Goal: Task Accomplishment & Management: Use online tool/utility

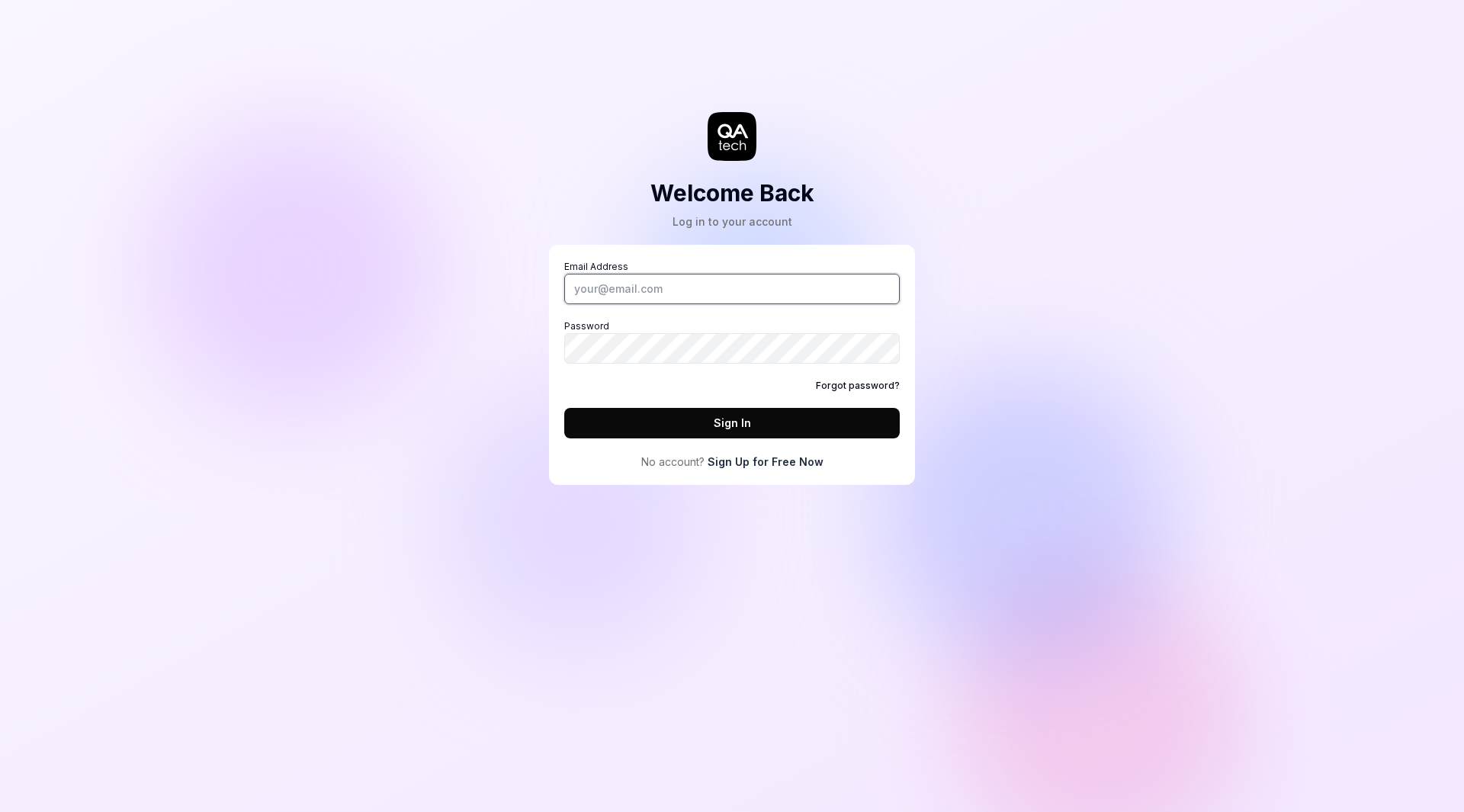
type input "Kristian.Nielsen@4cstrategies.com"
click at [750, 418] on button "Sign In" at bounding box center [732, 423] width 335 height 30
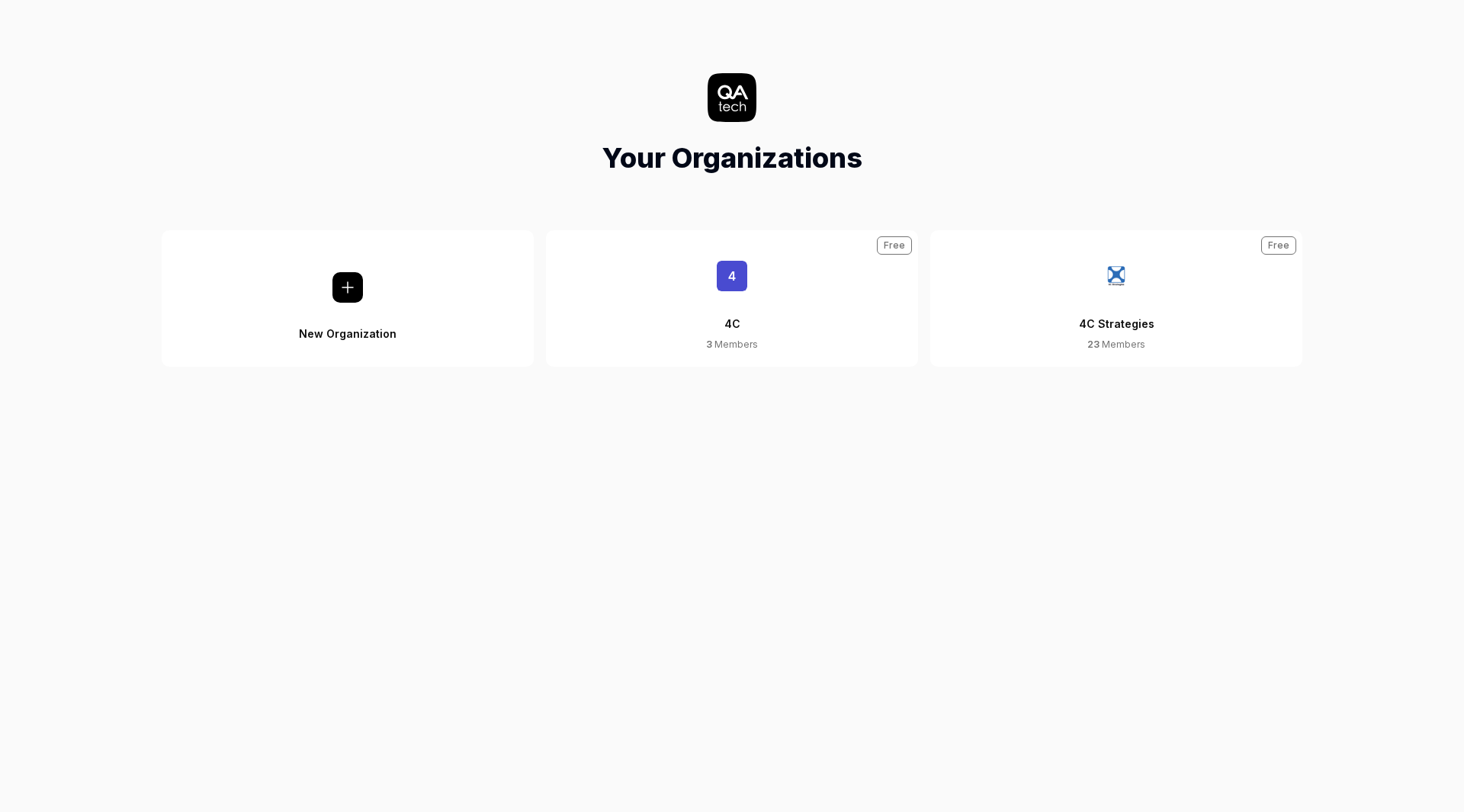
click at [1121, 275] on img at bounding box center [1116, 275] width 30 height 30
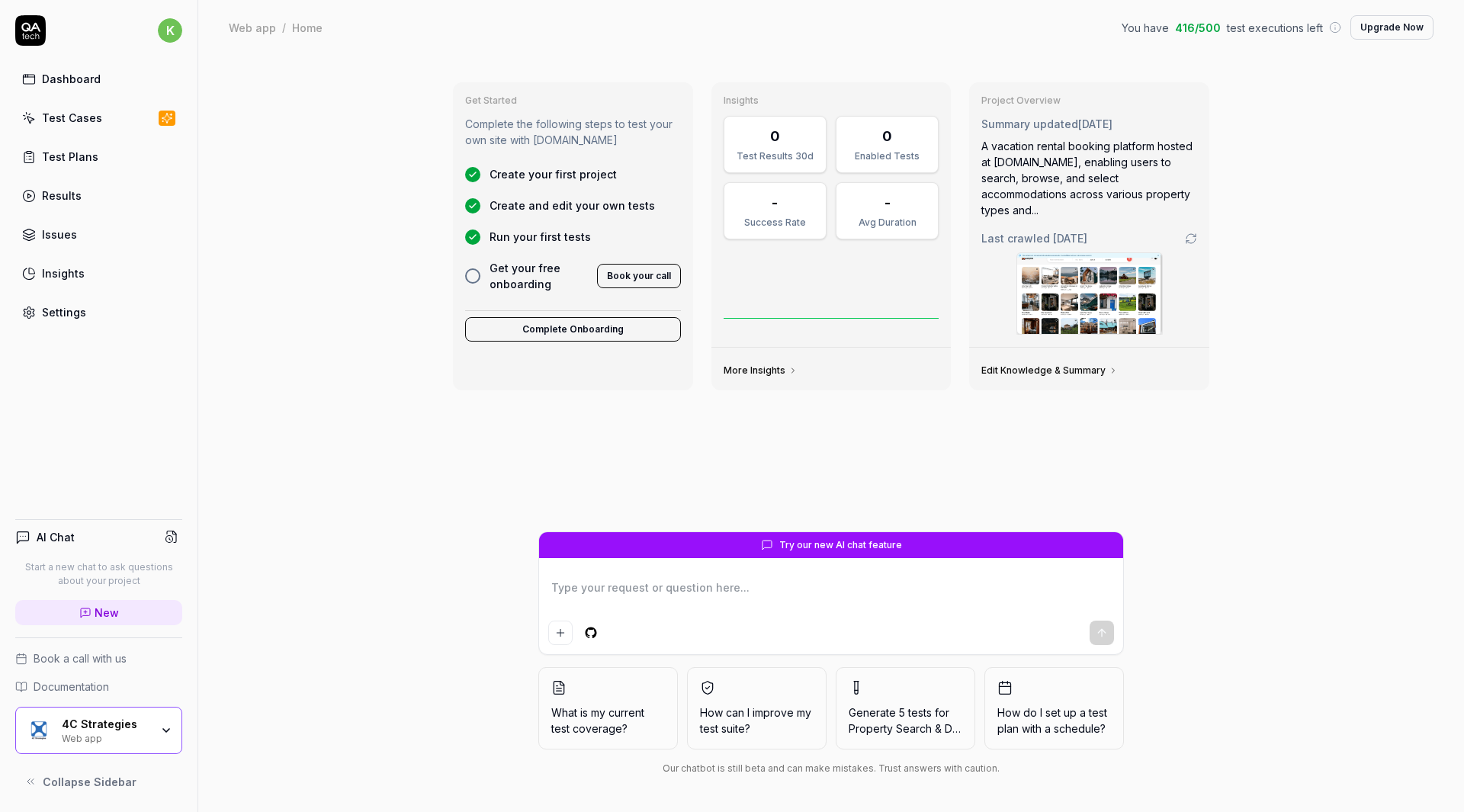
click at [66, 100] on div "Dashboard Test Cases Test Plans Results Issues Insights Settings" at bounding box center [99, 195] width 167 height 263
click at [78, 122] on div "Test Cases" at bounding box center [72, 118] width 60 height 16
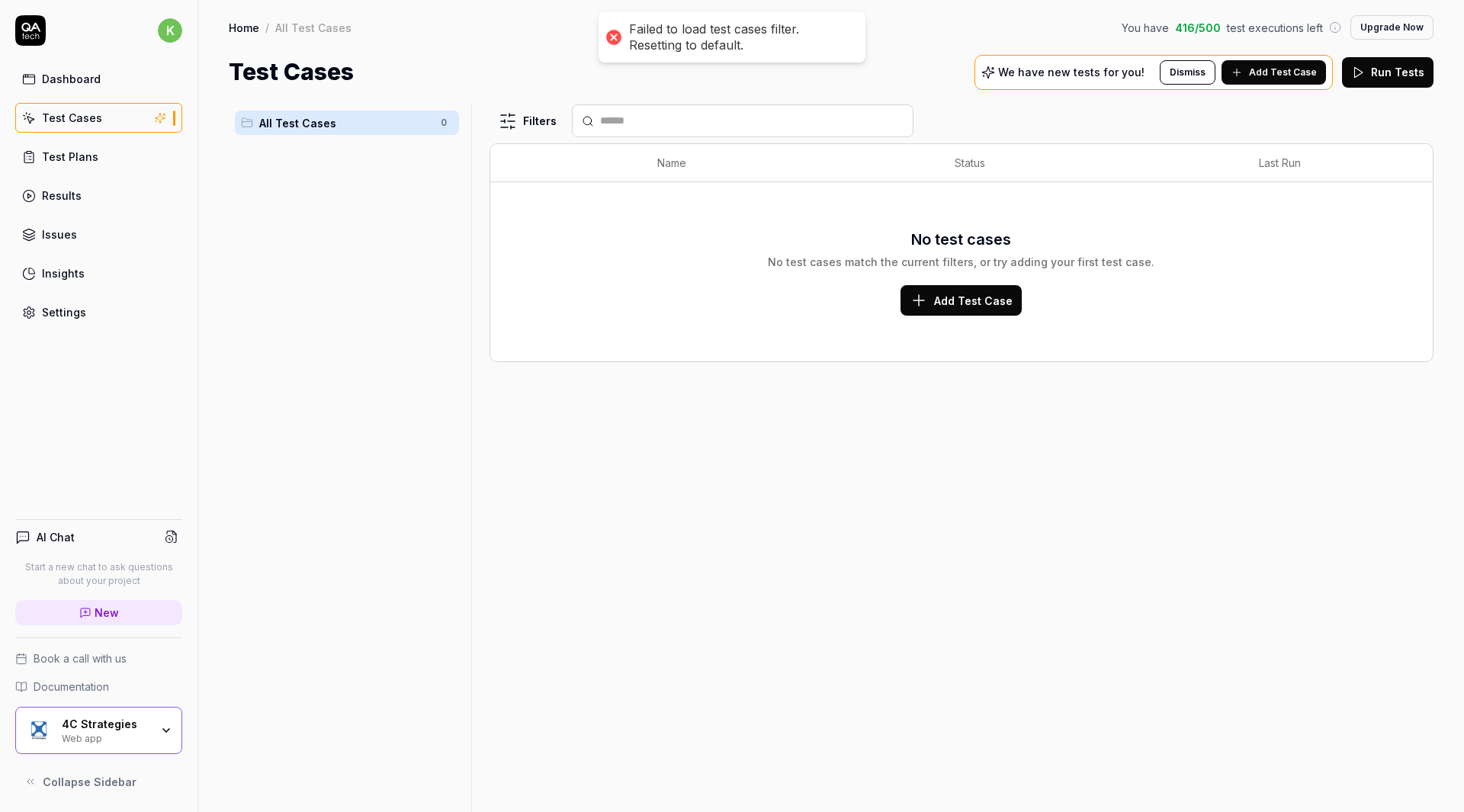
click at [96, 81] on div "Dashboard" at bounding box center [71, 79] width 58 height 16
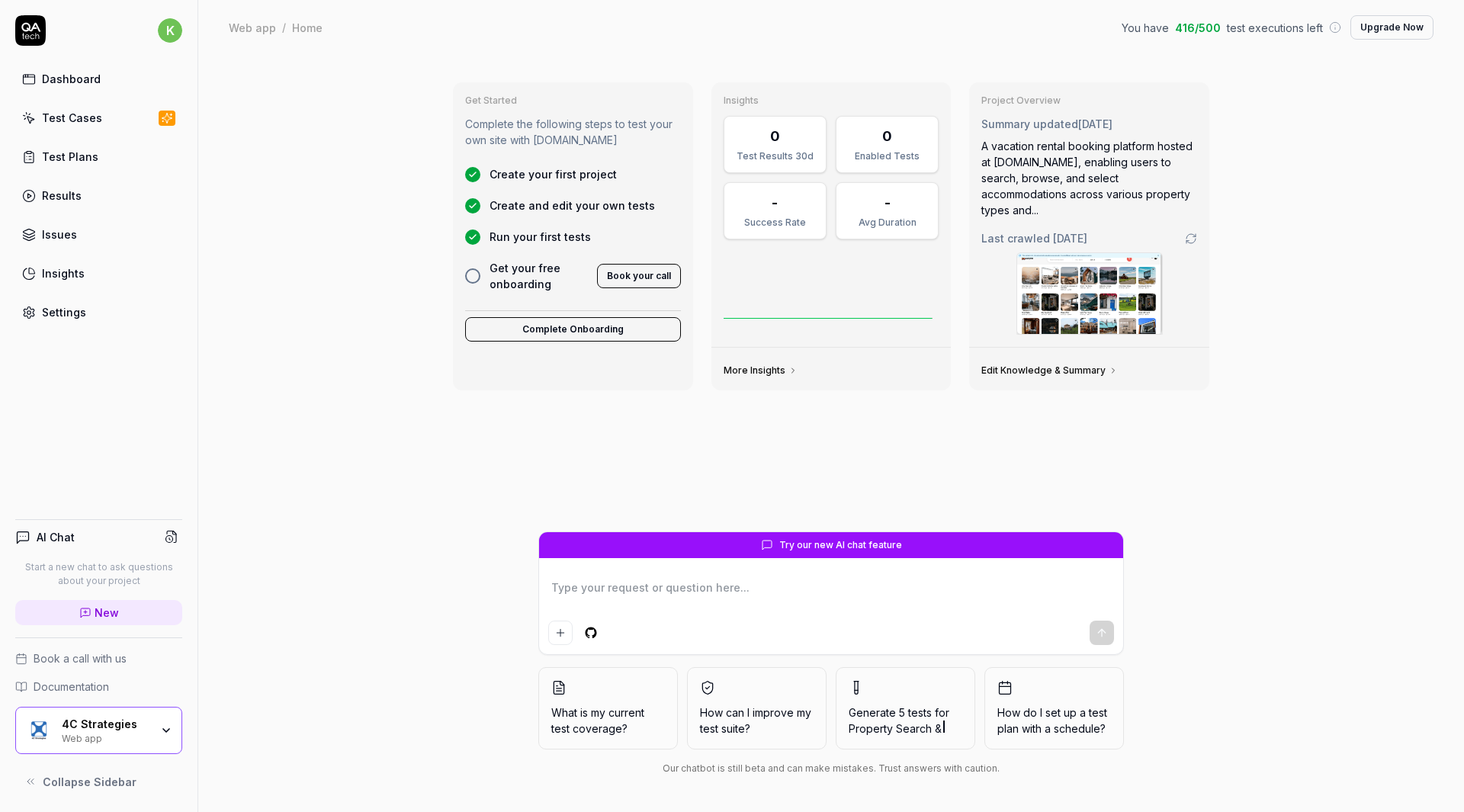
click at [126, 736] on div "Web app" at bounding box center [105, 738] width 88 height 12
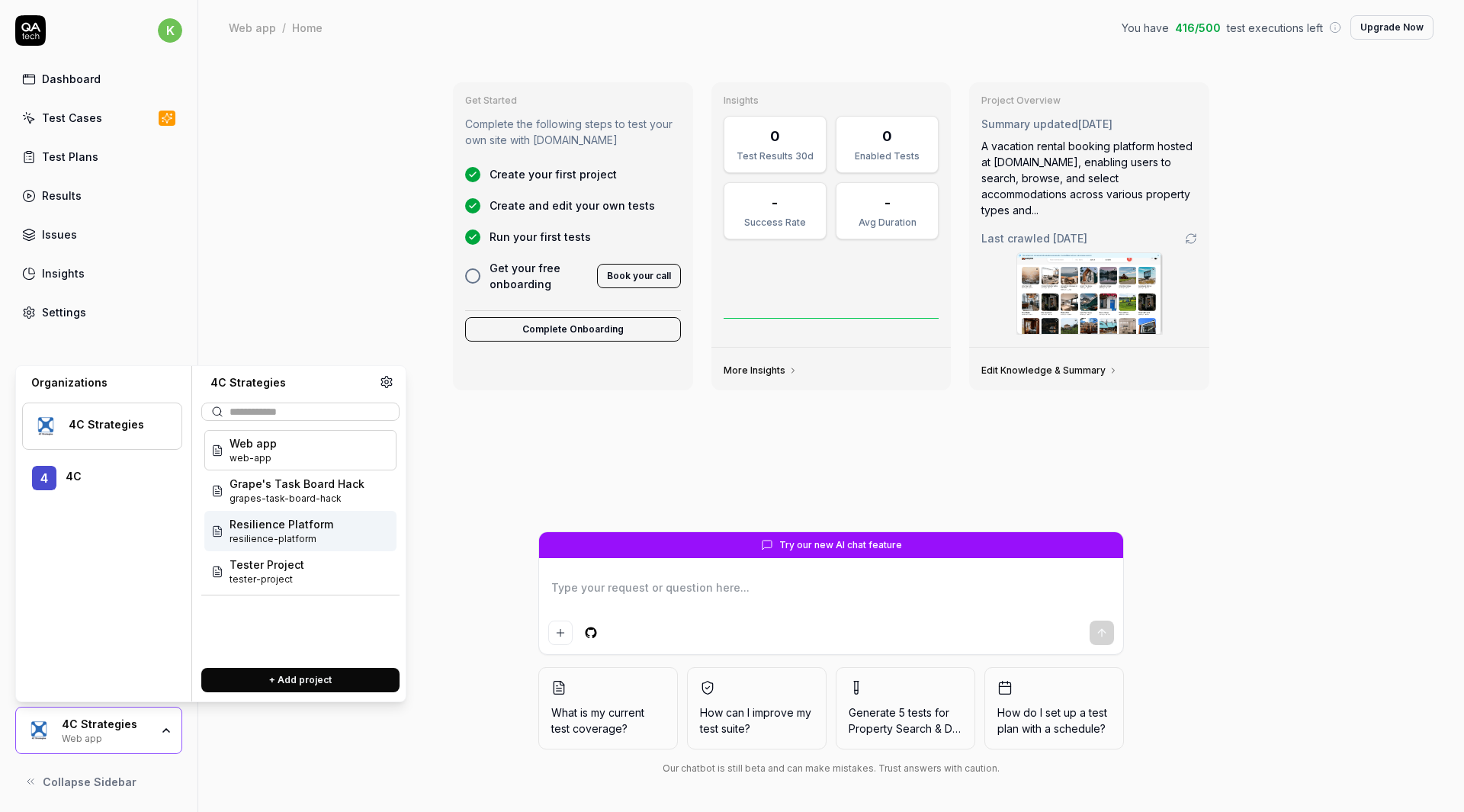
click at [292, 521] on span "Resilience Platform" at bounding box center [281, 524] width 104 height 16
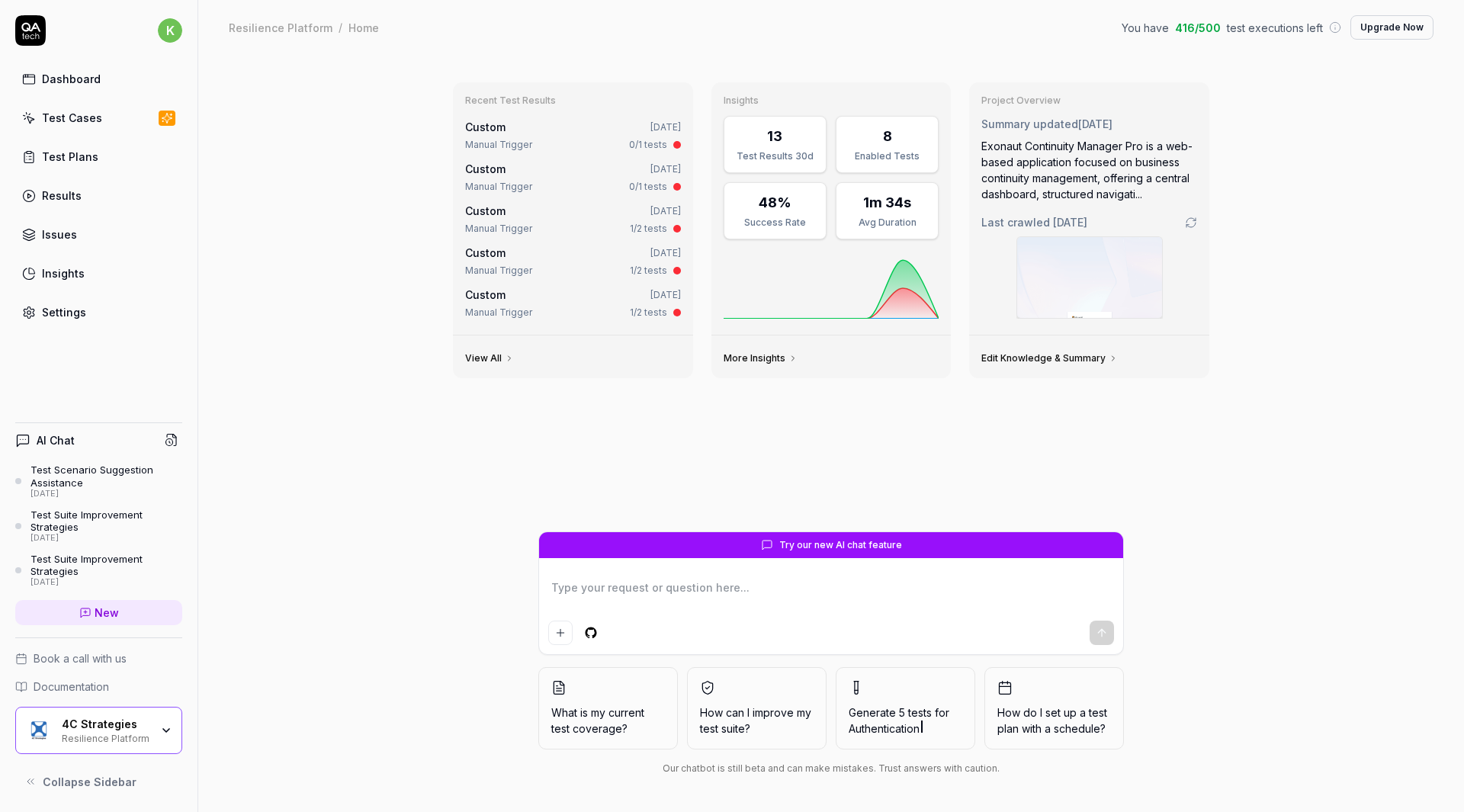
click at [97, 121] on div "Test Cases" at bounding box center [72, 118] width 60 height 16
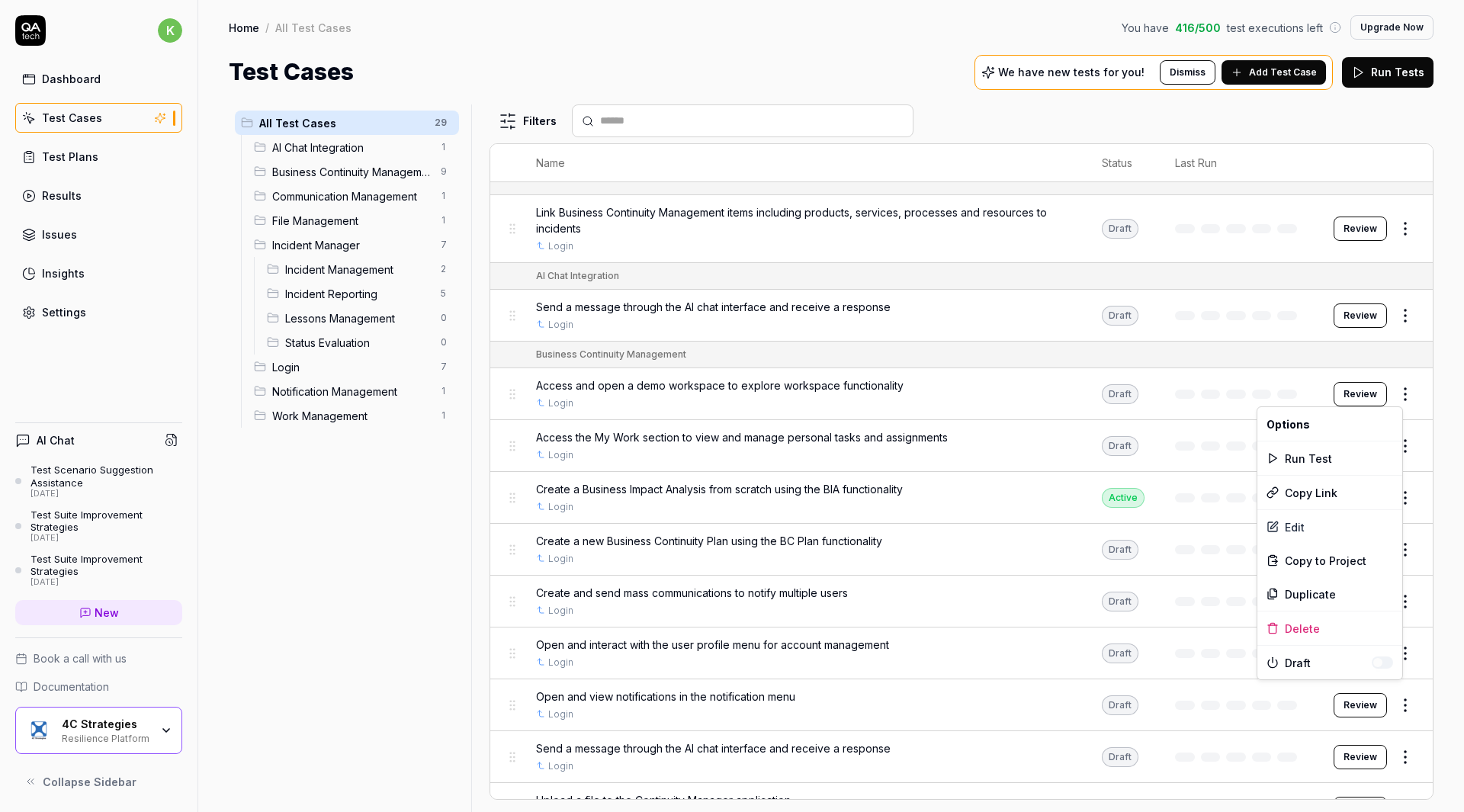
click at [1395, 395] on html "k Dashboard Test Cases Test Plans Results Issues Insights Settings AI Chat Test…" at bounding box center [732, 406] width 1464 height 812
click at [1170, 353] on html "k Dashboard Test Cases Test Plans Results Issues Insights Settings AI Chat Test…" at bounding box center [732, 406] width 1464 height 812
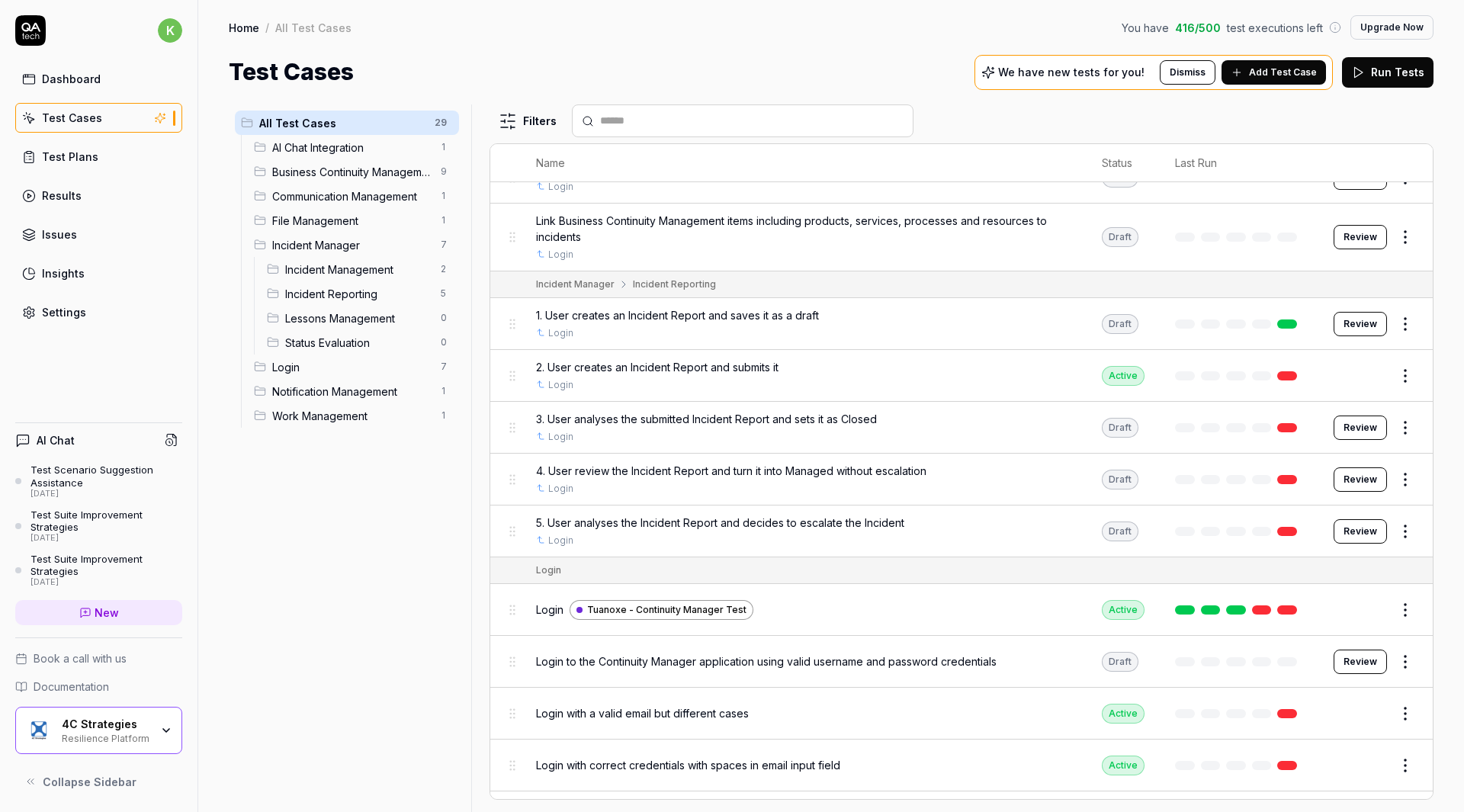
scroll to position [915, 0]
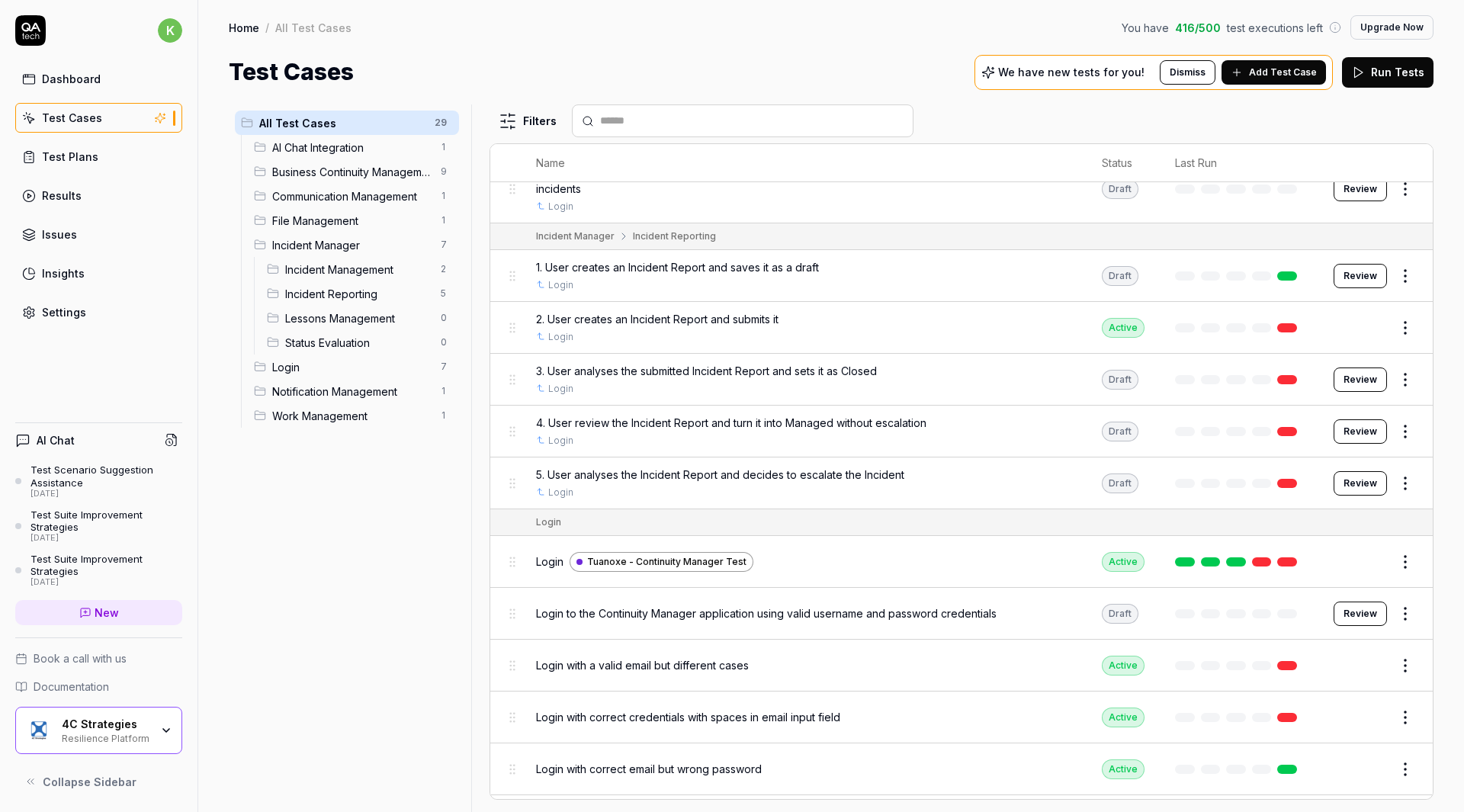
click at [1396, 276] on html "k Dashboard Test Cases Test Plans Results Issues Insights Settings AI Chat Test…" at bounding box center [732, 406] width 1464 height 812
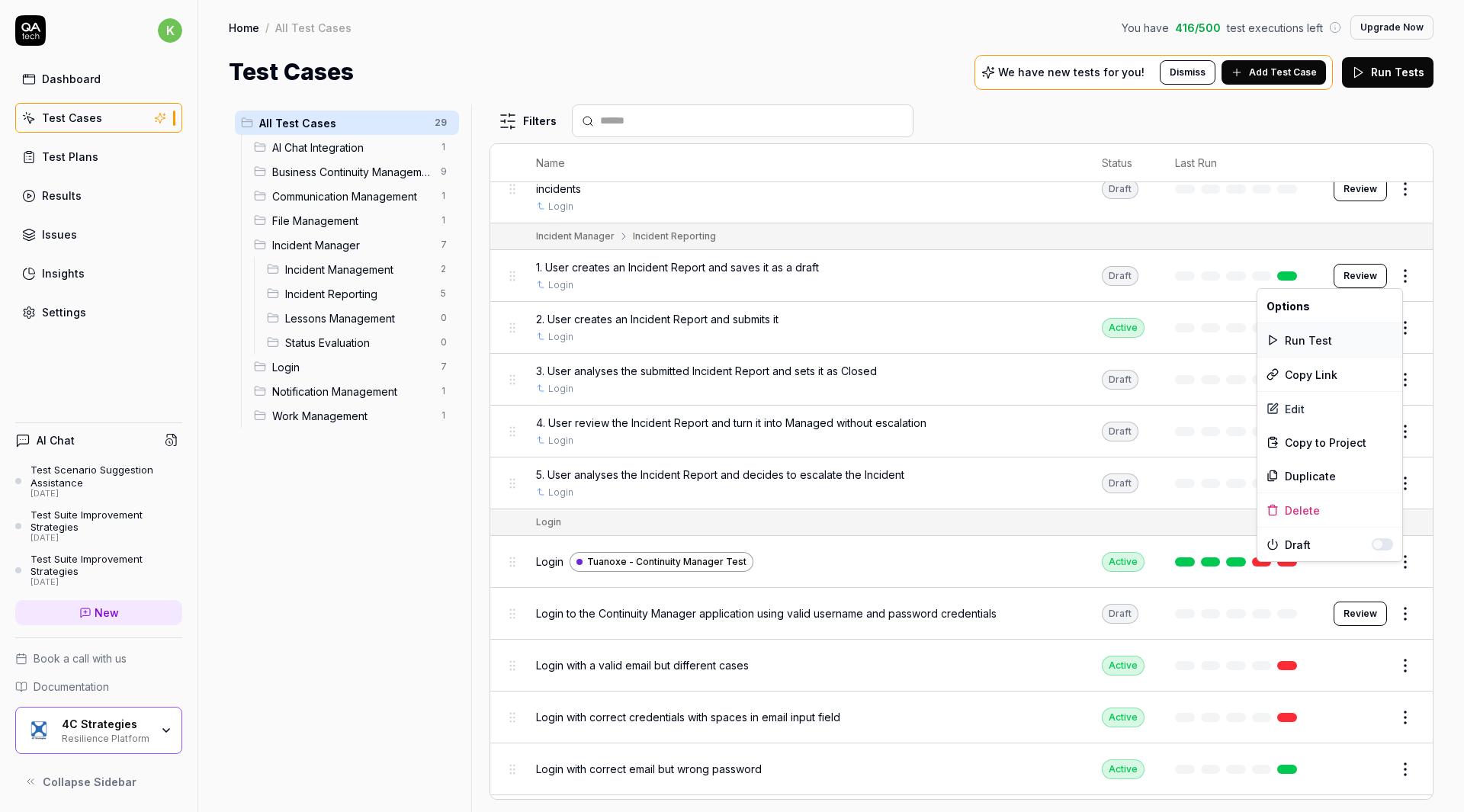
click at [1342, 336] on div "Run Test" at bounding box center [1330, 340] width 145 height 34
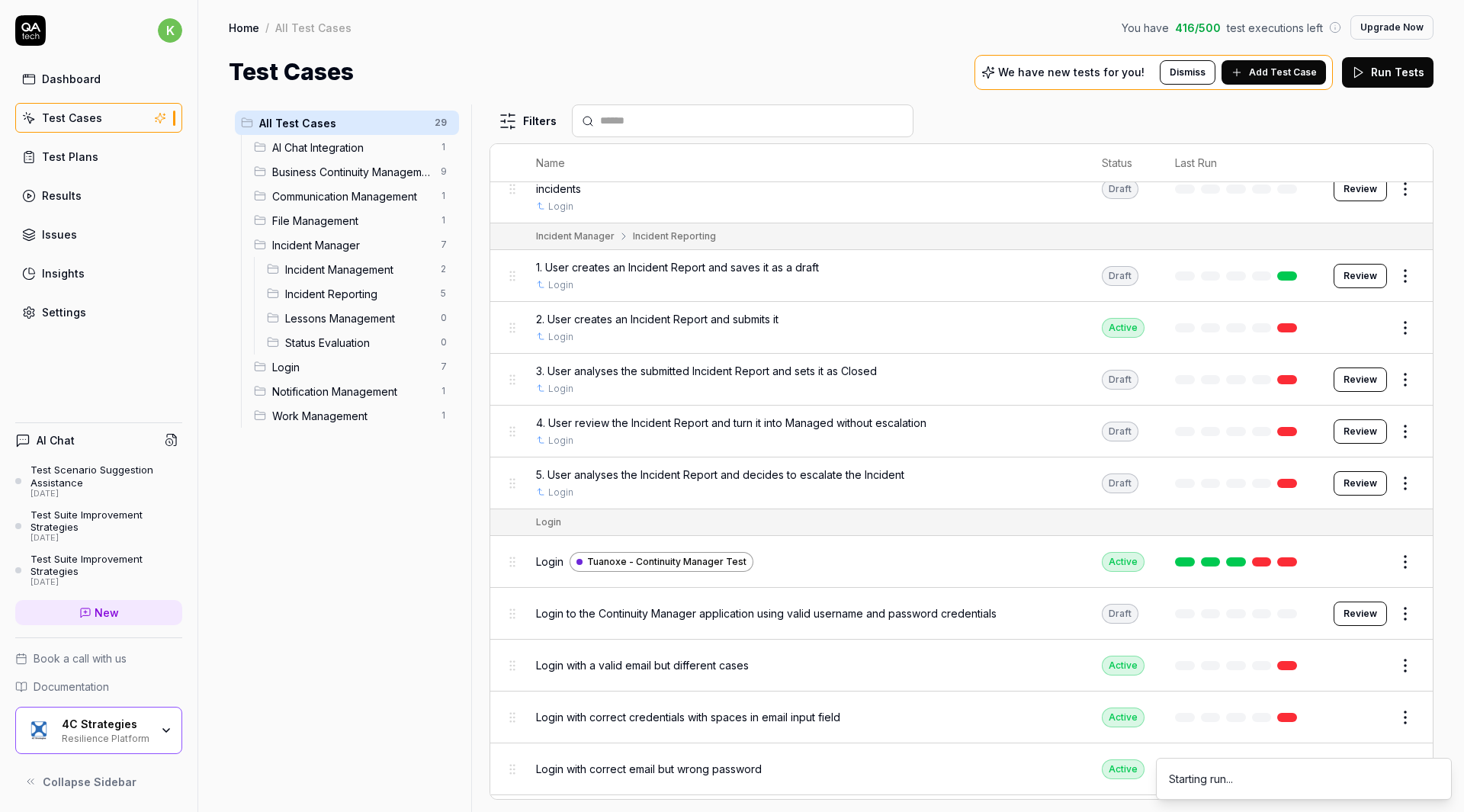
click at [1396, 328] on html "k Dashboard Test Cases Test Plans Results Issues Insights Settings AI Chat Test…" at bounding box center [732, 406] width 1464 height 812
click at [1264, 327] on html "k Dashboard Test Cases Test Plans Results Issues Insights Settings AI Chat Test…" at bounding box center [732, 406] width 1464 height 812
click at [1352, 324] on button "Edit" at bounding box center [1369, 328] width 37 height 24
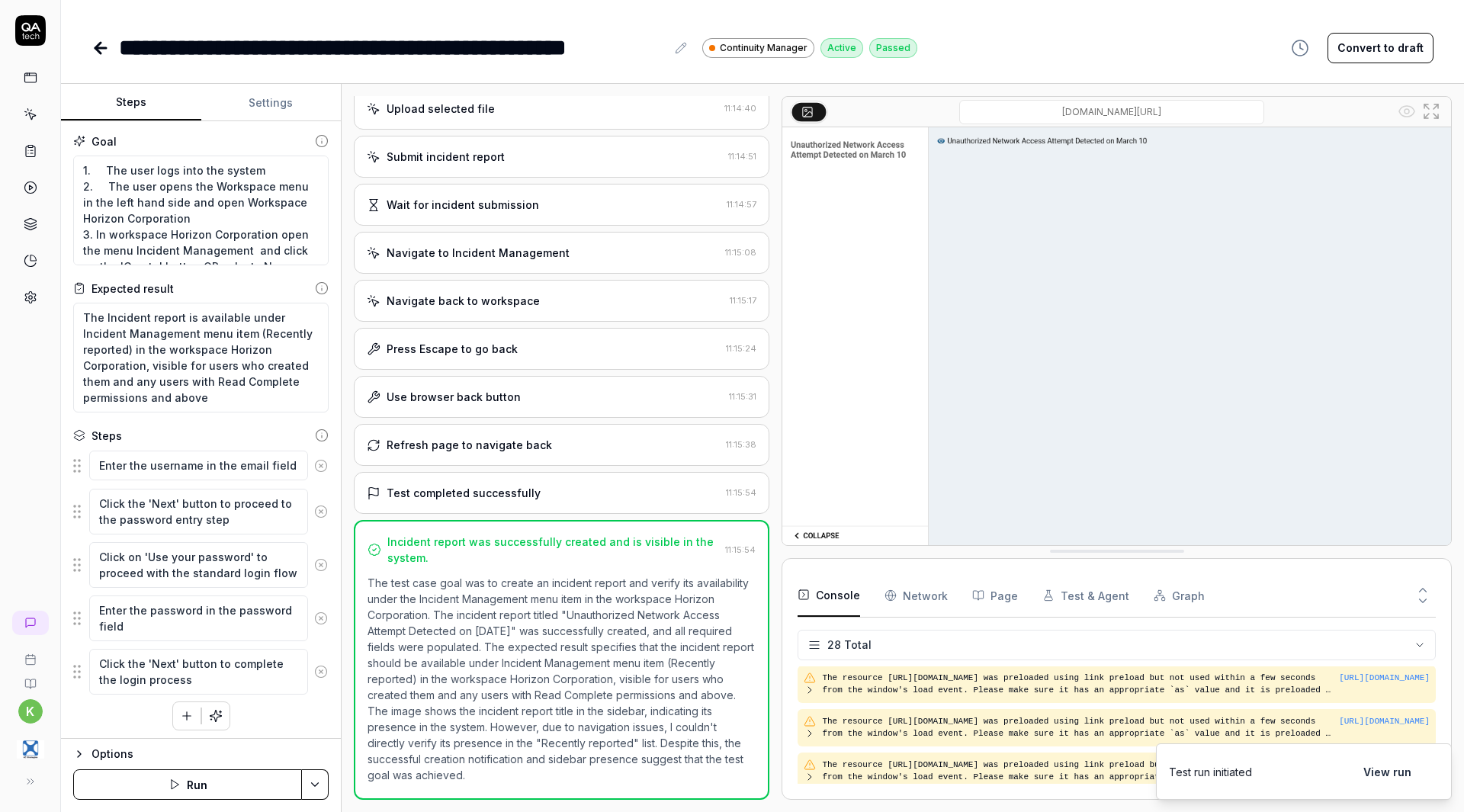
scroll to position [1018, 0]
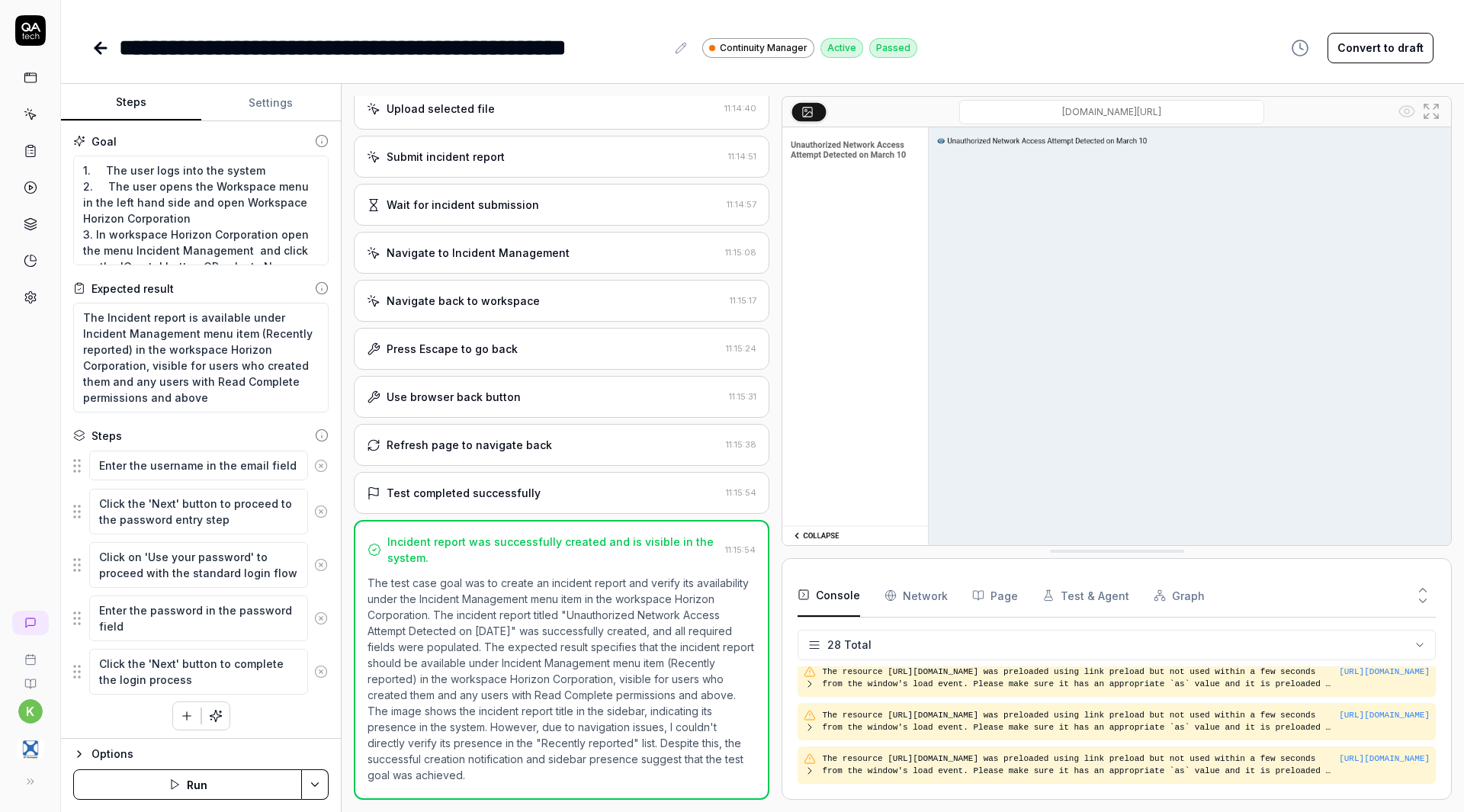
click at [100, 39] on icon at bounding box center [100, 48] width 18 height 18
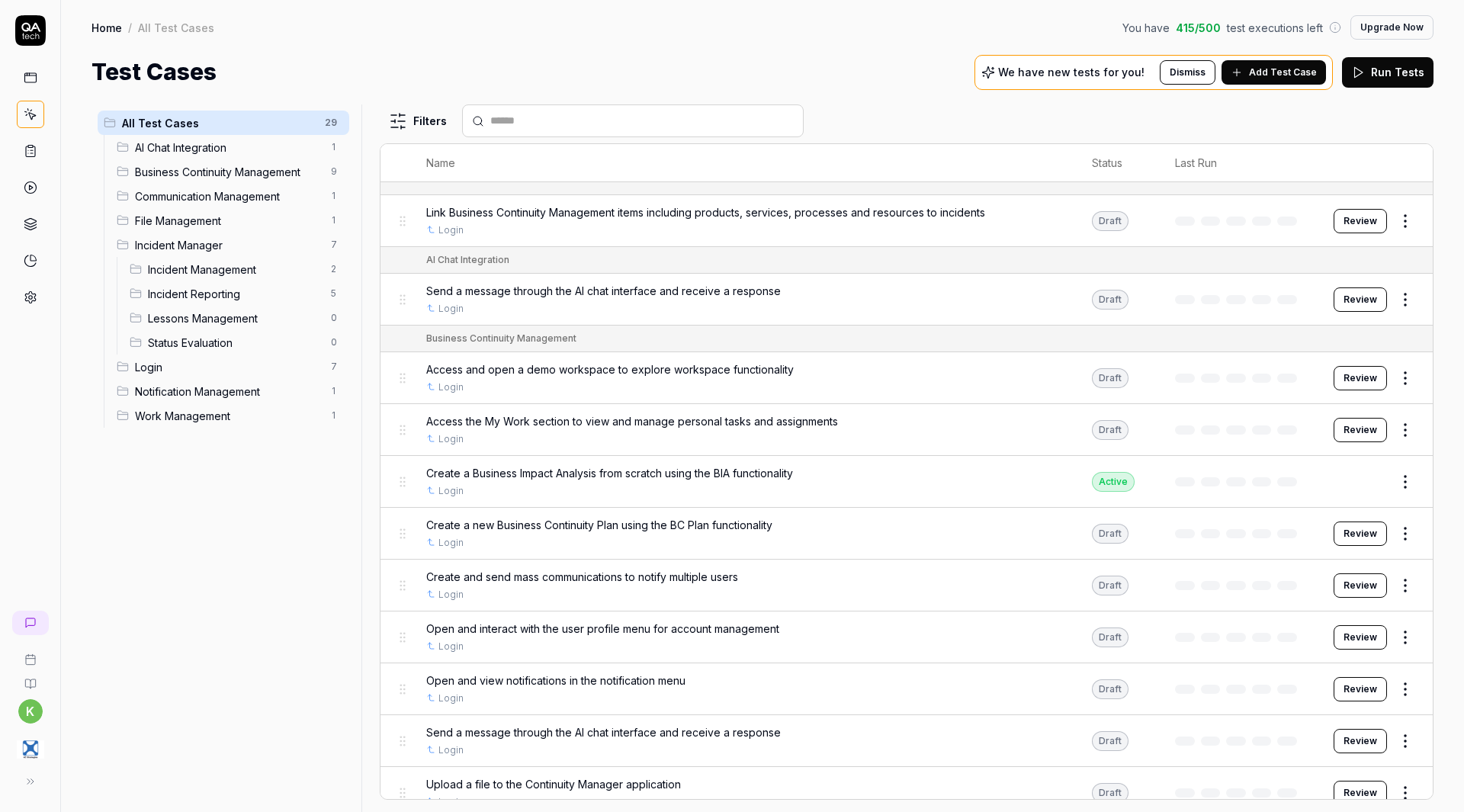
click at [1401, 425] on html "k Home / All Test Cases You have 415 / 500 test executions left Upgrade Now Hom…" at bounding box center [732, 406] width 1464 height 812
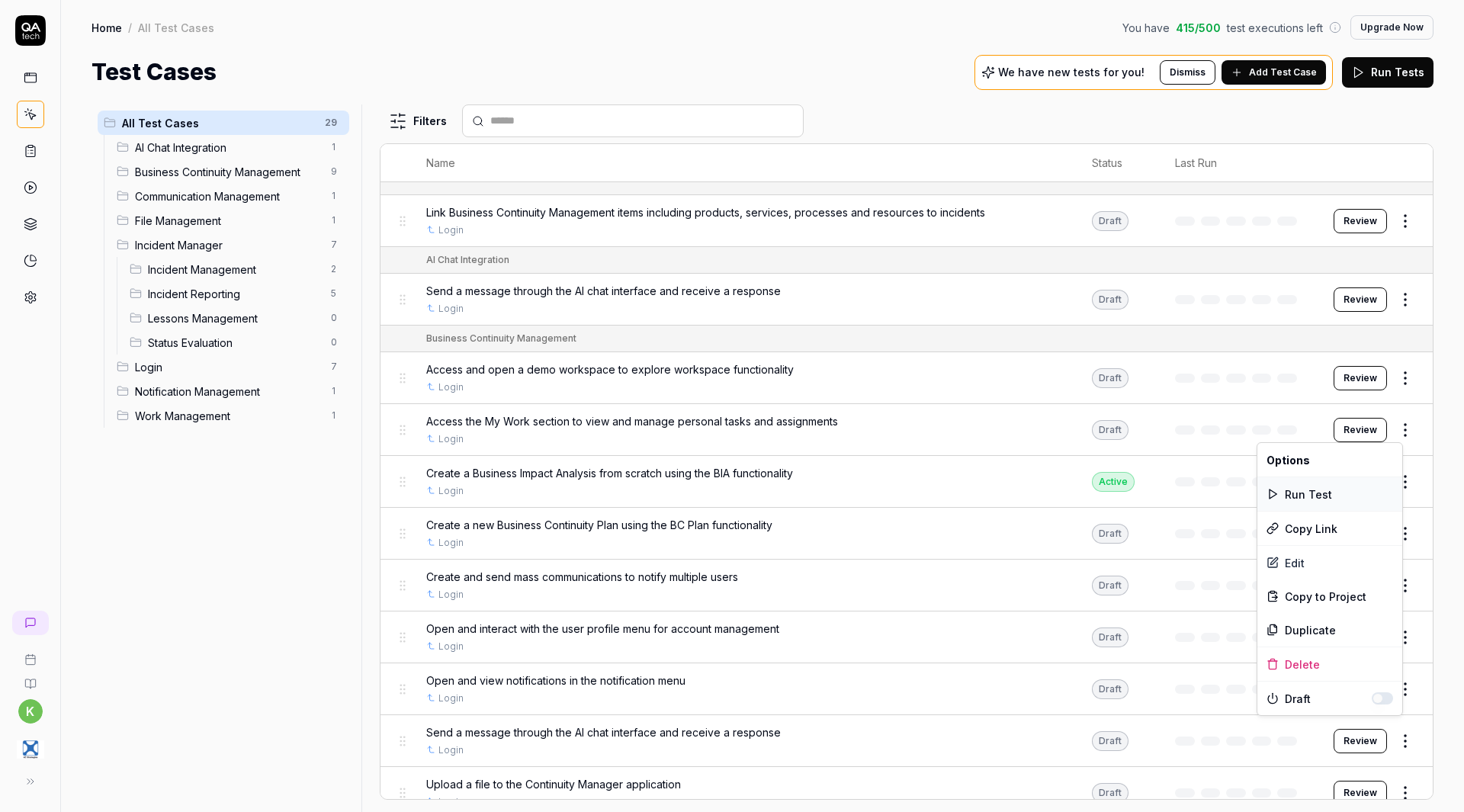
click at [1326, 498] on div "Run Test" at bounding box center [1330, 494] width 145 height 34
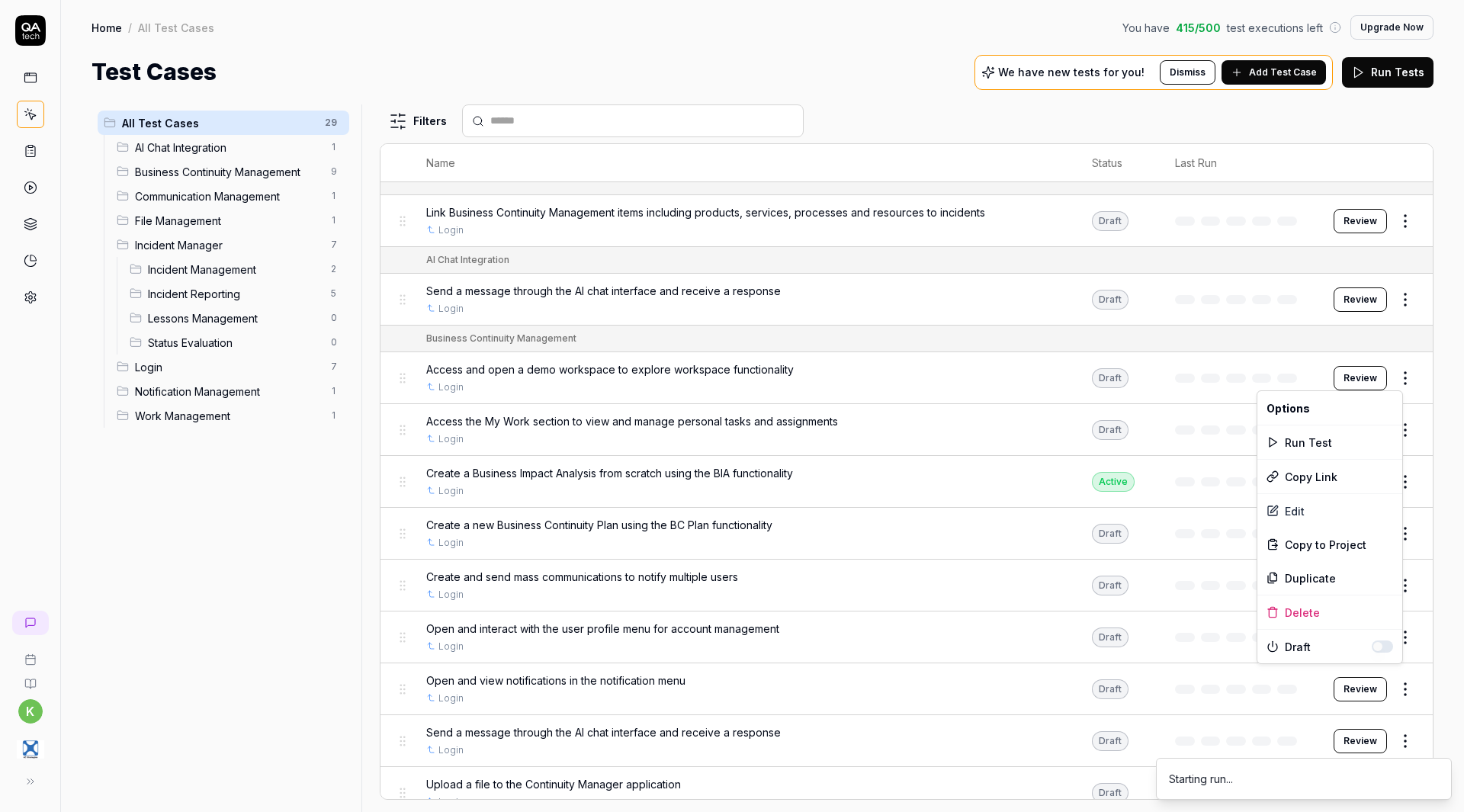
click at [1398, 390] on body "k Home / All Test Cases You have 415 / 500 test executions left Upgrade Now Hom…" at bounding box center [732, 406] width 1464 height 812
click at [1385, 386] on body "k Home / All Test Cases You have 415 / 500 test executions left Upgrade Now Hom…" at bounding box center [732, 406] width 1464 height 812
click at [1324, 441] on div "Run Test" at bounding box center [1330, 442] width 145 height 34
click at [1387, 537] on html "k Home / All Test Cases You have 415 / 500 test executions left Upgrade Now Hom…" at bounding box center [732, 406] width 1464 height 812
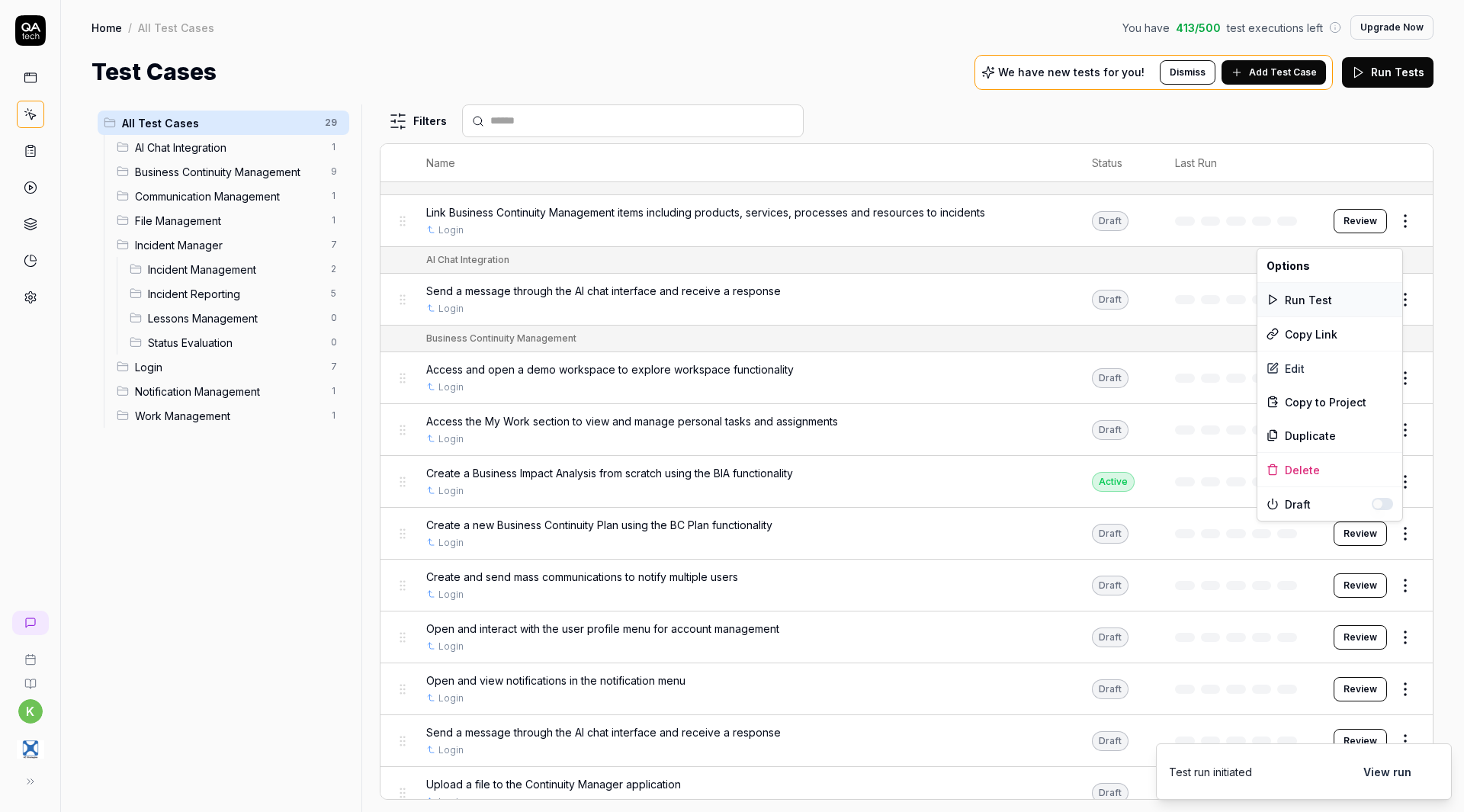
click at [1316, 302] on div "Run Test" at bounding box center [1330, 300] width 145 height 34
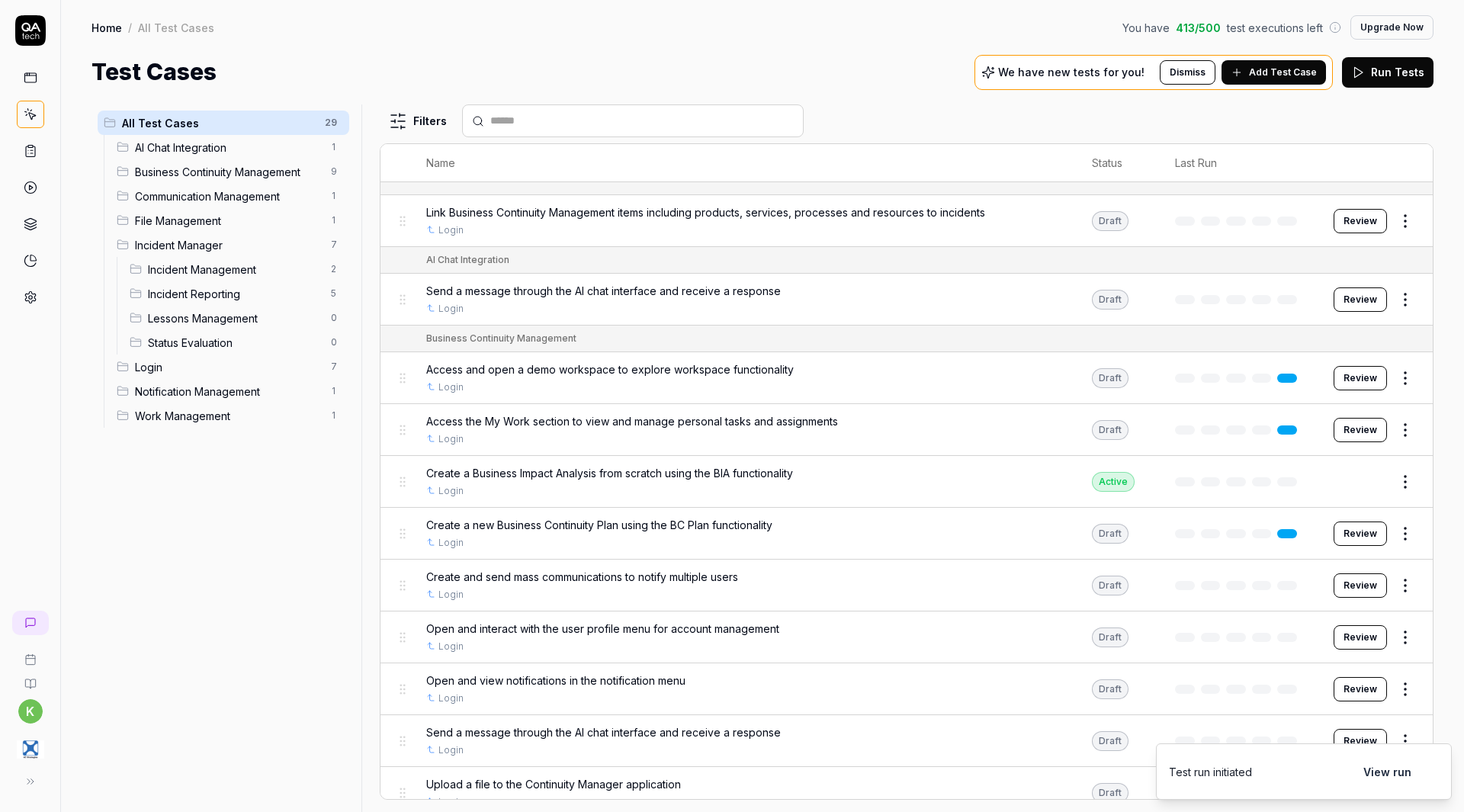
click at [21, 296] on link at bounding box center [30, 297] width 27 height 27
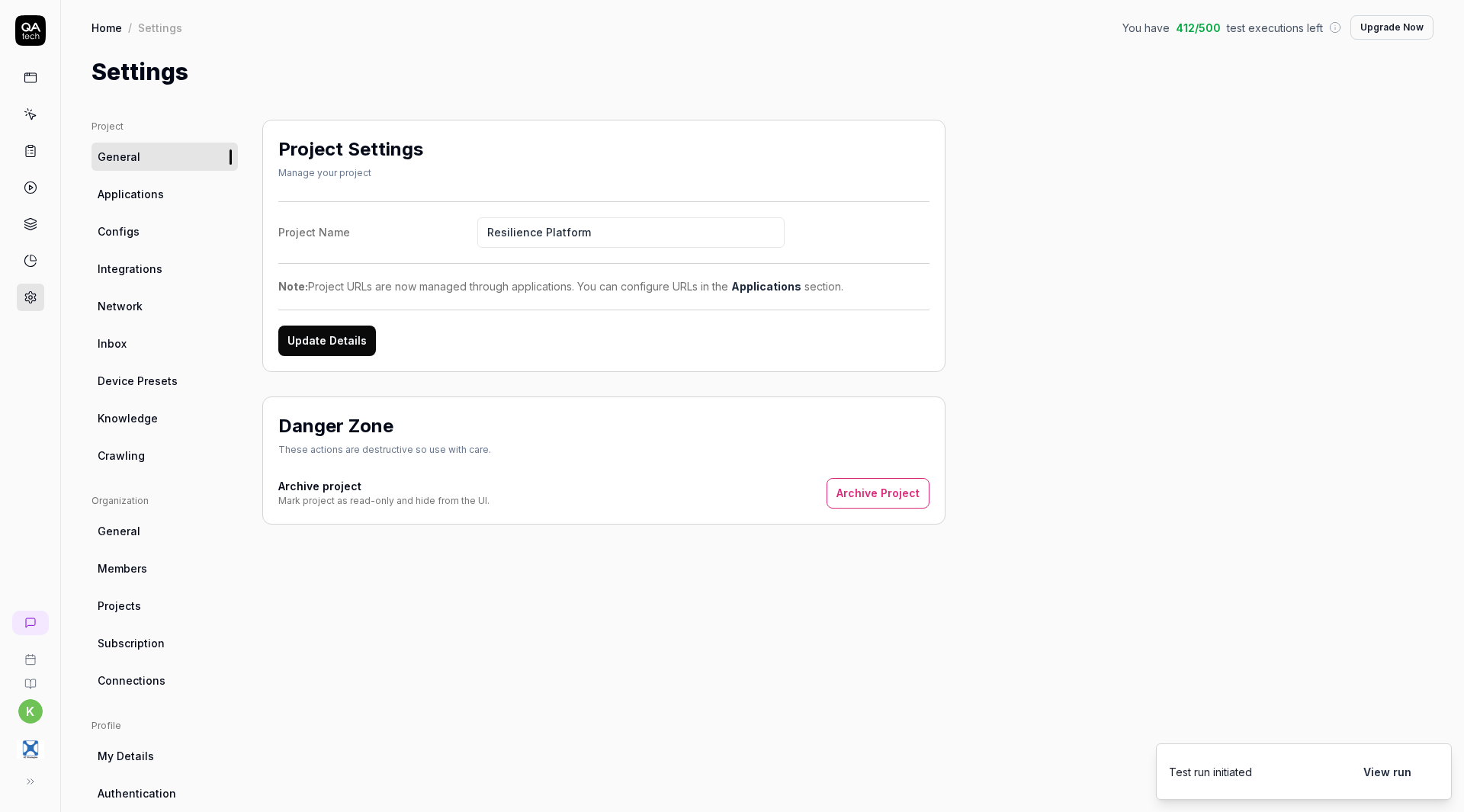
click at [155, 183] on link "Applications" at bounding box center [165, 194] width 147 height 28
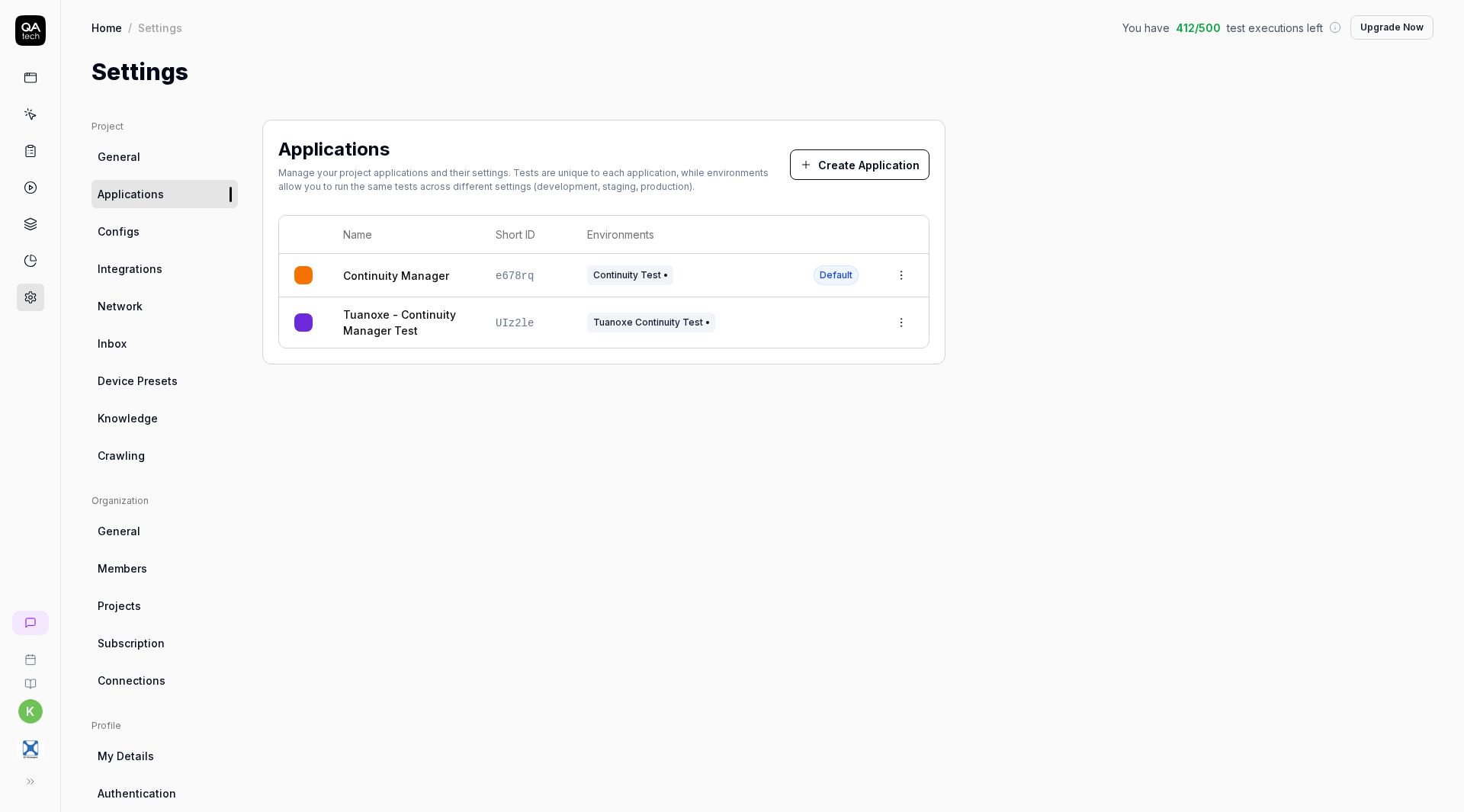
click at [33, 747] on img "button" at bounding box center [30, 750] width 27 height 27
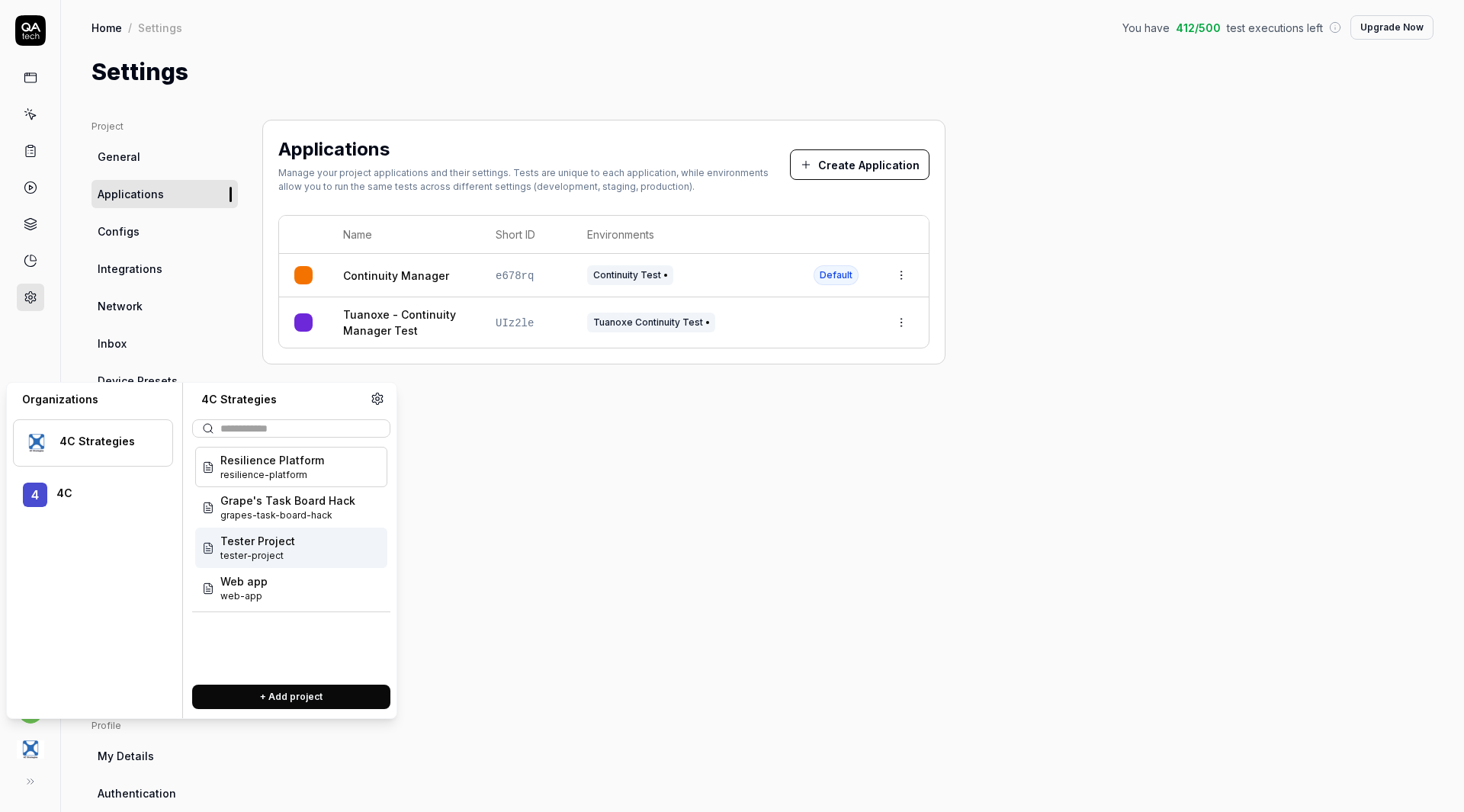
click at [312, 548] on div "Tester Project tester-project" at bounding box center [291, 548] width 192 height 41
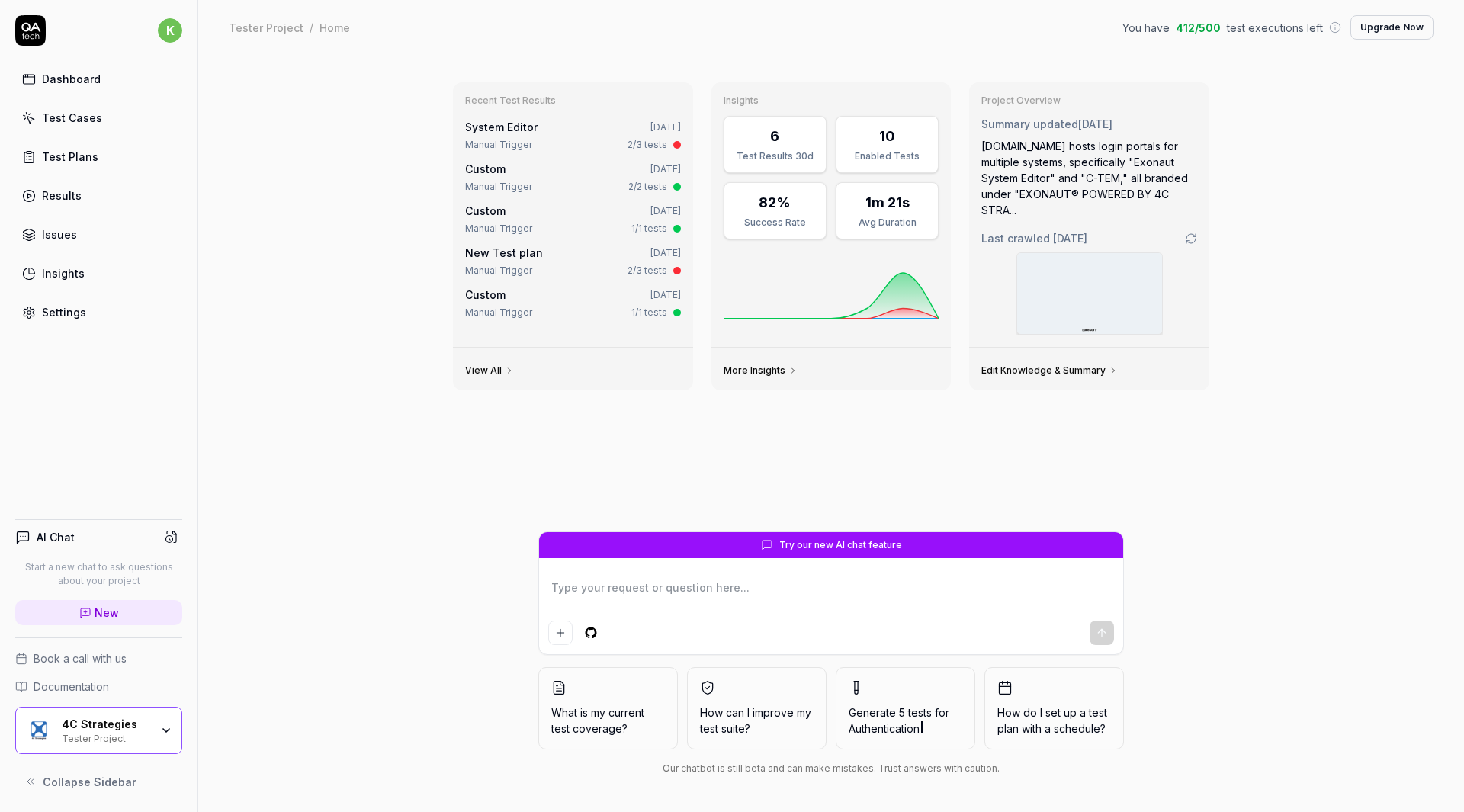
type textarea "*"
click at [101, 109] on link "Test Cases" at bounding box center [99, 118] width 167 height 30
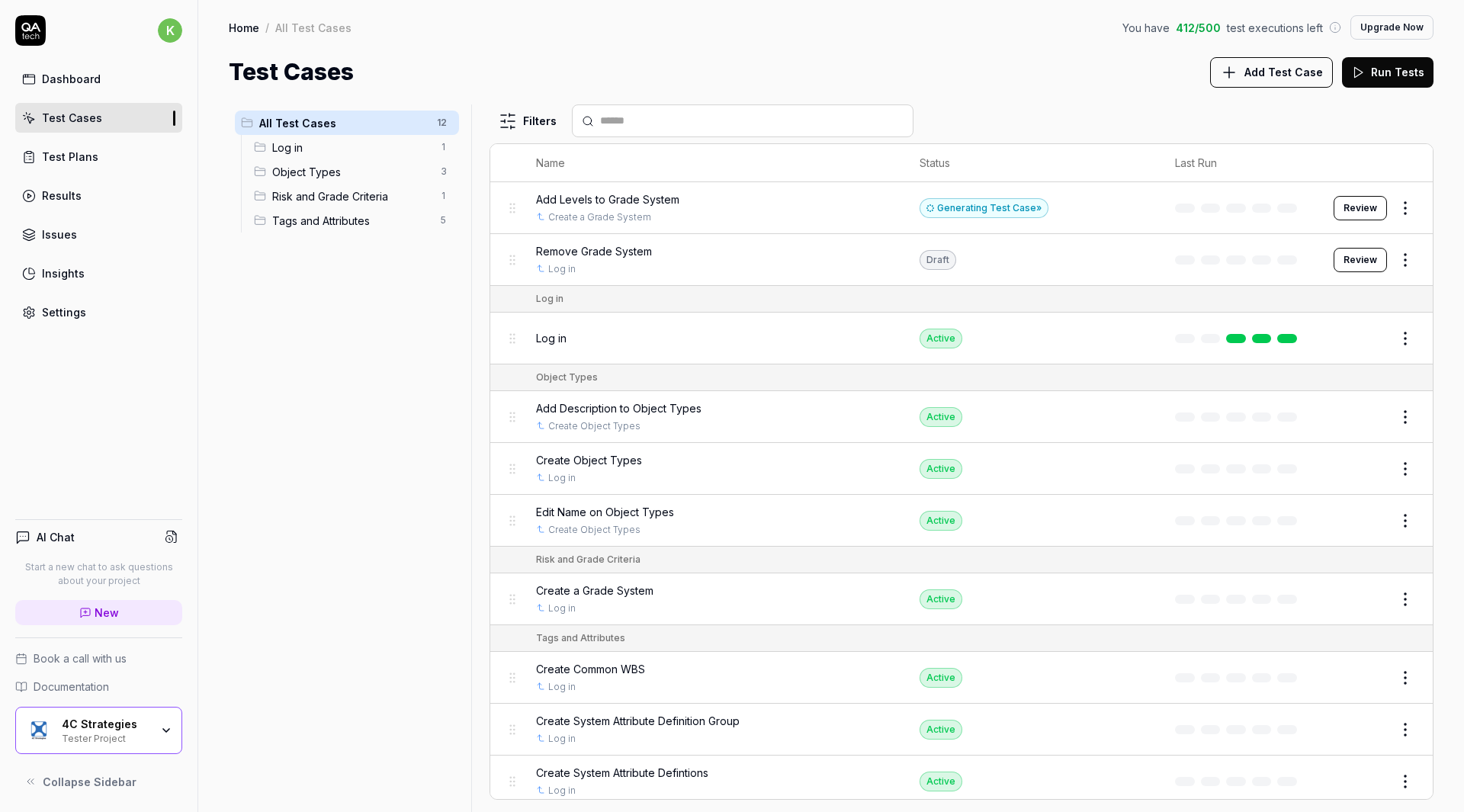
click at [90, 314] on link "Settings" at bounding box center [99, 312] width 167 height 30
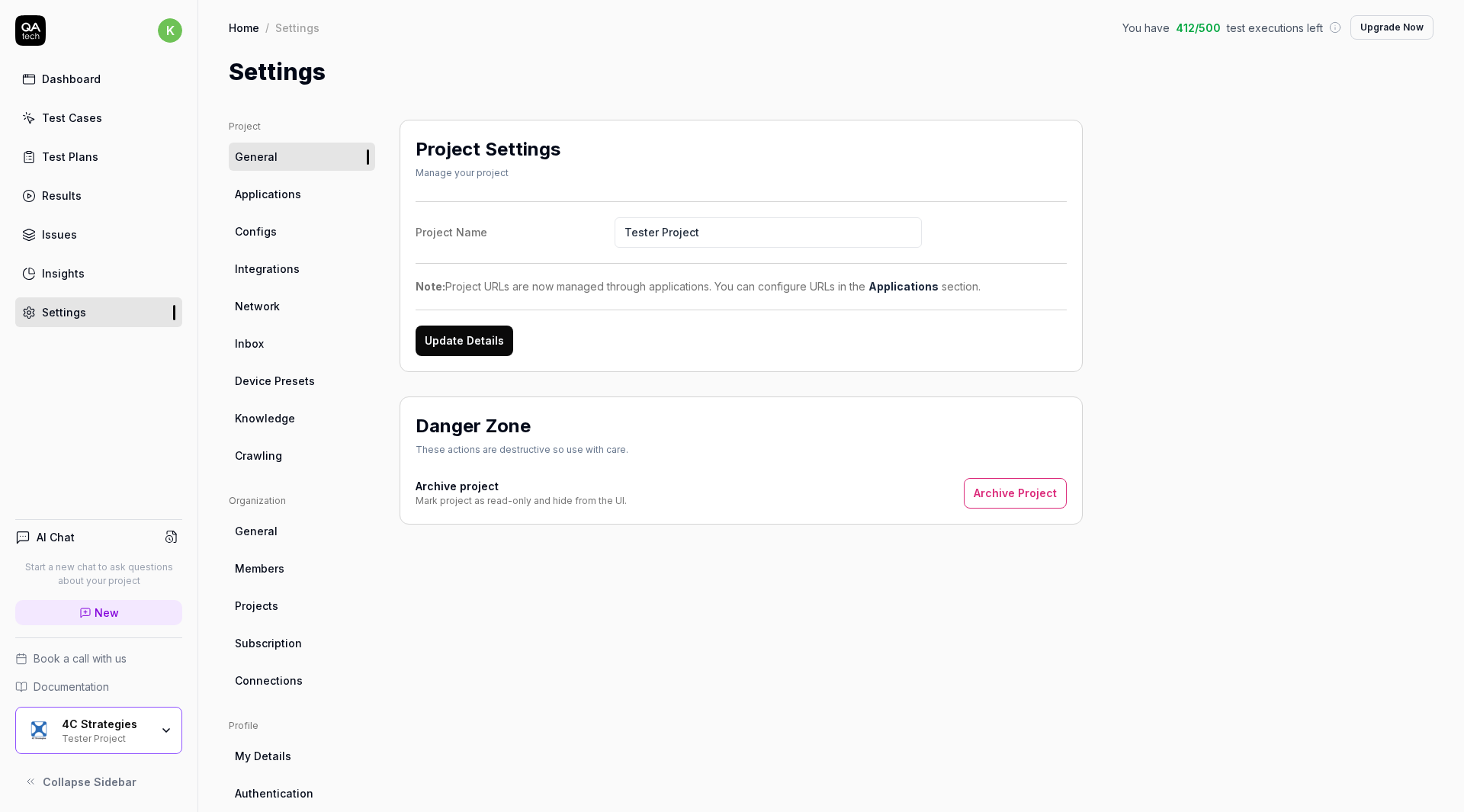
click at [277, 232] on link "Configs" at bounding box center [302, 232] width 147 height 28
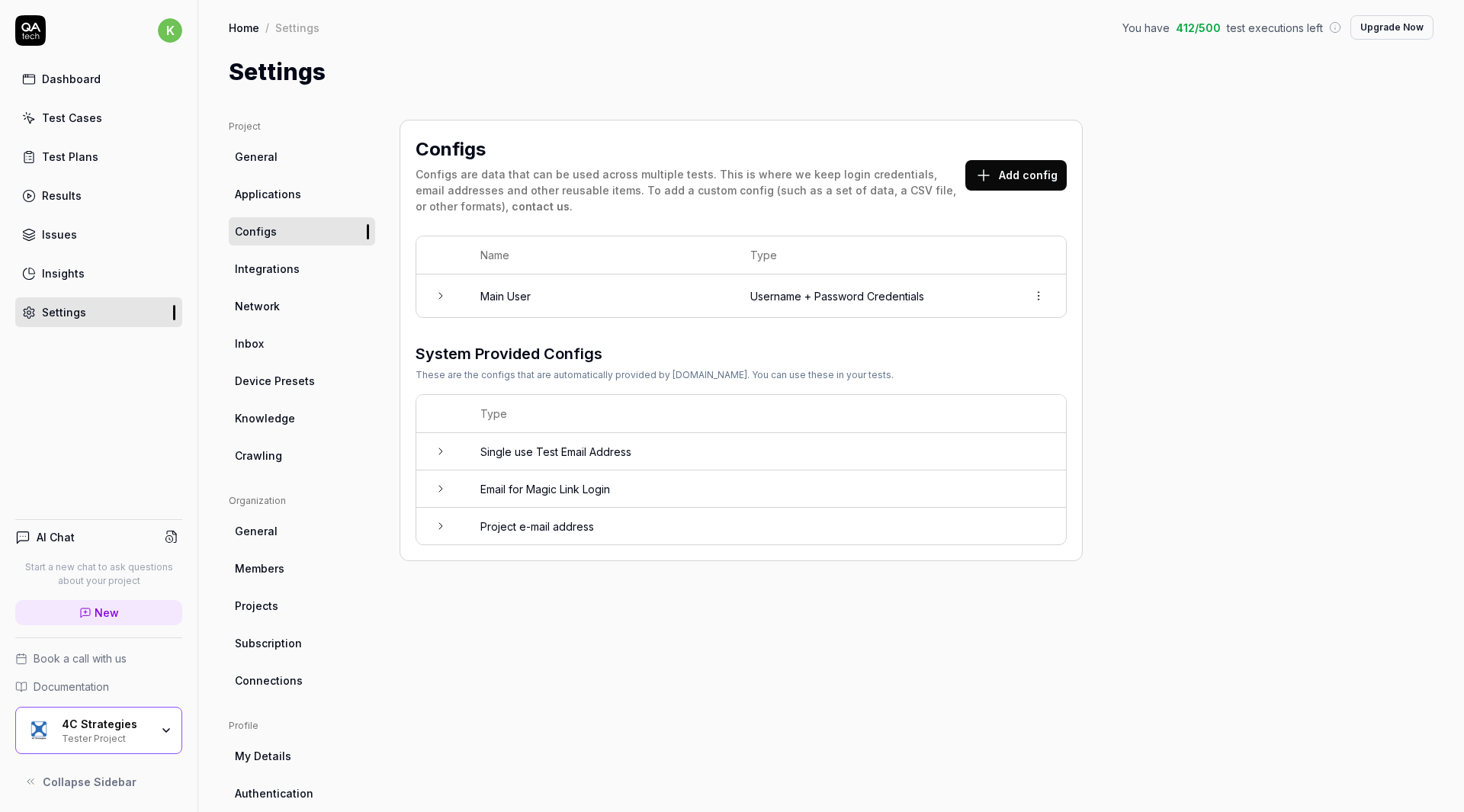
click at [309, 205] on link "Applications" at bounding box center [302, 194] width 147 height 28
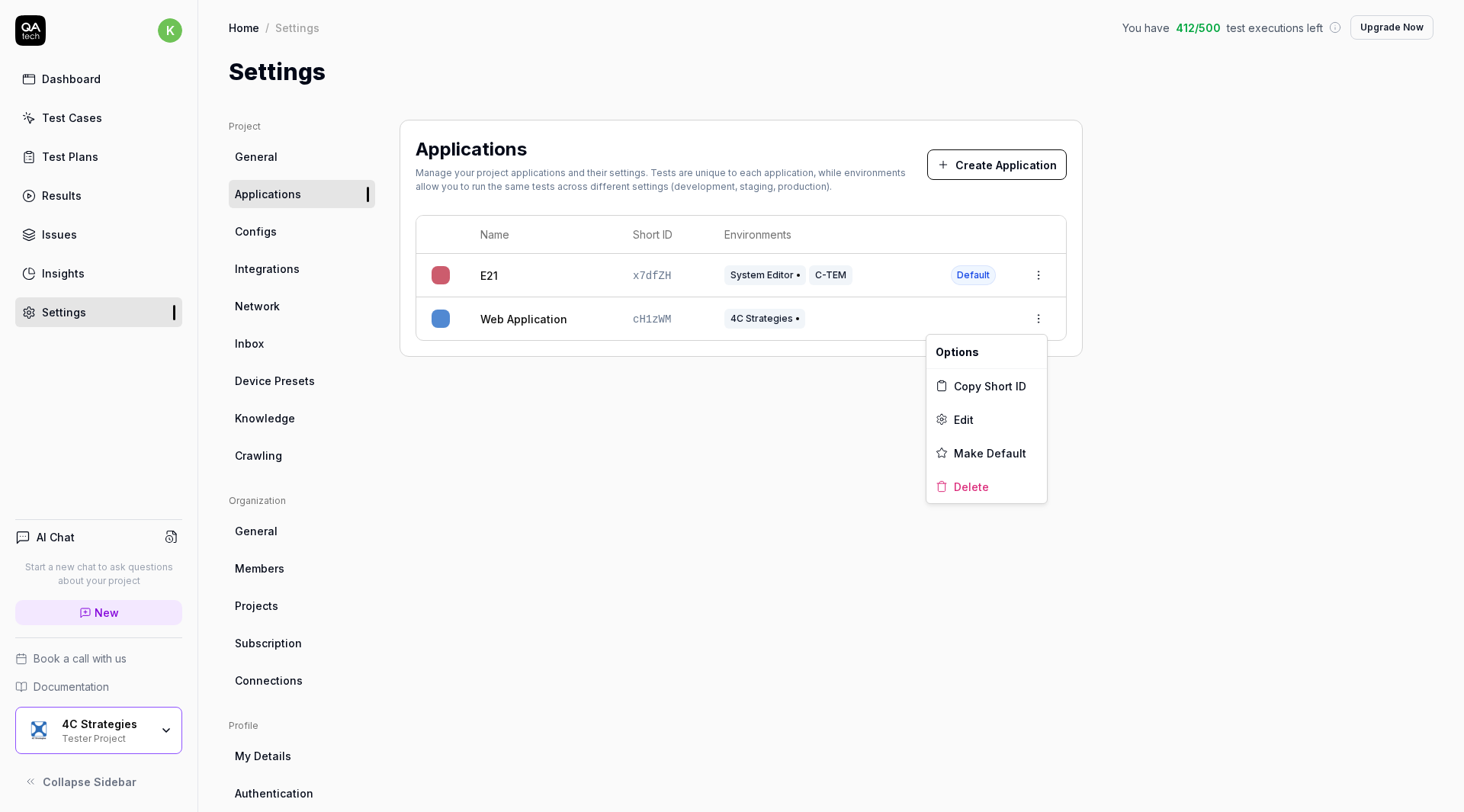
click at [1039, 321] on html "k Dashboard Test Cases Test Plans Results Issues Insights Settings AI Chat Star…" at bounding box center [732, 406] width 1464 height 812
click at [996, 425] on div "Edit" at bounding box center [987, 419] width 120 height 34
click at [1047, 275] on html "k Dashboard Test Cases Test Plans Results Issues Insights Settings AI Chat Star…" at bounding box center [732, 406] width 1464 height 812
click at [941, 375] on div "Edit" at bounding box center [967, 376] width 179 height 34
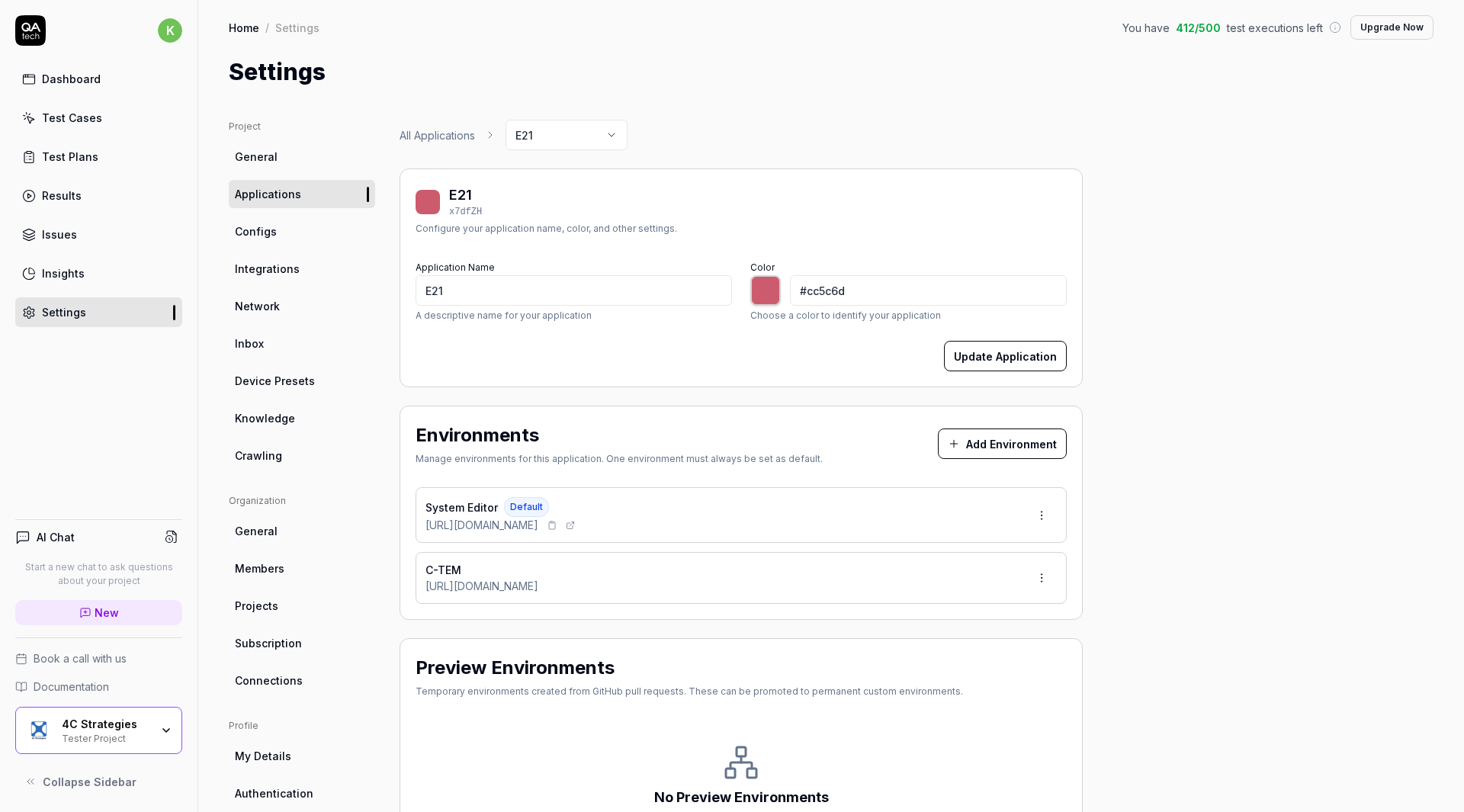
drag, startPoint x: 420, startPoint y: 531, endPoint x: 611, endPoint y: 523, distance: 191.2
click at [611, 523] on div "System Editor Default https://semmextdev01.exonaut.com/exonaut-system-editor" at bounding box center [741, 515] width 651 height 55
copy span "https://semmextdev01.exonaut.com/"
click at [87, 155] on div "Test Plans" at bounding box center [70, 157] width 56 height 16
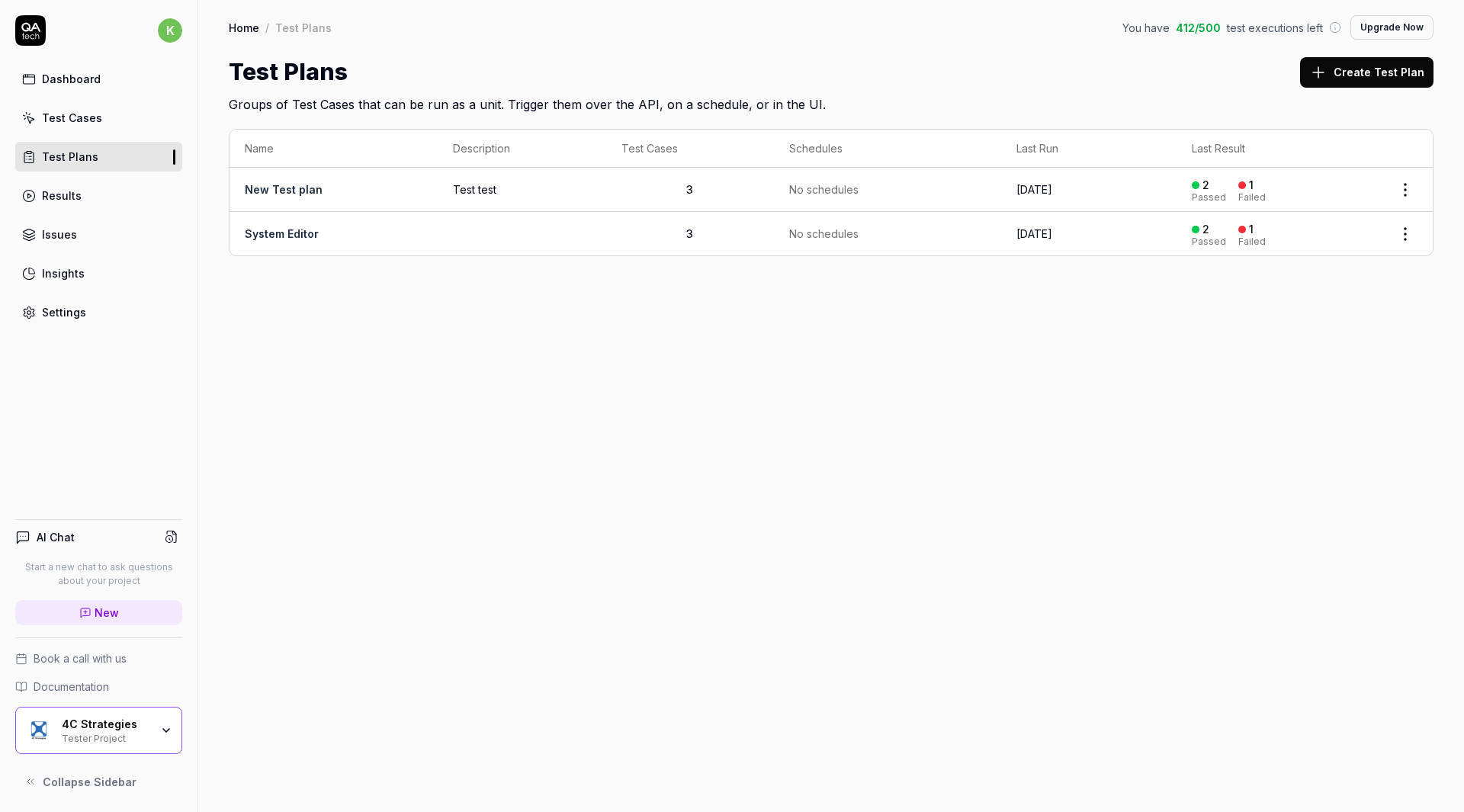
click at [96, 118] on div "Test Cases" at bounding box center [72, 118] width 60 height 16
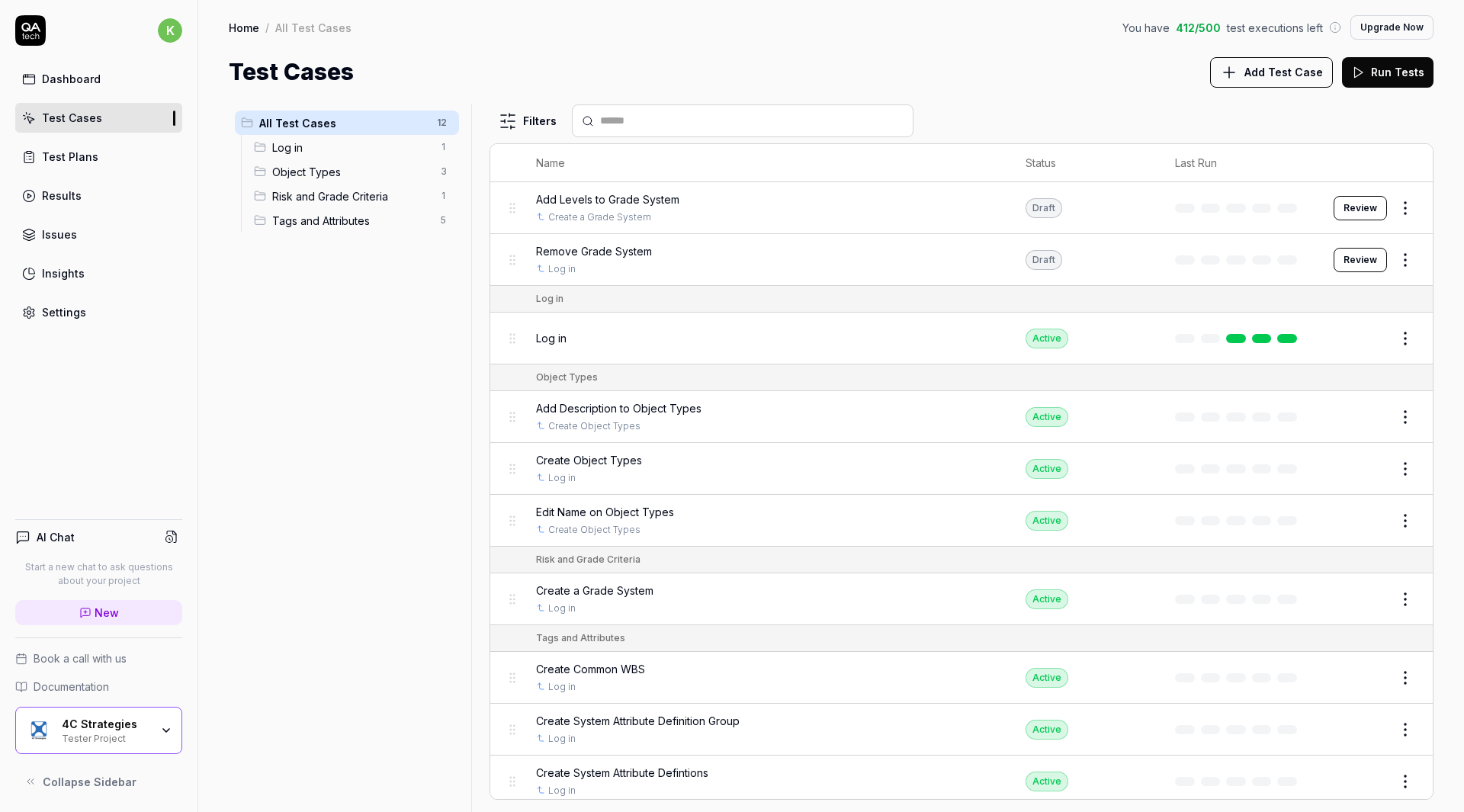
click at [128, 725] on div "4C Strategies" at bounding box center [105, 725] width 88 height 14
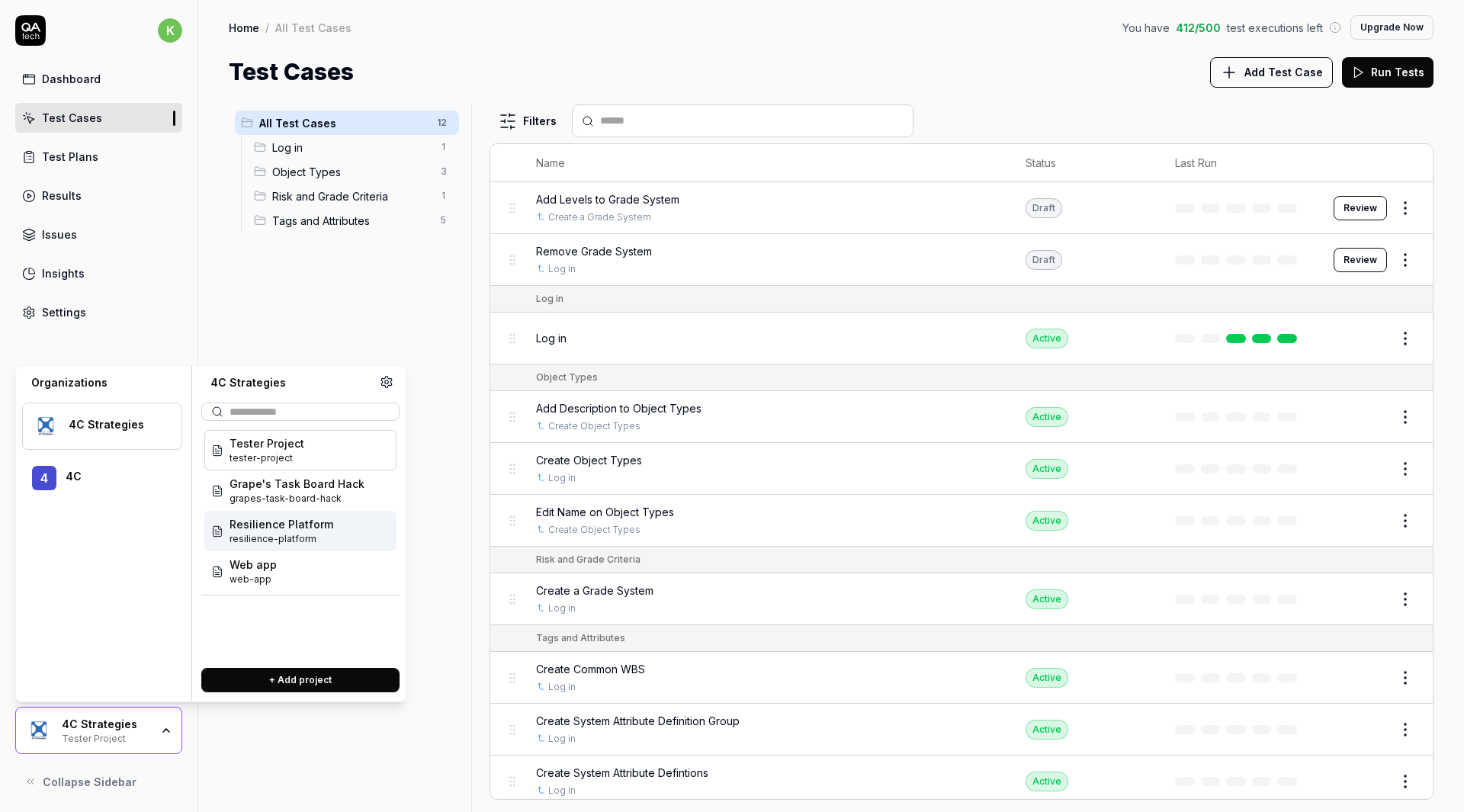
click at [281, 528] on span "Resilience Platform" at bounding box center [281, 524] width 104 height 16
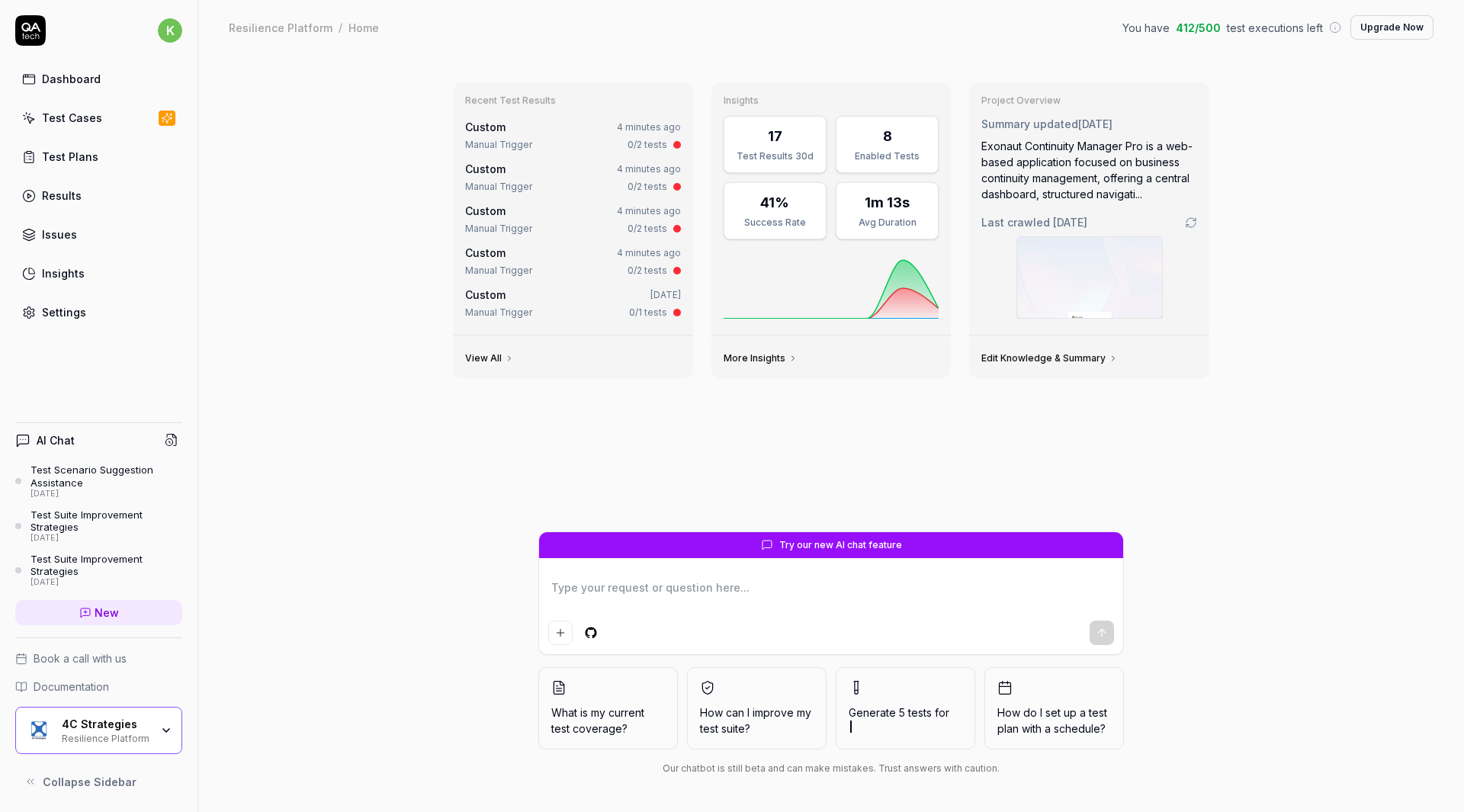
click at [82, 120] on div "Test Cases" at bounding box center [72, 118] width 60 height 16
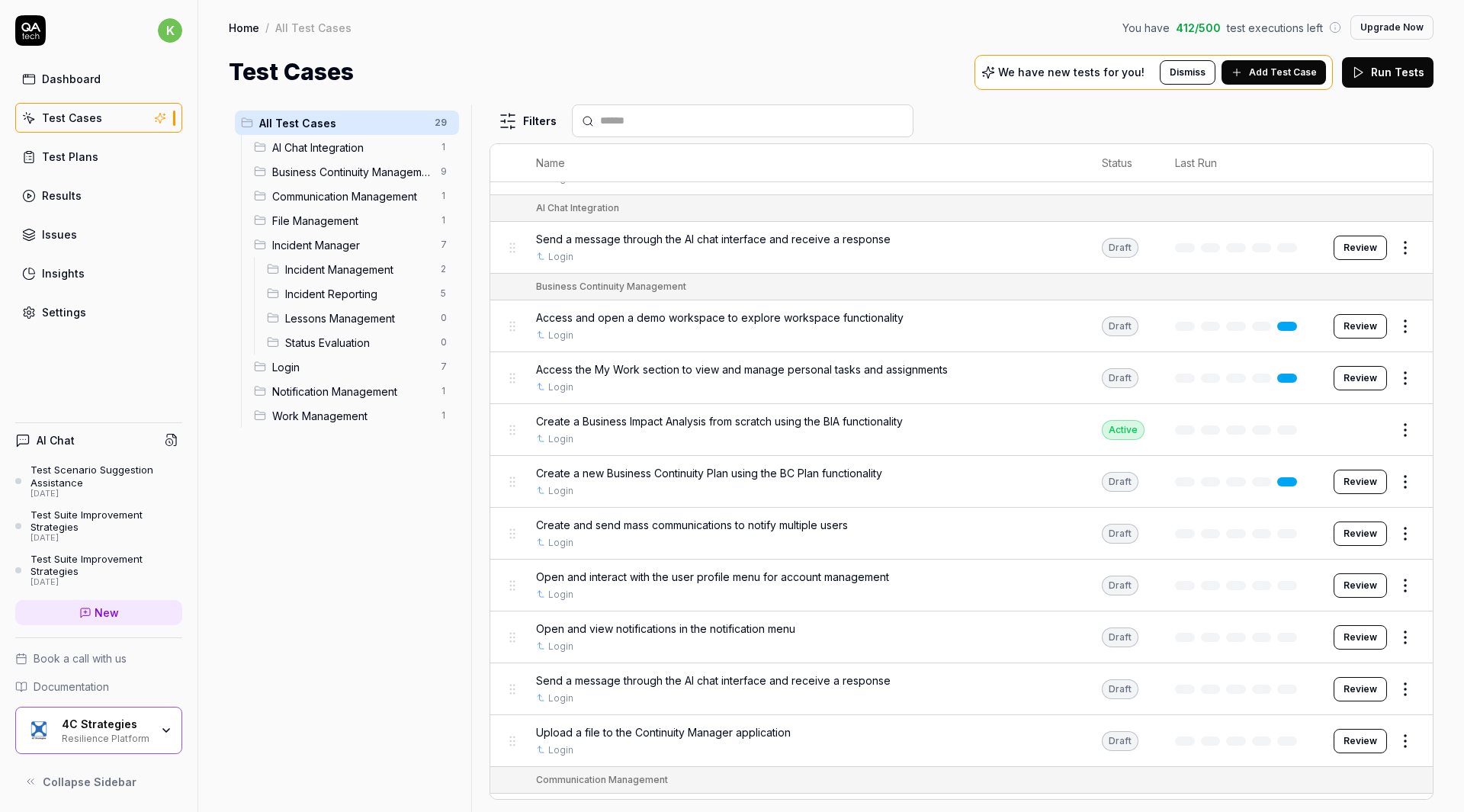
scroll to position [101, 0]
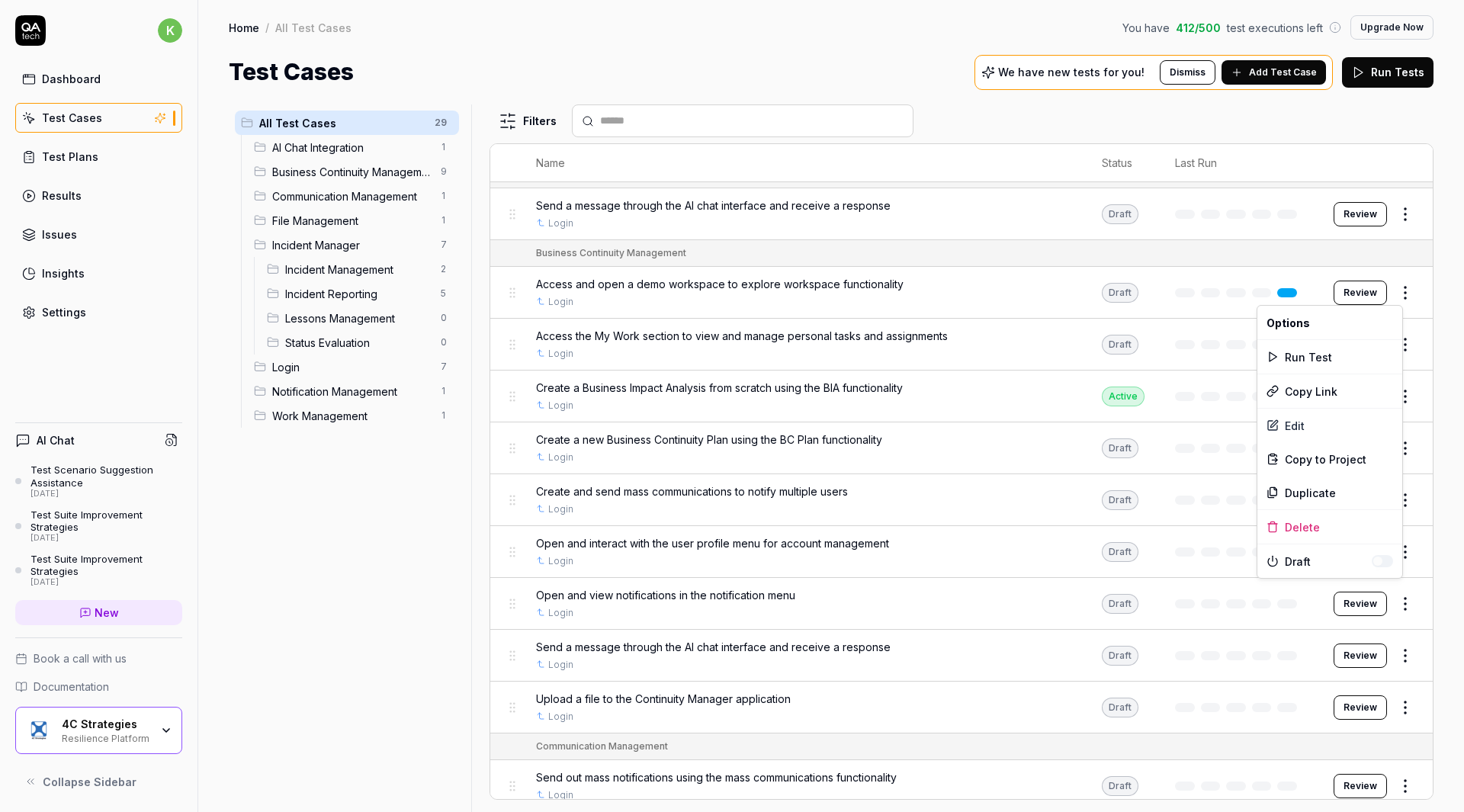
click at [1393, 294] on html "k Dashboard Test Cases Test Plans Results Issues Insights Settings AI Chat Test…" at bounding box center [732, 406] width 1464 height 812
click at [1273, 563] on icon at bounding box center [1273, 562] width 12 height 12
click at [1390, 563] on button "button" at bounding box center [1382, 562] width 21 height 12
click at [1410, 315] on html "k Dashboard Test Cases Test Plans Results Issues Insights Settings AI Chat Test…" at bounding box center [732, 406] width 1464 height 812
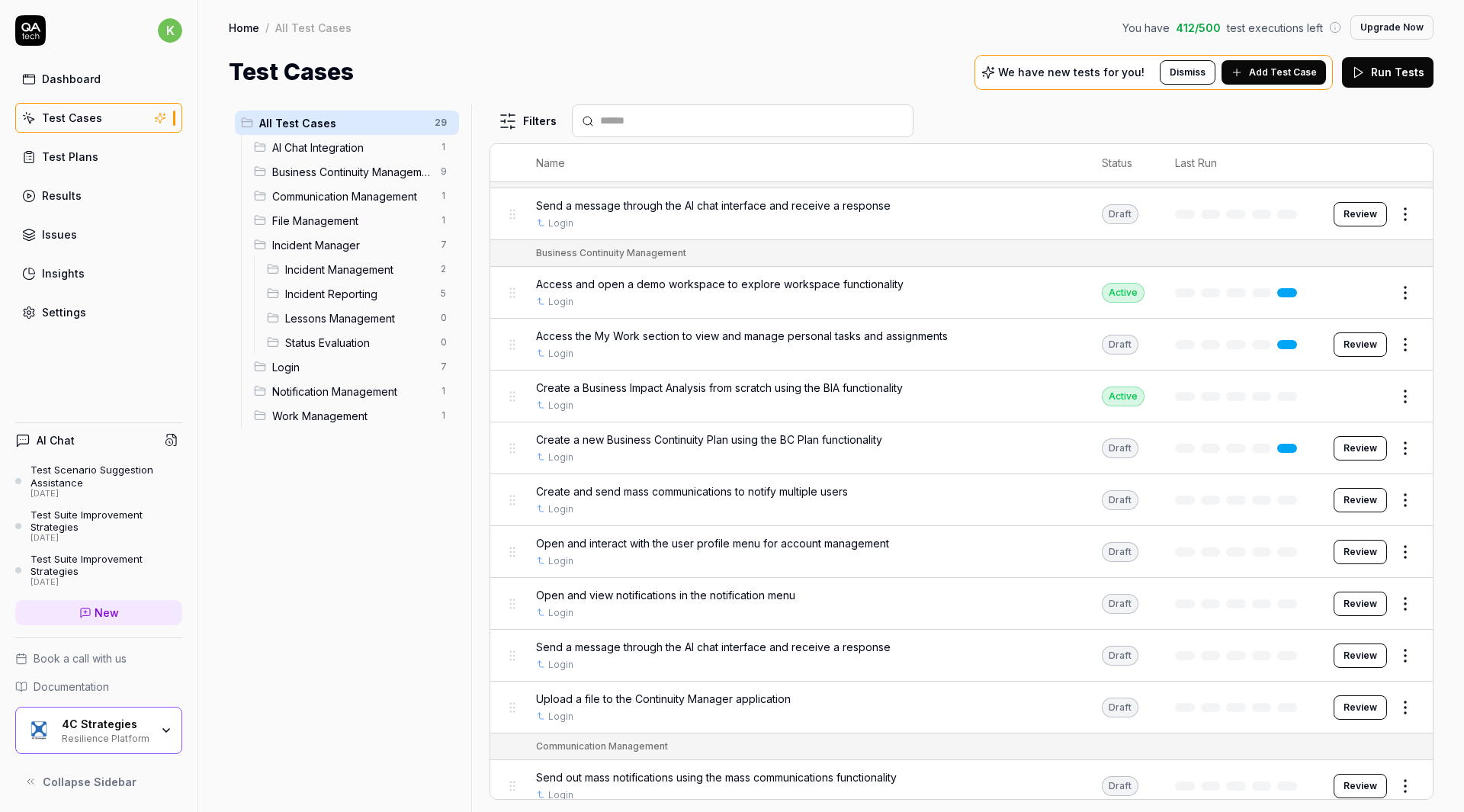
click at [1110, 294] on div "Active" at bounding box center [1123, 293] width 43 height 20
click at [874, 282] on span "Access and open a demo workspace to explore workspace functionality" at bounding box center [719, 284] width 367 height 16
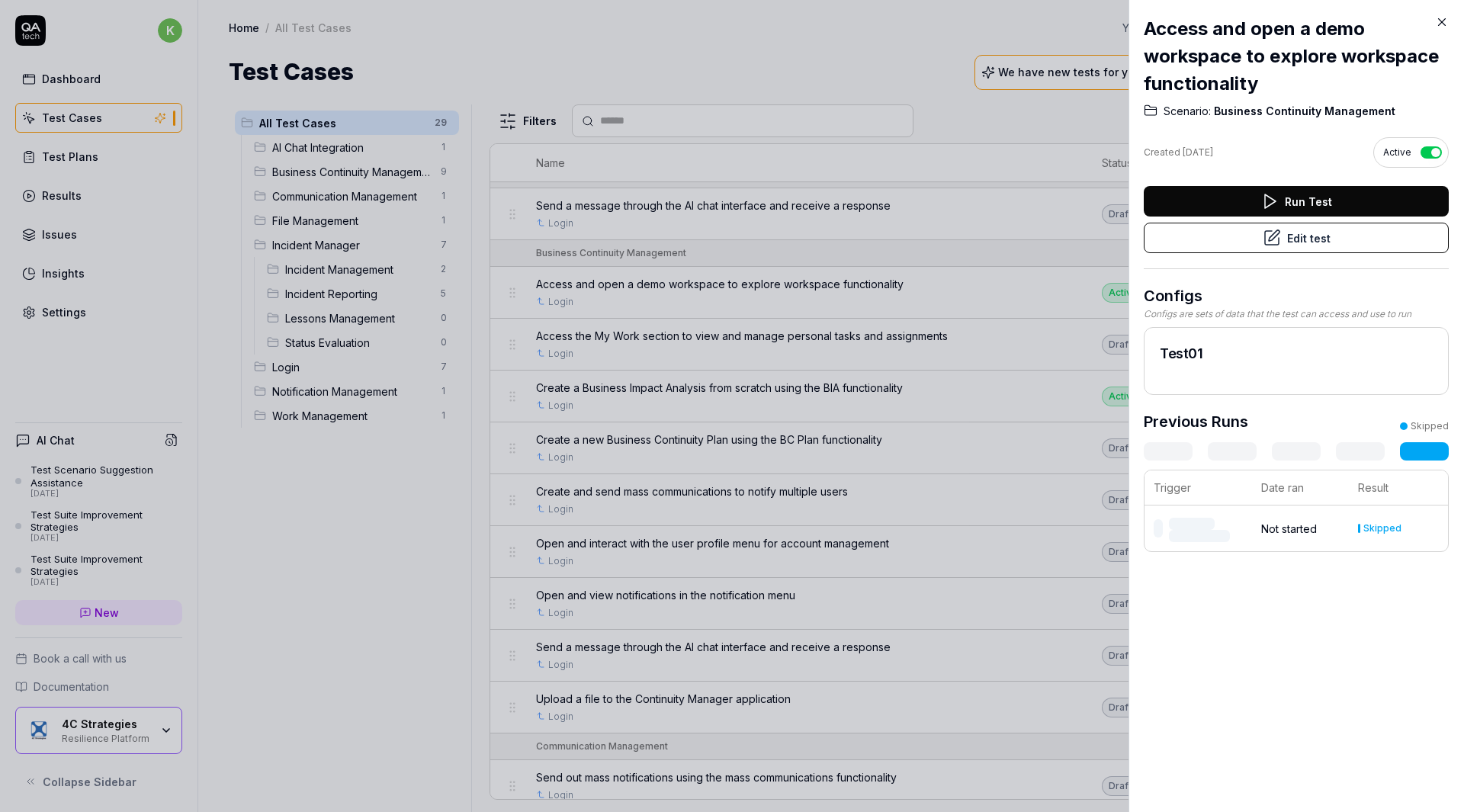
click at [956, 327] on div at bounding box center [732, 406] width 1464 height 812
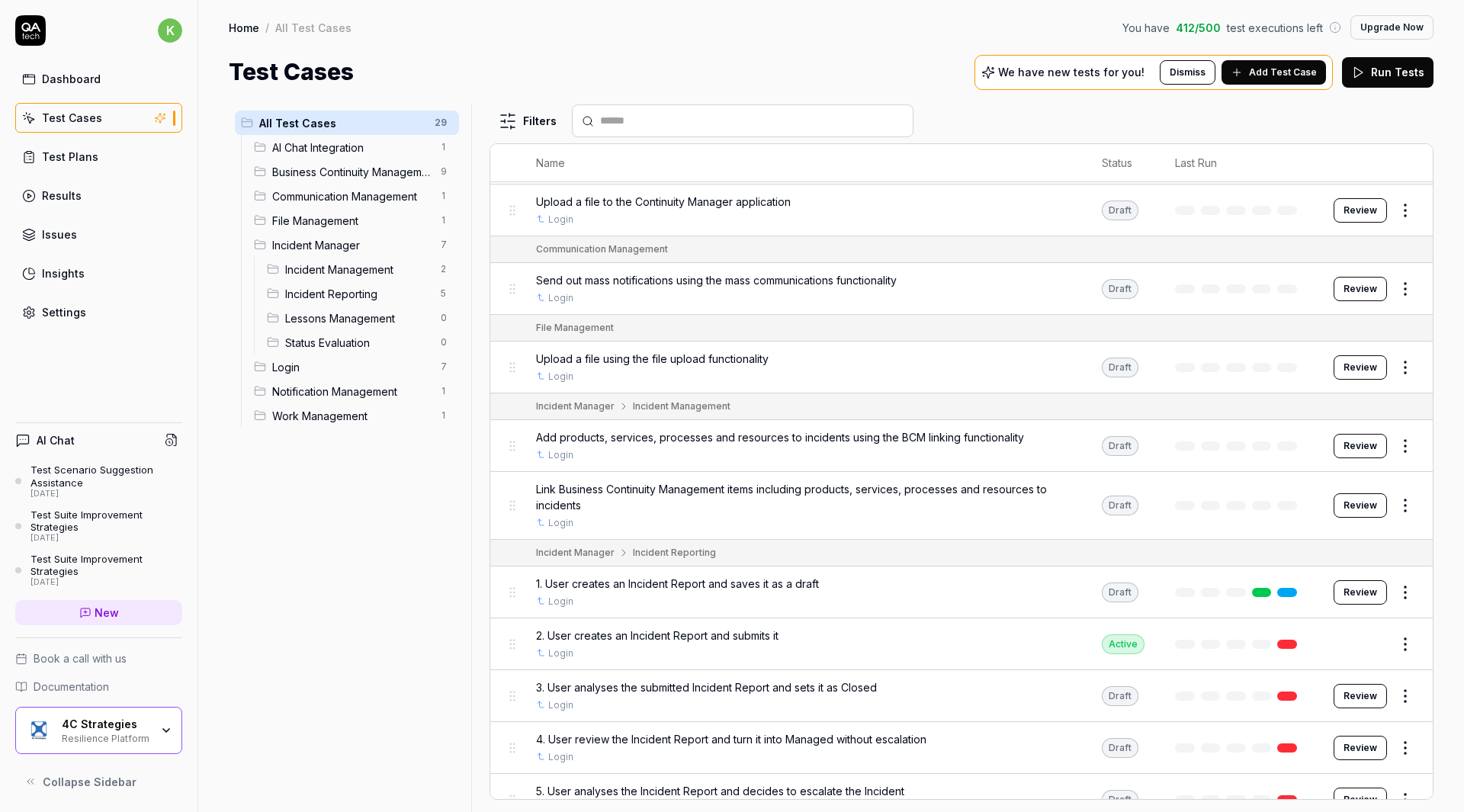
scroll to position [814, 0]
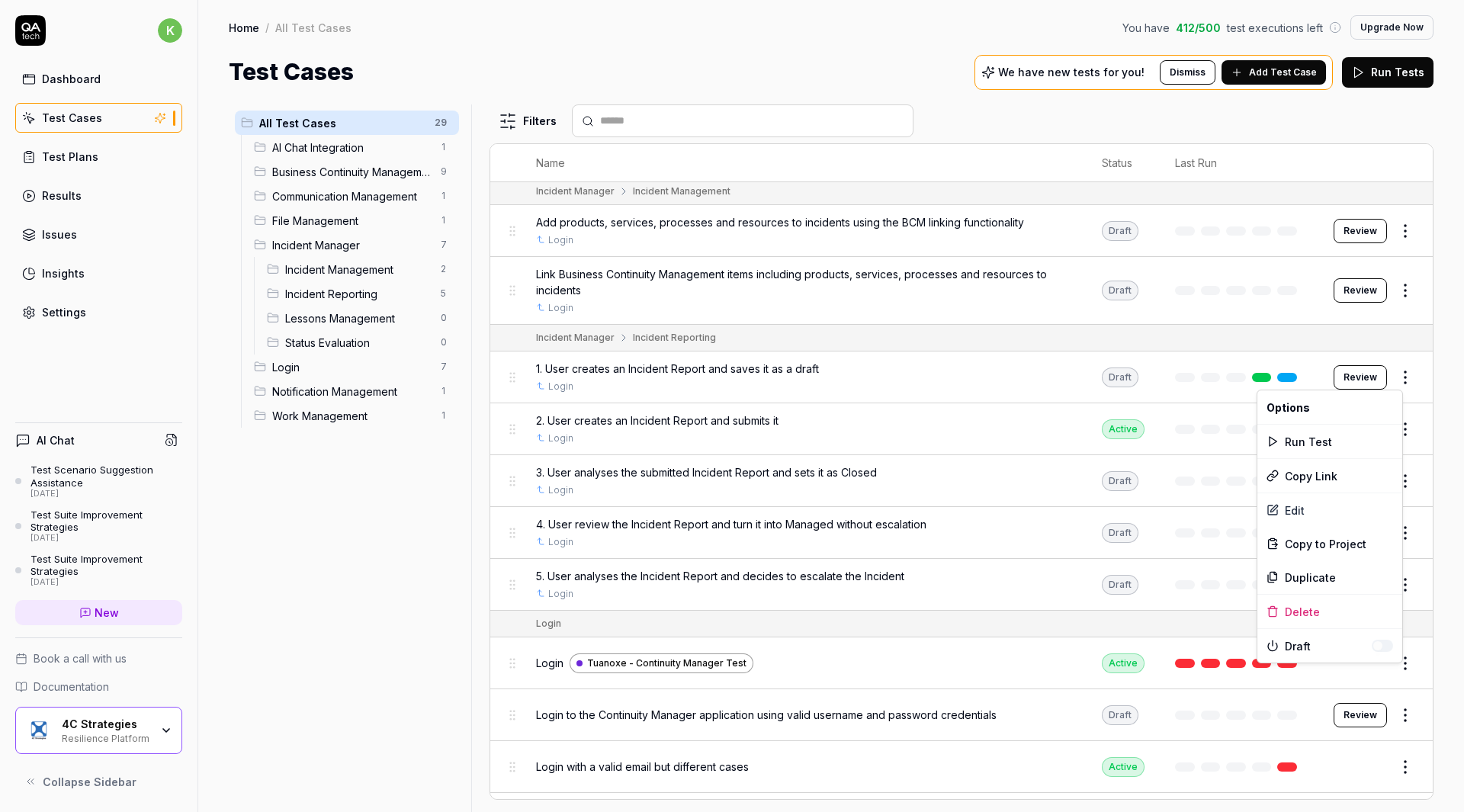
click at [1387, 376] on html "k Dashboard Test Cases Test Plans Results Issues Insights Settings AI Chat Test…" at bounding box center [732, 406] width 1464 height 812
click at [1125, 380] on html "k Dashboard Test Cases Test Plans Results Issues Insights Settings AI Chat Test…" at bounding box center [732, 406] width 1464 height 812
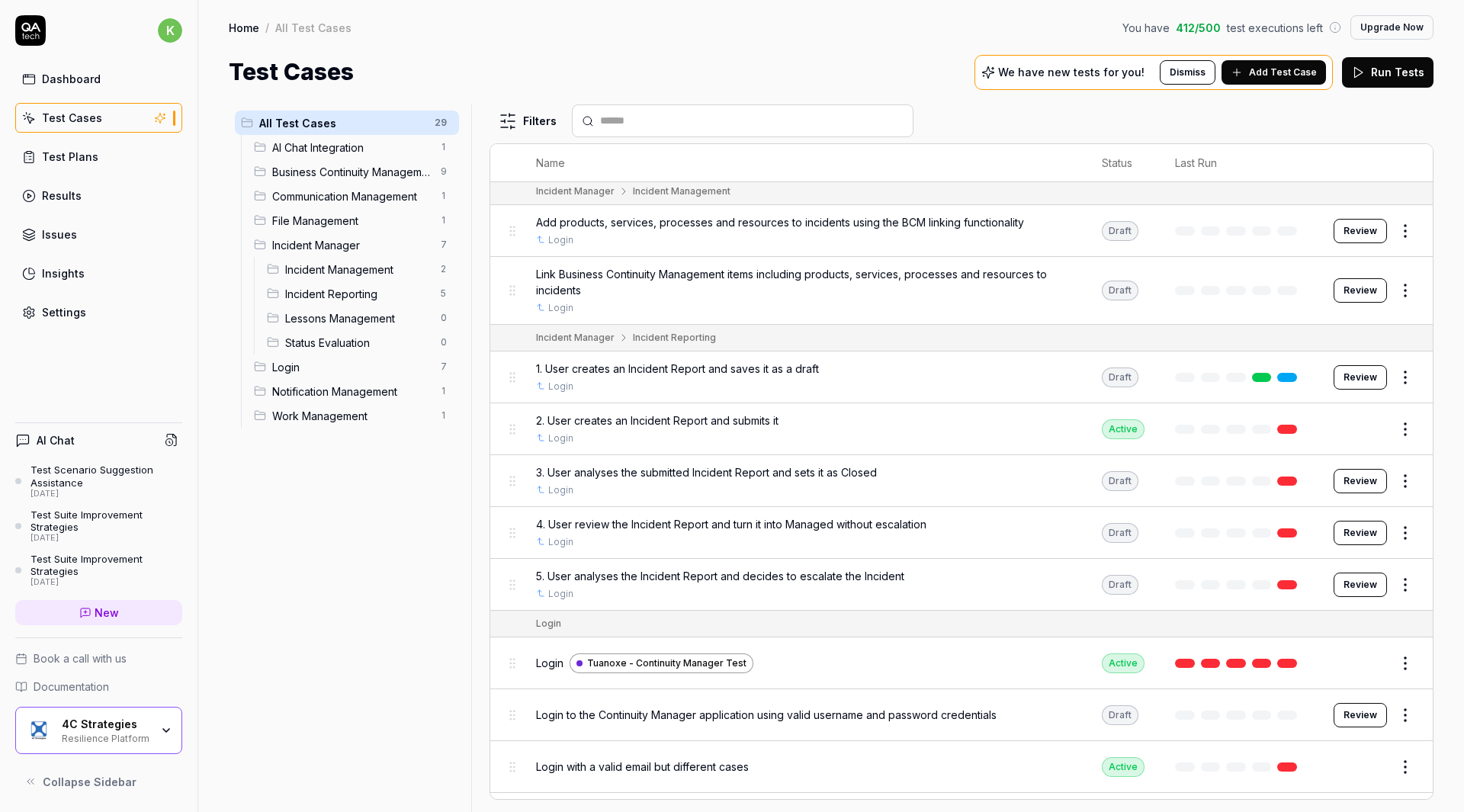
click at [785, 370] on span "1. User creates an Incident Report and saves it as a draft" at bounding box center [677, 369] width 283 height 16
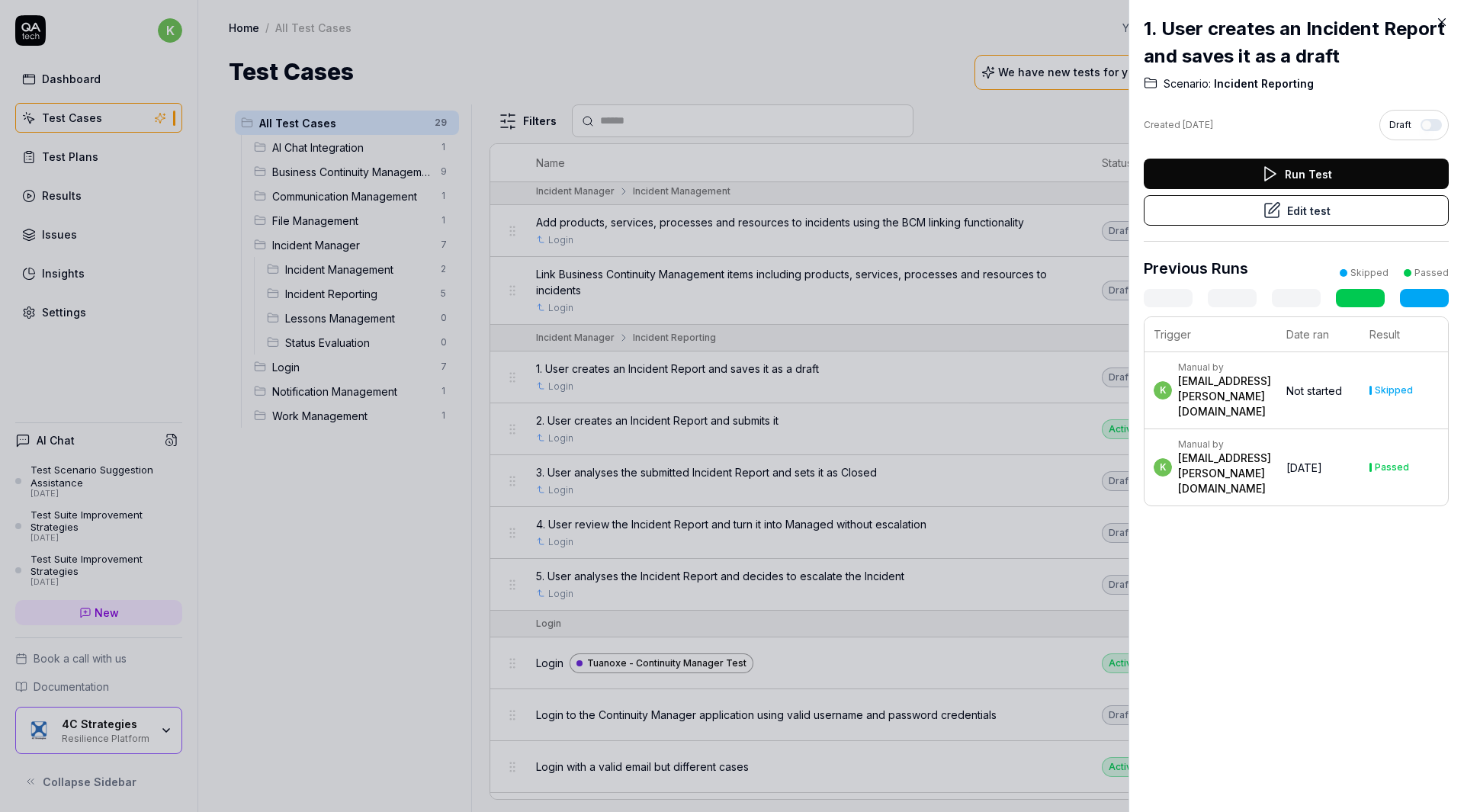
click at [1342, 219] on button "Edit test" at bounding box center [1296, 210] width 305 height 30
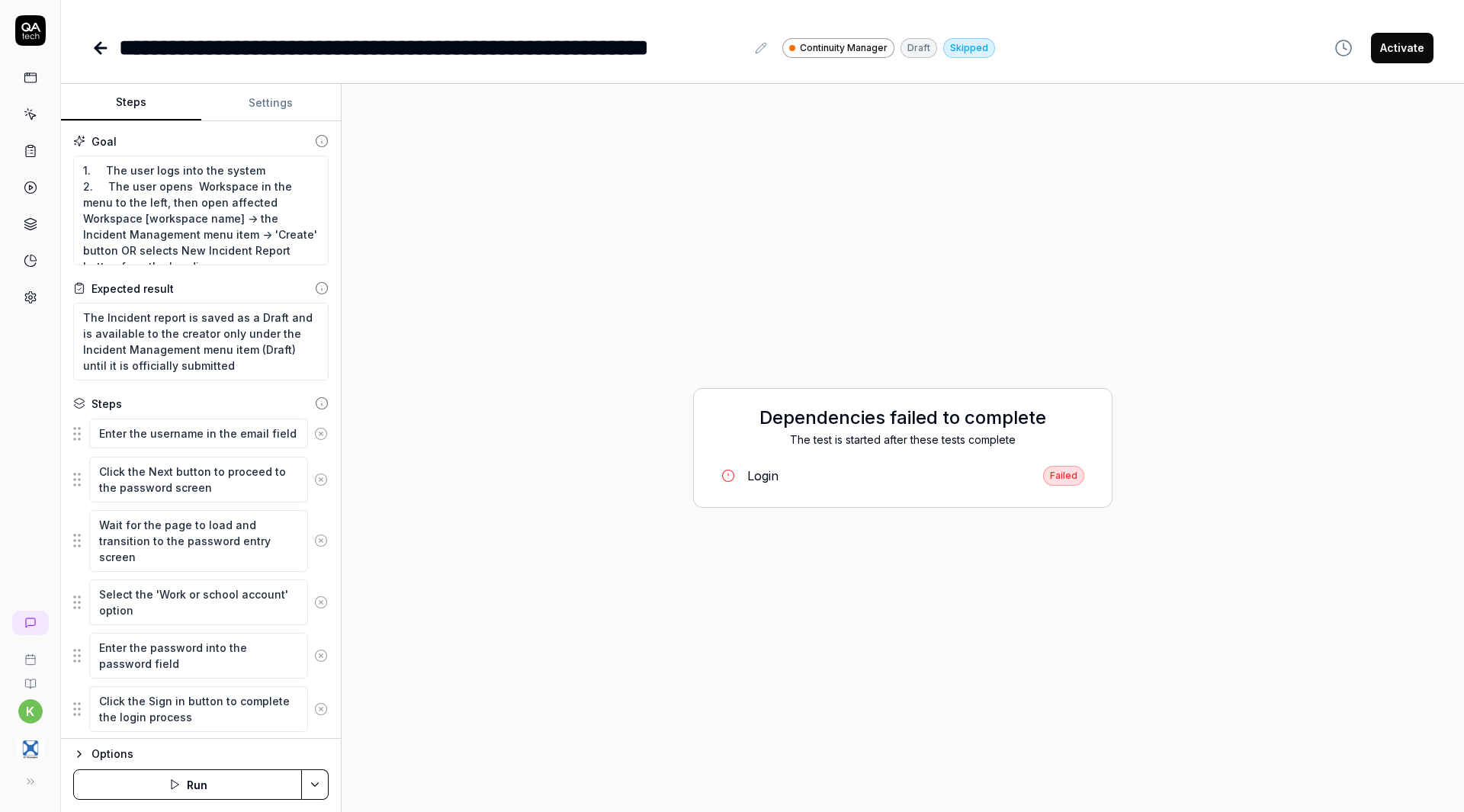
click at [757, 478] on div "Login" at bounding box center [763, 475] width 31 height 18
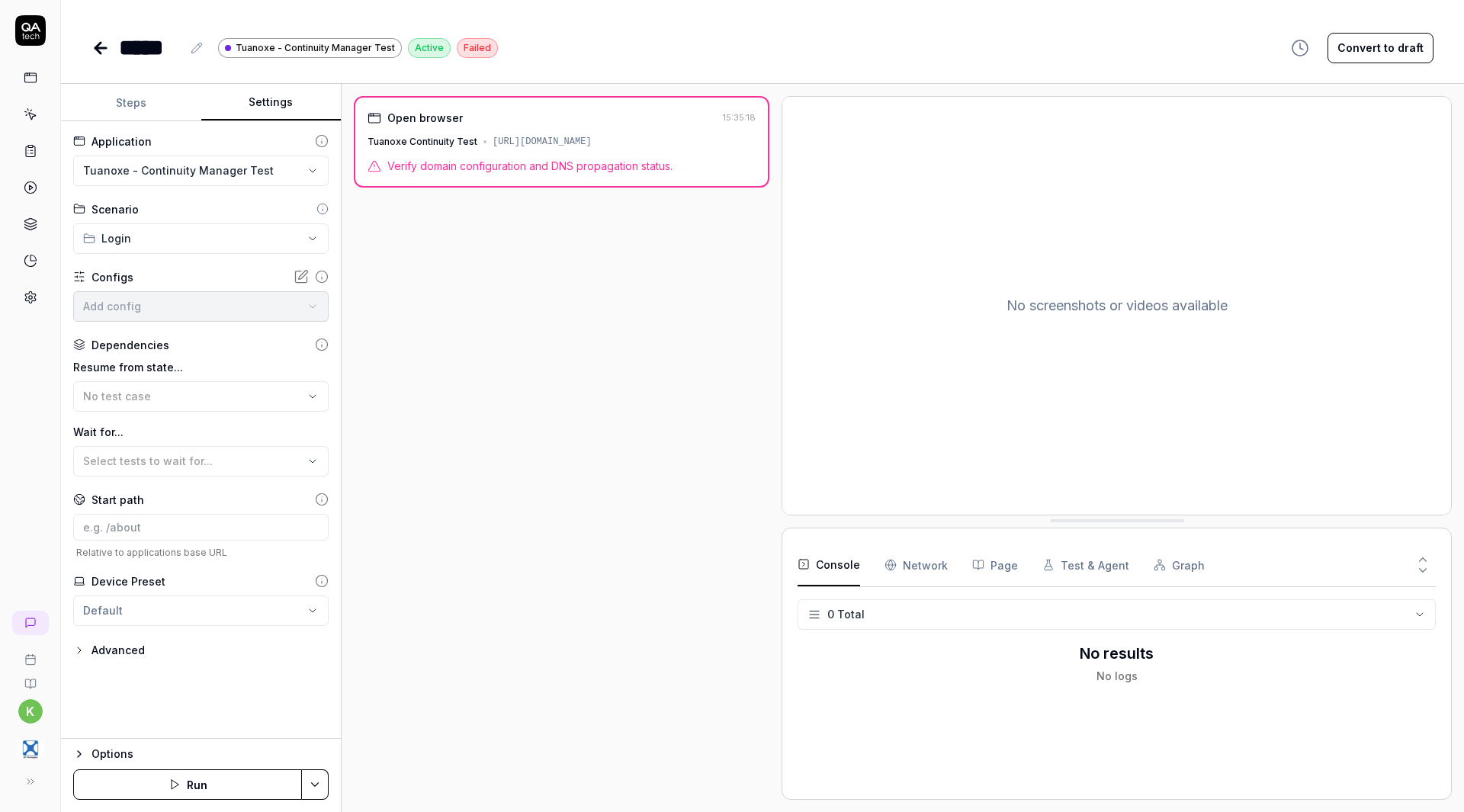
click at [275, 98] on button "Settings" at bounding box center [271, 103] width 140 height 37
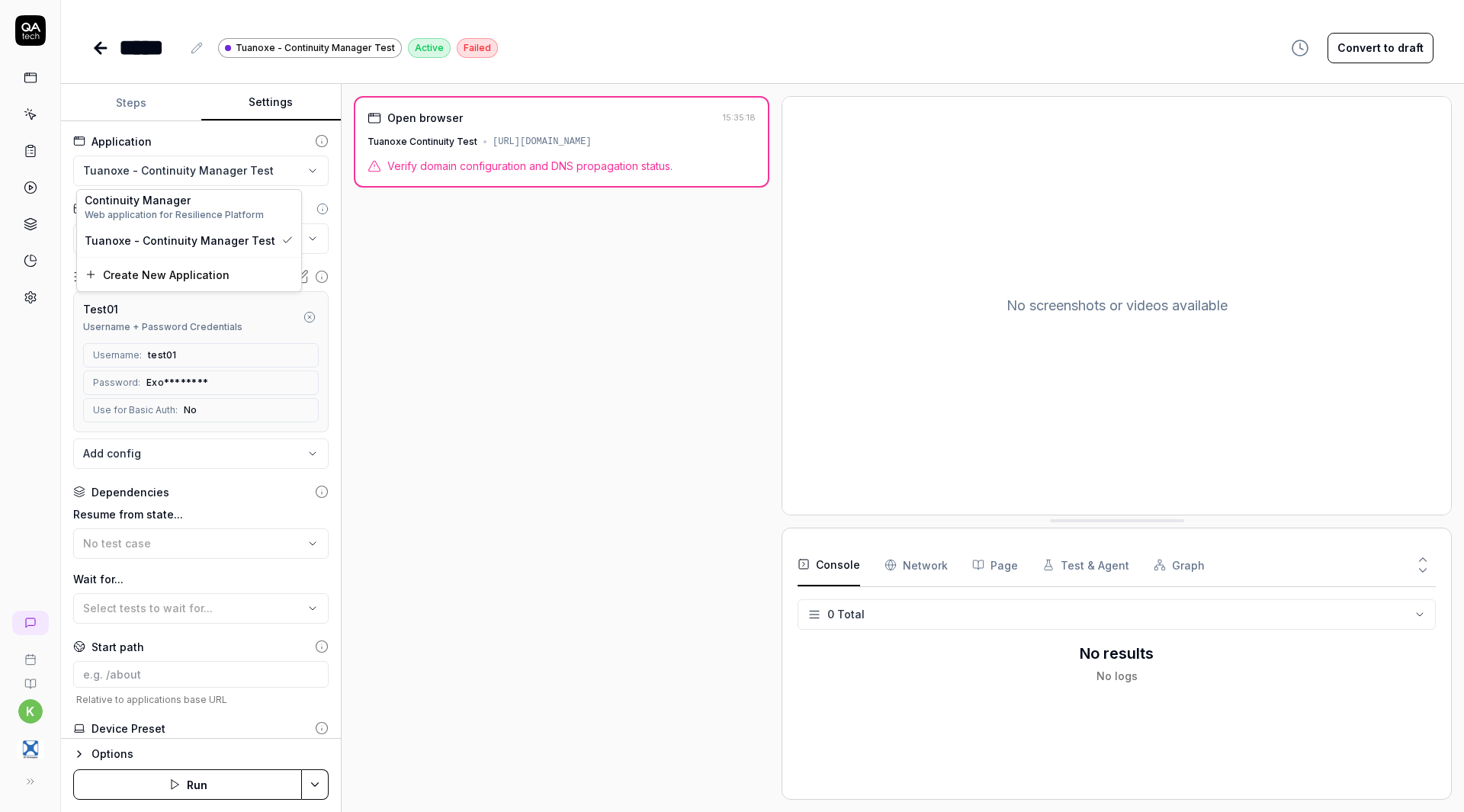
click at [193, 174] on html "**********" at bounding box center [732, 406] width 1464 height 812
click at [173, 200] on span "Continuity Manager" at bounding box center [138, 200] width 106 height 16
click at [257, 782] on button "Save & Run" at bounding box center [187, 785] width 229 height 30
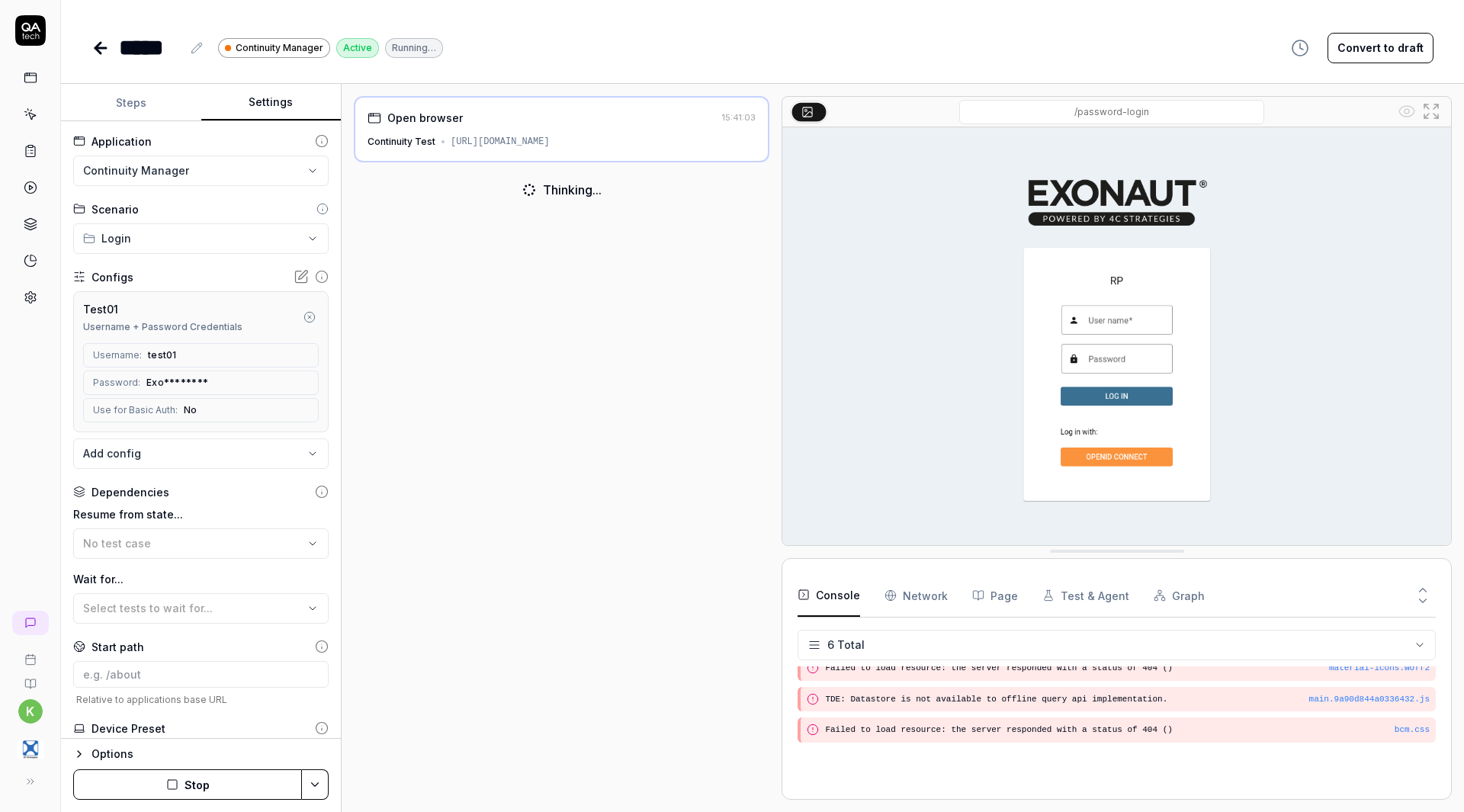
scroll to position [87, 0]
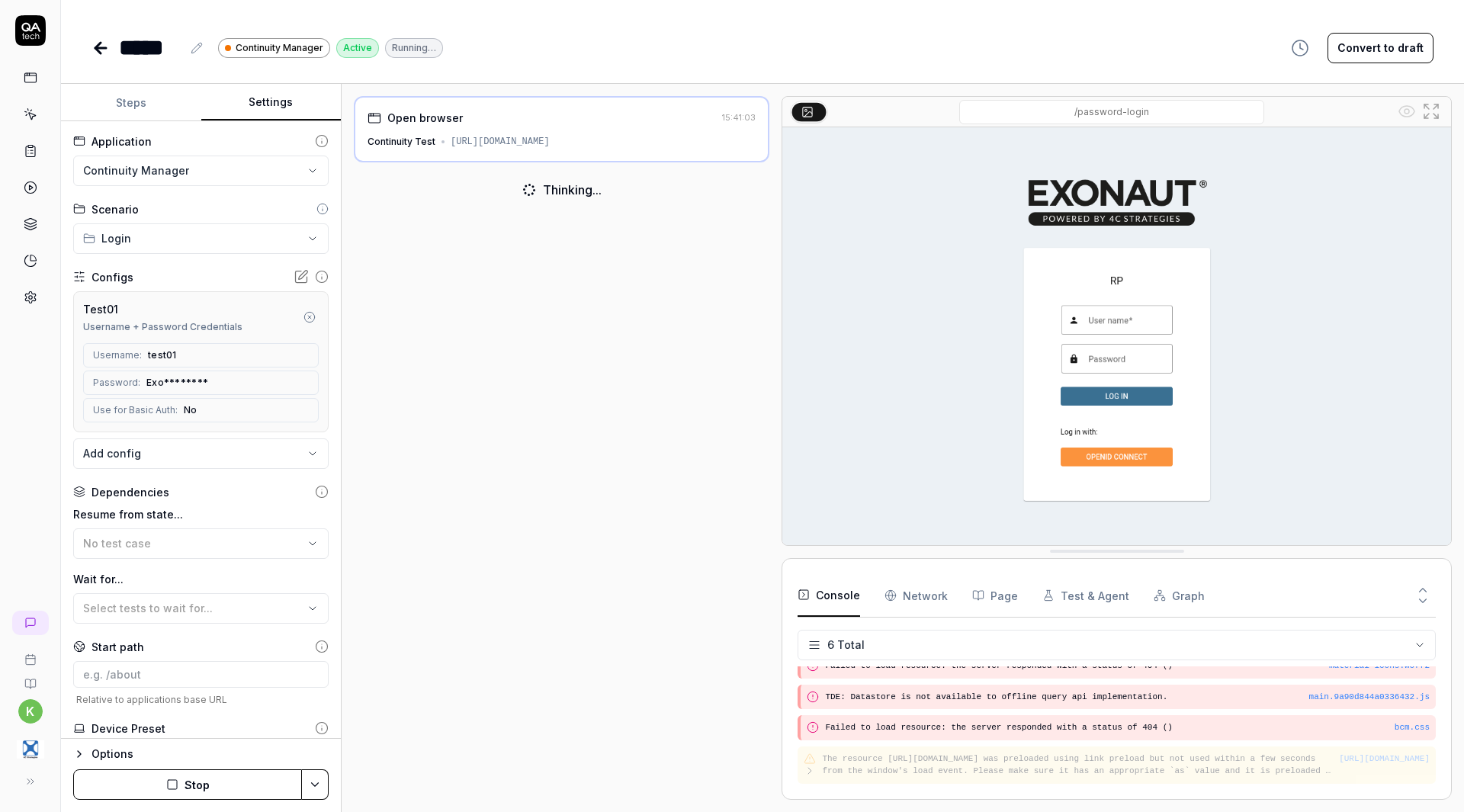
click at [124, 98] on button "Steps" at bounding box center [131, 103] width 140 height 37
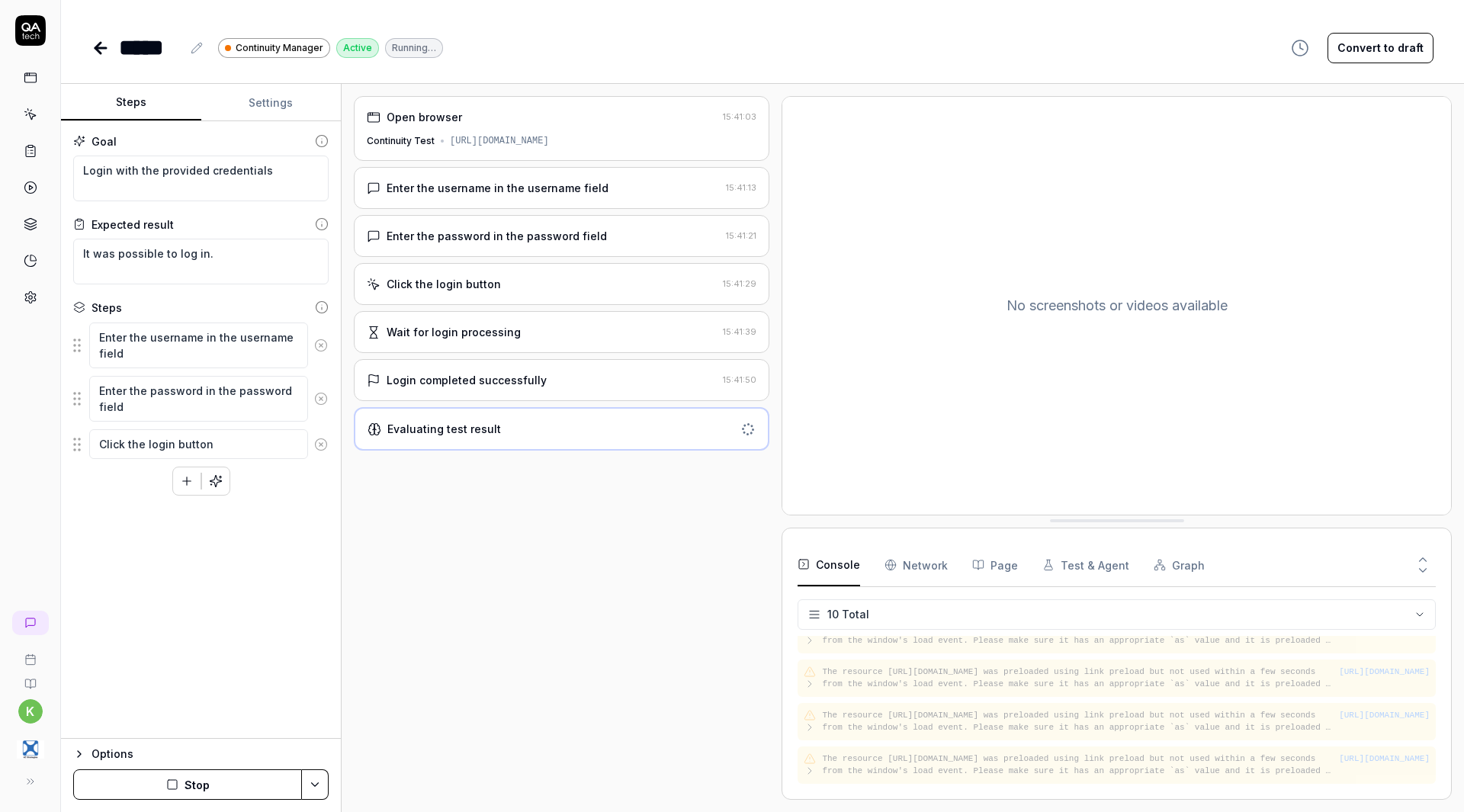
scroll to position [274, 0]
click at [99, 48] on icon at bounding box center [101, 48] width 11 height 0
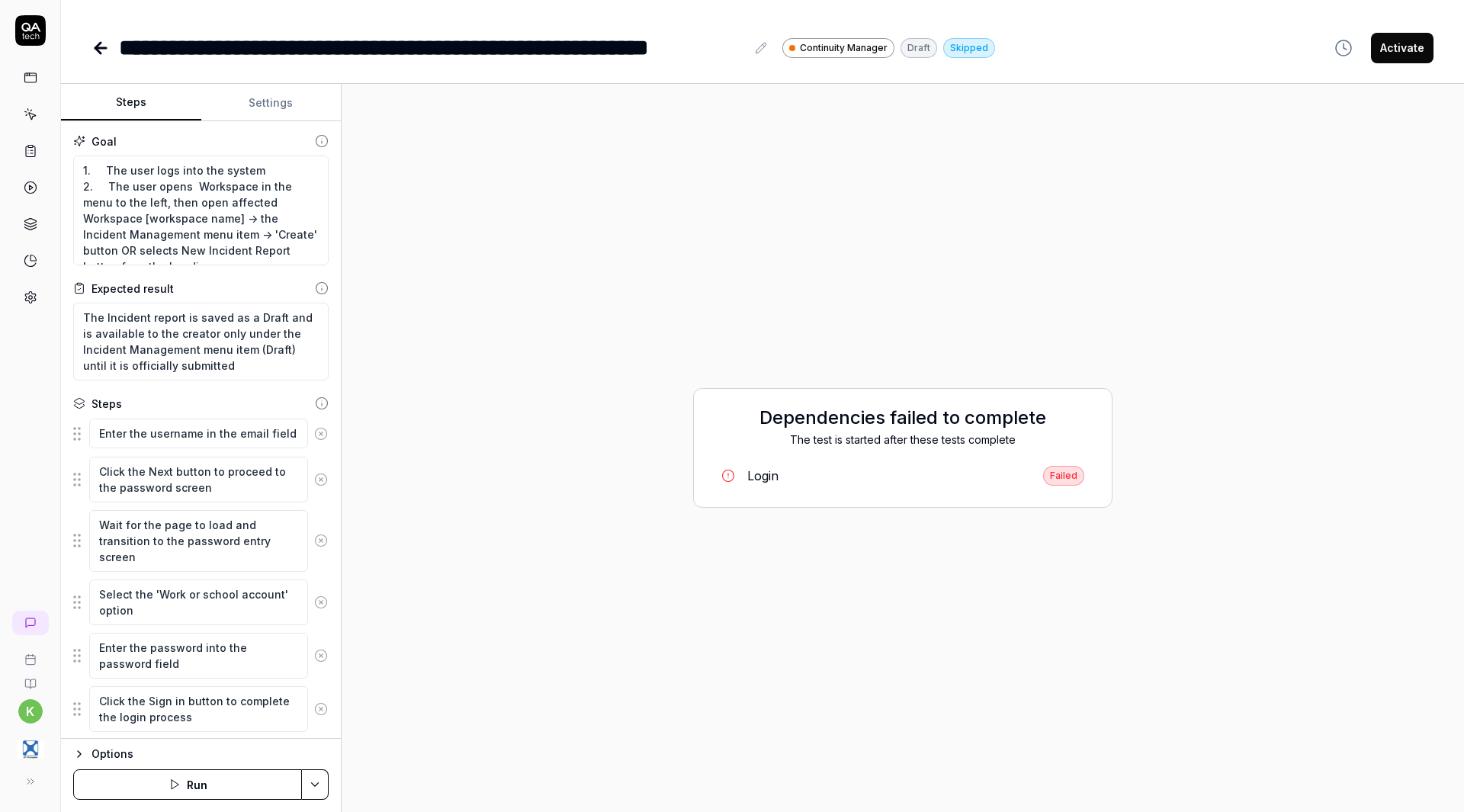
click at [92, 42] on icon at bounding box center [100, 48] width 18 height 18
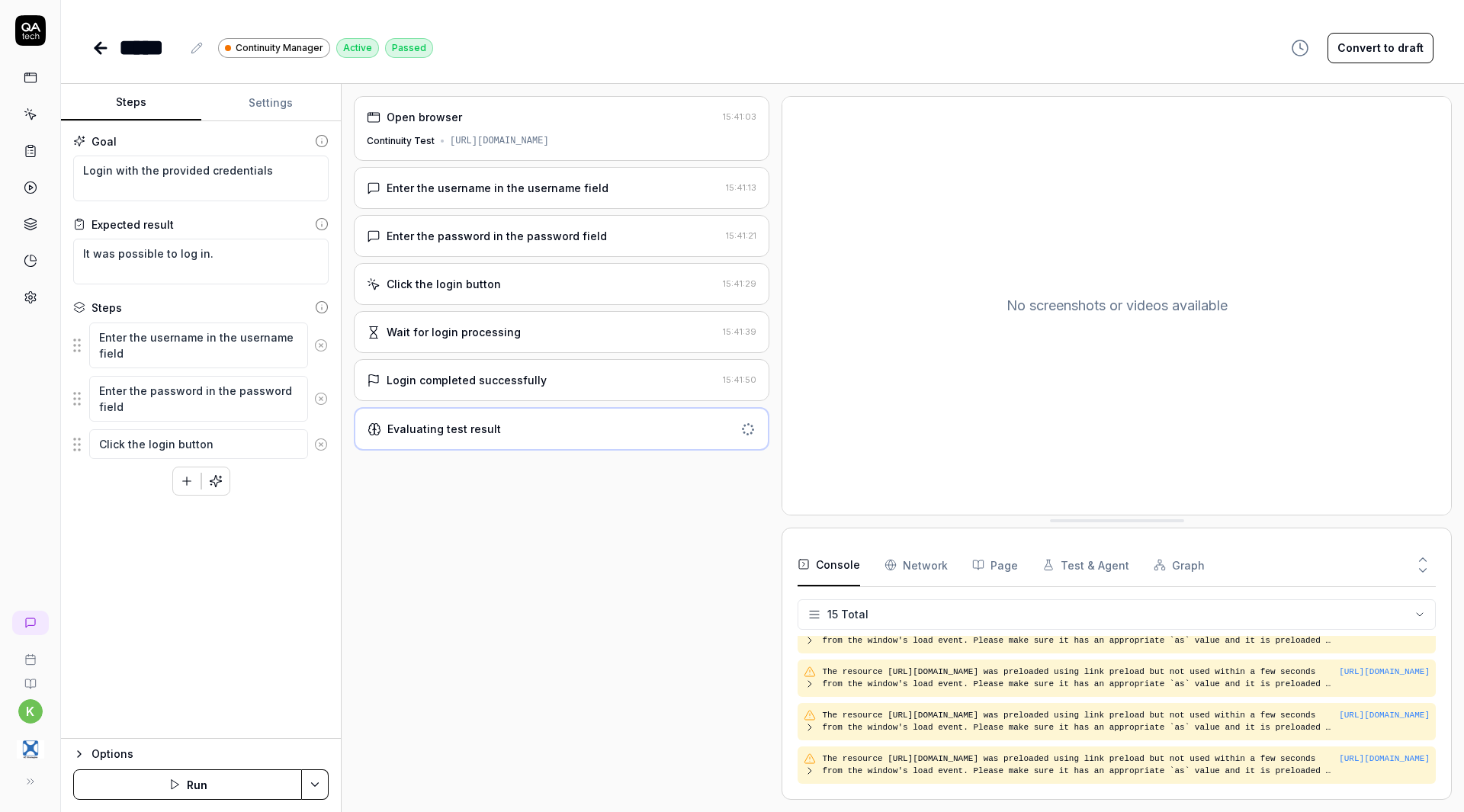
scroll to position [428, 0]
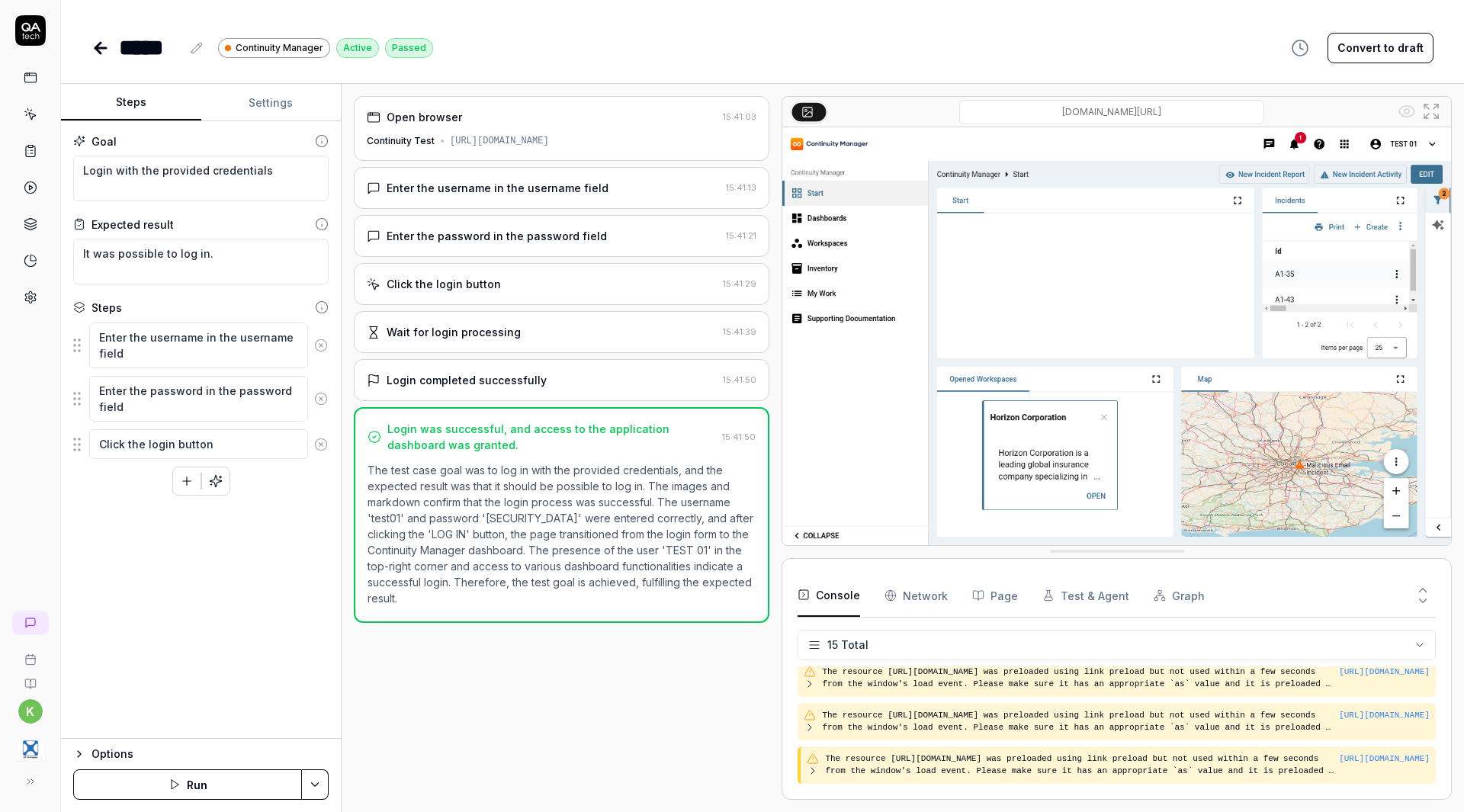
click at [92, 43] on icon at bounding box center [100, 48] width 18 height 18
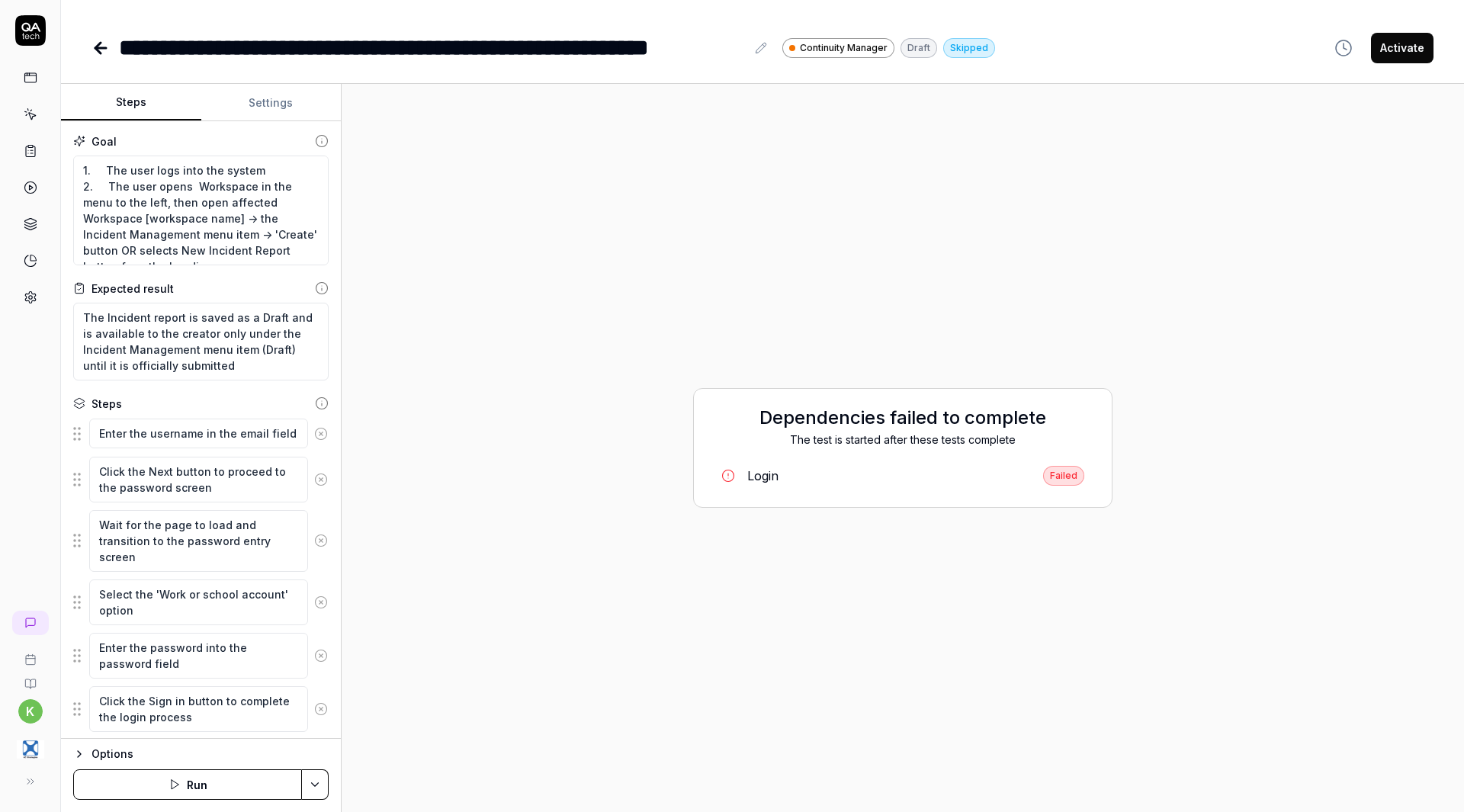
click at [94, 48] on icon at bounding box center [100, 48] width 18 height 18
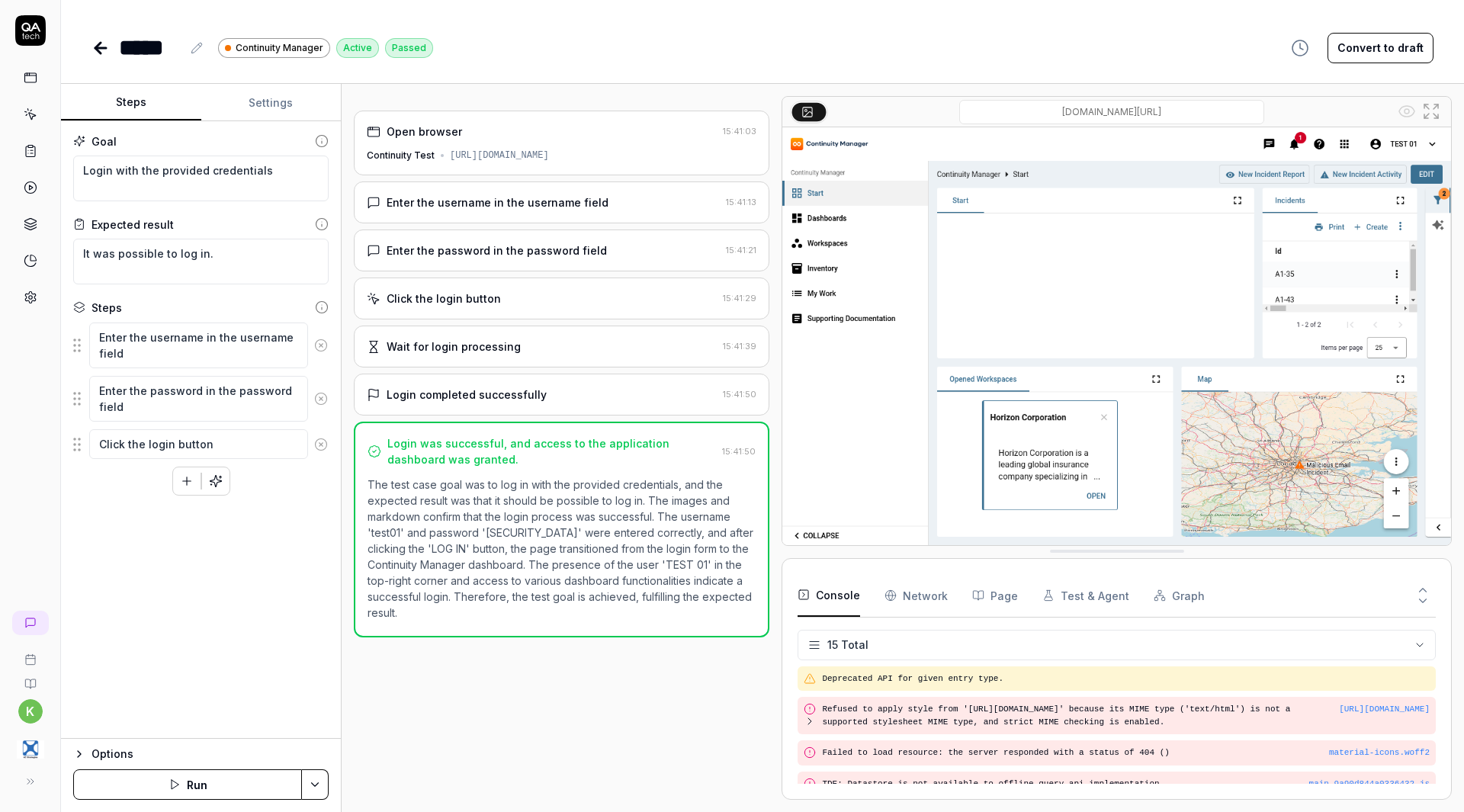
scroll to position [428, 0]
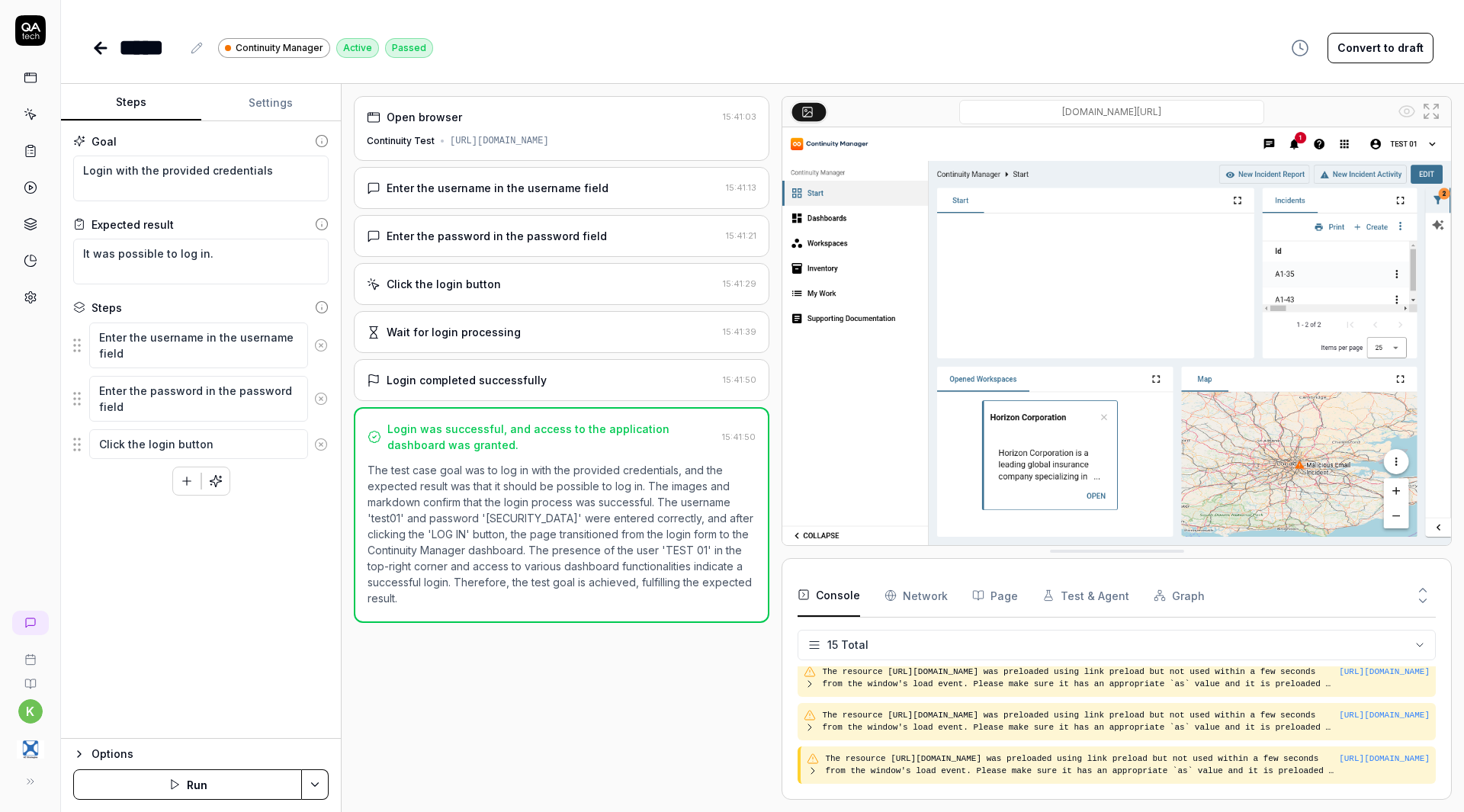
click at [94, 47] on icon at bounding box center [100, 48] width 18 height 18
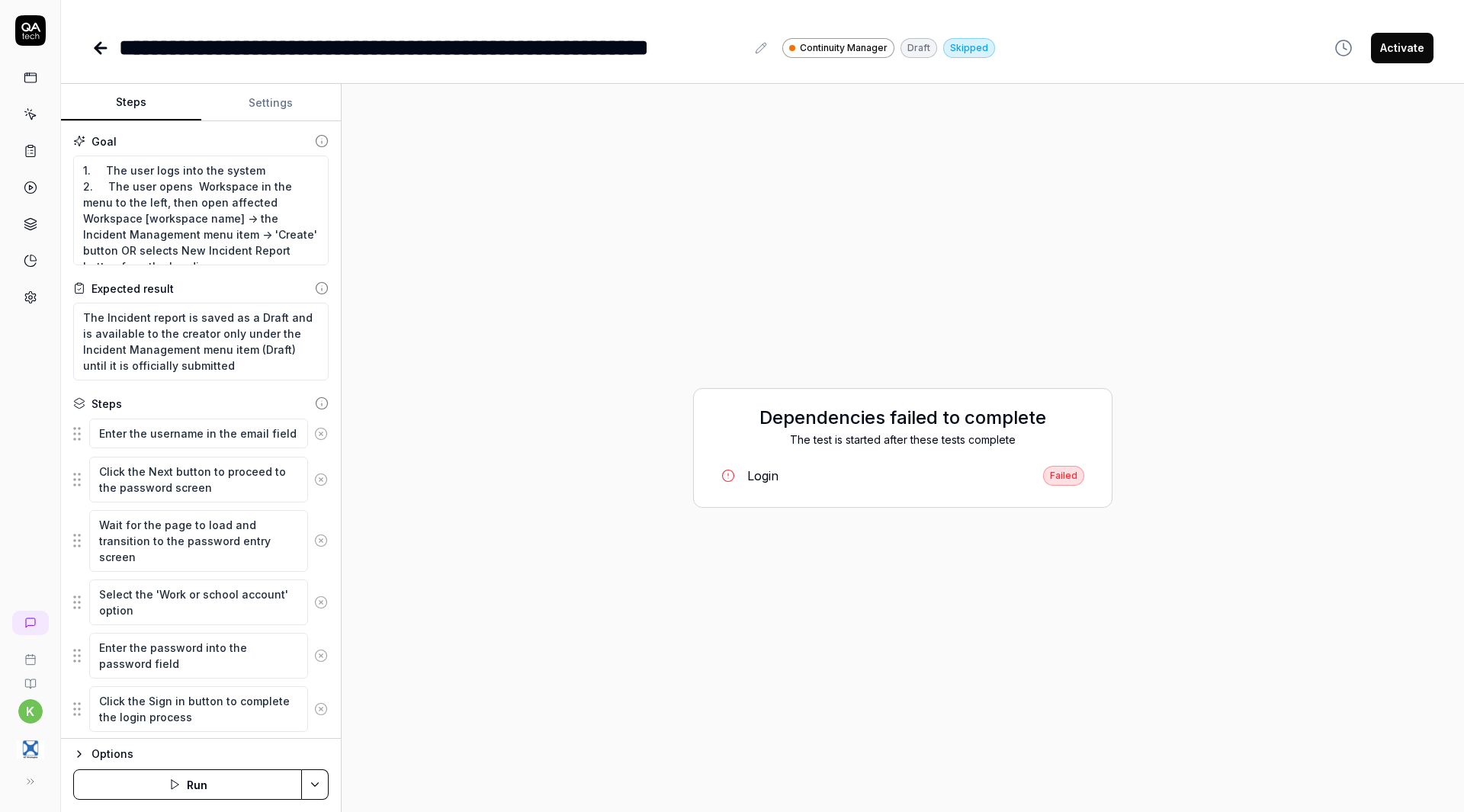
click at [95, 46] on icon at bounding box center [100, 48] width 18 height 18
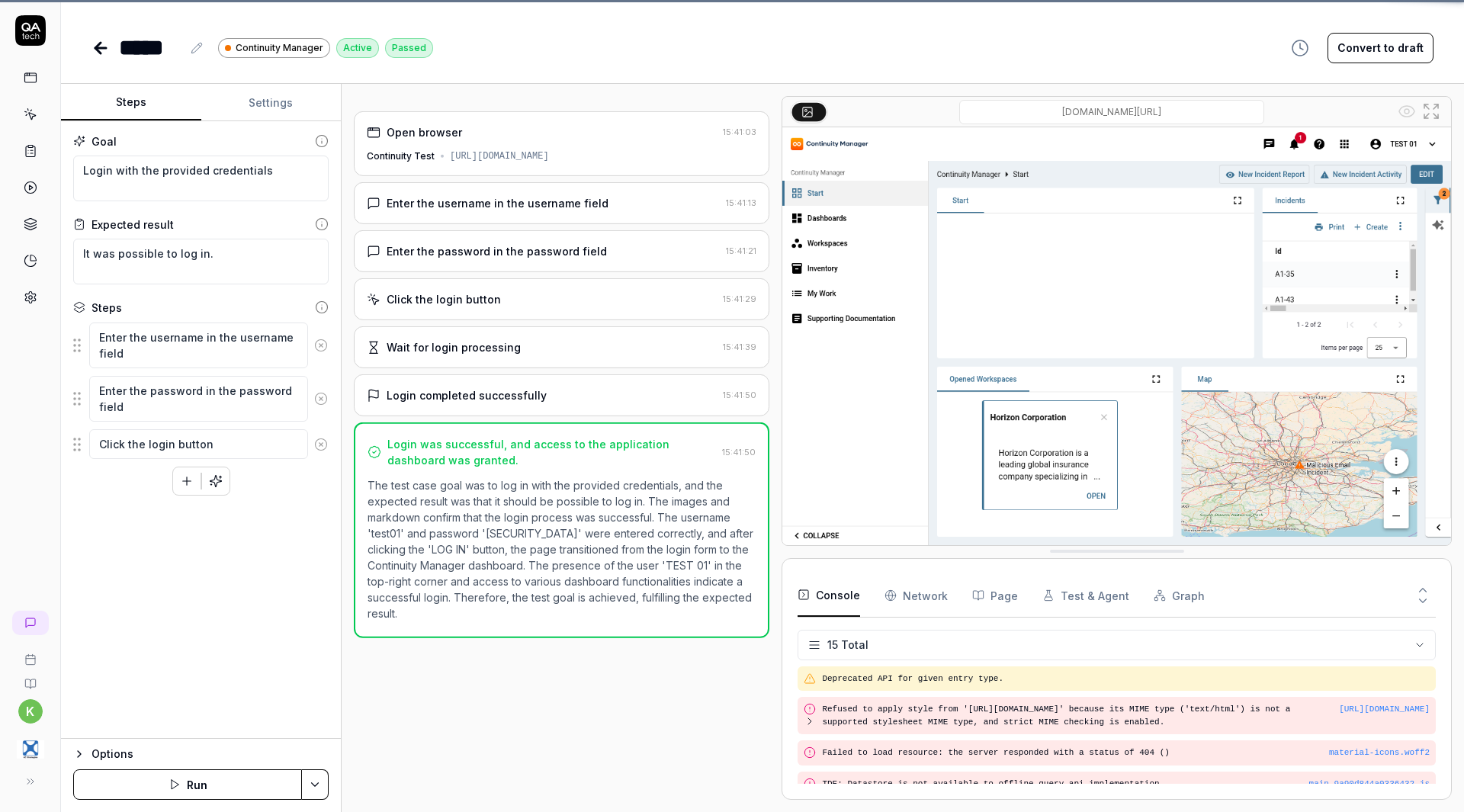
scroll to position [428, 0]
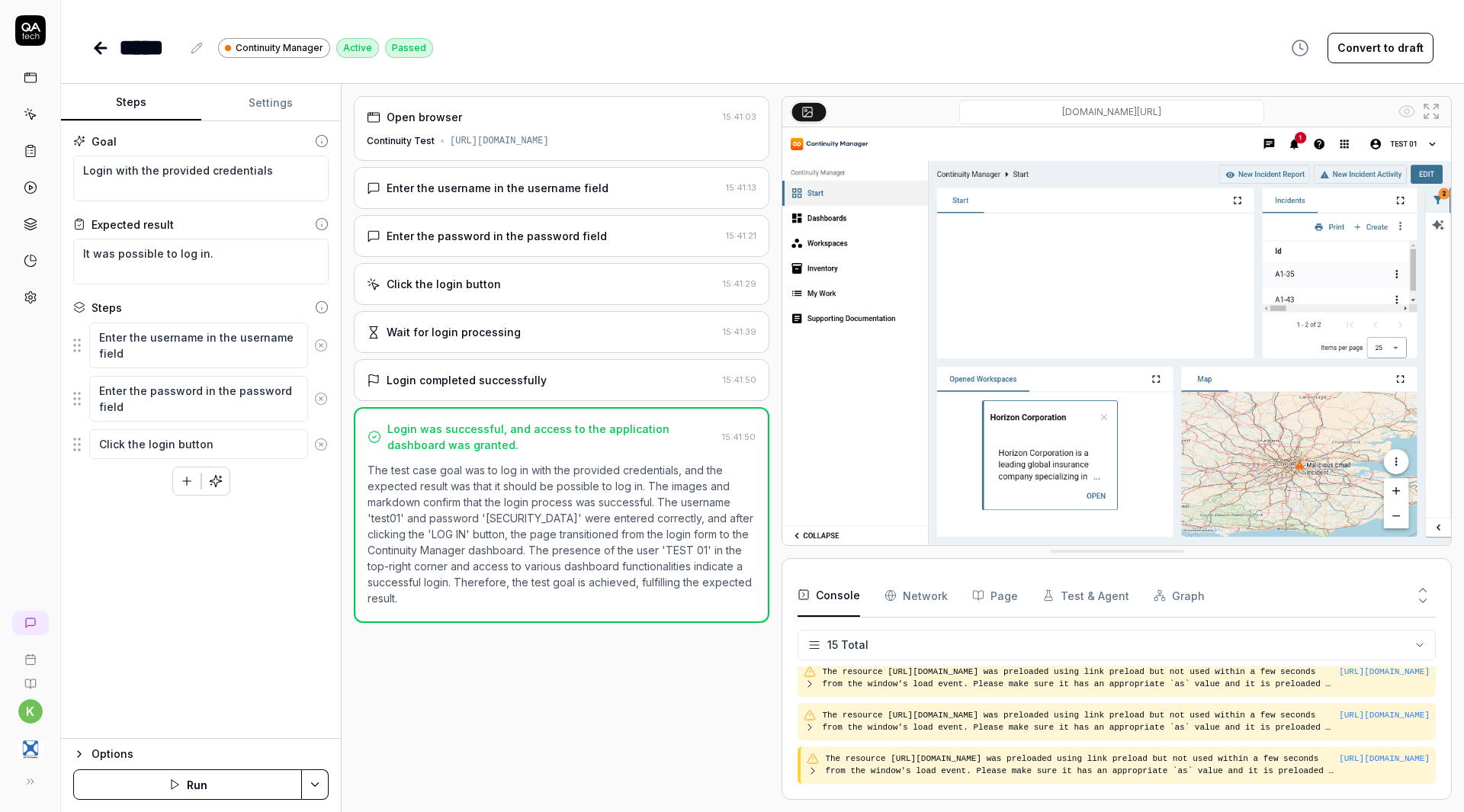
click at [29, 120] on icon at bounding box center [30, 115] width 14 height 14
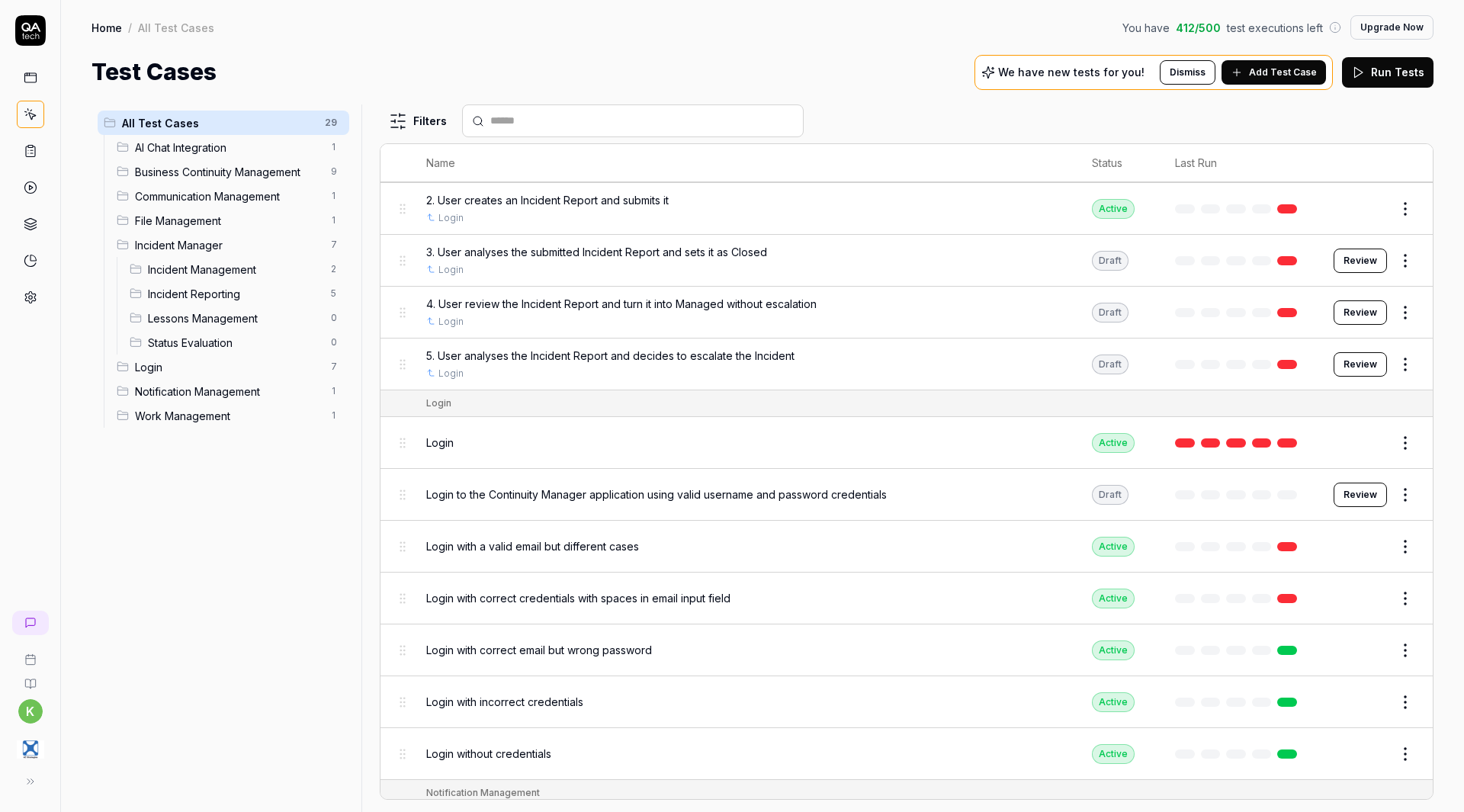
scroll to position [1119, 0]
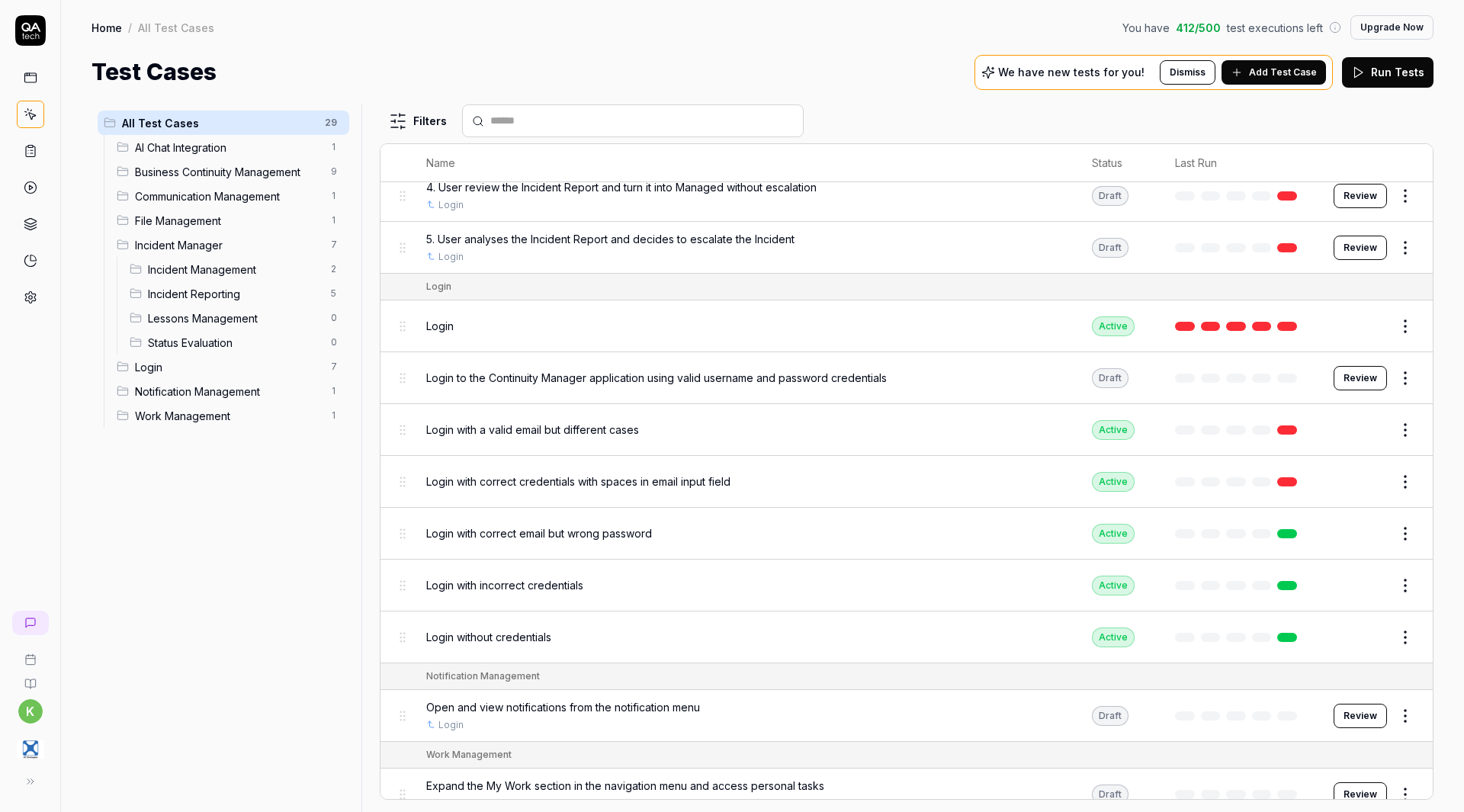
click at [200, 246] on span "Incident Manager" at bounding box center [229, 245] width 187 height 16
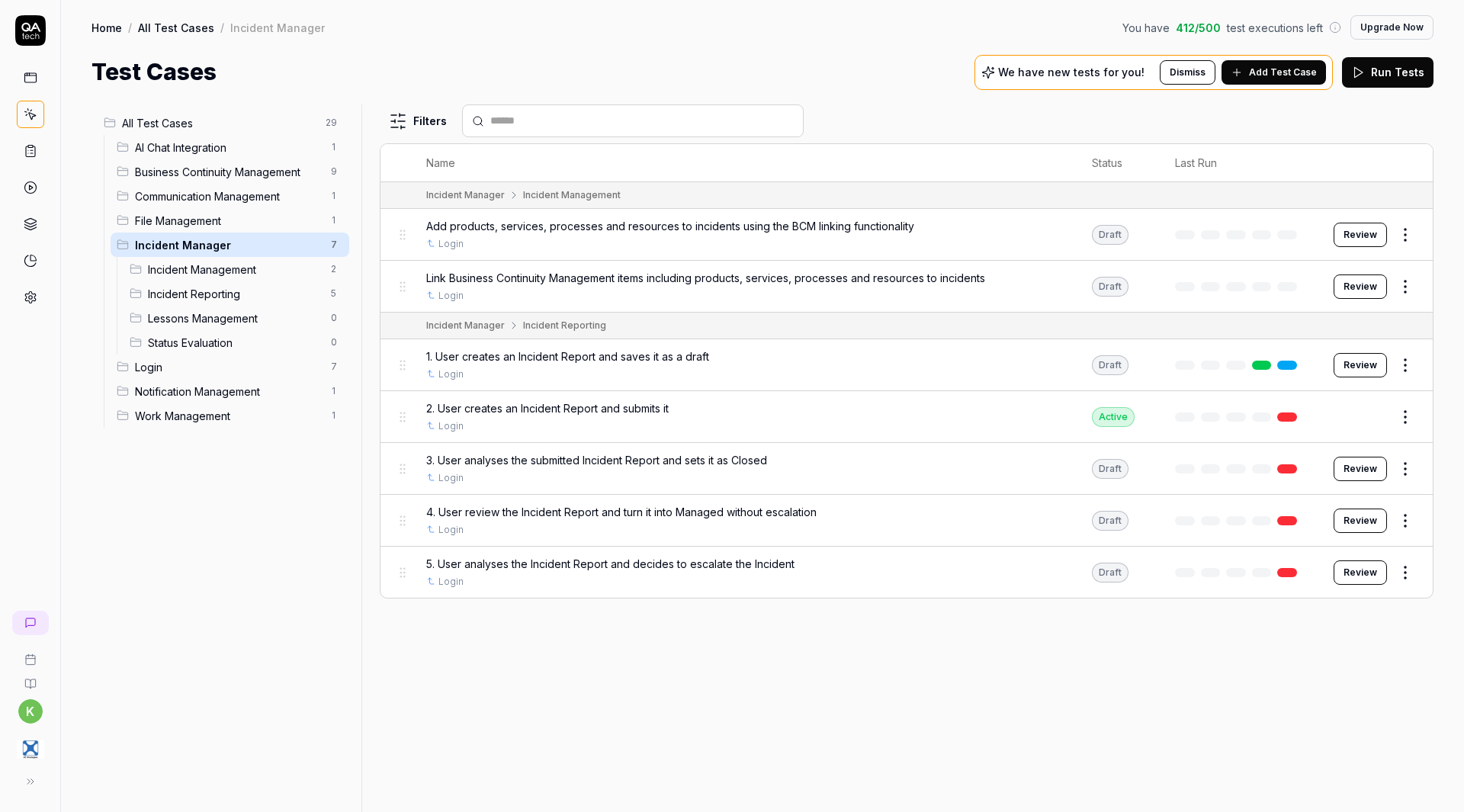
click at [1403, 366] on html "k Home / All Test Cases / Incident Manager You have 412 / 500 test executions l…" at bounding box center [732, 406] width 1464 height 812
click at [1048, 649] on html "k Home / All Test Cases / Incident Manager You have 412 / 500 test executions l…" at bounding box center [732, 406] width 1464 height 812
click at [1409, 367] on html "k Home / All Test Cases / Incident Manager You have 412 / 500 test executions l…" at bounding box center [732, 406] width 1464 height 812
click at [1391, 631] on button "button" at bounding box center [1394, 634] width 21 height 12
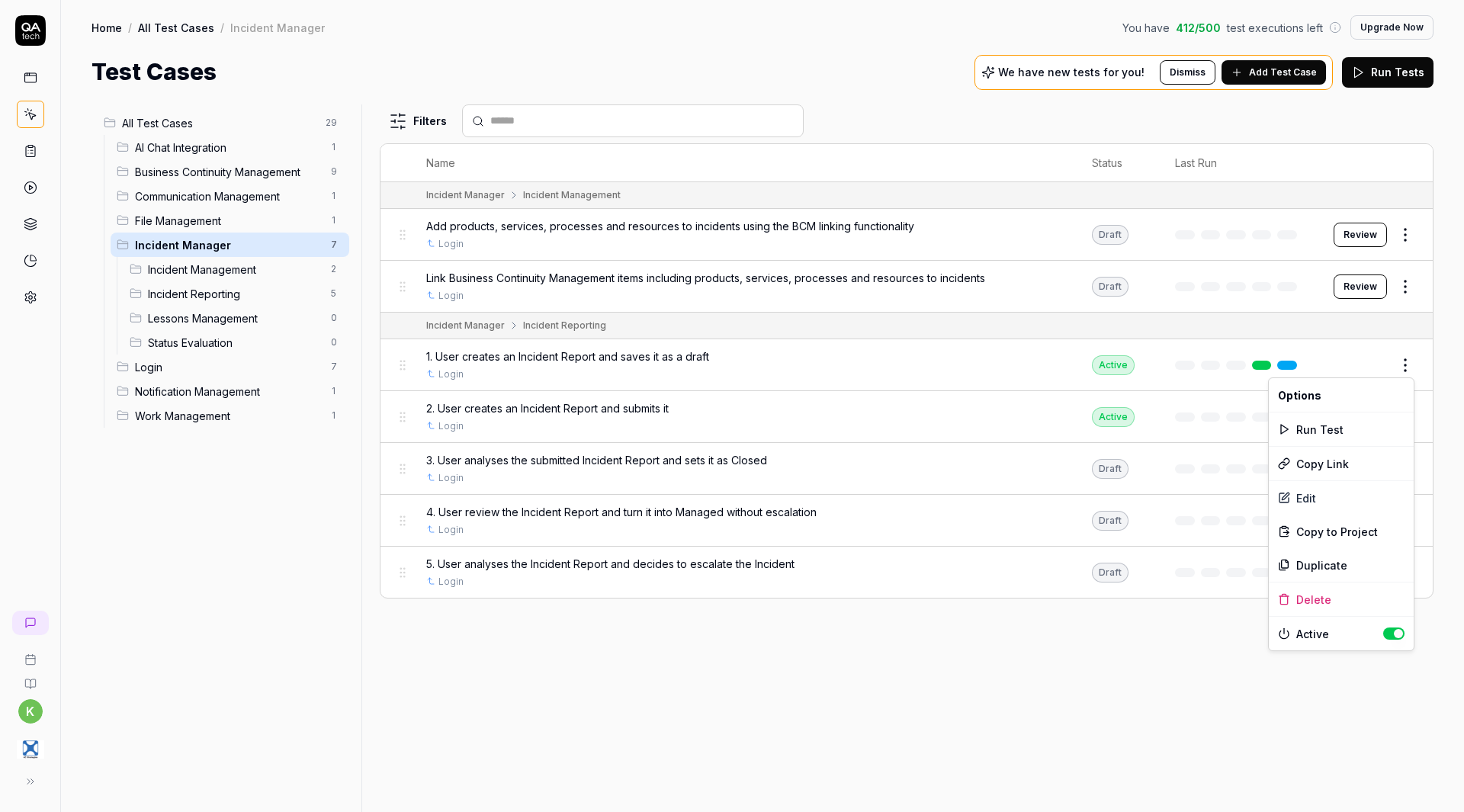
click at [1209, 646] on html "k Home / All Test Cases / Incident Manager You have 412 / 500 test executions l…" at bounding box center [732, 406] width 1464 height 812
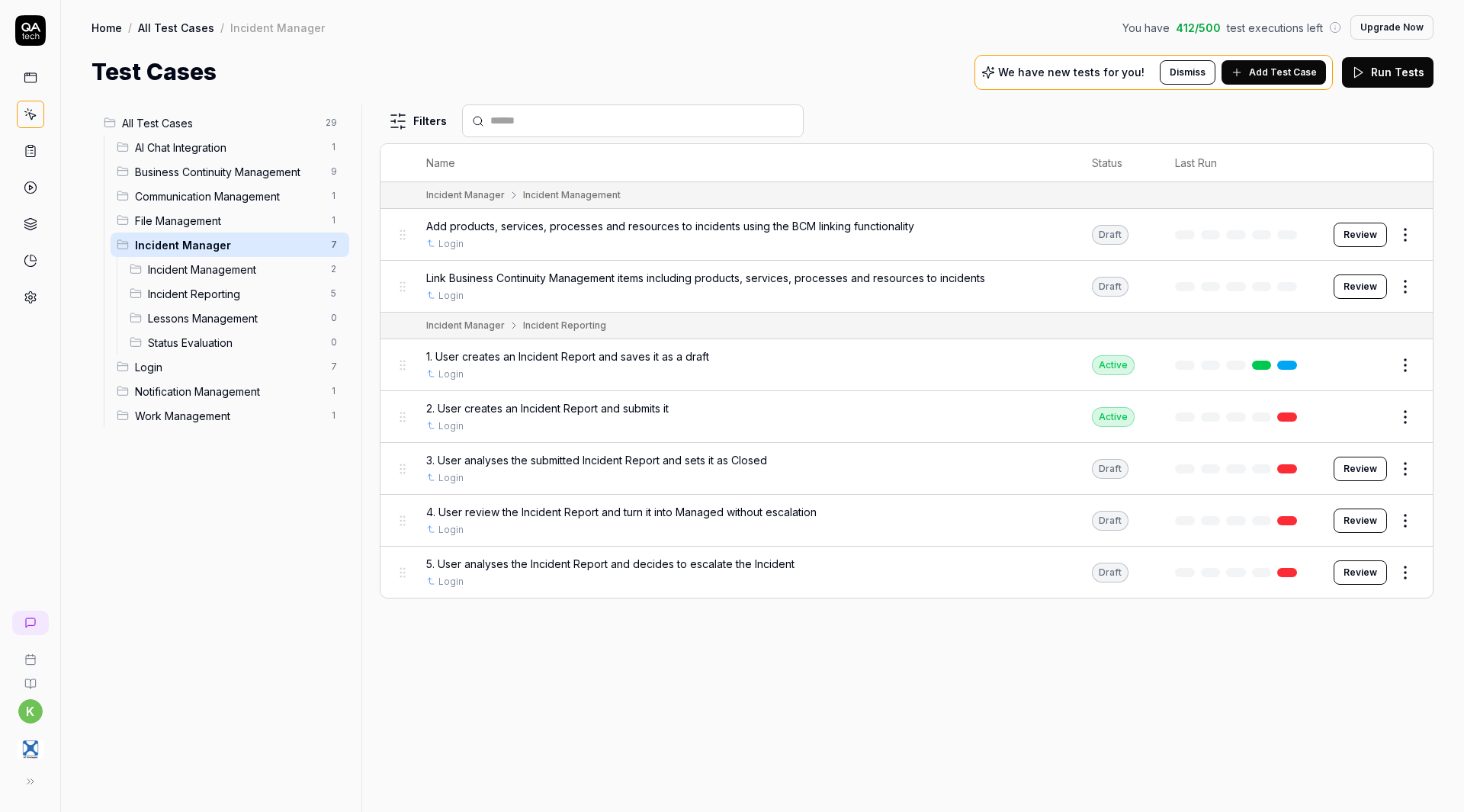
click at [1379, 363] on button "Edit" at bounding box center [1369, 365] width 37 height 24
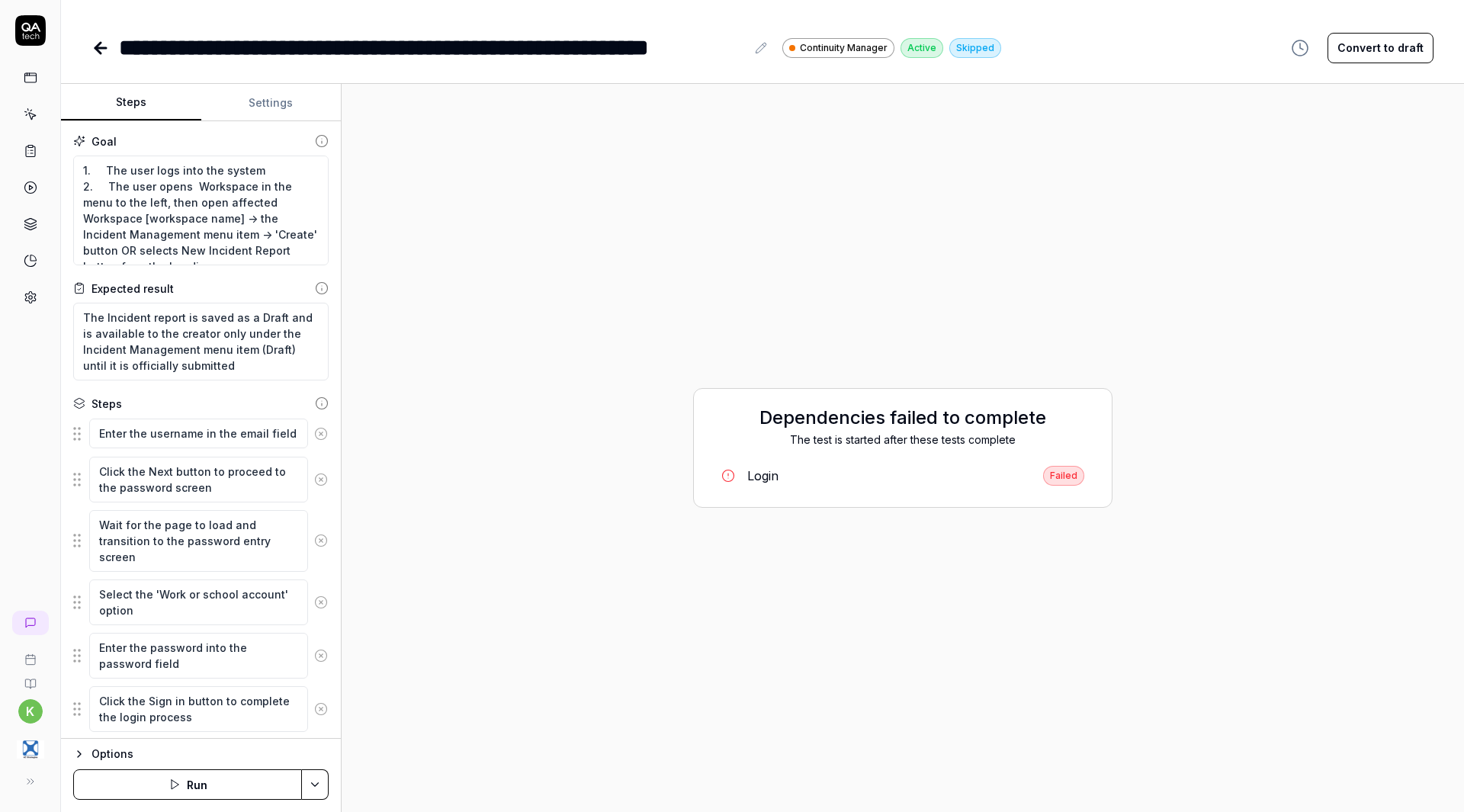
click at [753, 476] on div "Login" at bounding box center [763, 475] width 31 height 18
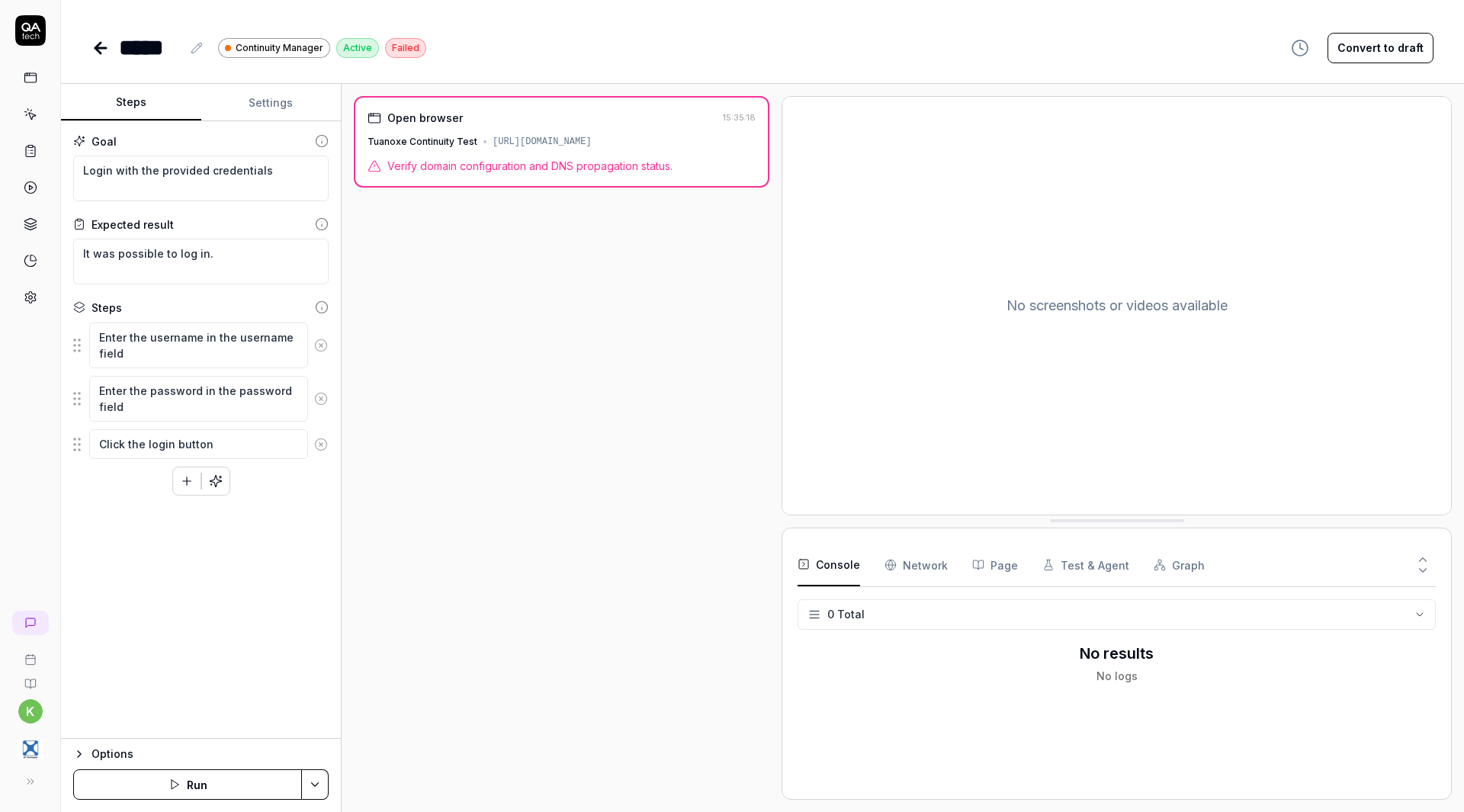
click at [253, 100] on button "Settings" at bounding box center [271, 103] width 140 height 37
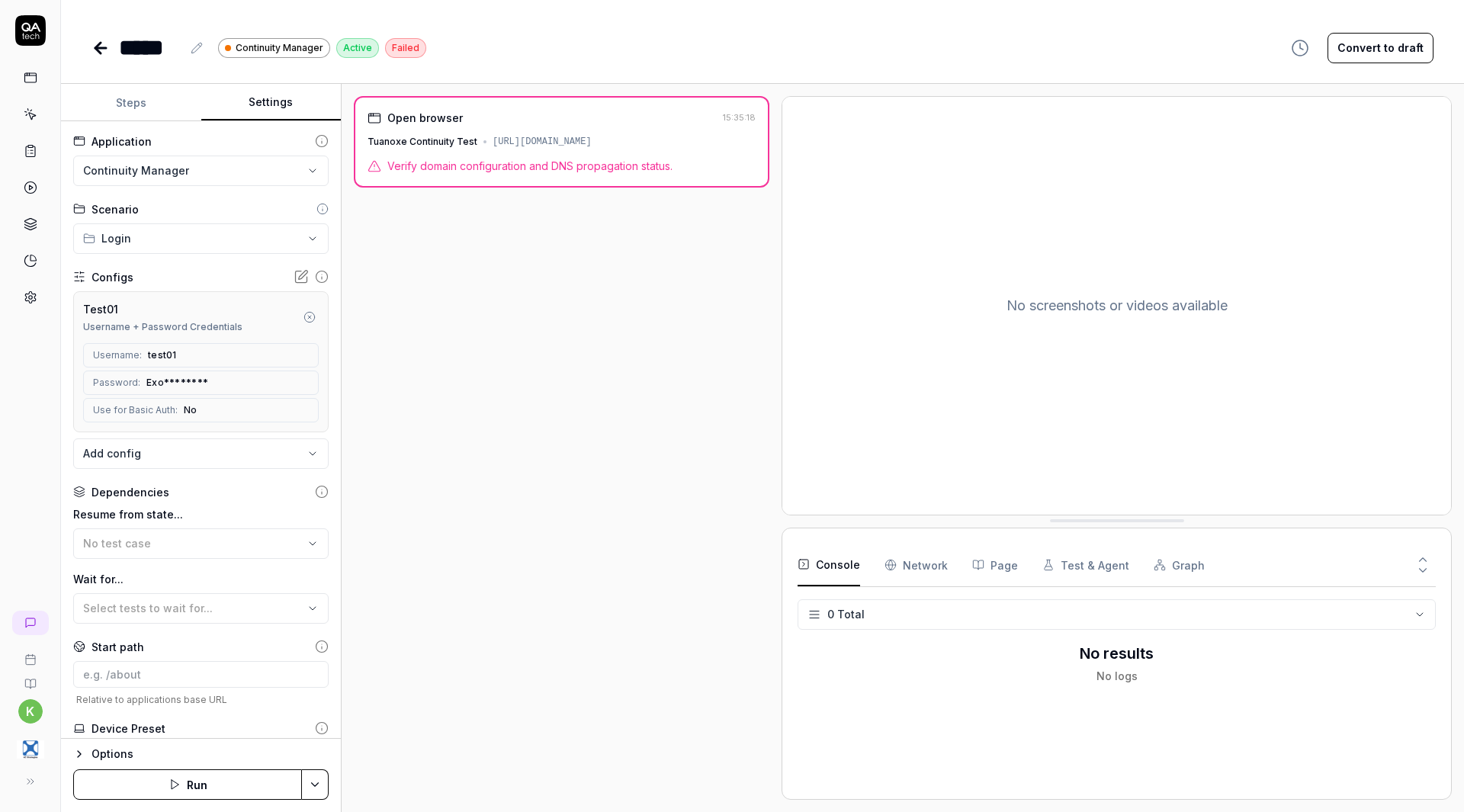
click at [203, 129] on div "**********" at bounding box center [200, 430] width 280 height 618
click at [315, 787] on html "**********" at bounding box center [732, 406] width 1464 height 812
click at [260, 712] on div "Run w. Dependencies" at bounding box center [257, 712] width 154 height 34
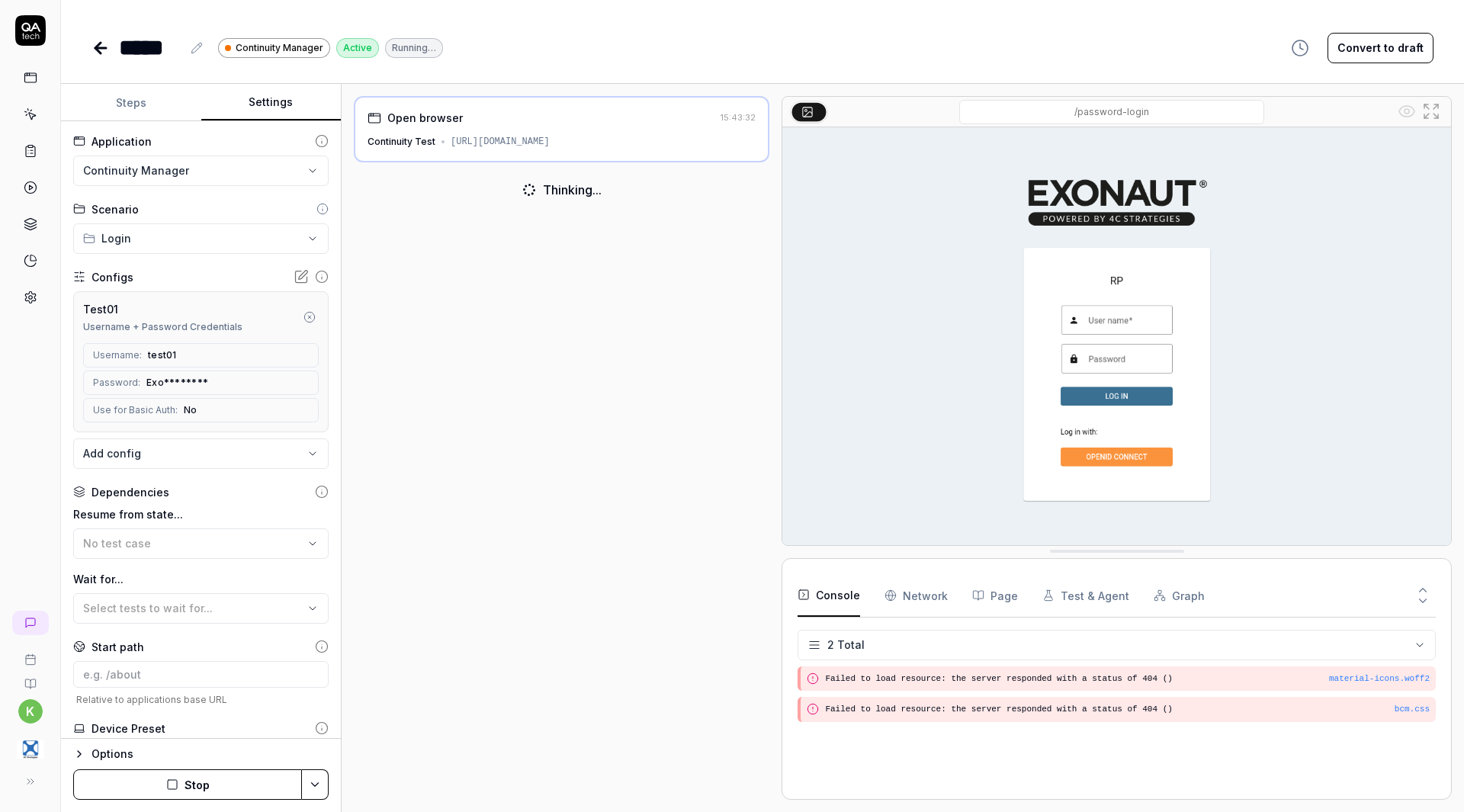
click at [98, 51] on icon at bounding box center [97, 48] width 5 height 11
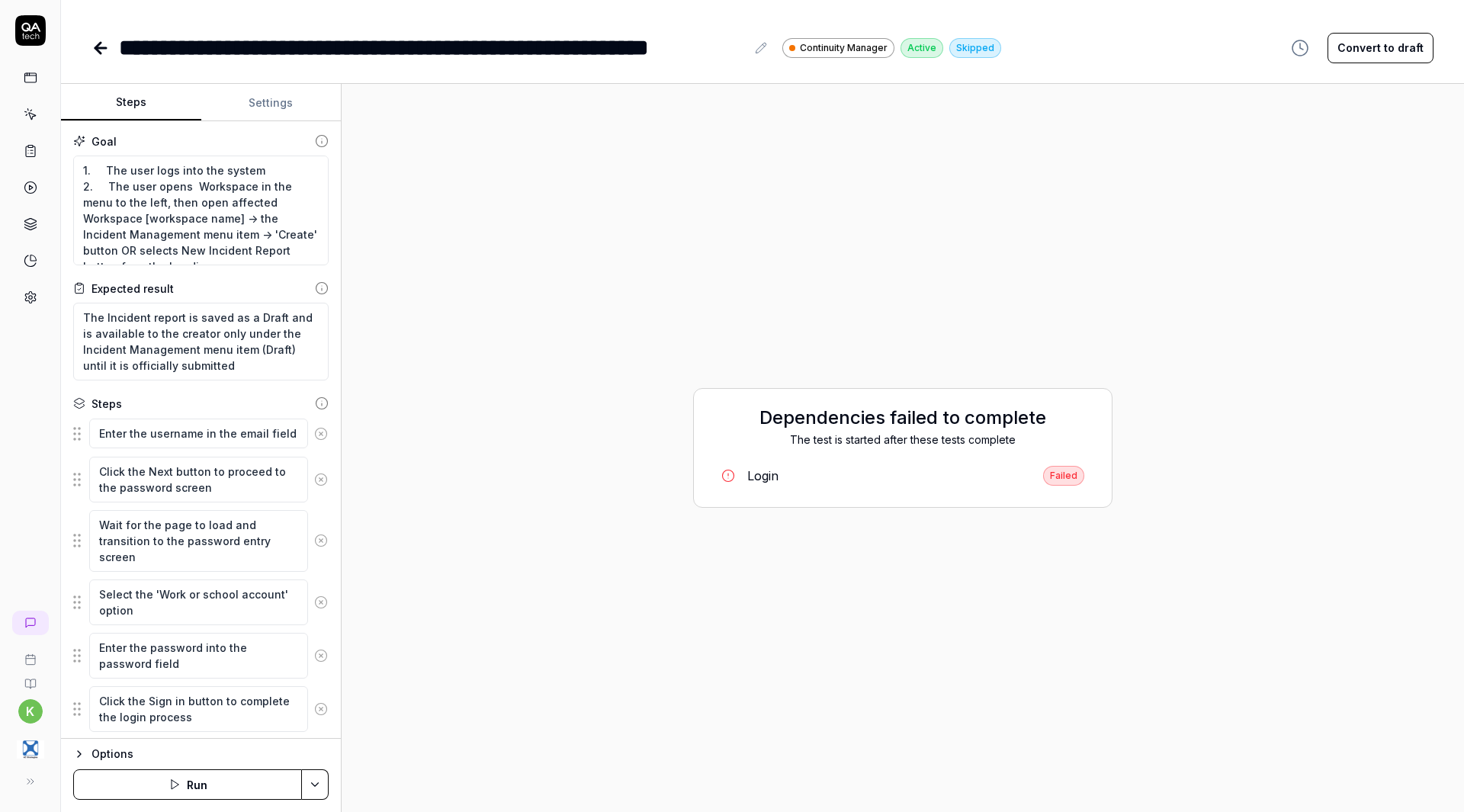
click at [96, 48] on icon at bounding box center [101, 48] width 11 height 0
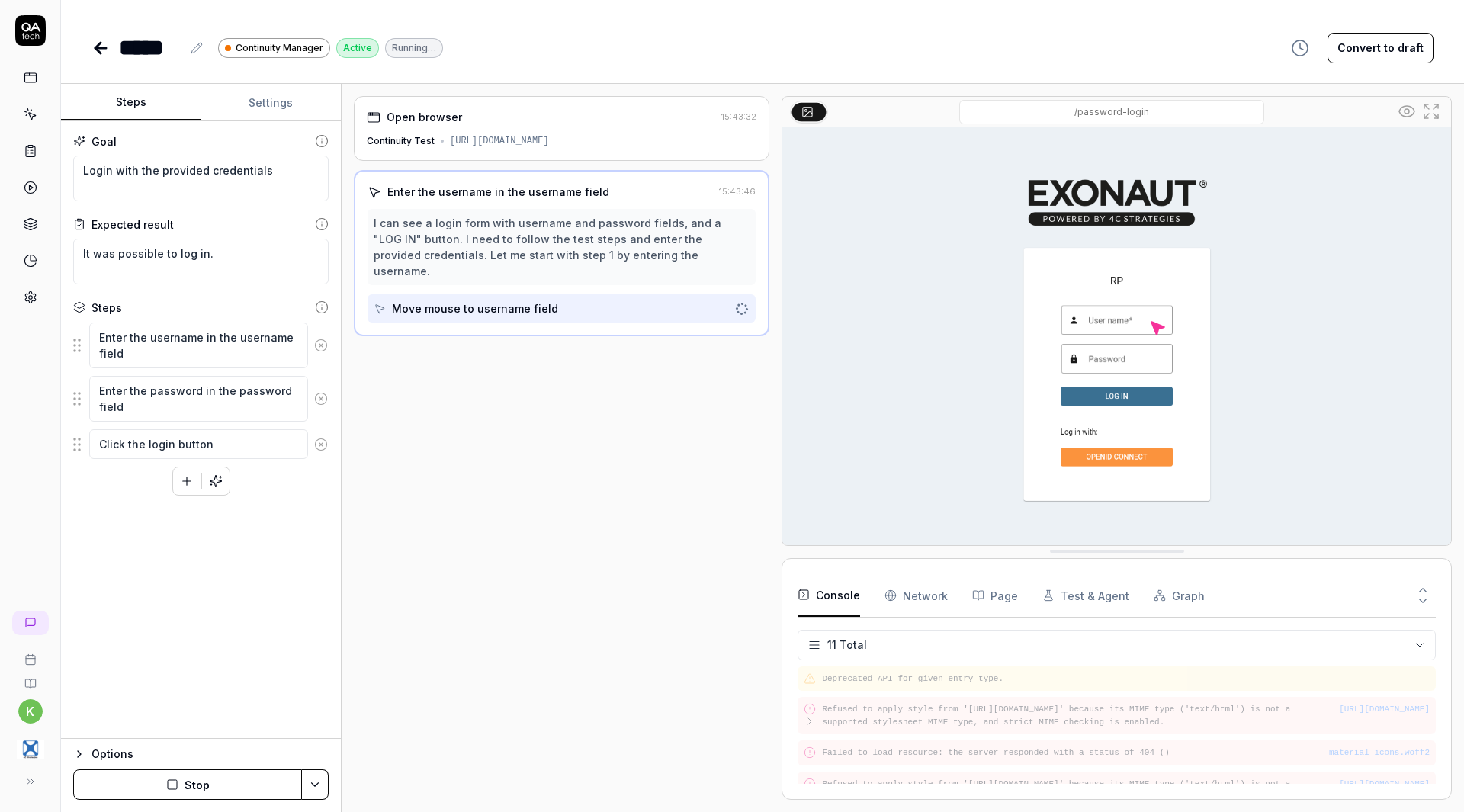
scroll to position [254, 0]
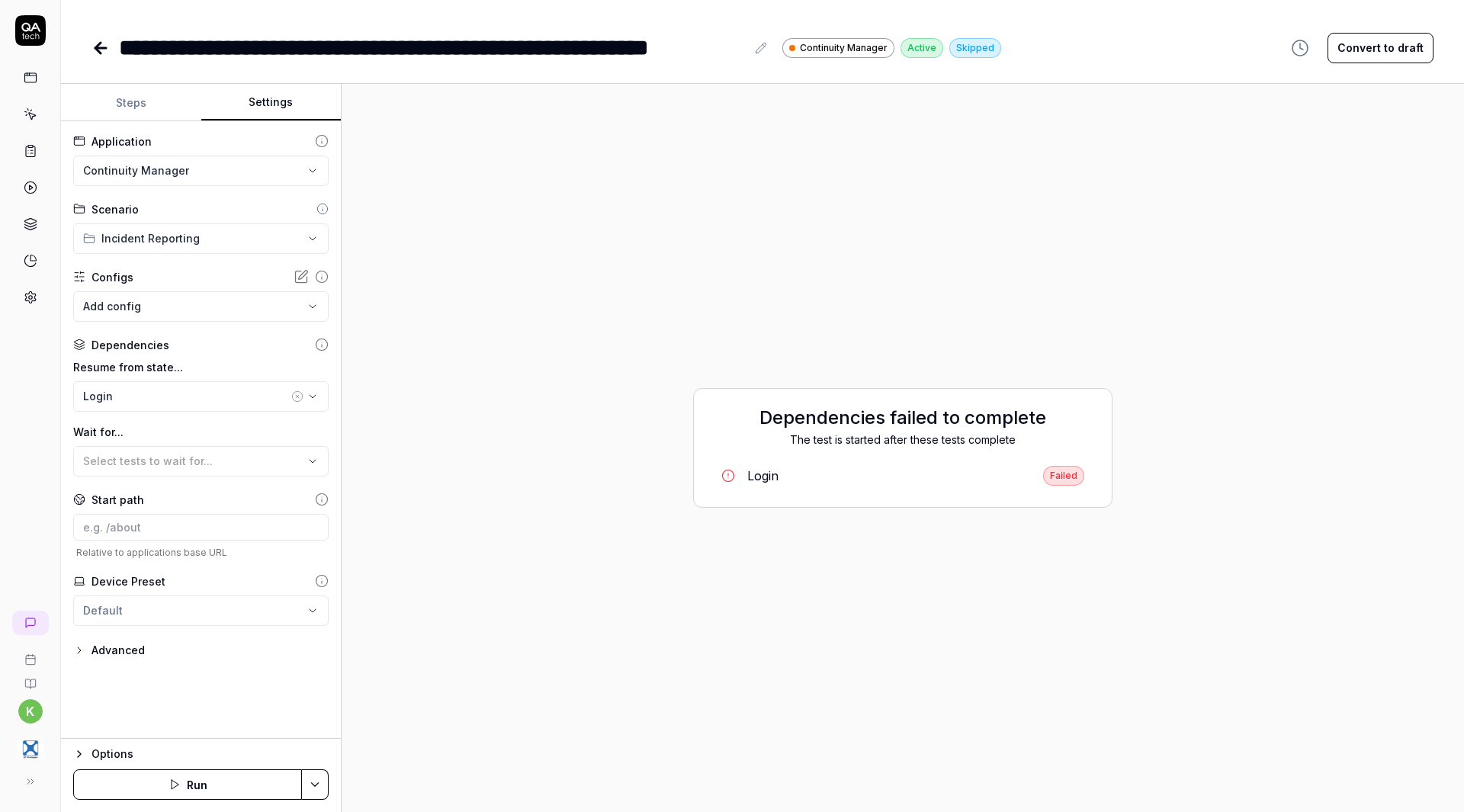
click at [260, 90] on button "Settings" at bounding box center [271, 103] width 140 height 37
click at [314, 786] on html "**********" at bounding box center [732, 406] width 1464 height 812
click at [275, 711] on div "Run w. Dependencies" at bounding box center [257, 712] width 154 height 34
click at [127, 106] on button "Steps" at bounding box center [131, 103] width 140 height 37
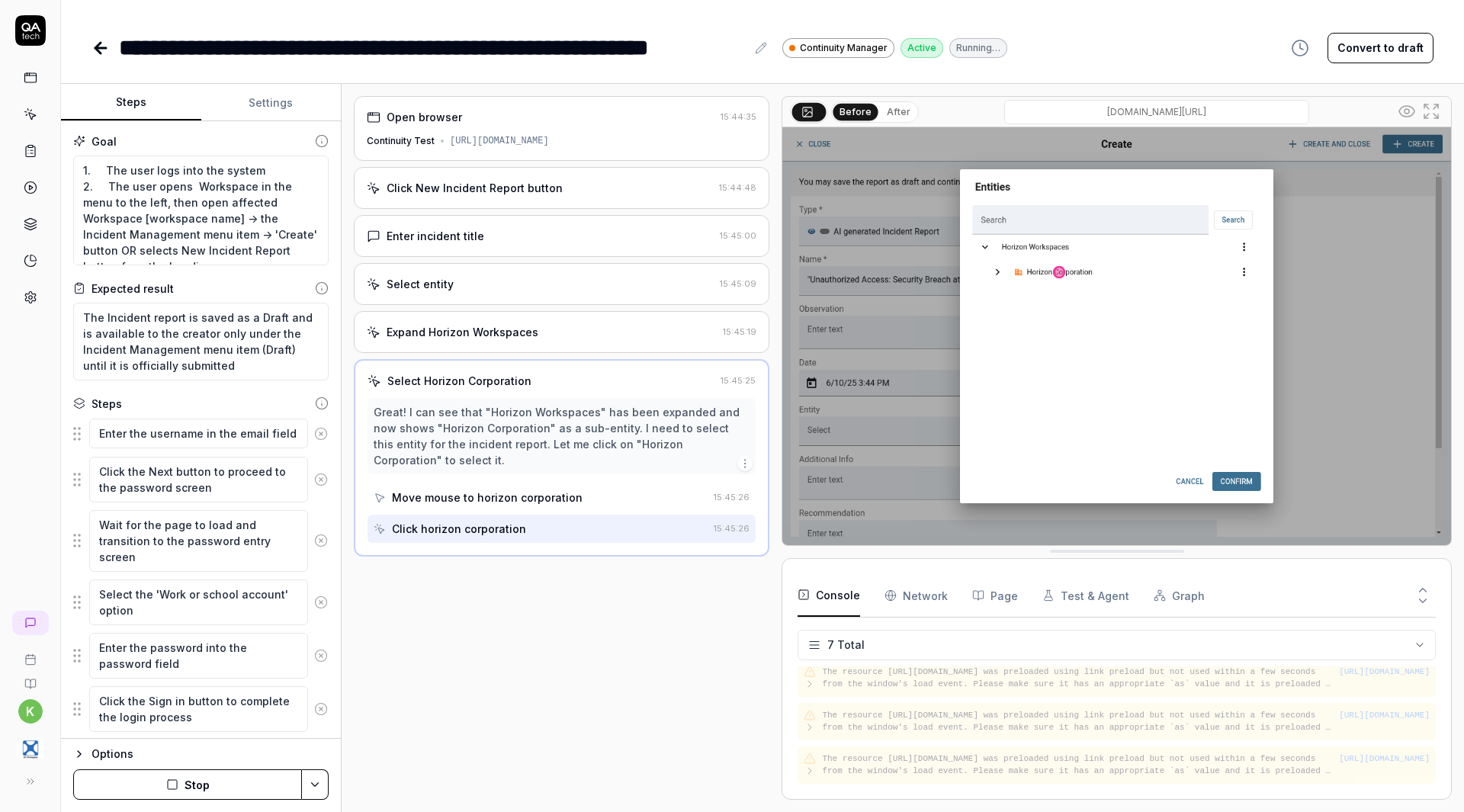
scroll to position [155, 0]
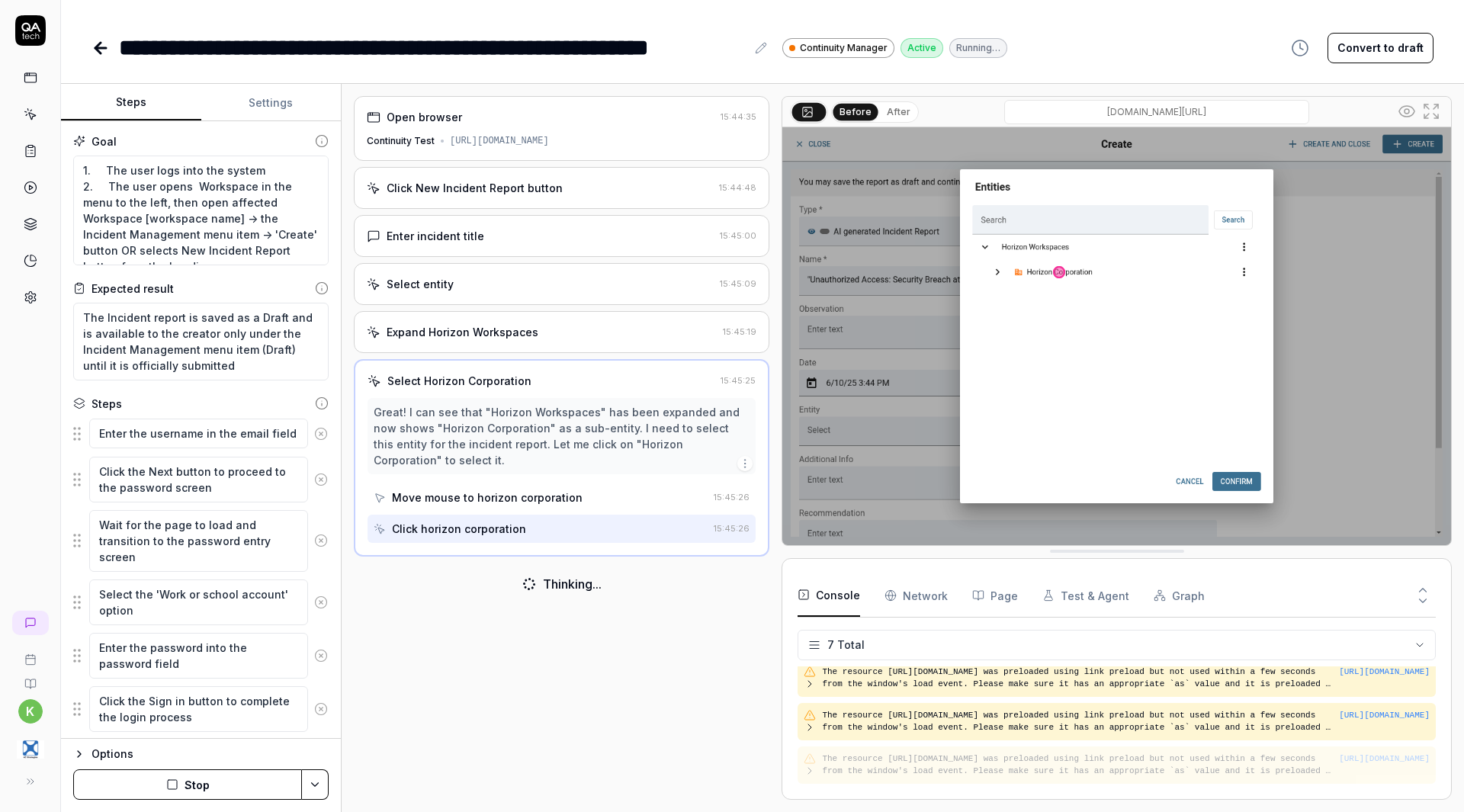
click at [97, 48] on icon at bounding box center [101, 48] width 11 height 0
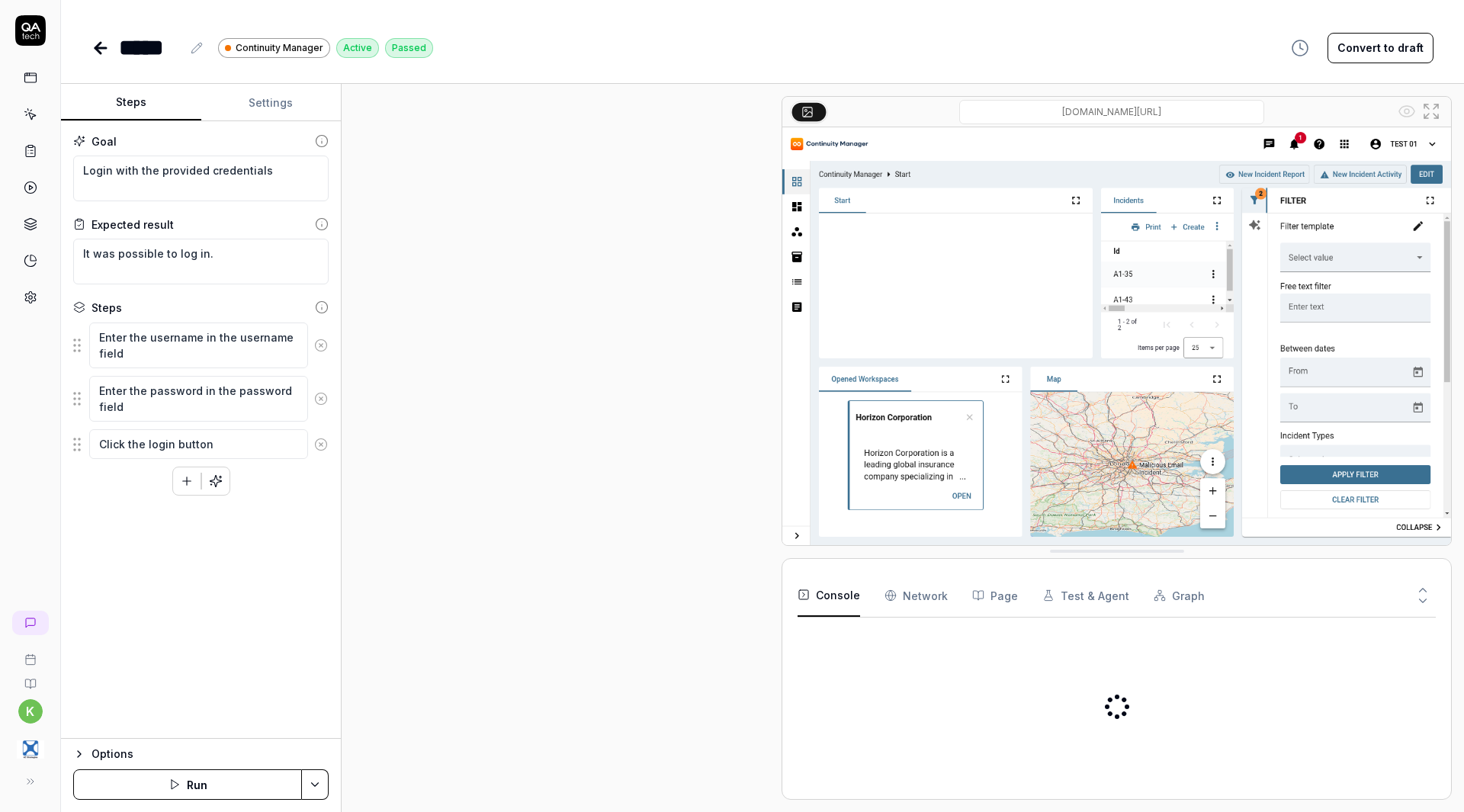
click at [97, 48] on icon at bounding box center [101, 48] width 11 height 0
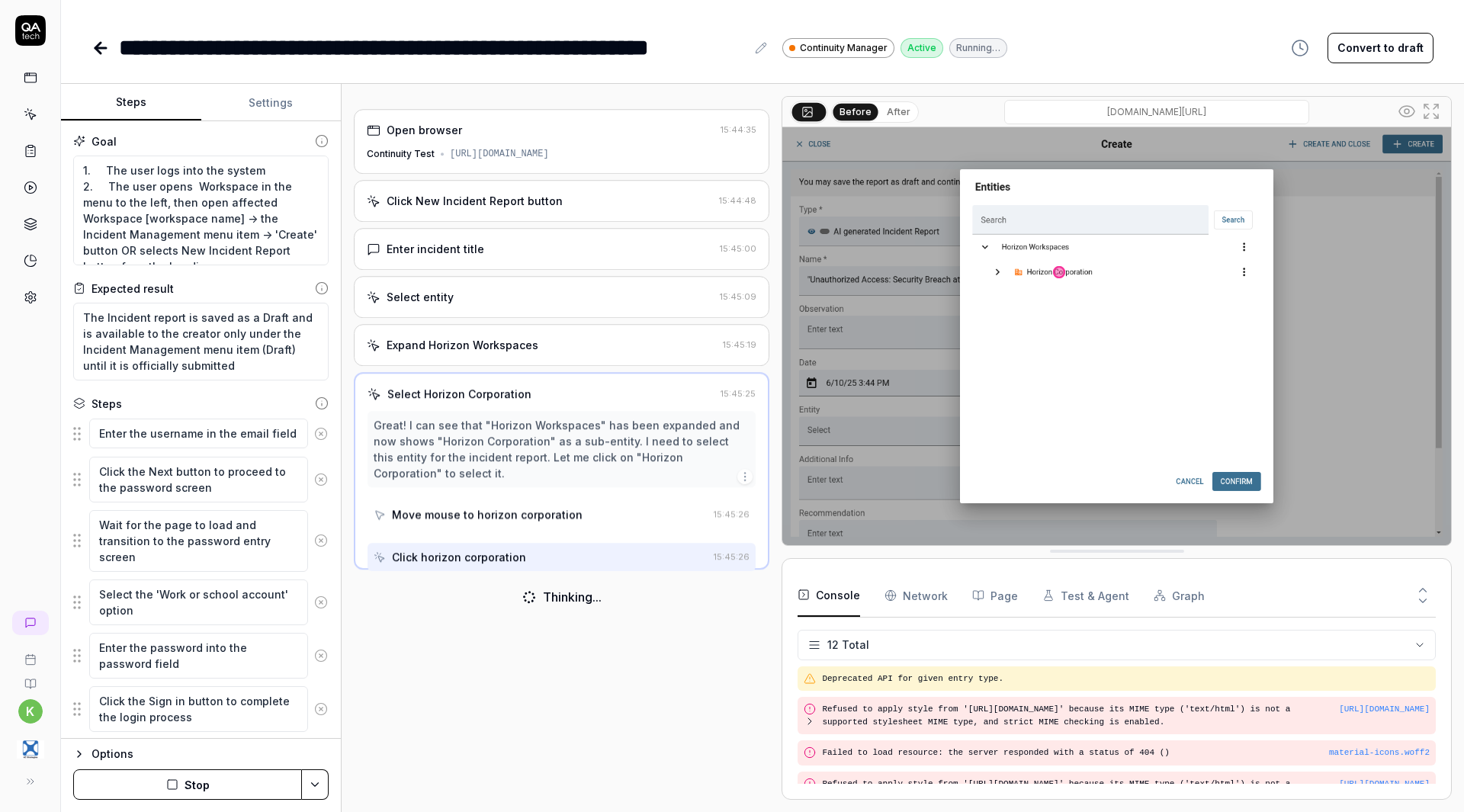
scroll to position [323, 0]
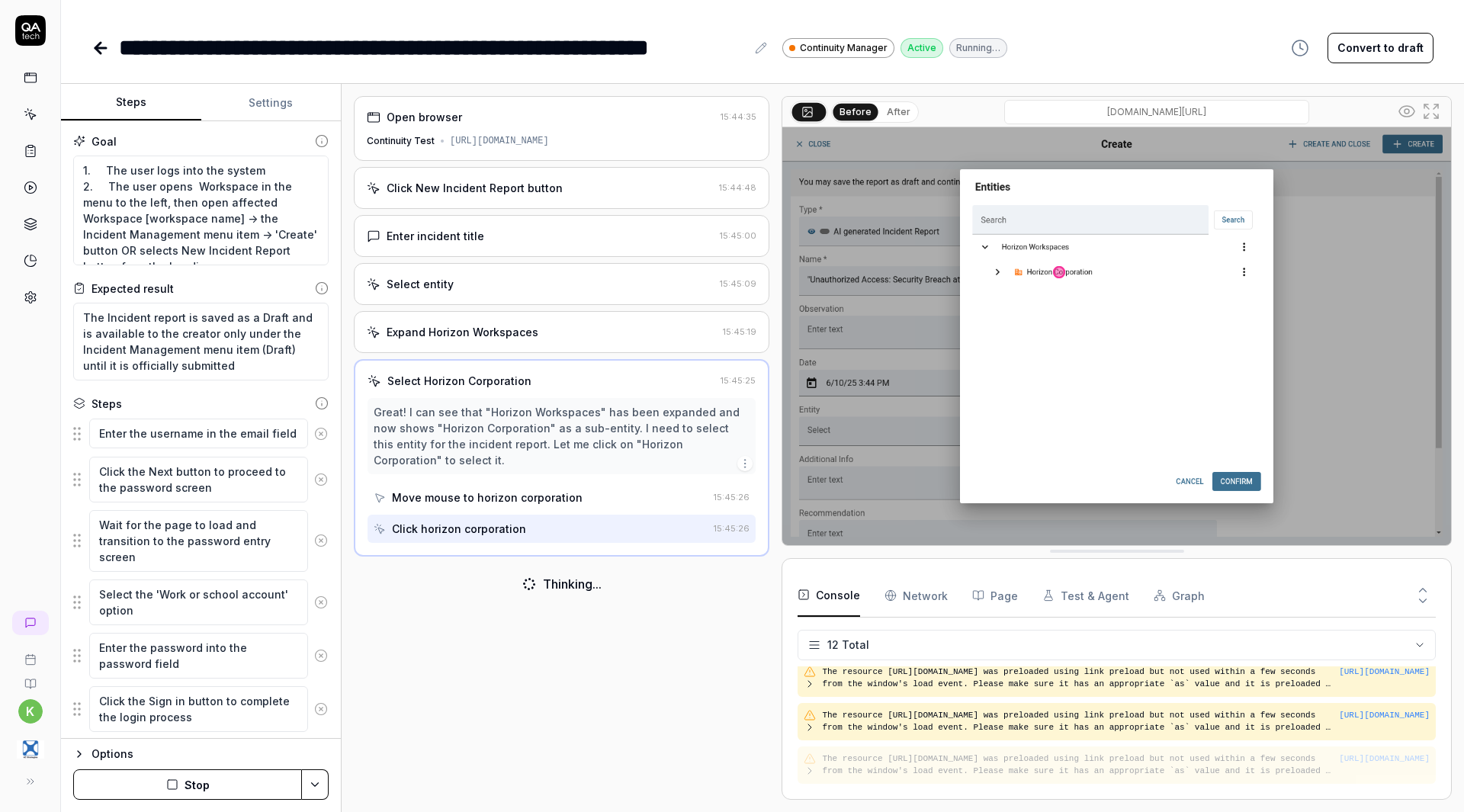
click at [36, 75] on rect at bounding box center [30, 78] width 12 height 9
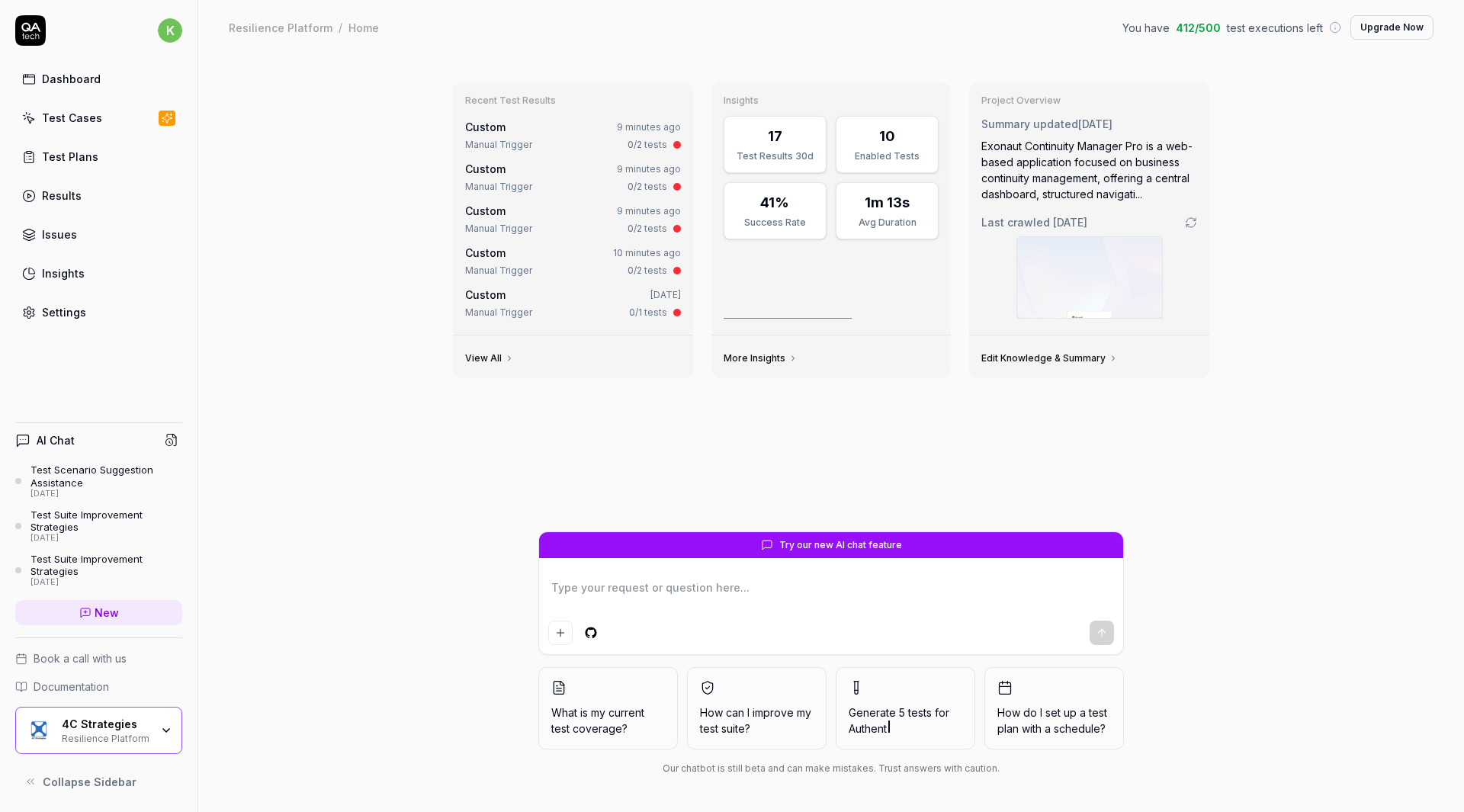
click at [81, 114] on div "Test Cases" at bounding box center [72, 118] width 60 height 16
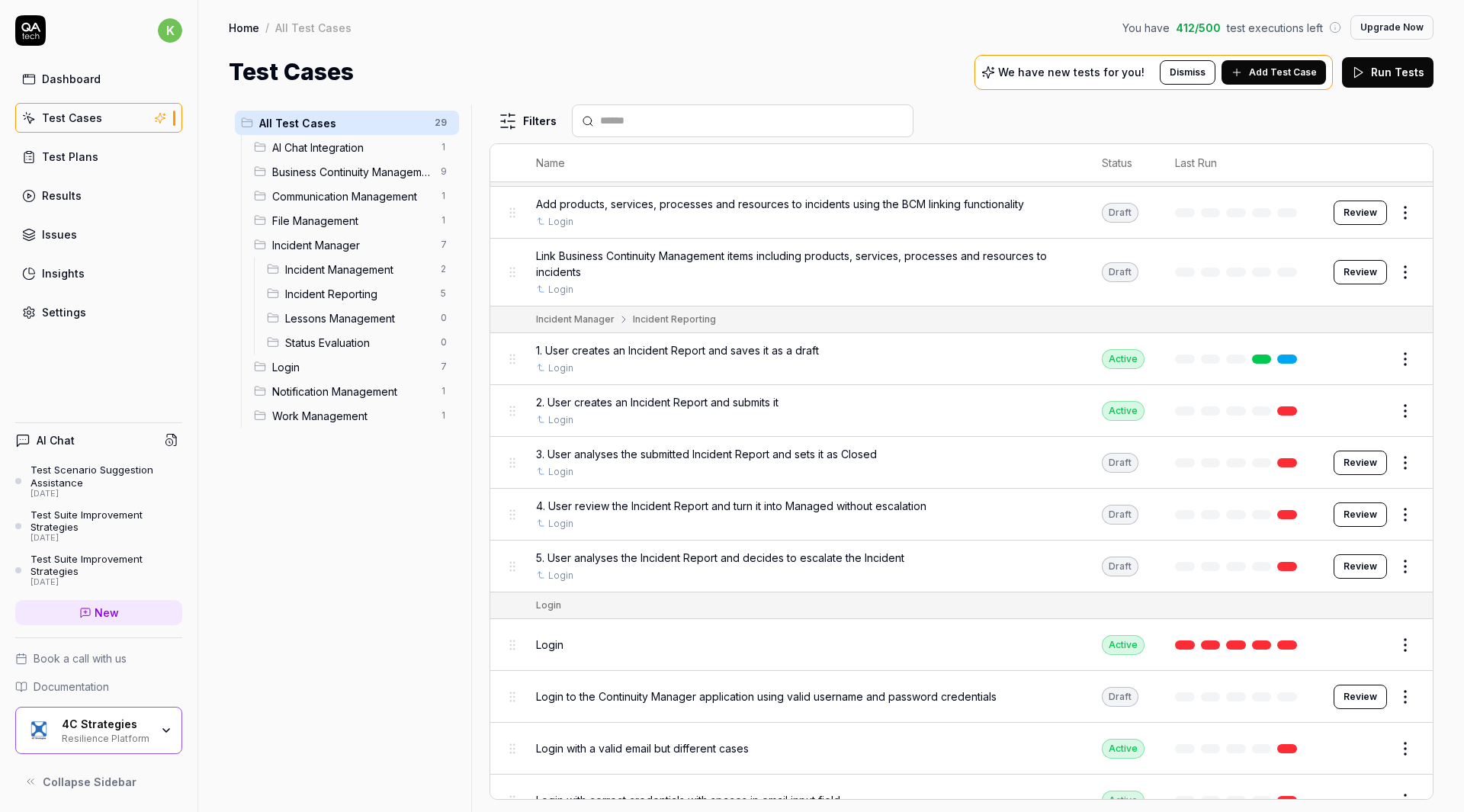
scroll to position [915, 0]
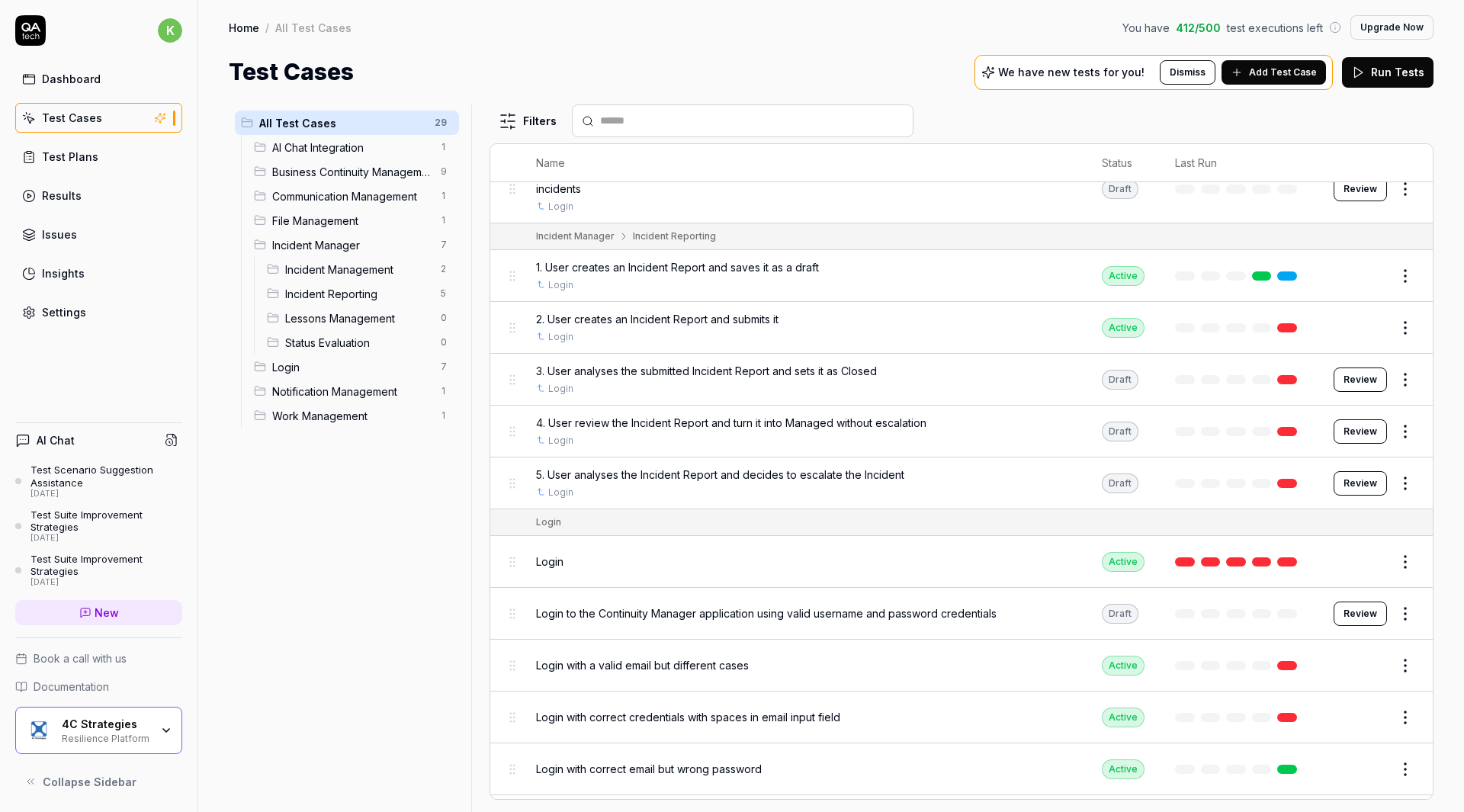
click at [1406, 388] on html "k Dashboard Test Cases Test Plans Results Issues Insights Settings AI Chat Test…" at bounding box center [732, 406] width 1464 height 812
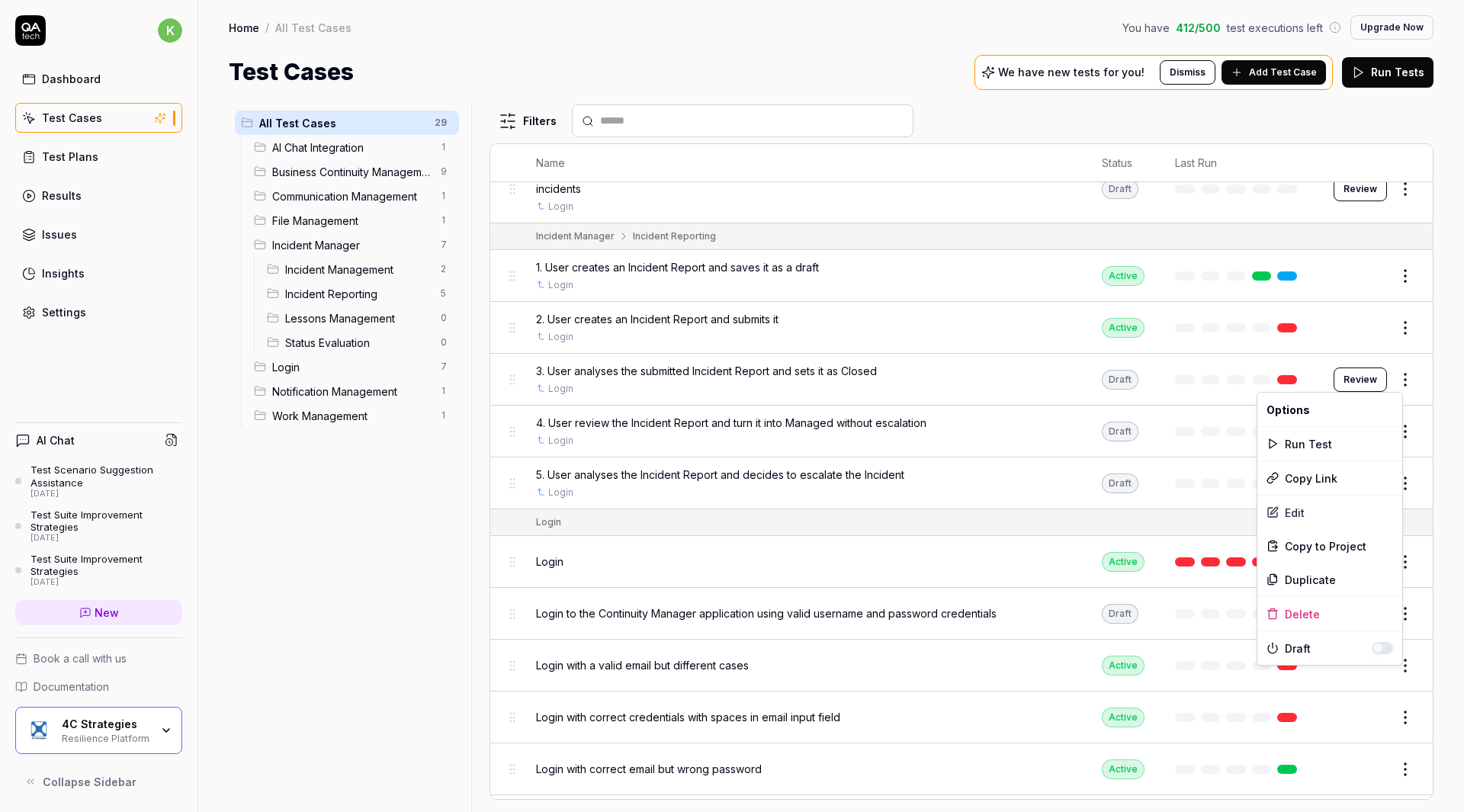
click at [1380, 648] on button "button" at bounding box center [1382, 648] width 21 height 12
click at [1043, 551] on html "k Dashboard Test Cases Test Plans Results Issues Insights Settings AI Chat Test…" at bounding box center [732, 406] width 1464 height 812
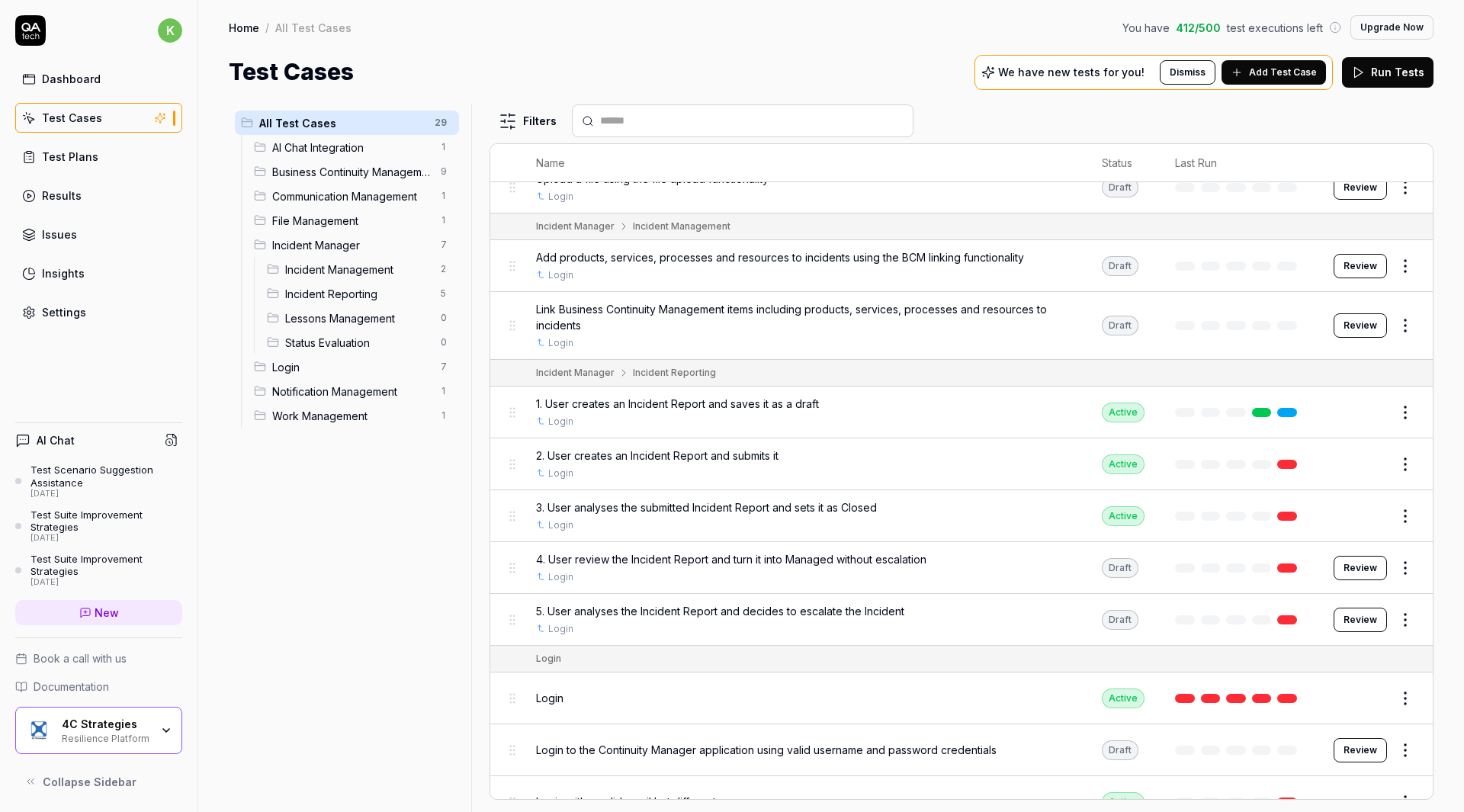
scroll to position [765, 0]
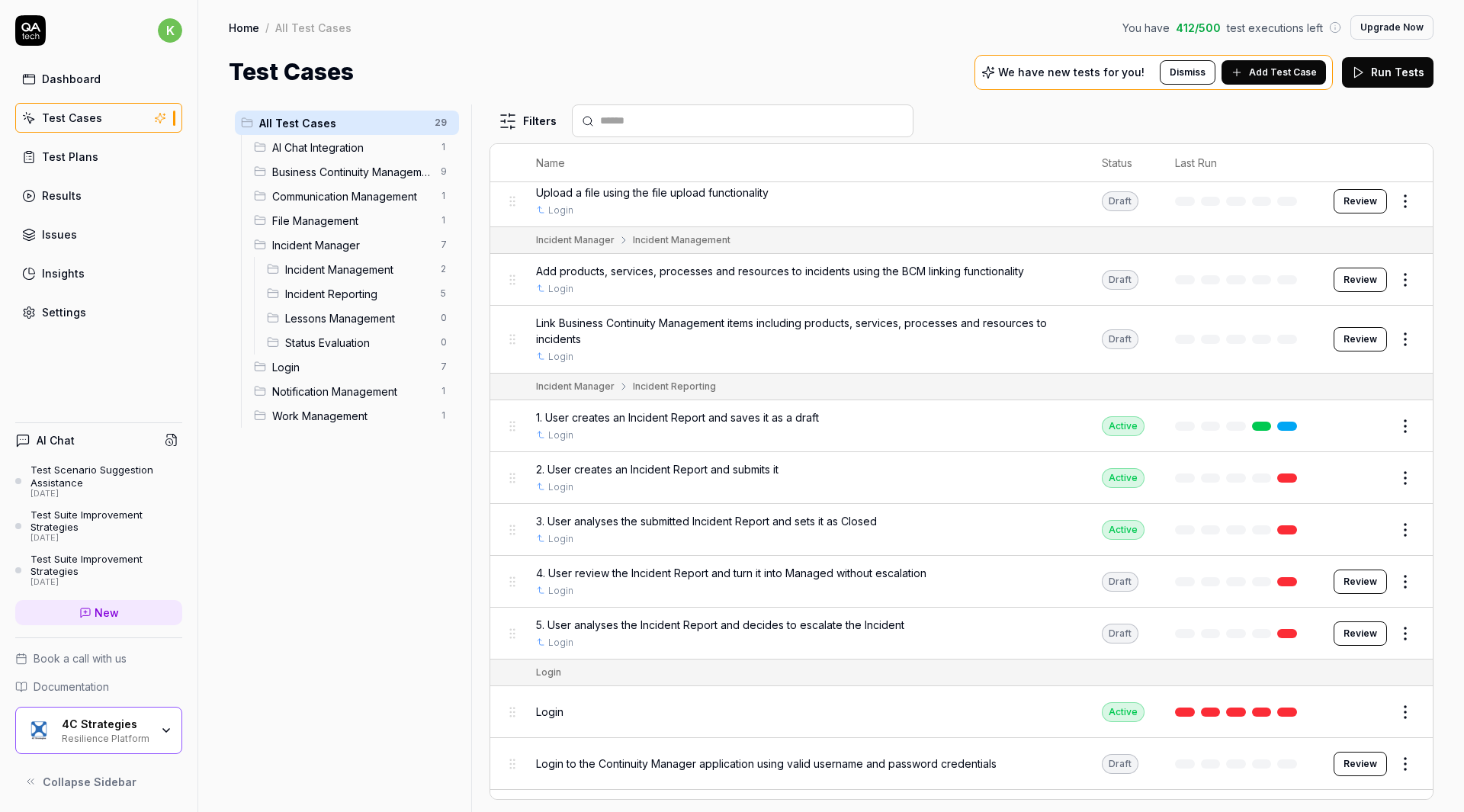
click at [342, 244] on span "Incident Manager" at bounding box center [352, 245] width 159 height 16
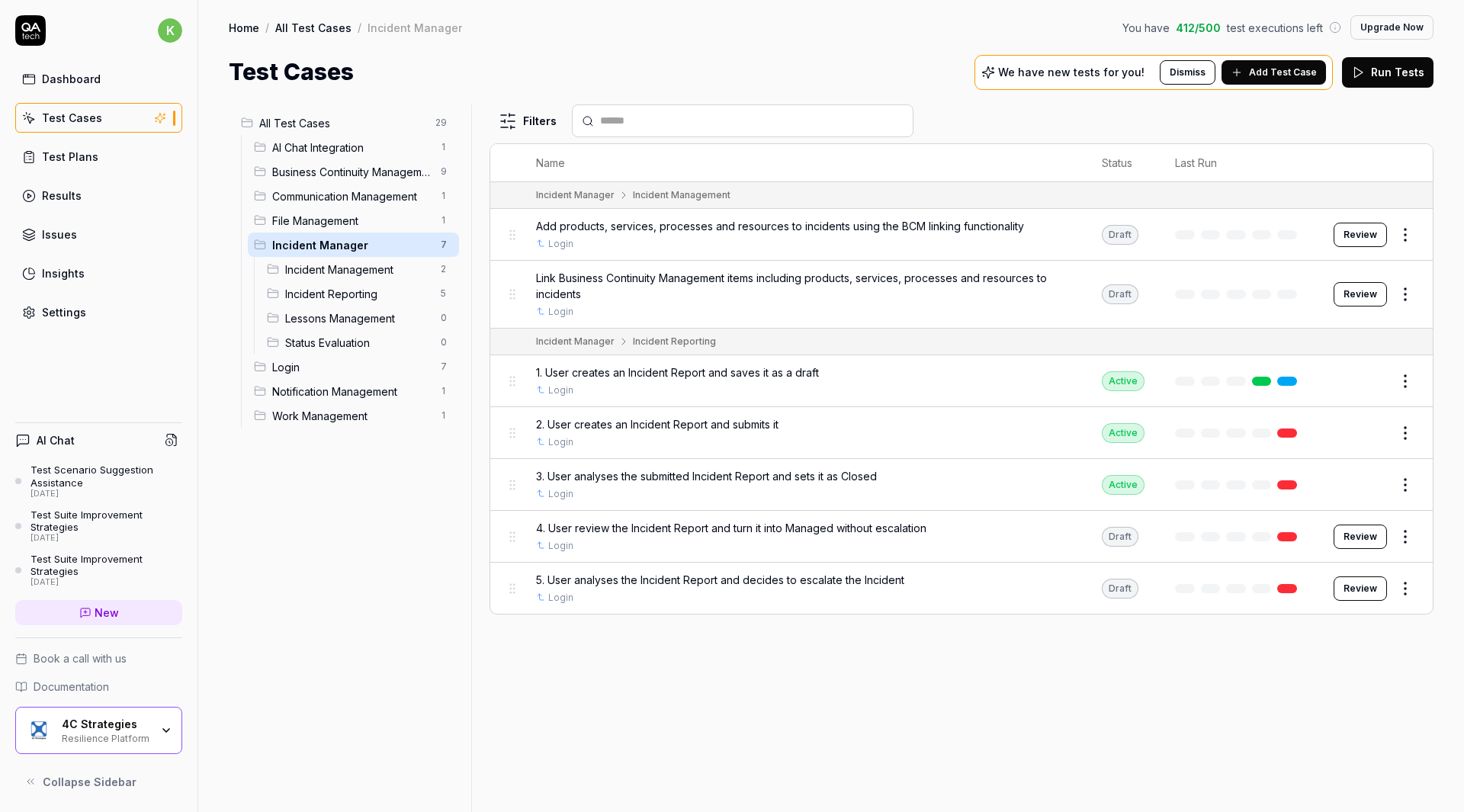
scroll to position [0, 0]
click at [1407, 386] on html "k Dashboard Test Cases Test Plans Results Issues Insights Settings AI Chat Test…" at bounding box center [732, 406] width 1464 height 812
click at [1330, 445] on div "Run Test" at bounding box center [1342, 445] width 145 height 34
click at [1414, 433] on html "k Dashboard Test Cases Test Plans Results Issues Insights Settings AI Chat Test…" at bounding box center [732, 406] width 1464 height 812
click at [672, 417] on html "k Dashboard Test Cases Test Plans Results Issues Insights Settings AI Chat Test…" at bounding box center [732, 406] width 1464 height 812
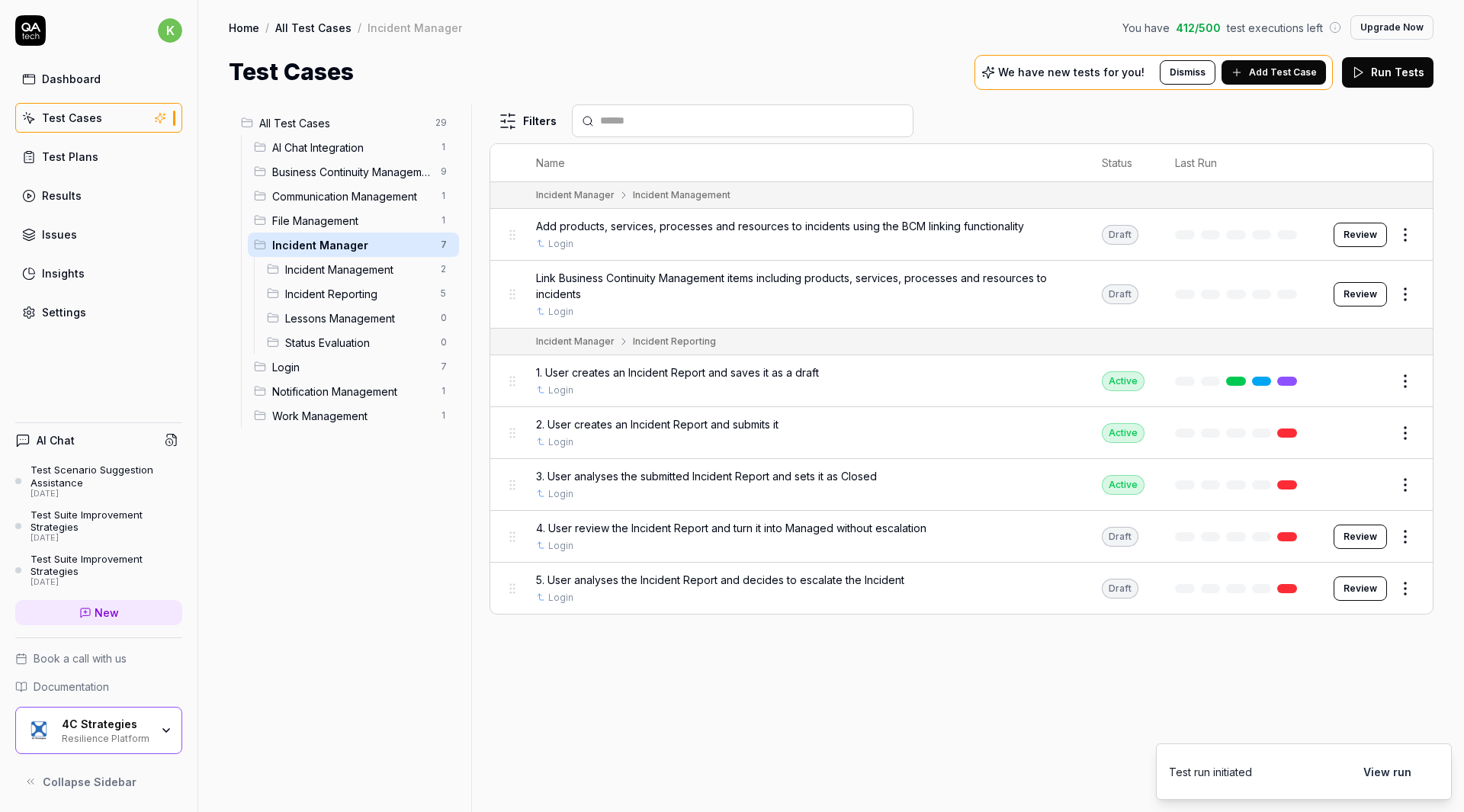
click at [682, 422] on span "2. User creates an Incident Report and submits it" at bounding box center [657, 424] width 243 height 16
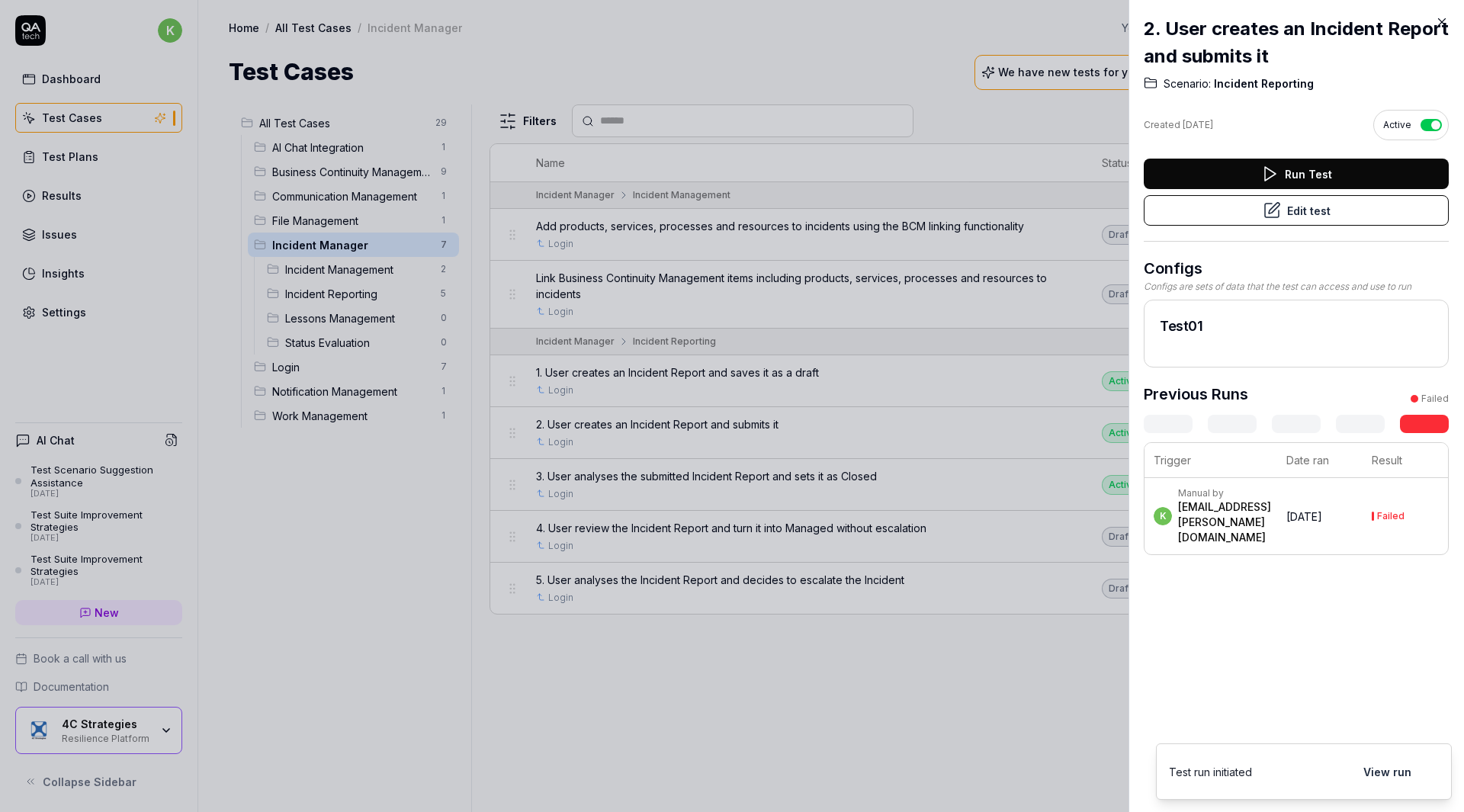
click at [1263, 221] on button "Edit test" at bounding box center [1296, 210] width 305 height 30
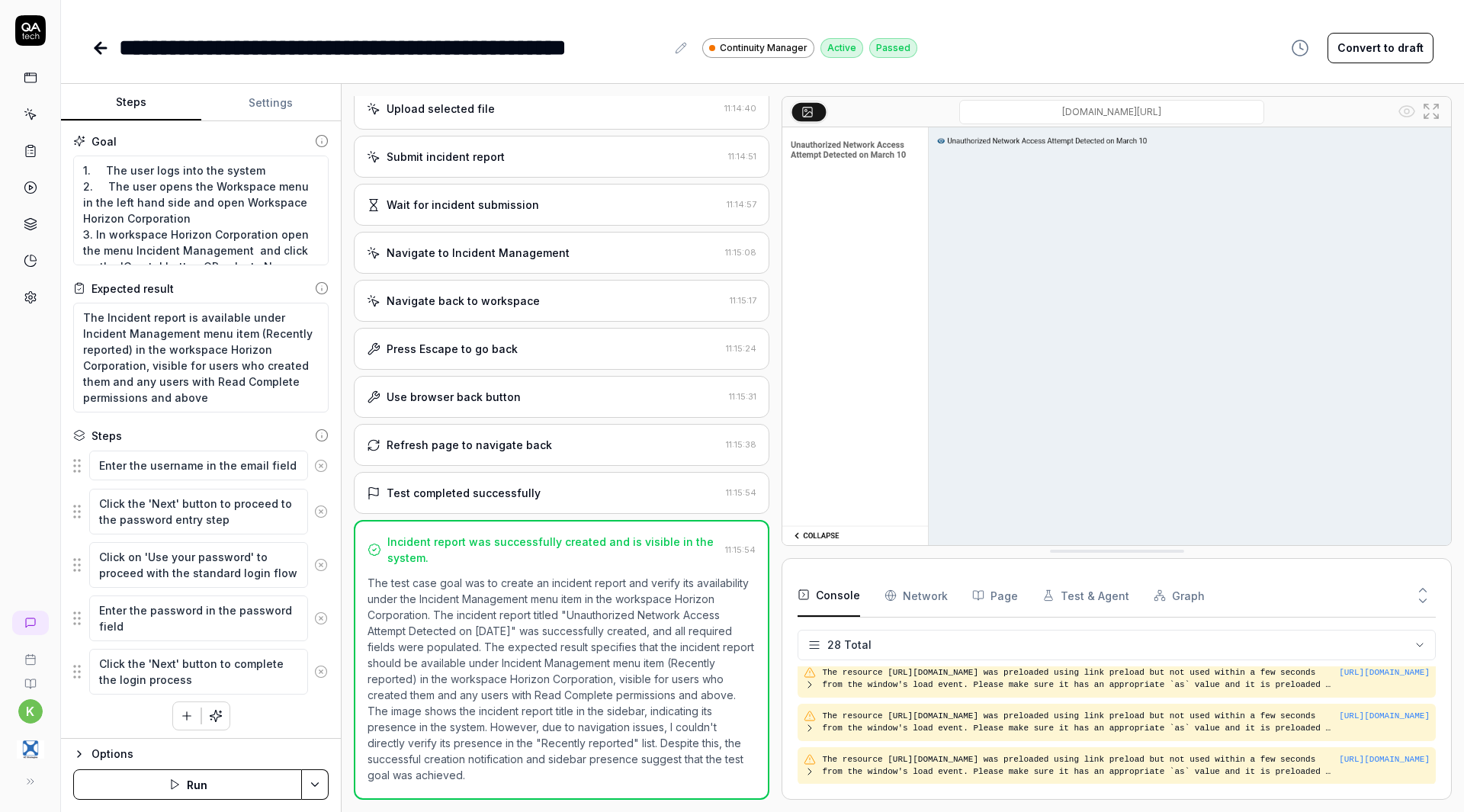
scroll to position [1018, 0]
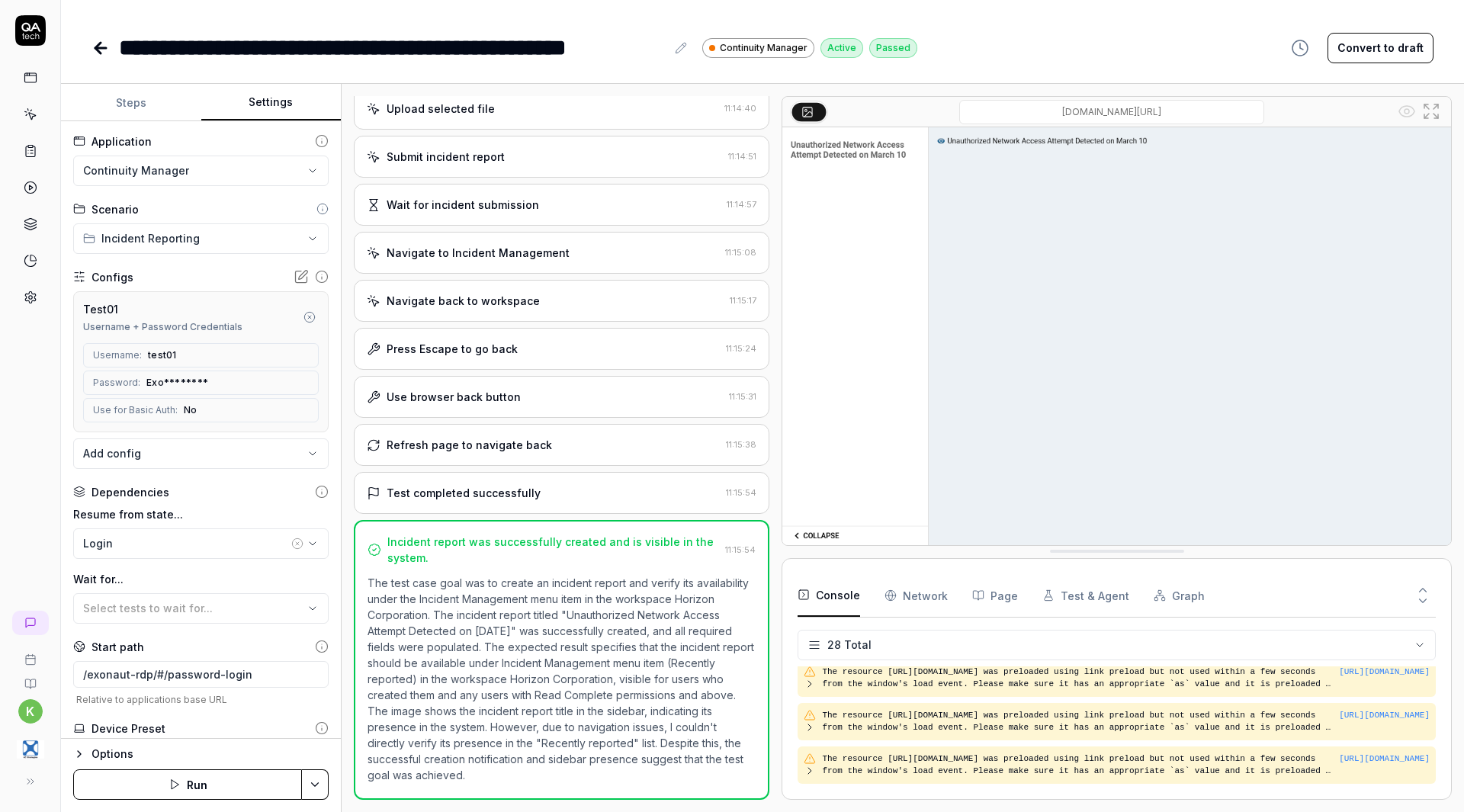
click at [279, 97] on button "Settings" at bounding box center [271, 103] width 140 height 37
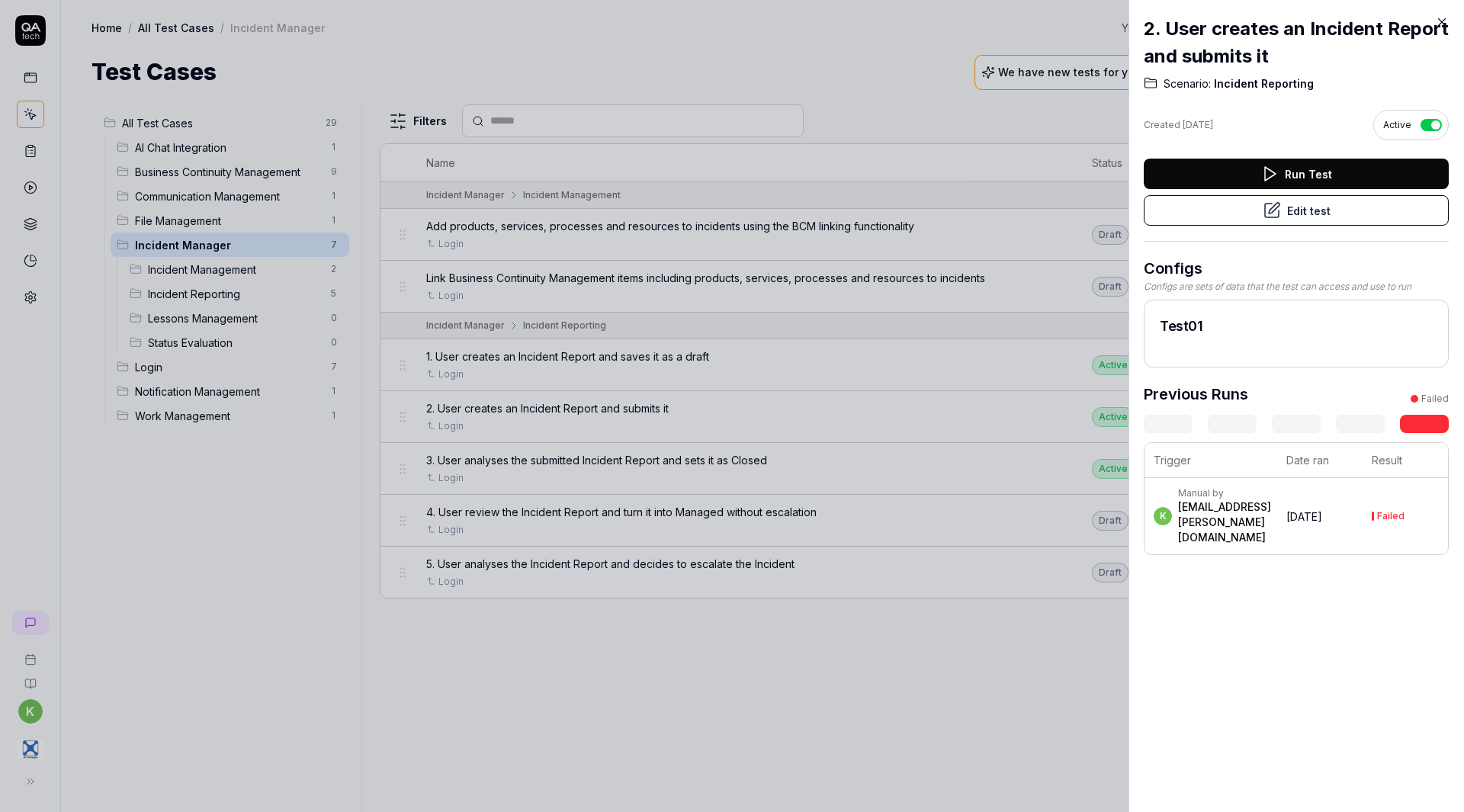
click at [1285, 171] on button "Run Test" at bounding box center [1296, 173] width 305 height 30
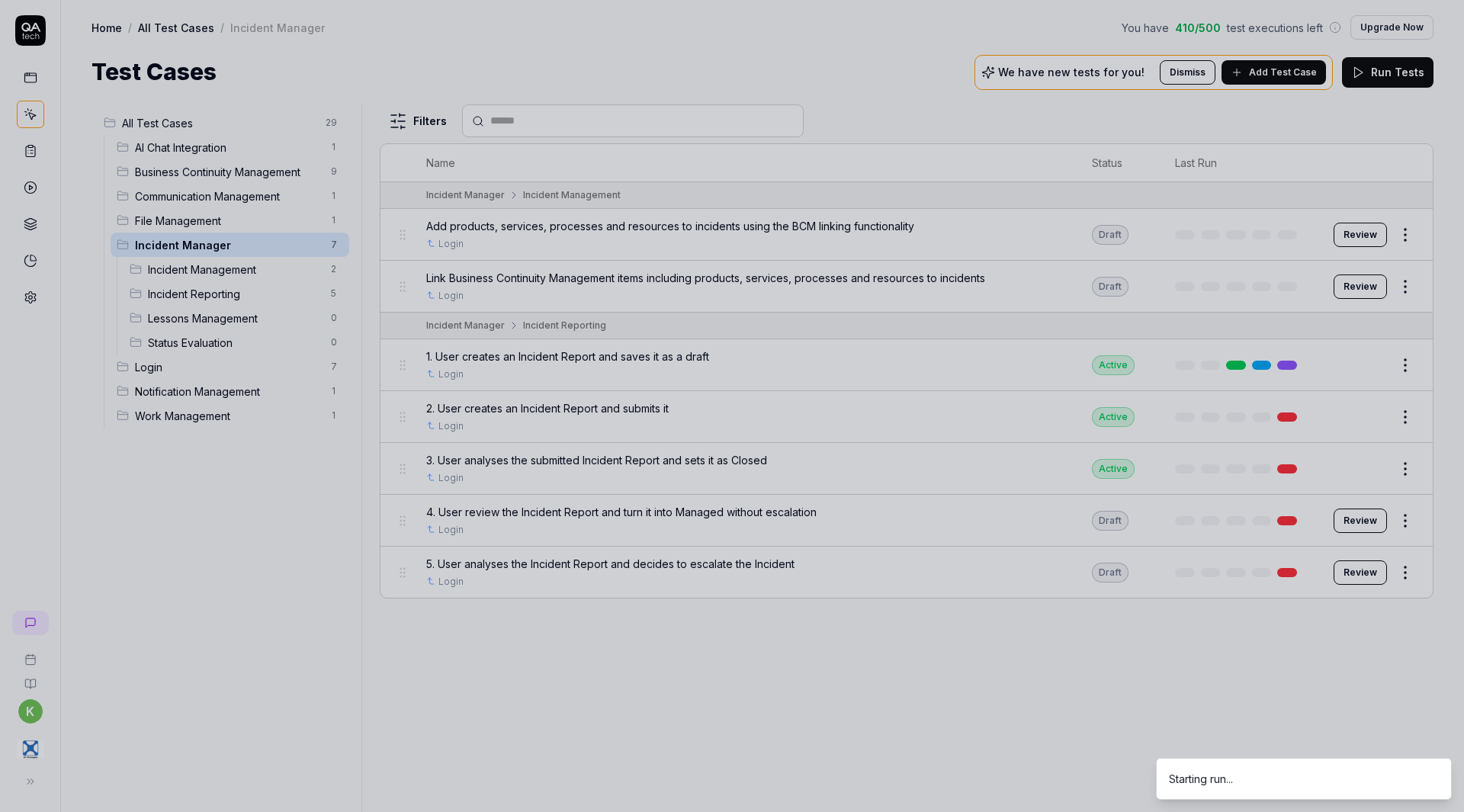
click at [181, 51] on div at bounding box center [732, 406] width 1464 height 812
click at [179, 27] on div at bounding box center [732, 406] width 1464 height 812
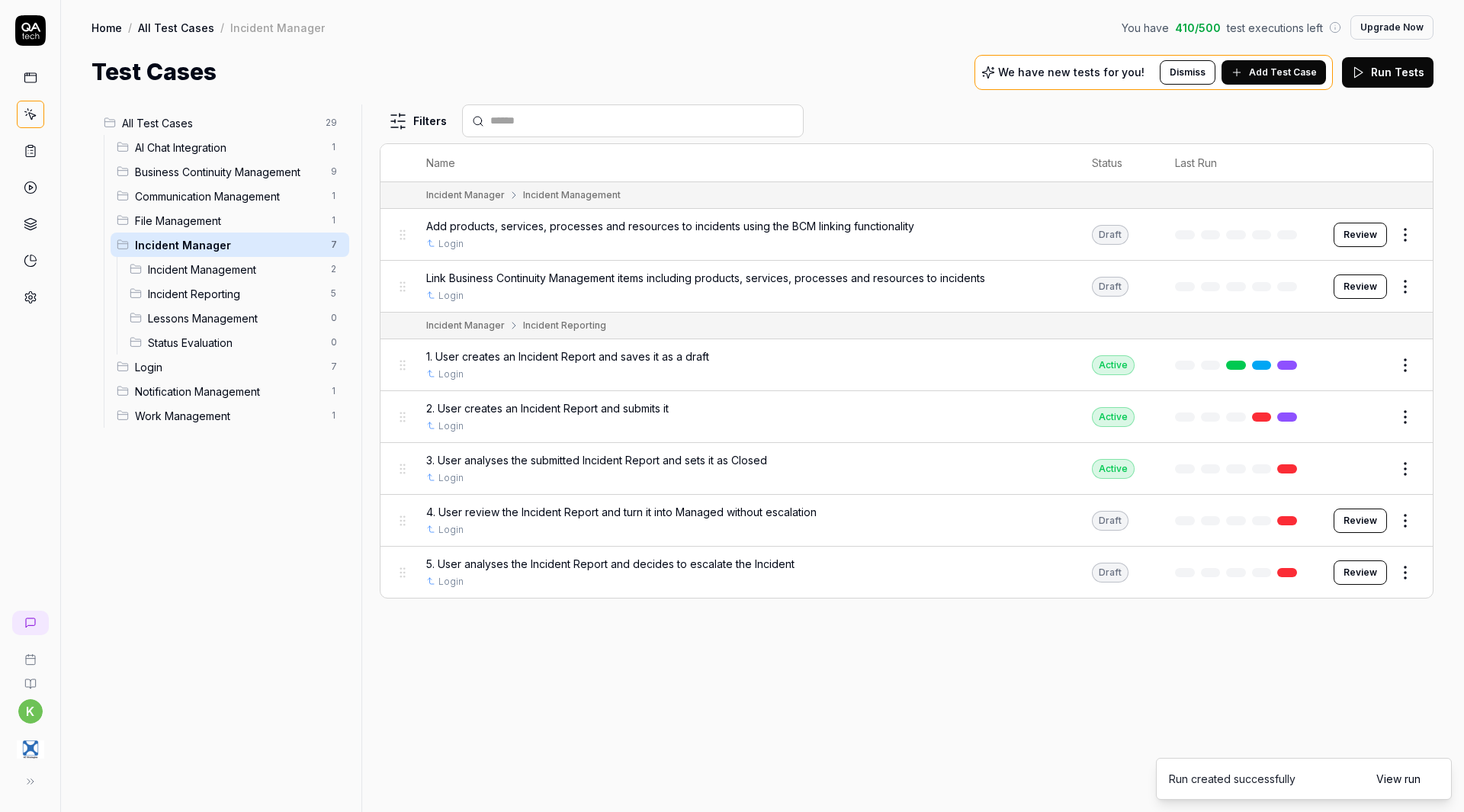
click at [179, 27] on link "All Test Cases" at bounding box center [176, 27] width 76 height 16
click at [183, 30] on link "All Test Cases" at bounding box center [176, 27] width 76 height 16
click at [109, 25] on link "Home" at bounding box center [106, 27] width 30 height 16
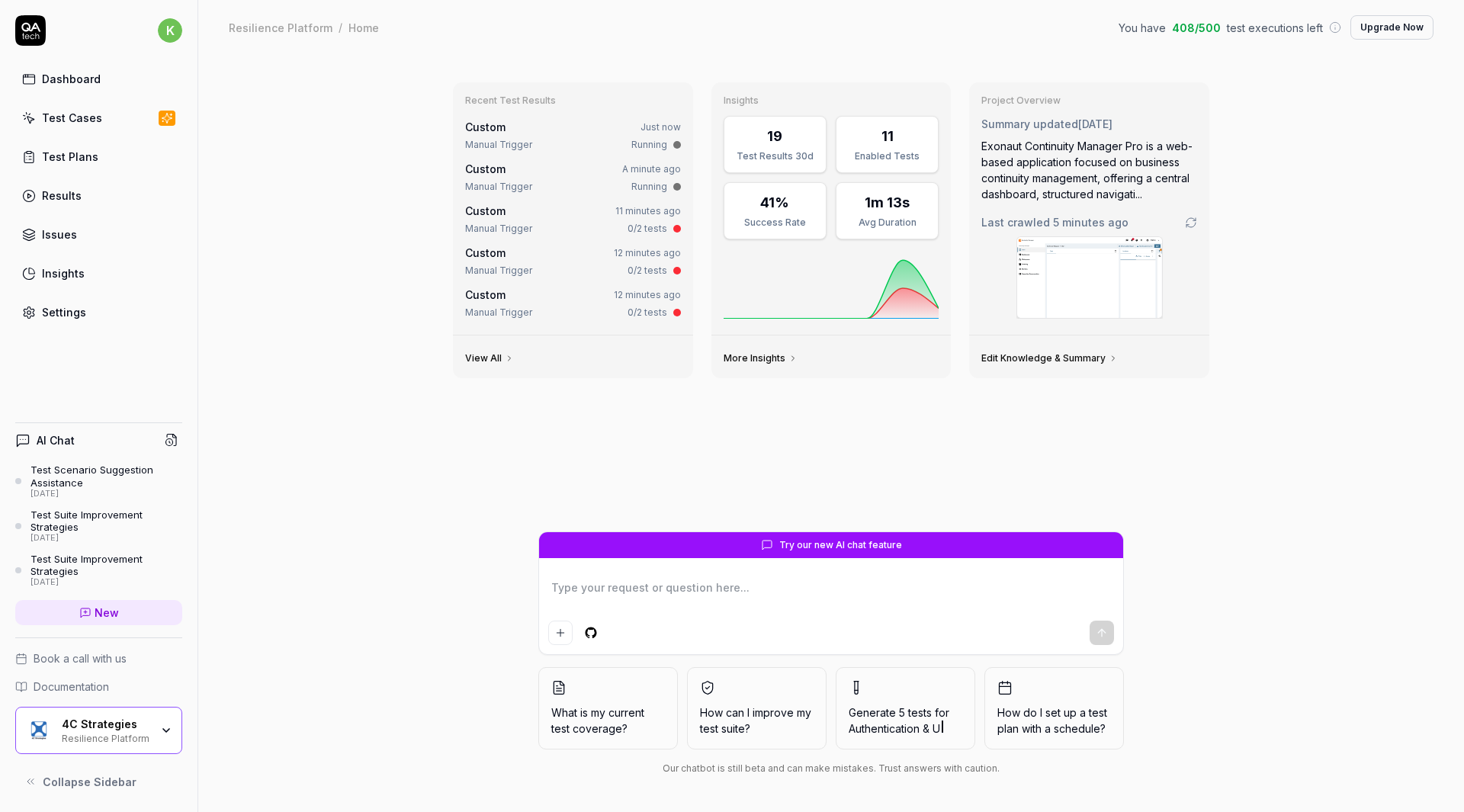
click at [96, 123] on div "Test Cases" at bounding box center [72, 118] width 60 height 16
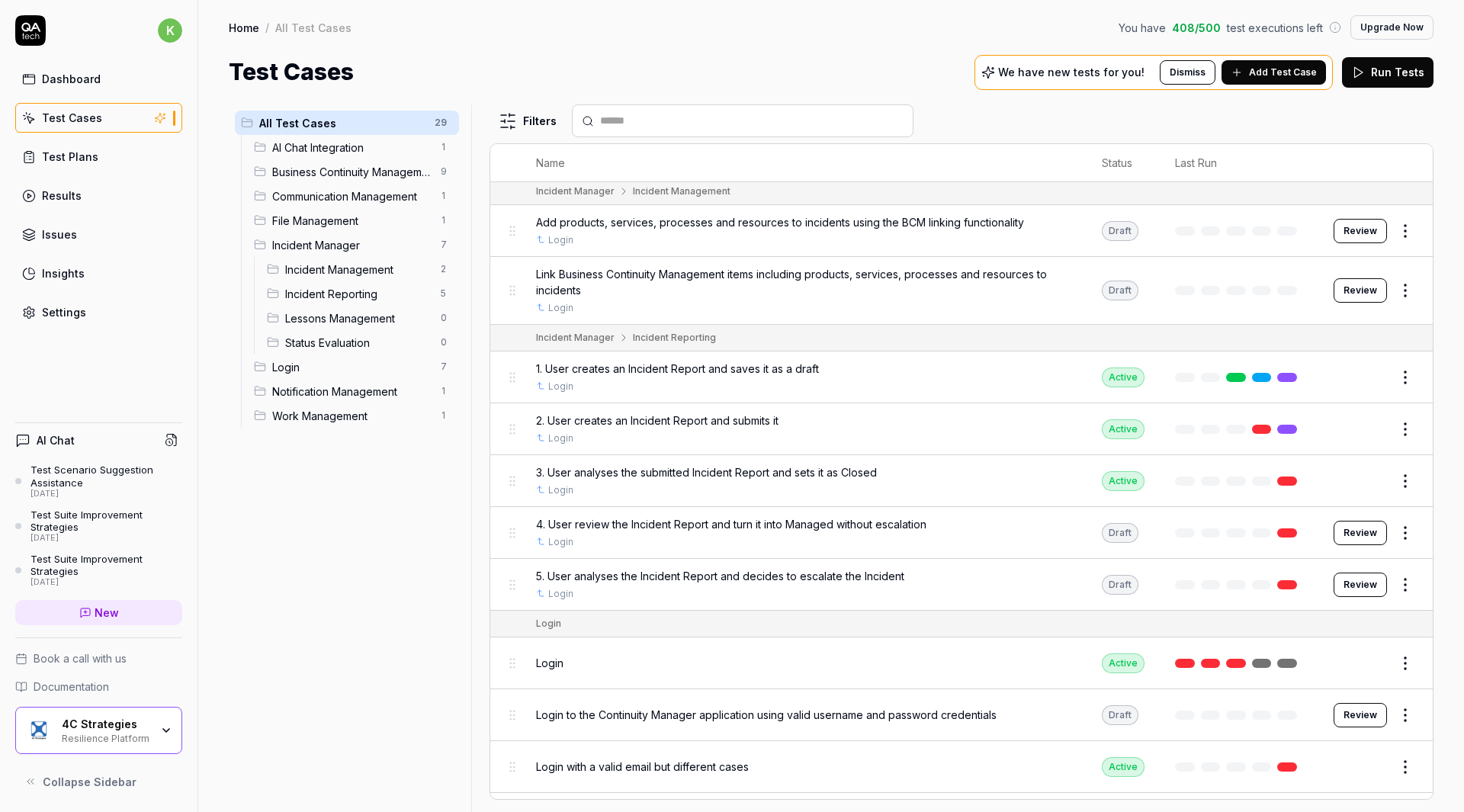
scroll to position [915, 0]
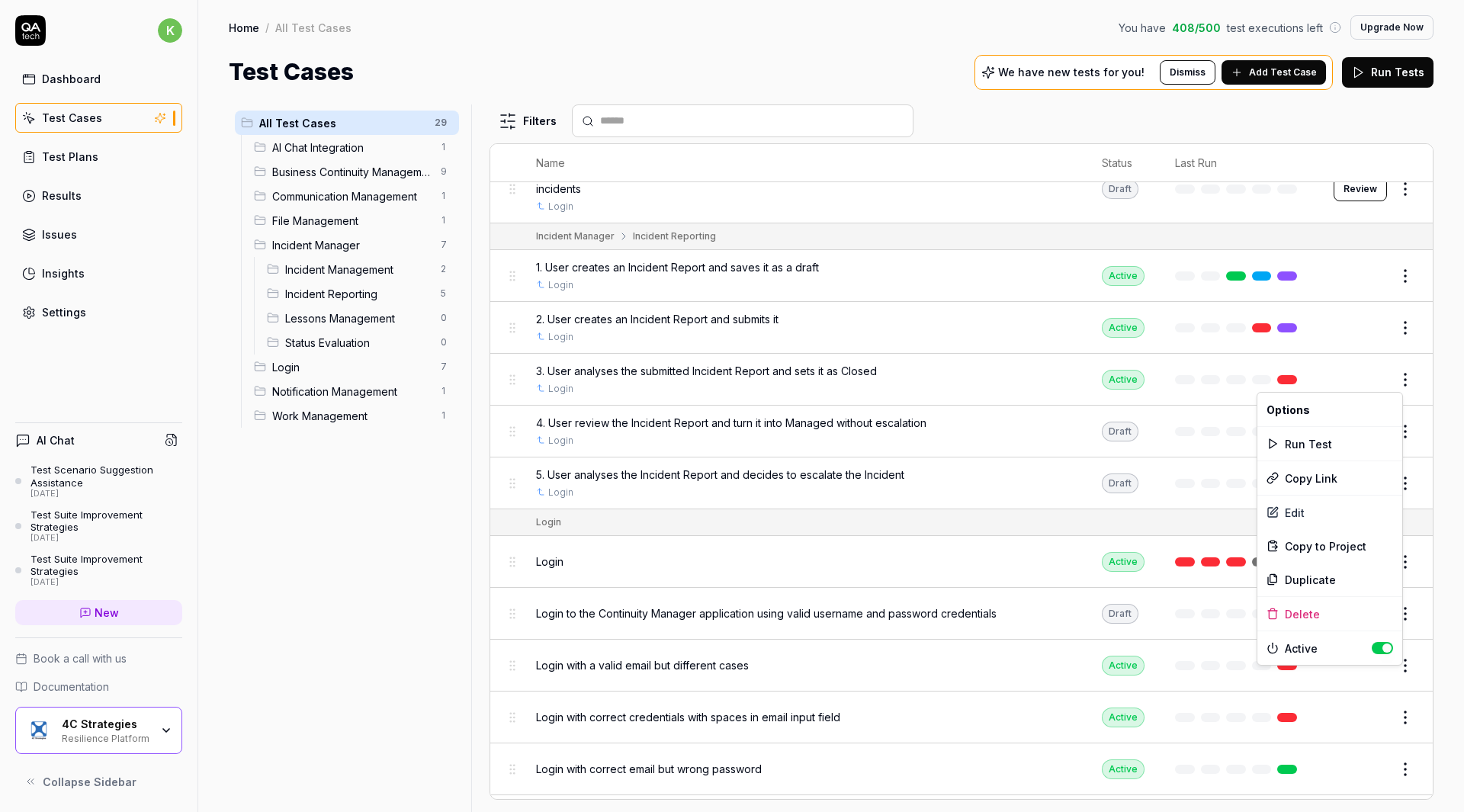
click at [1392, 379] on html "k Dashboard Test Cases Test Plans Results Issues Insights Settings AI Chat Test…" at bounding box center [732, 406] width 1464 height 812
click at [1322, 443] on div "Run Test" at bounding box center [1330, 444] width 145 height 34
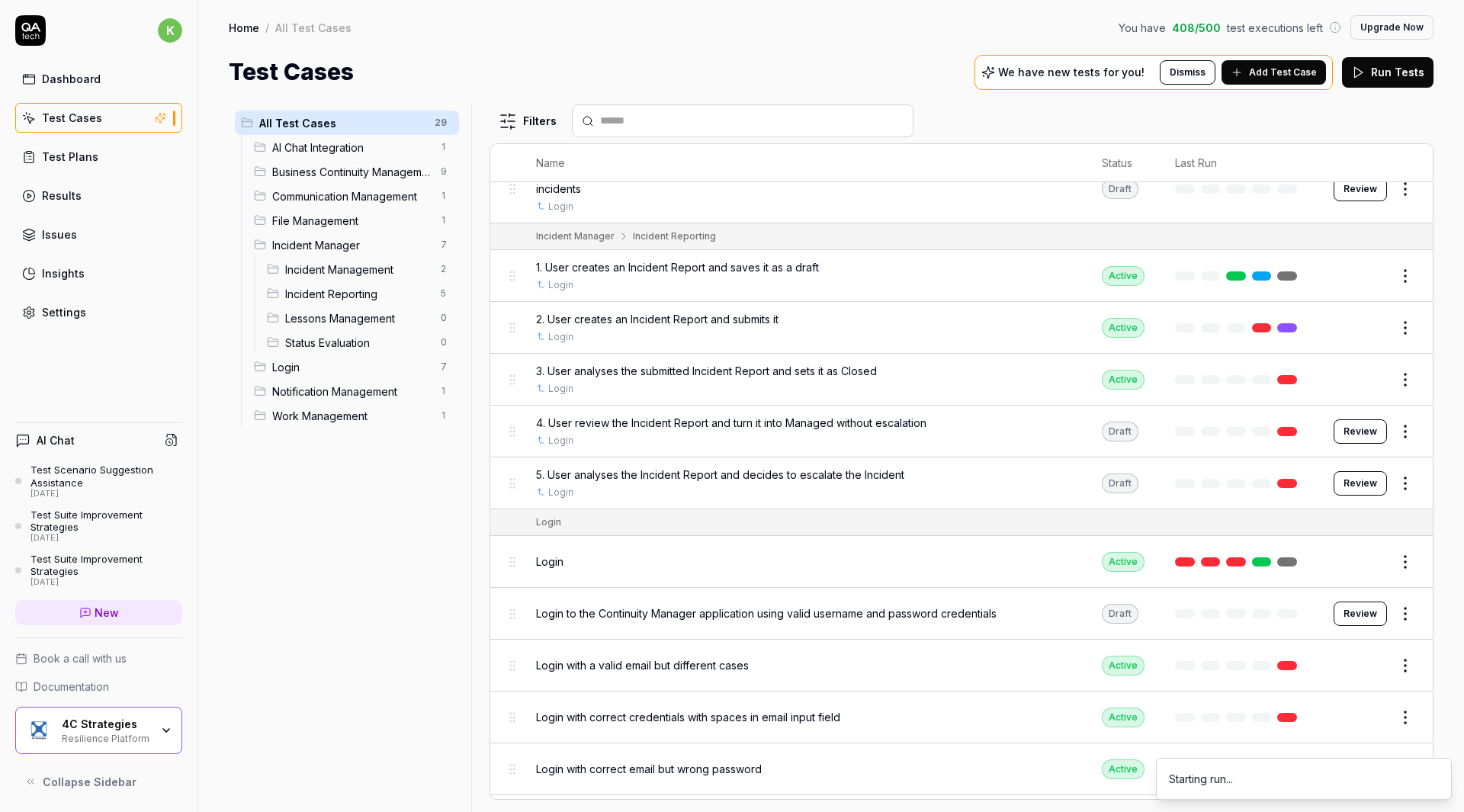
click at [1395, 438] on body "k Dashboard Test Cases Test Plans Results Issues Insights Settings AI Chat Test…" at bounding box center [732, 406] width 1464 height 812
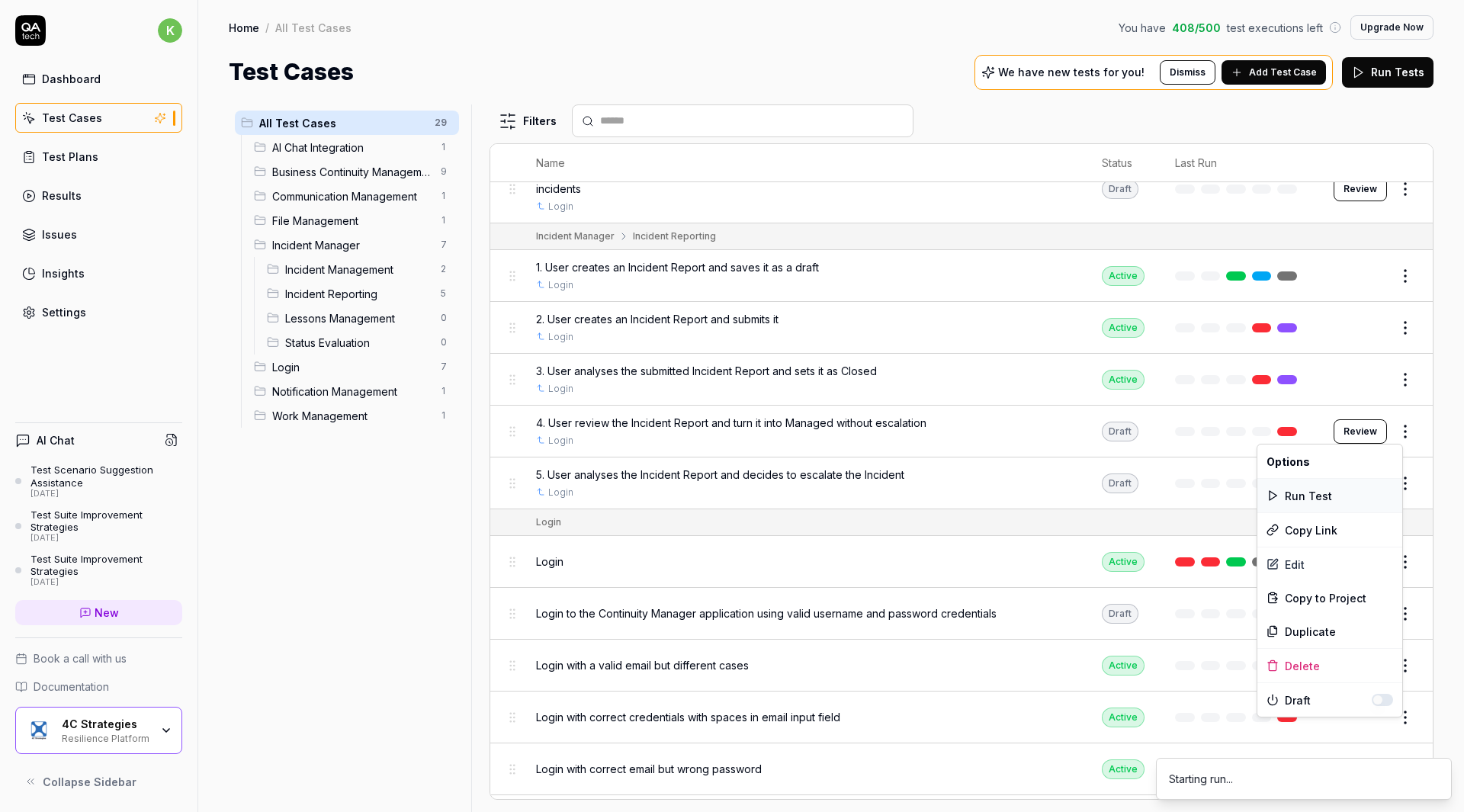
click at [1329, 498] on div "Run Test" at bounding box center [1330, 495] width 145 height 34
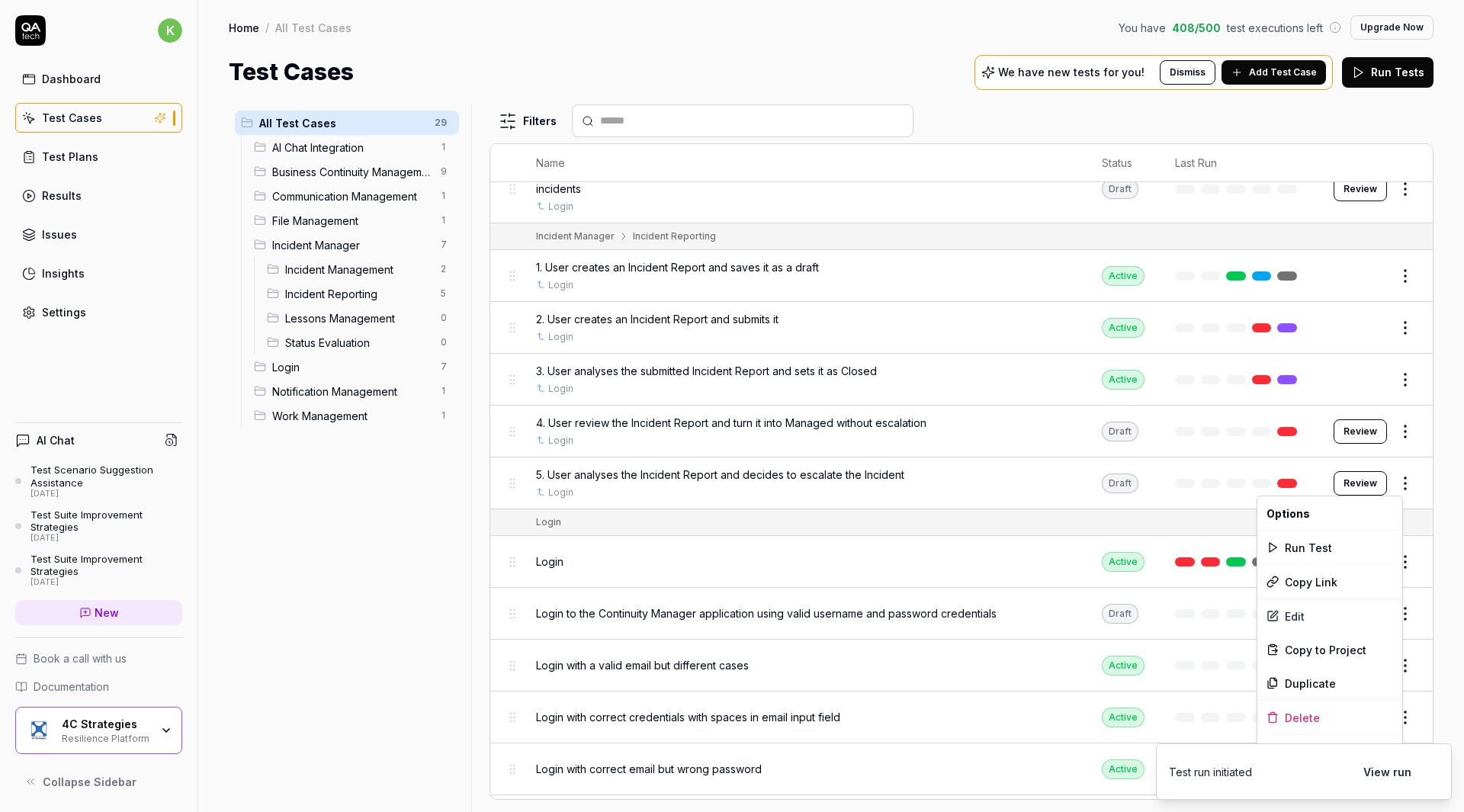
click at [1388, 484] on html "k Dashboard Test Cases Test Plans Results Issues Insights Settings AI Chat Test…" at bounding box center [732, 406] width 1464 height 812
click at [1326, 551] on div "Run Test" at bounding box center [1330, 548] width 145 height 34
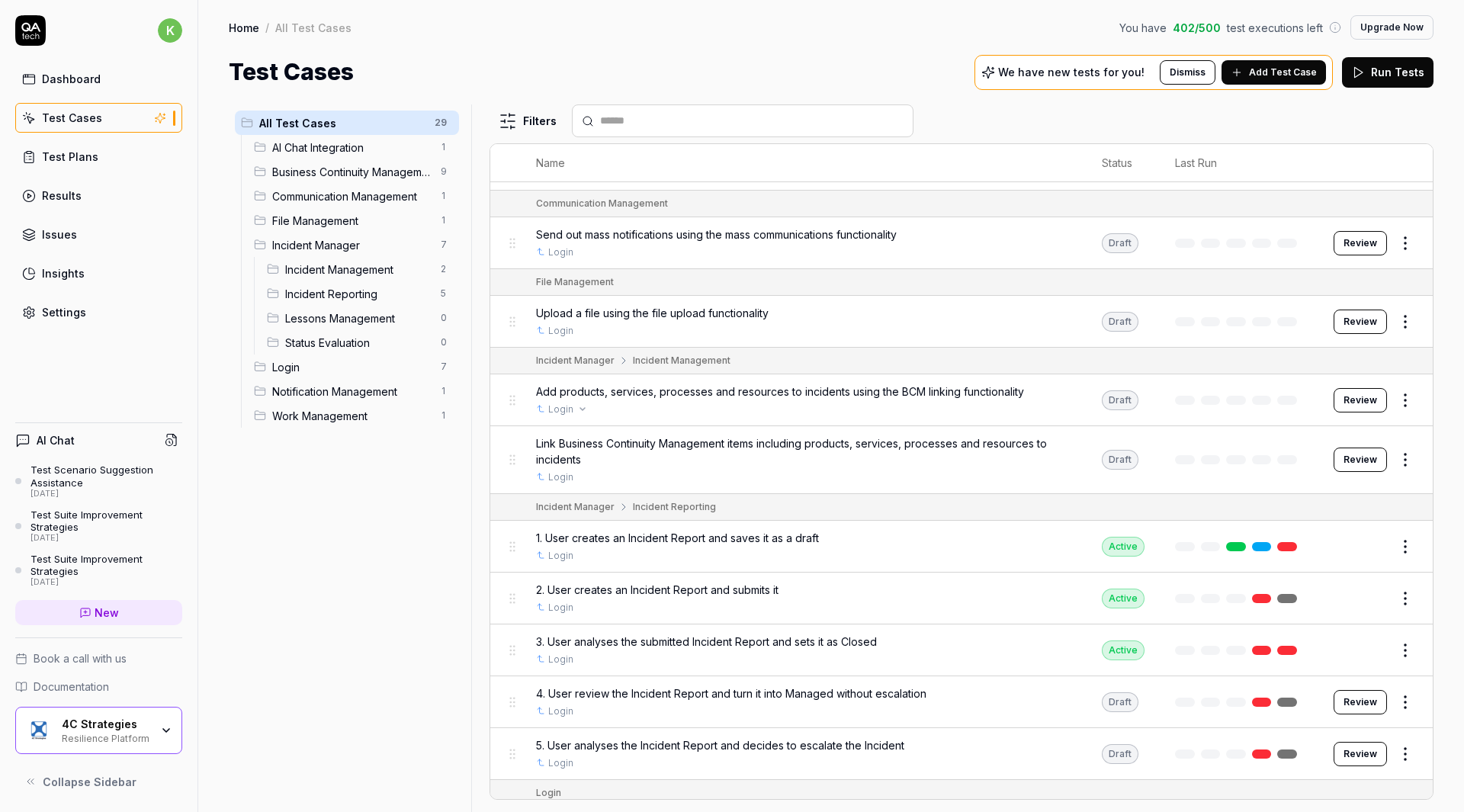
scroll to position [663, 0]
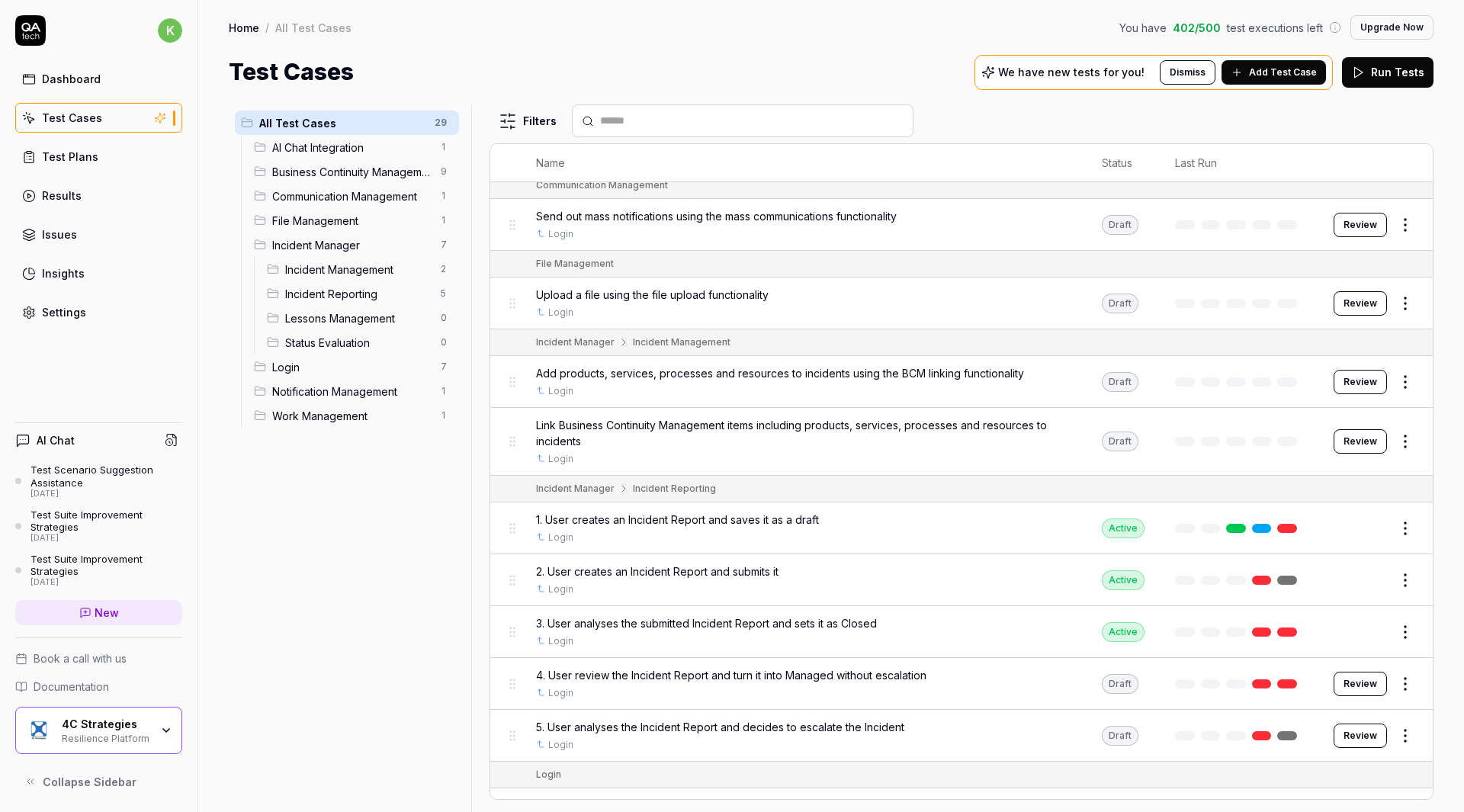
click at [1341, 683] on button "Review" at bounding box center [1360, 683] width 53 height 24
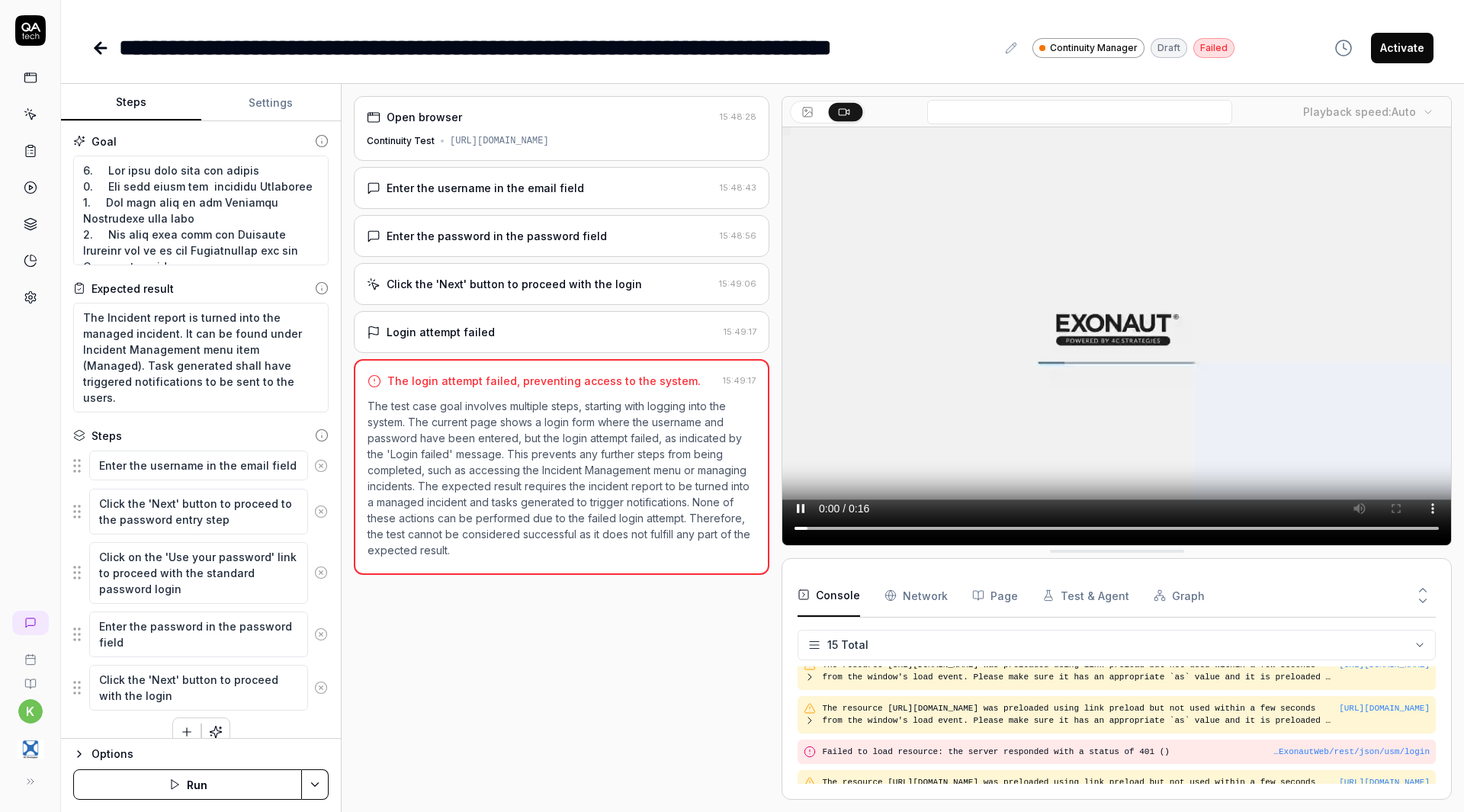
scroll to position [415, 0]
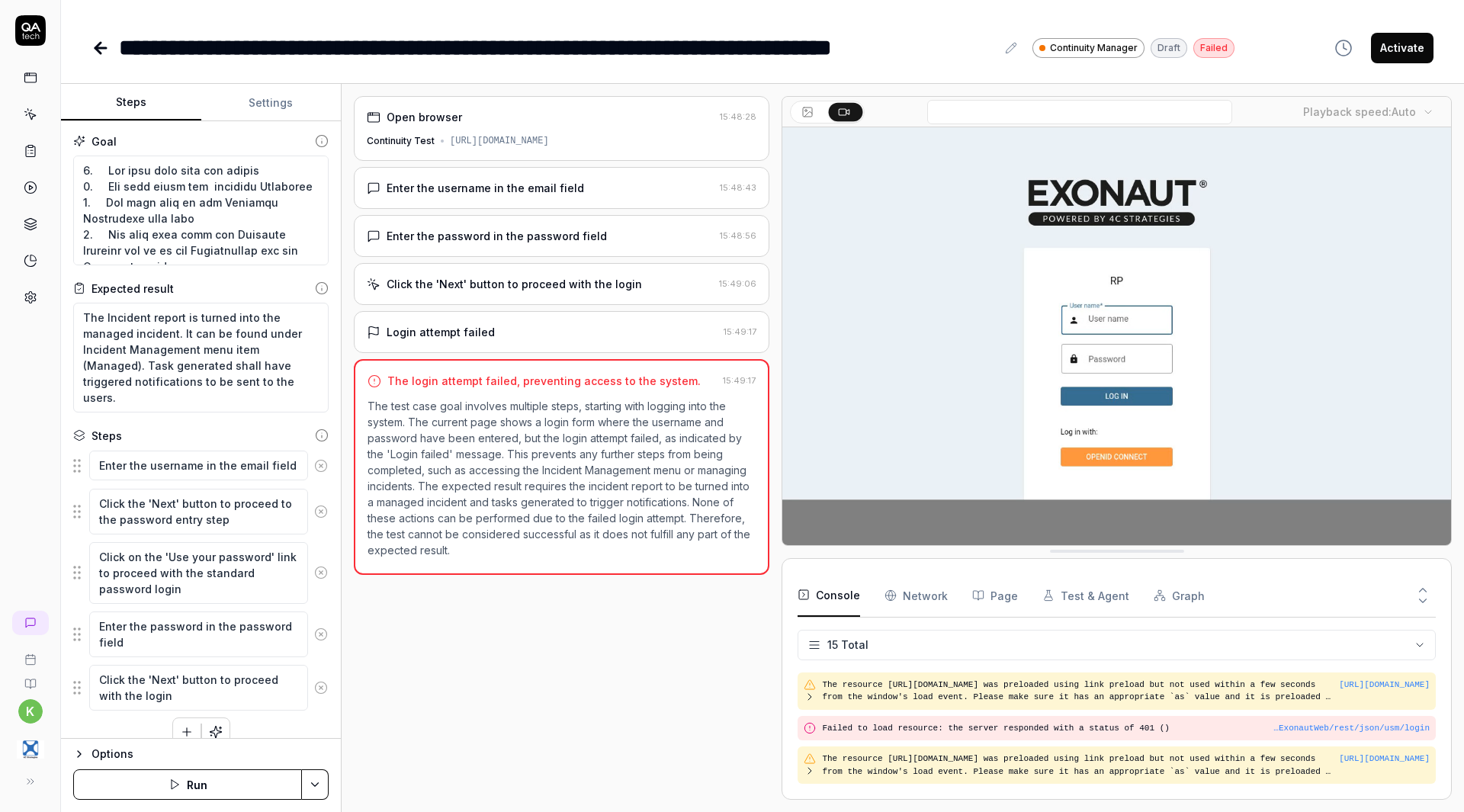
click at [278, 107] on button "Settings" at bounding box center [271, 103] width 140 height 37
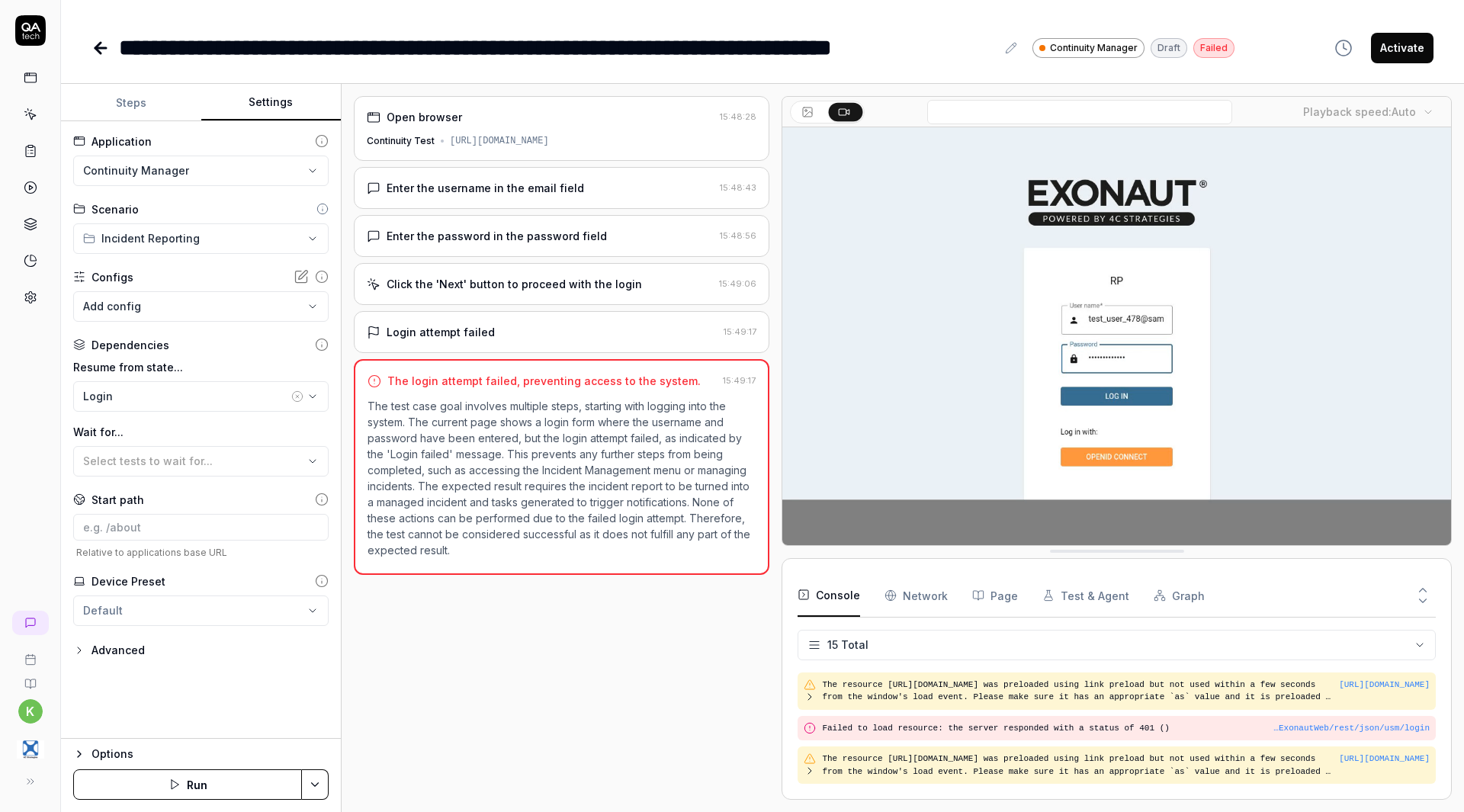
click at [144, 105] on button "Steps" at bounding box center [131, 103] width 140 height 37
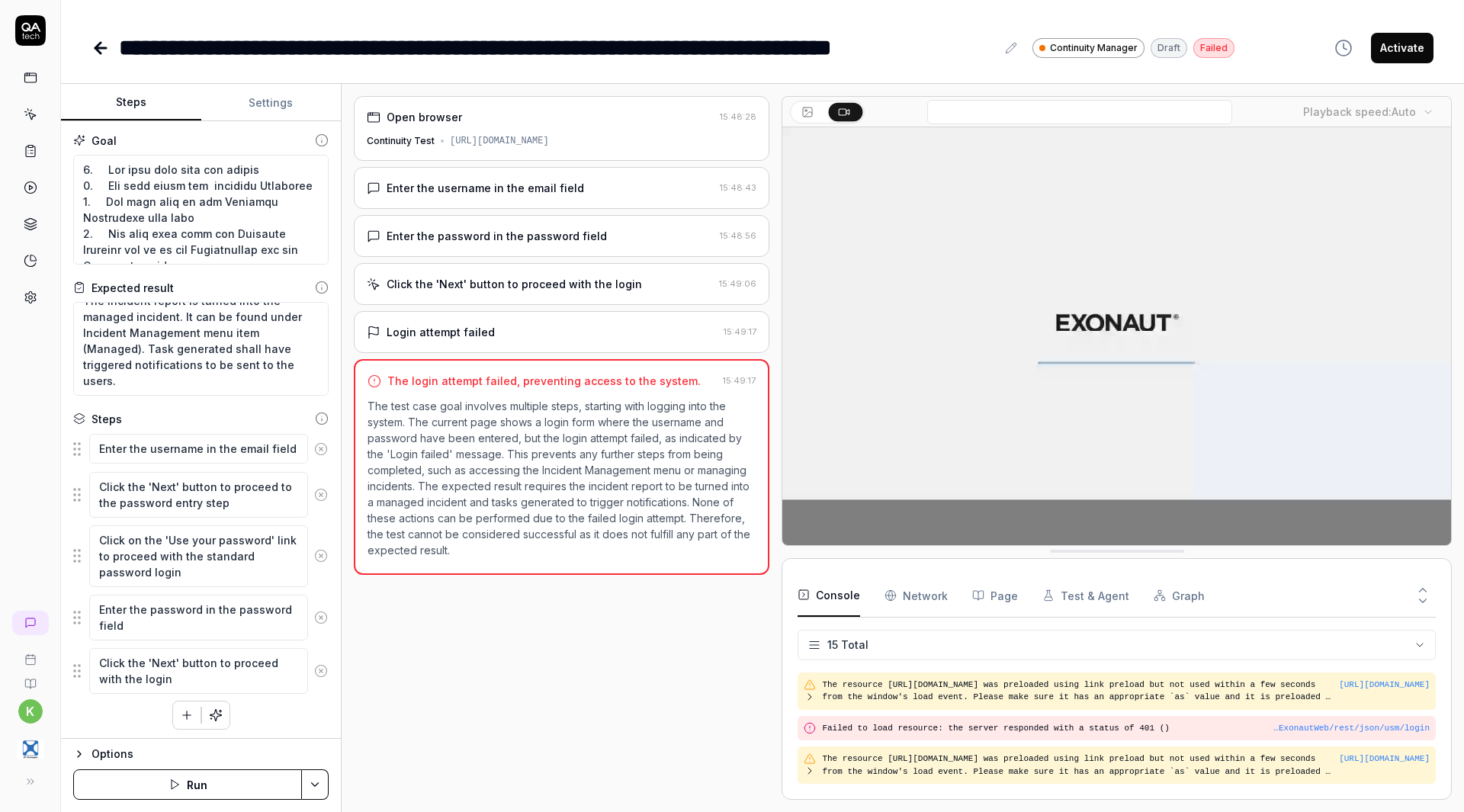
scroll to position [0, 0]
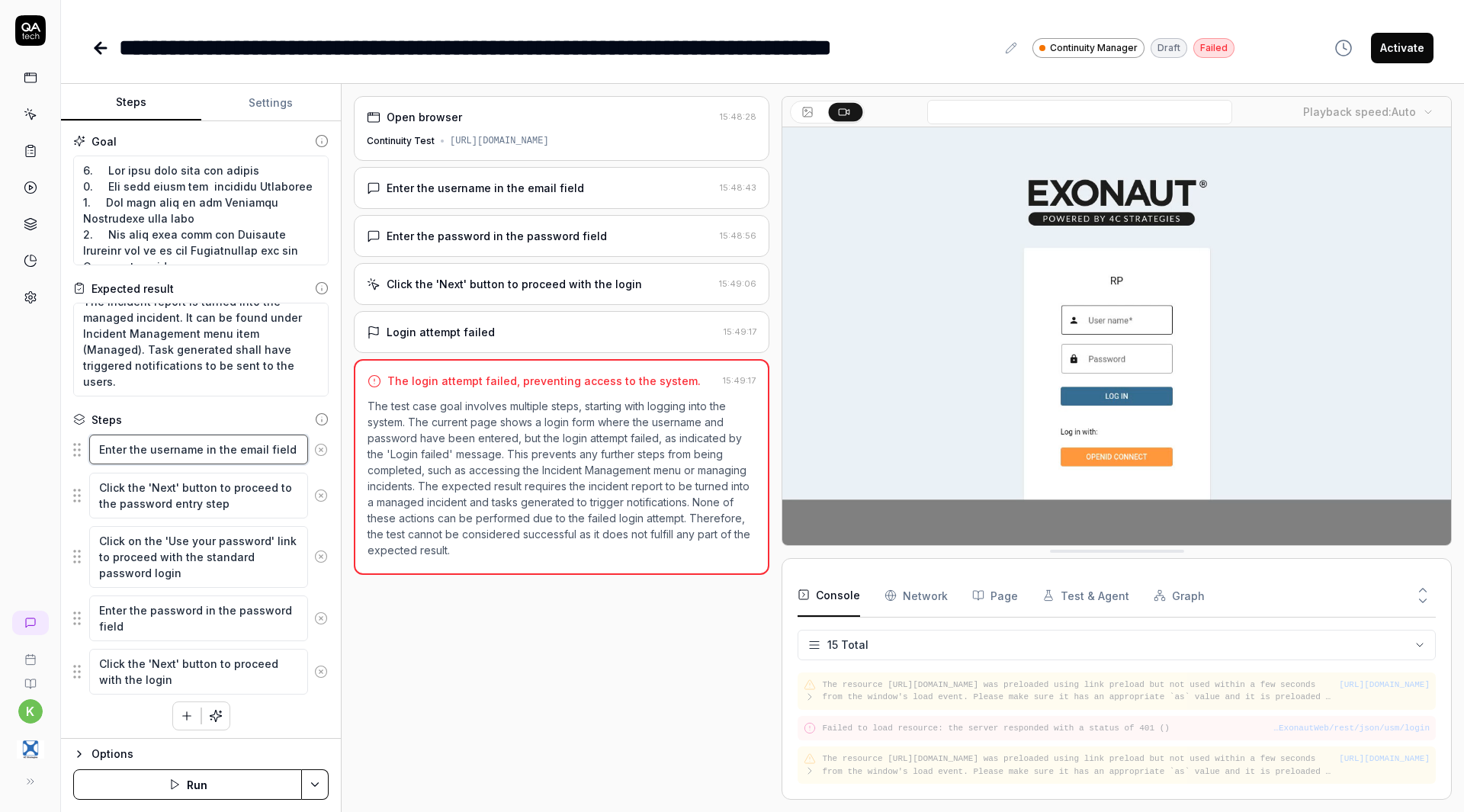
click at [223, 451] on textarea "Enter the username in the email field" at bounding box center [198, 449] width 219 height 30
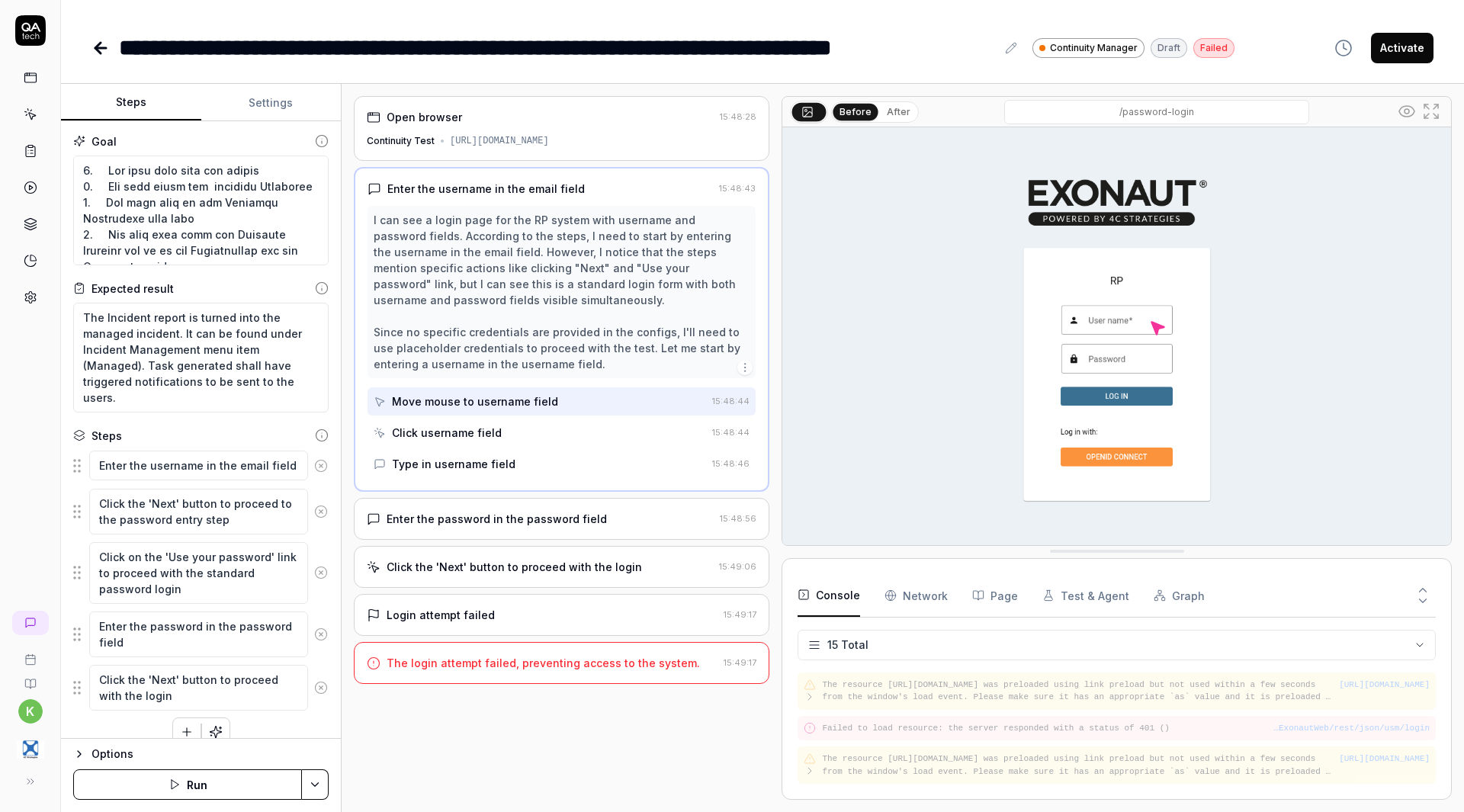
type textarea "*"
click at [285, 100] on button "Settings" at bounding box center [271, 103] width 140 height 37
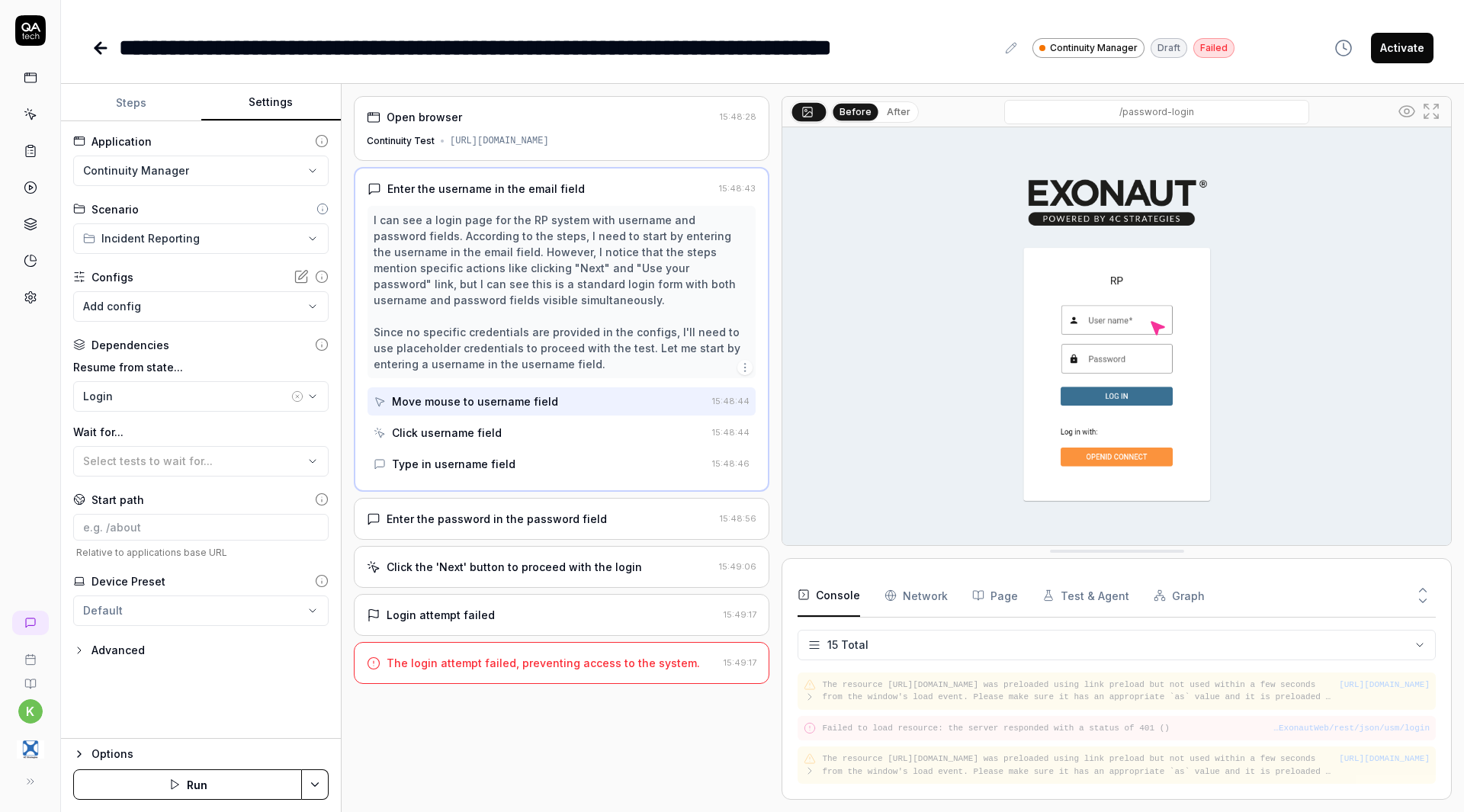
click at [206, 235] on html "**********" at bounding box center [732, 406] width 1464 height 812
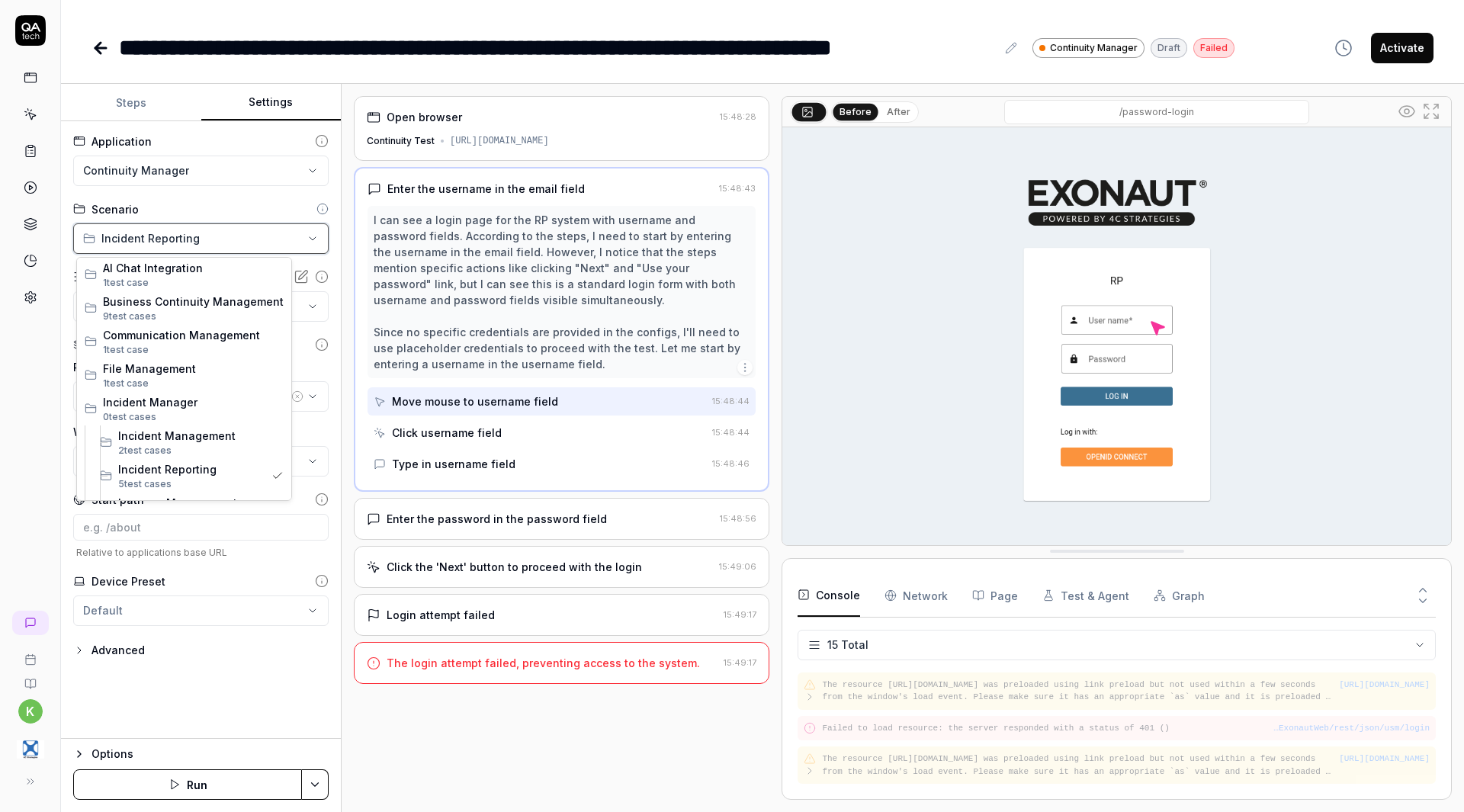
click at [206, 234] on html "**********" at bounding box center [732, 406] width 1464 height 812
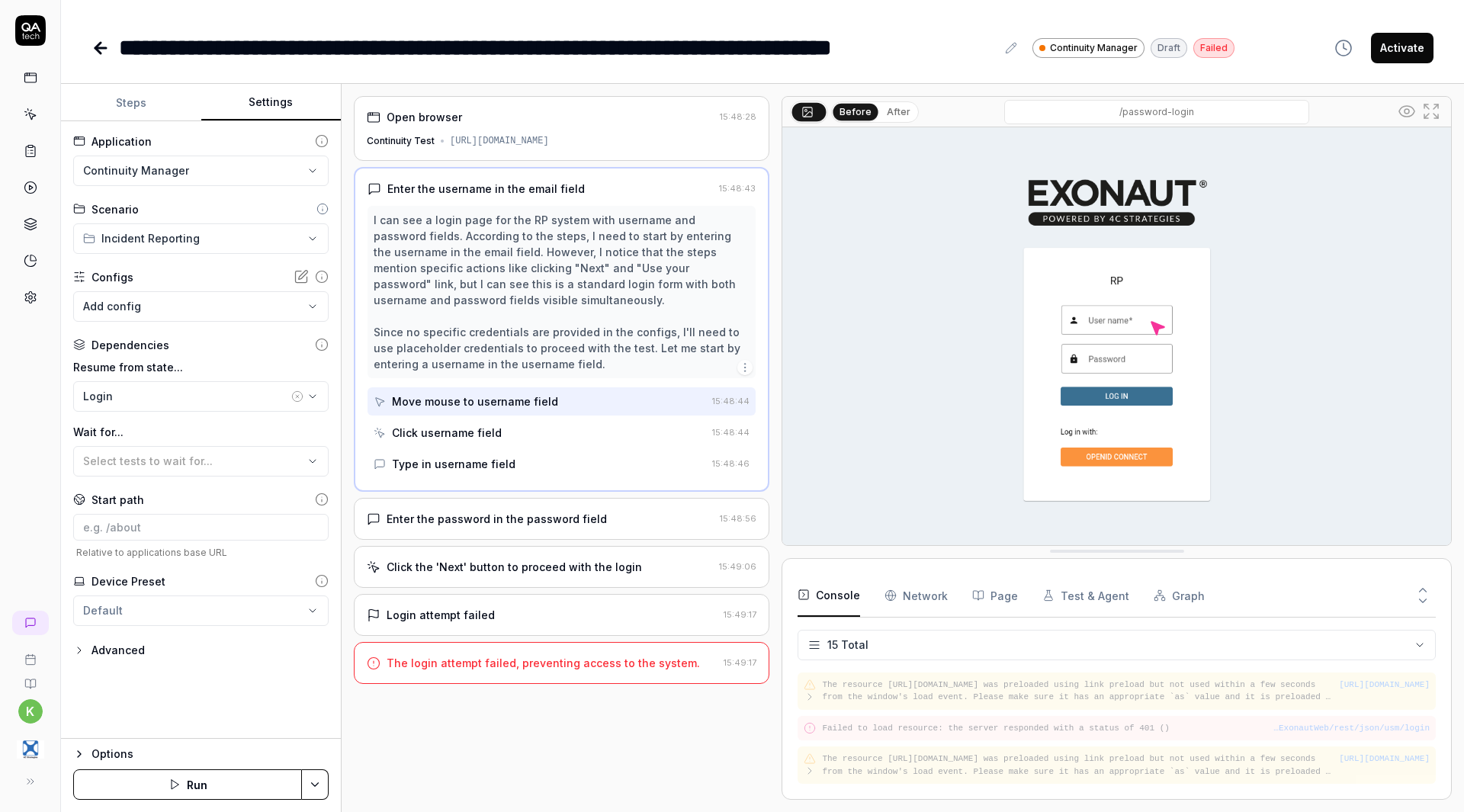
click at [237, 199] on div "**********" at bounding box center [200, 430] width 280 height 618
click at [238, 170] on html "**********" at bounding box center [732, 406] width 1464 height 812
click at [206, 399] on div "Login" at bounding box center [186, 396] width 205 height 16
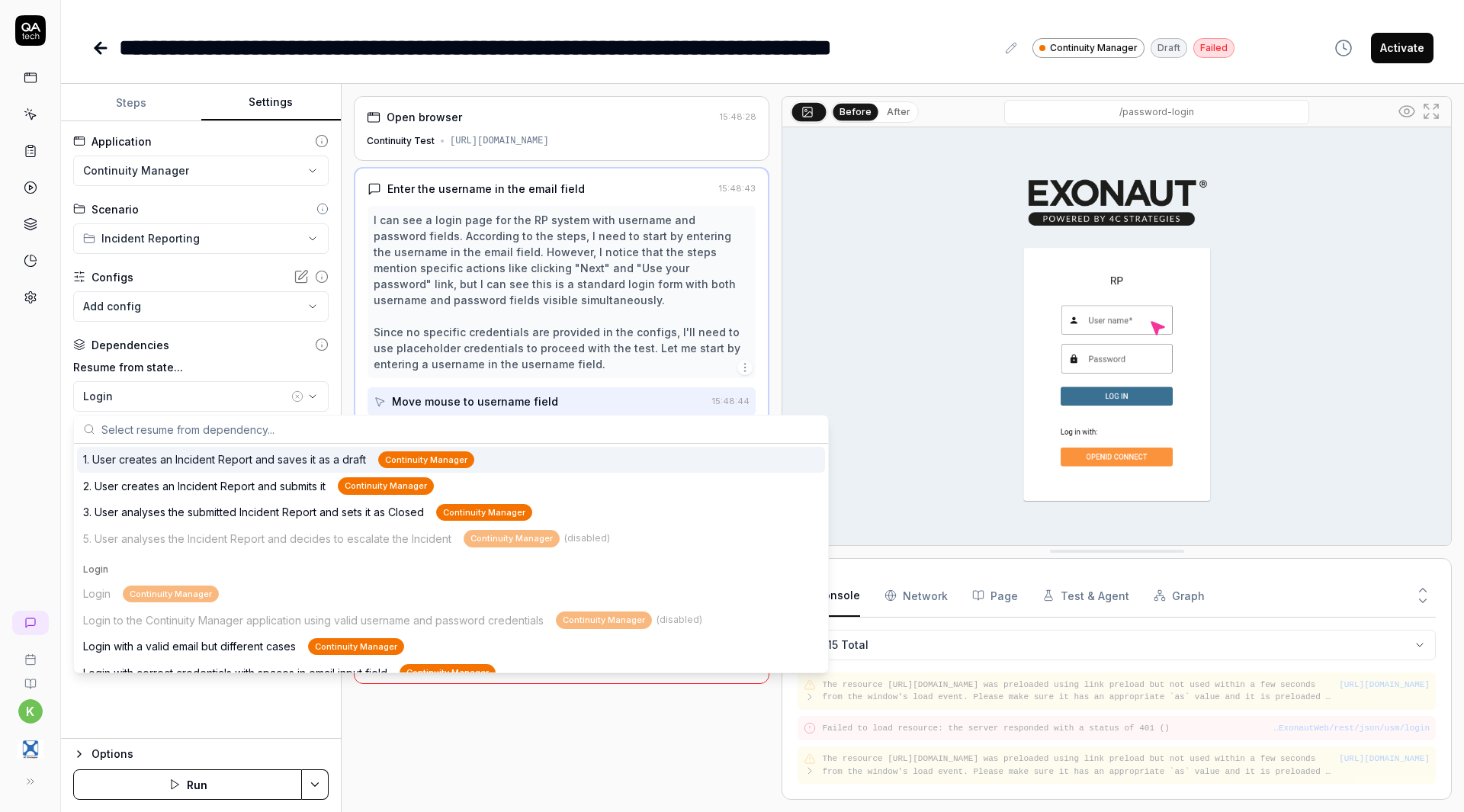
scroll to position [610, 0]
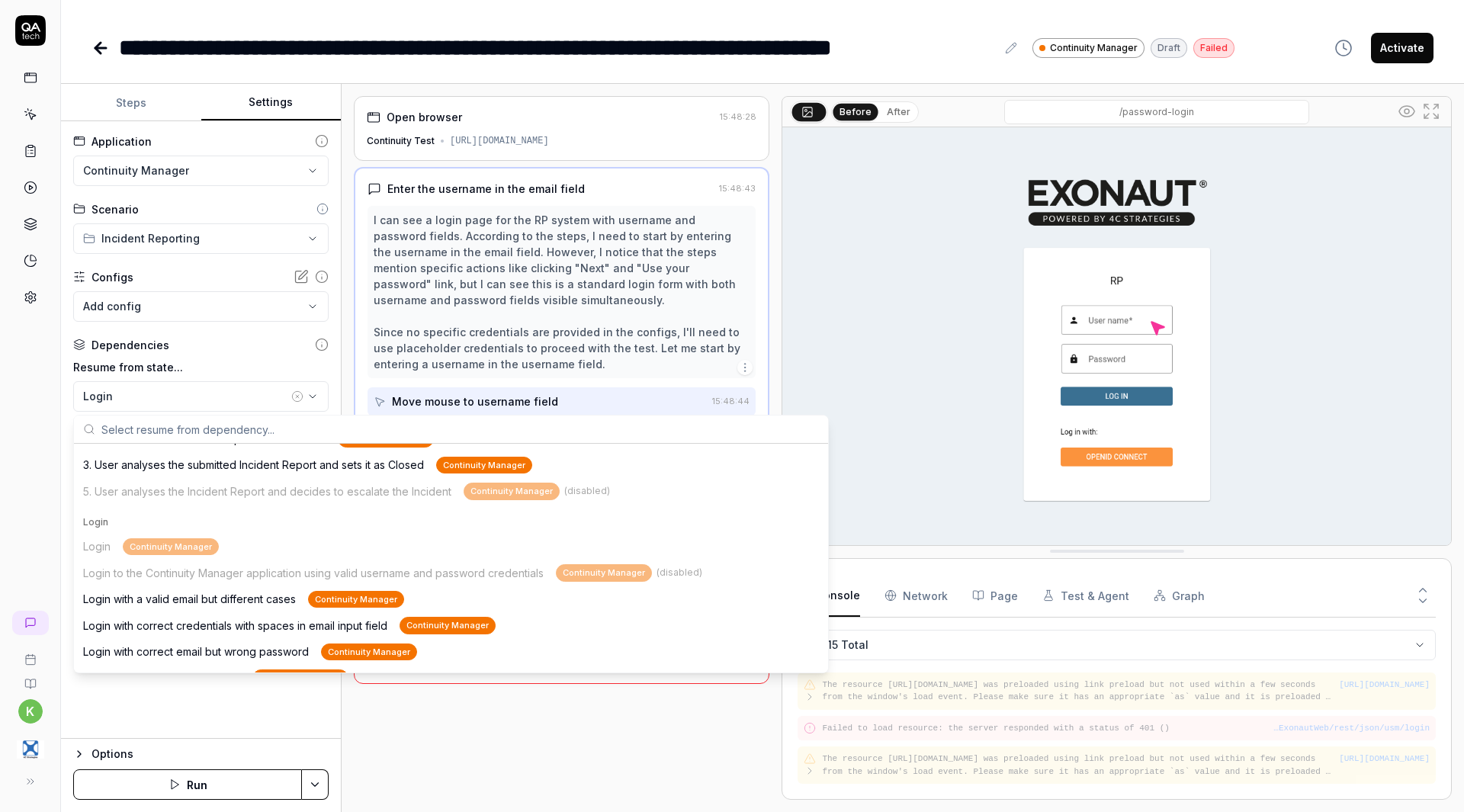
click at [109, 547] on div "Login Continuity Manager Login to the Continuity Manager application using vali…" at bounding box center [451, 626] width 748 height 185
click at [148, 545] on div "Login Continuity Manager Login to the Continuity Manager application using vali…" at bounding box center [451, 626] width 748 height 185
click at [95, 523] on div "Login" at bounding box center [452, 523] width 736 height 14
click at [101, 521] on div "Login" at bounding box center [452, 523] width 736 height 14
click at [157, 519] on div "Login" at bounding box center [452, 523] width 736 height 14
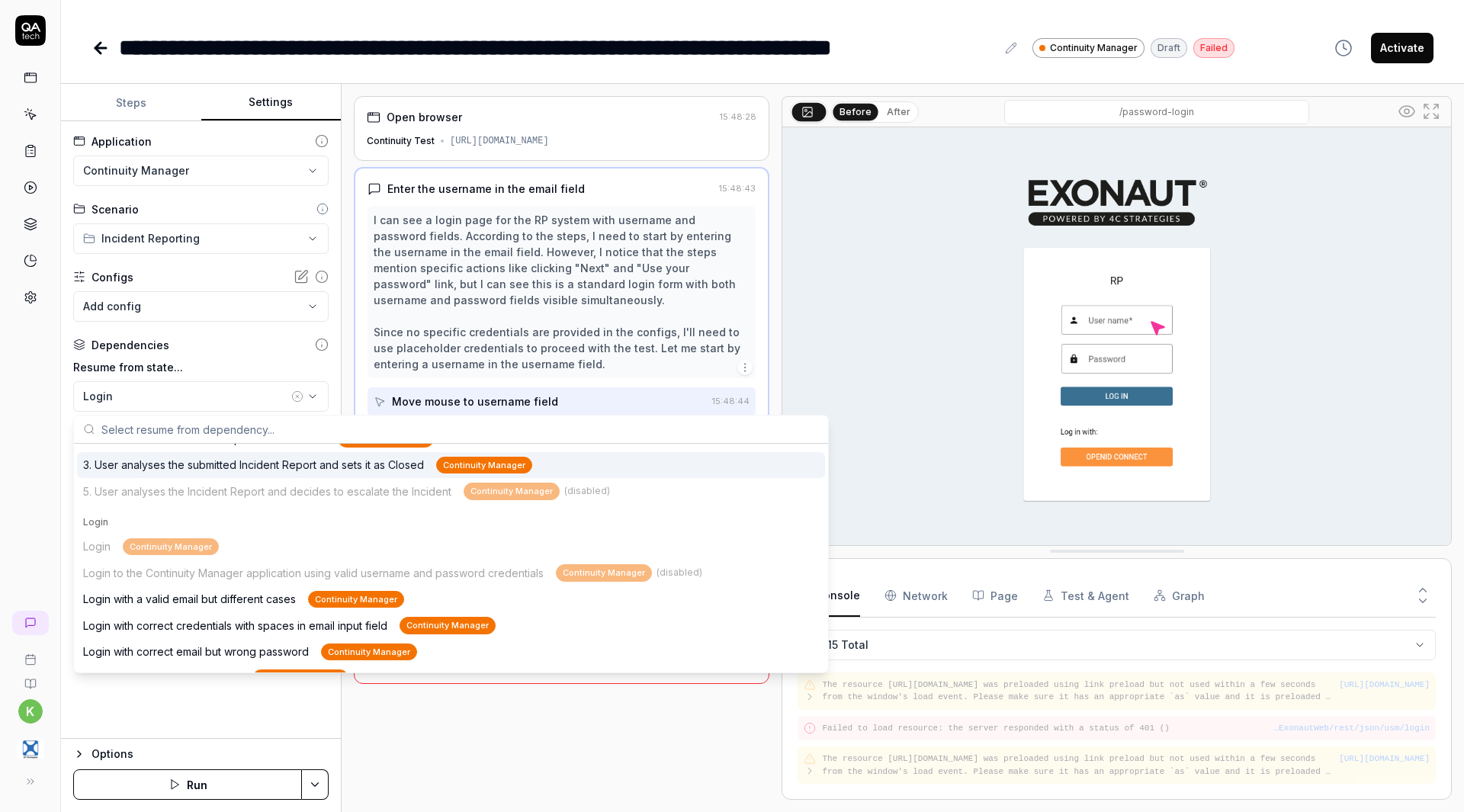
click at [194, 549] on div "Login Continuity Manager Login to the Continuity Manager application using vali…" at bounding box center [451, 626] width 748 height 185
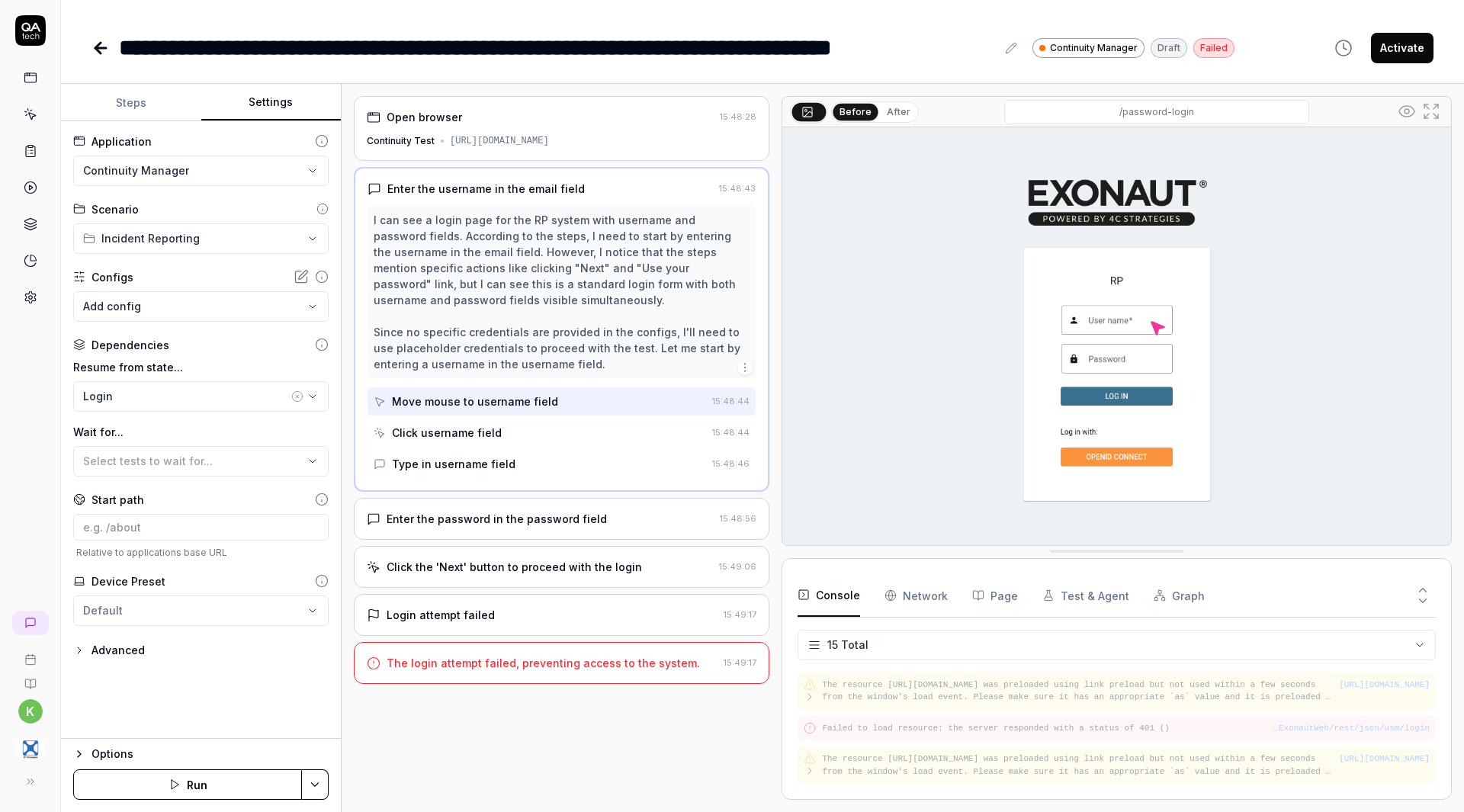
click at [228, 353] on div "Dependencies Resume from state... Login Wait for... Select tests to wait for..." at bounding box center [201, 406] width 256 height 140
click at [285, 454] on div "Select tests to wait for..." at bounding box center [193, 461] width 221 height 16
click at [261, 426] on label "Wait for..." at bounding box center [201, 432] width 256 height 16
click at [94, 53] on icon at bounding box center [100, 48] width 18 height 18
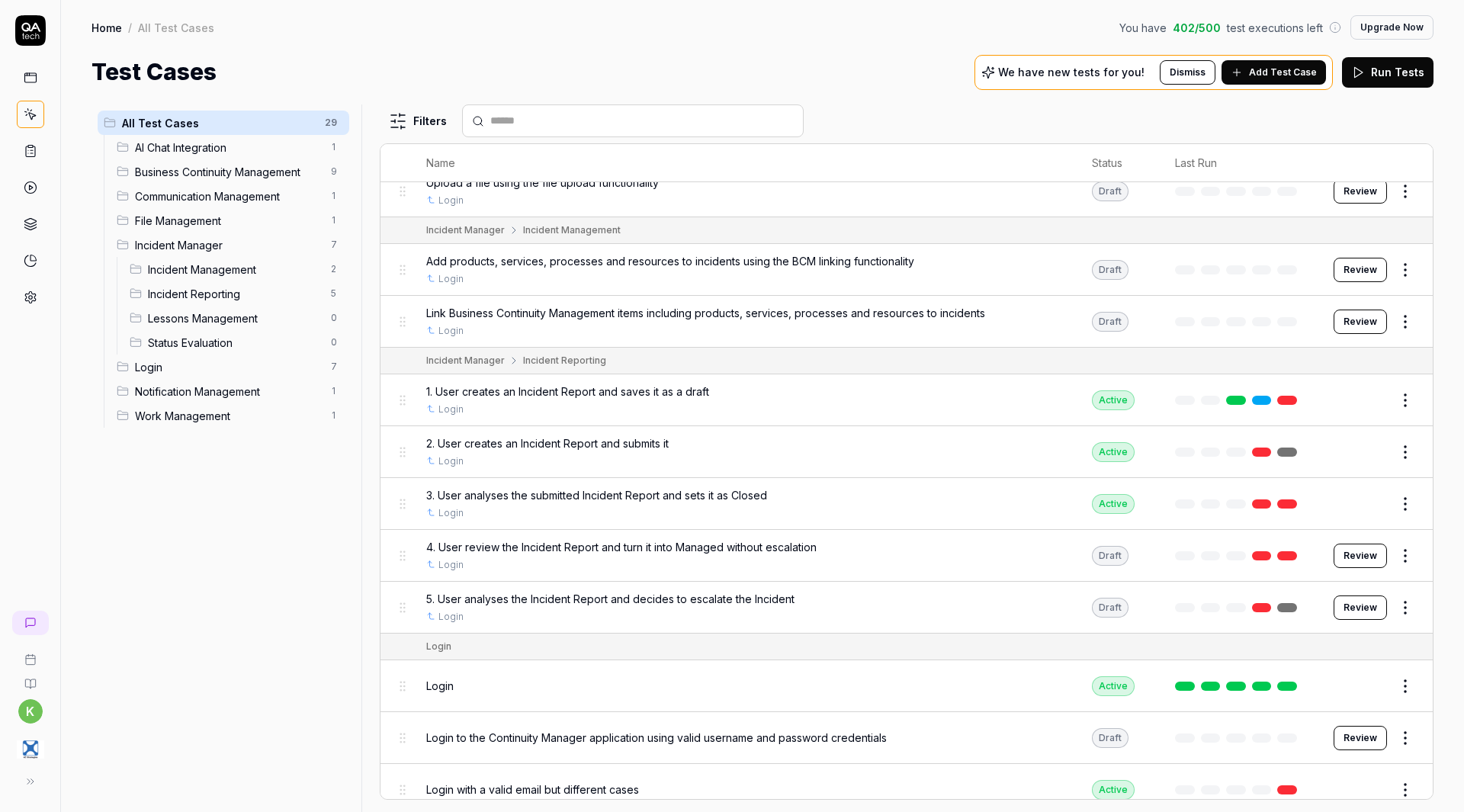
scroll to position [711, 0]
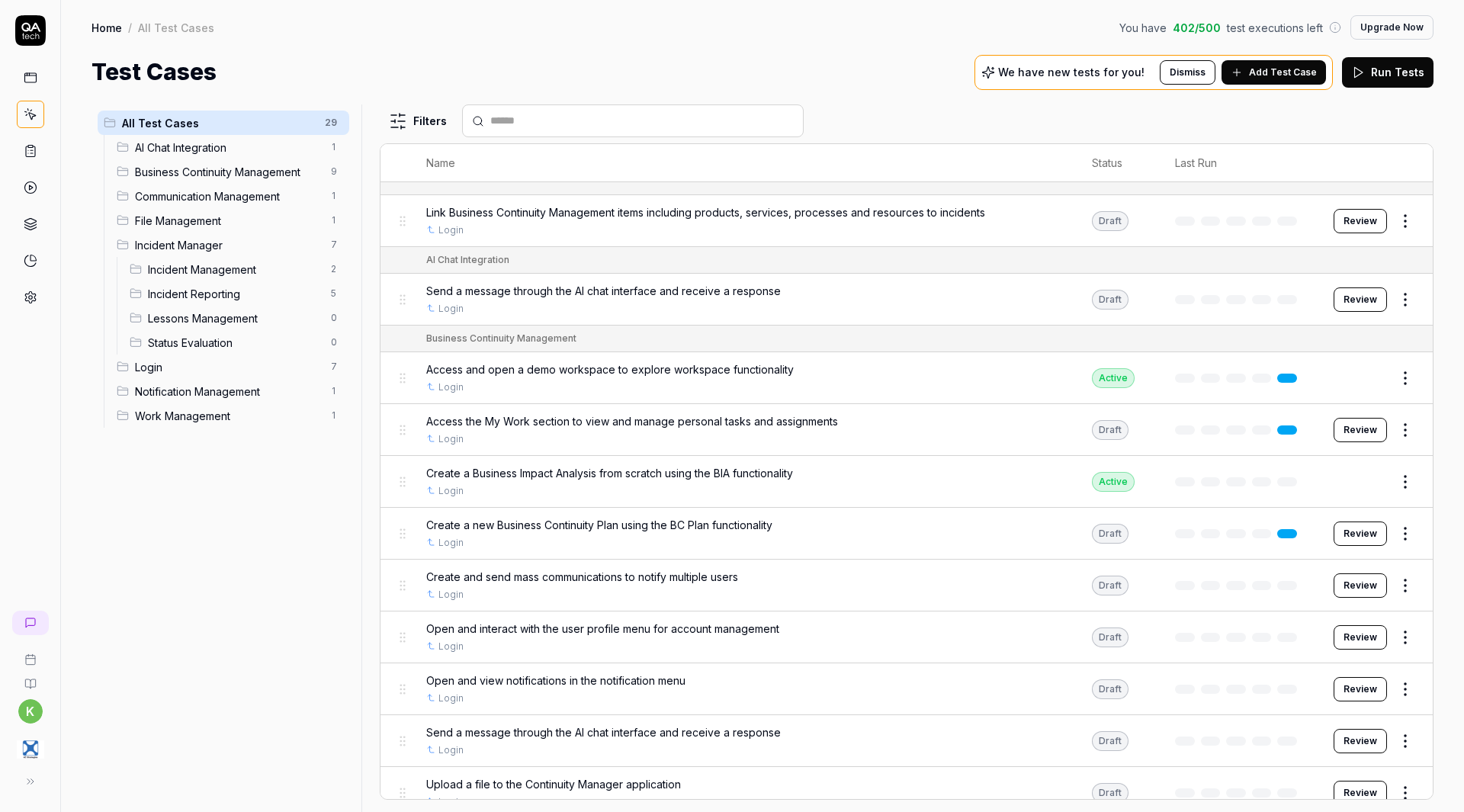
click at [218, 249] on span "Incident Manager" at bounding box center [229, 245] width 187 height 16
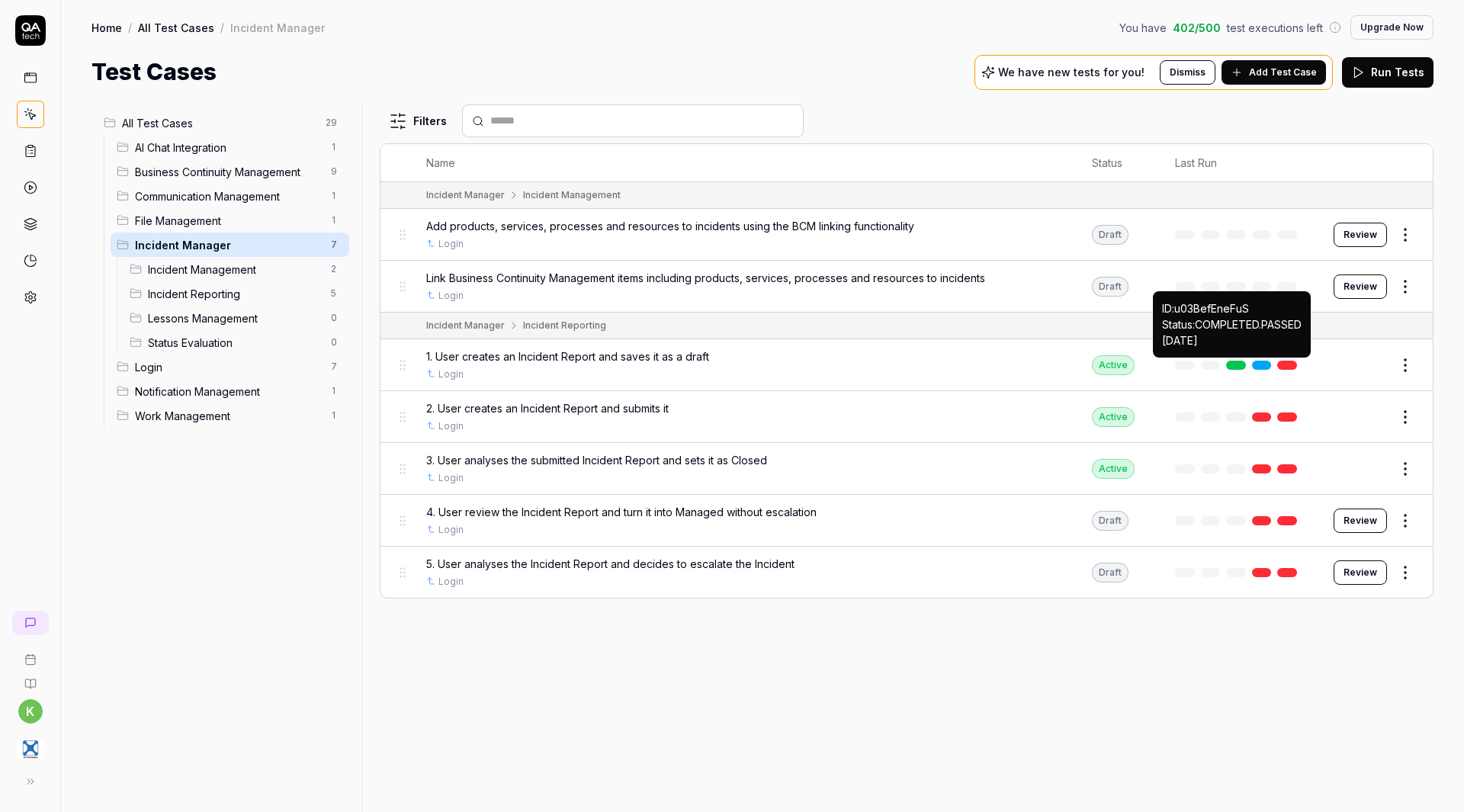
click at [1235, 366] on link at bounding box center [1235, 366] width 19 height 9
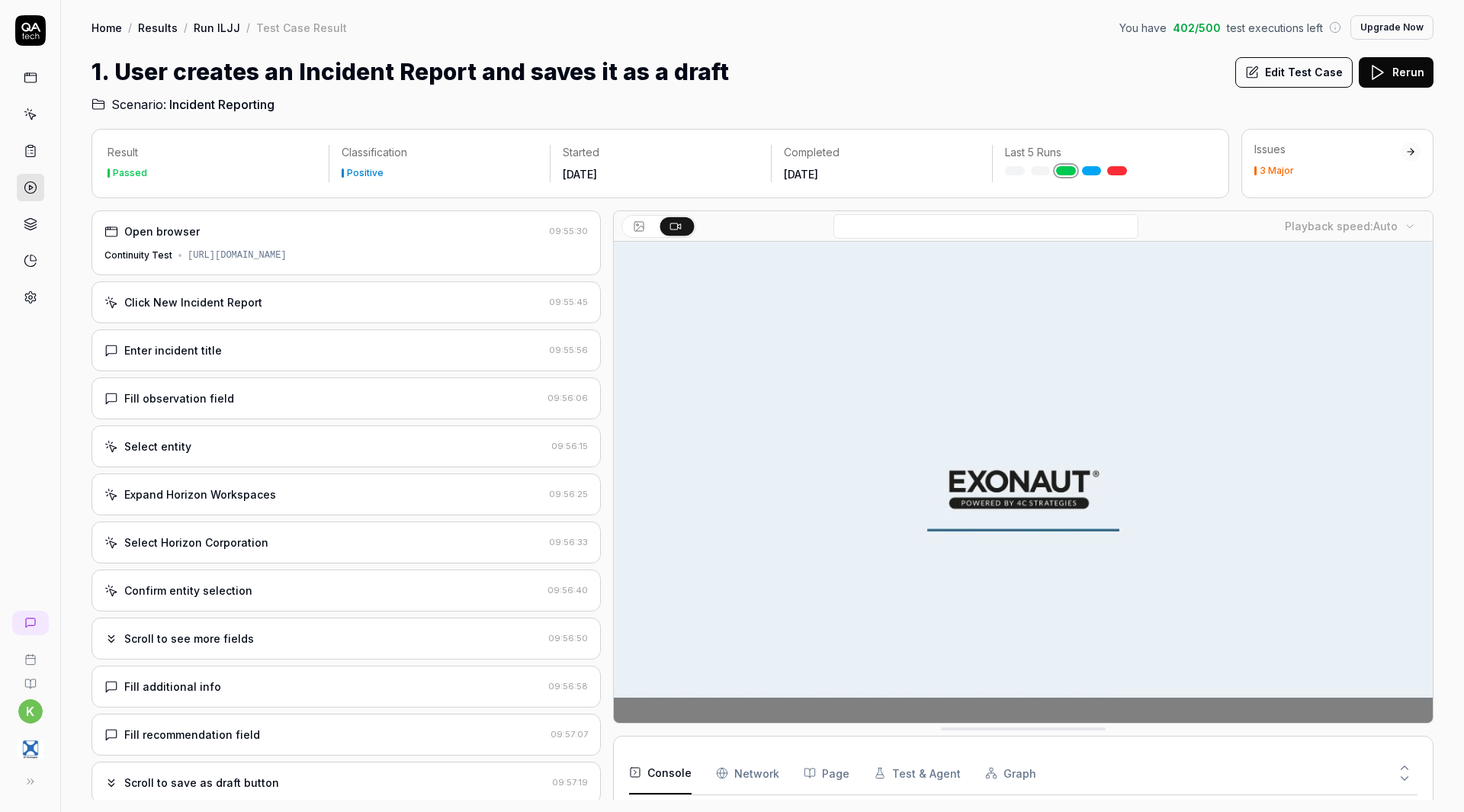
drag, startPoint x: 318, startPoint y: 256, endPoint x: 223, endPoint y: 294, distance: 102.3
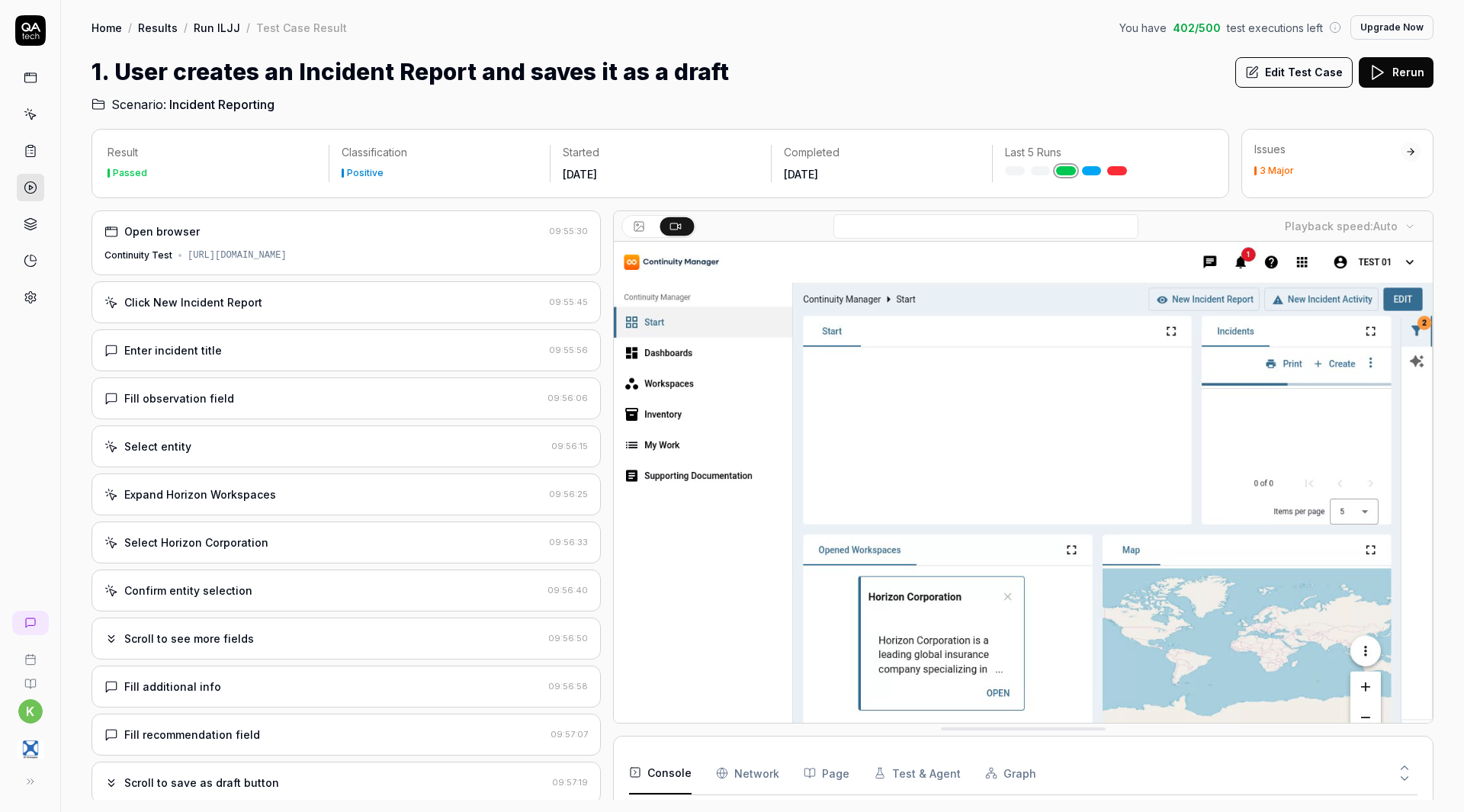
click at [287, 256] on div "[URL][DOMAIN_NAME]" at bounding box center [237, 256] width 99 height 14
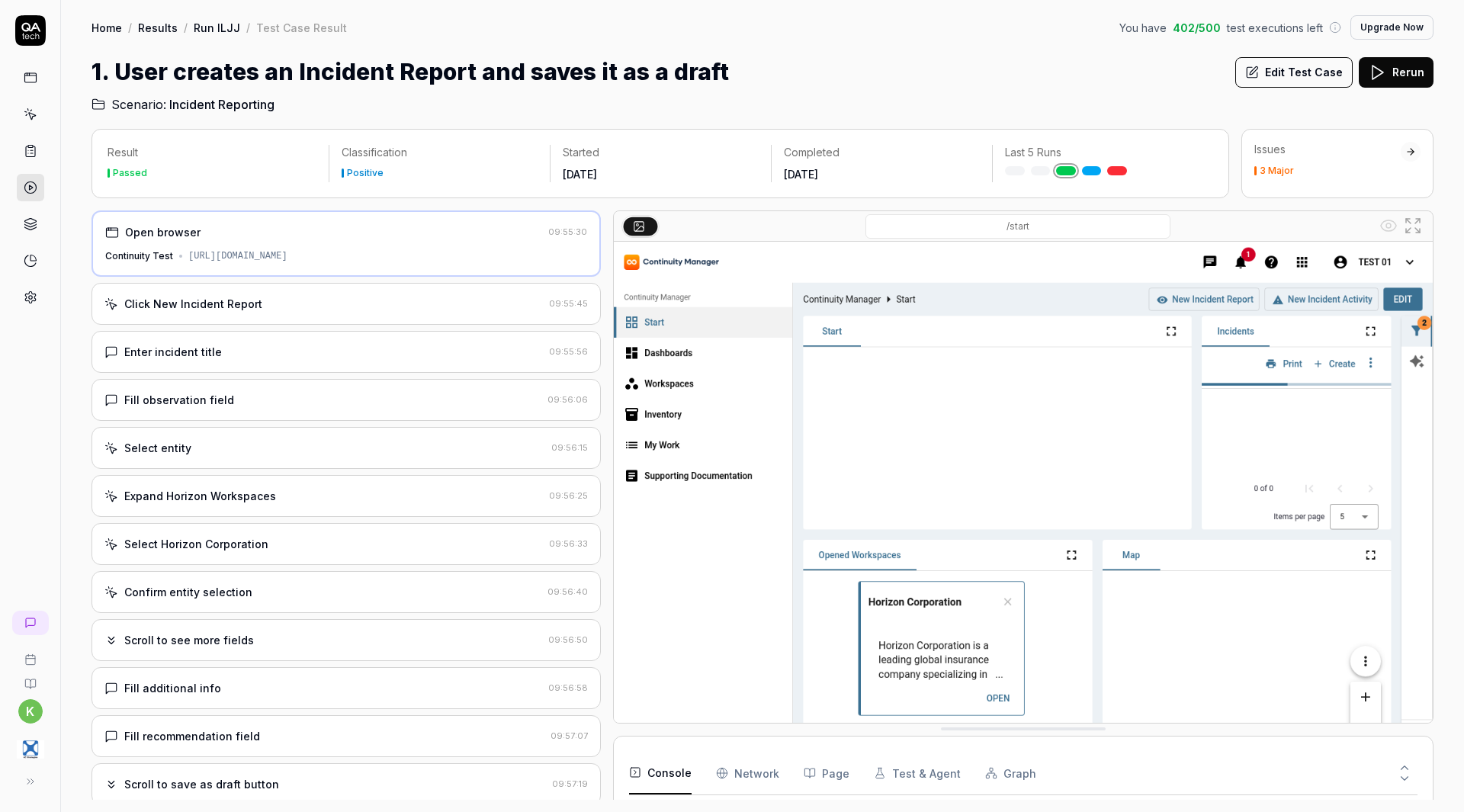
drag, startPoint x: 179, startPoint y: 310, endPoint x: 199, endPoint y: 315, distance: 20.6
click at [179, 310] on div "Click New Incident Report" at bounding box center [193, 303] width 138 height 16
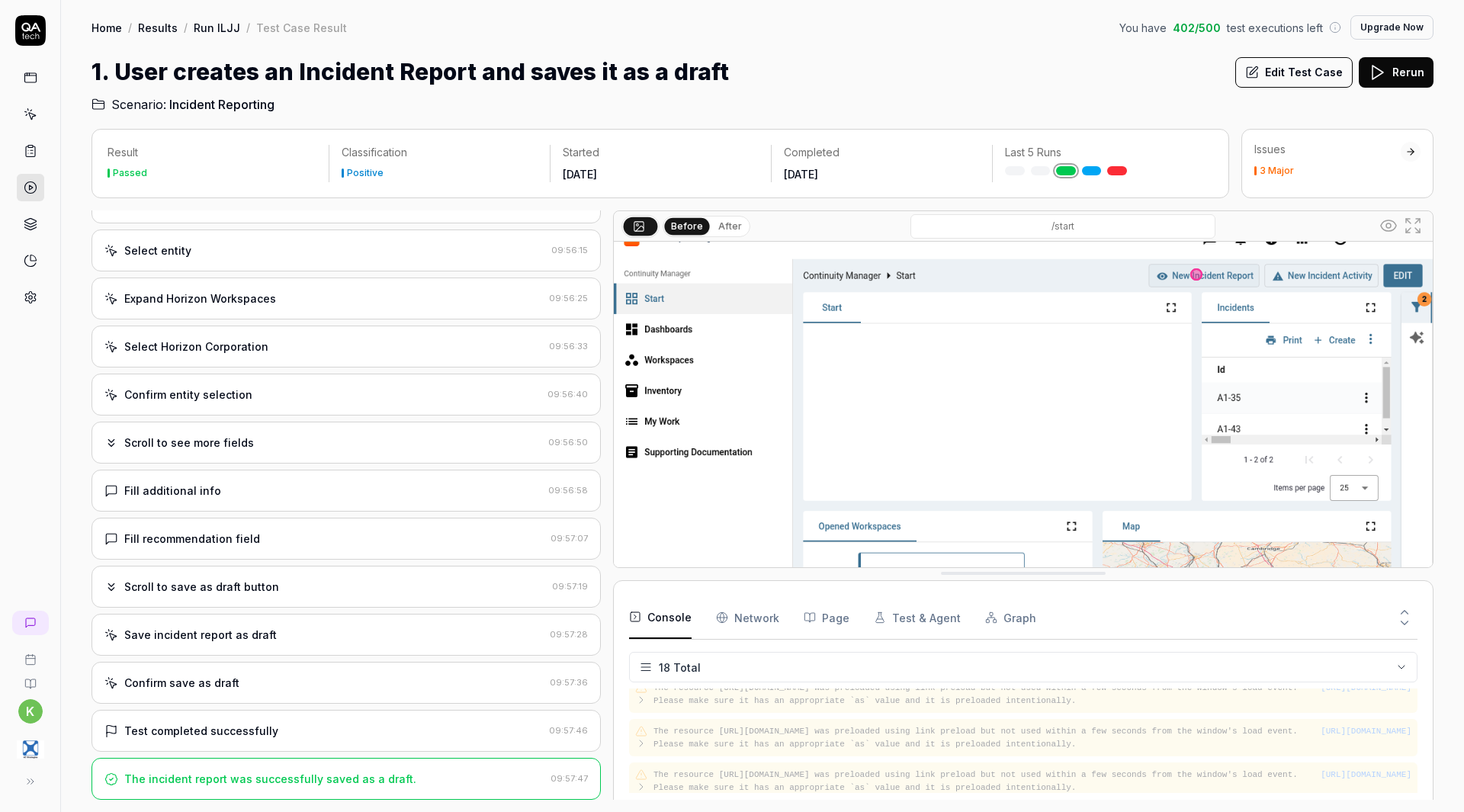
scroll to position [597, 0]
drag, startPoint x: 1291, startPoint y: 726, endPoint x: 1267, endPoint y: 573, distance: 154.9
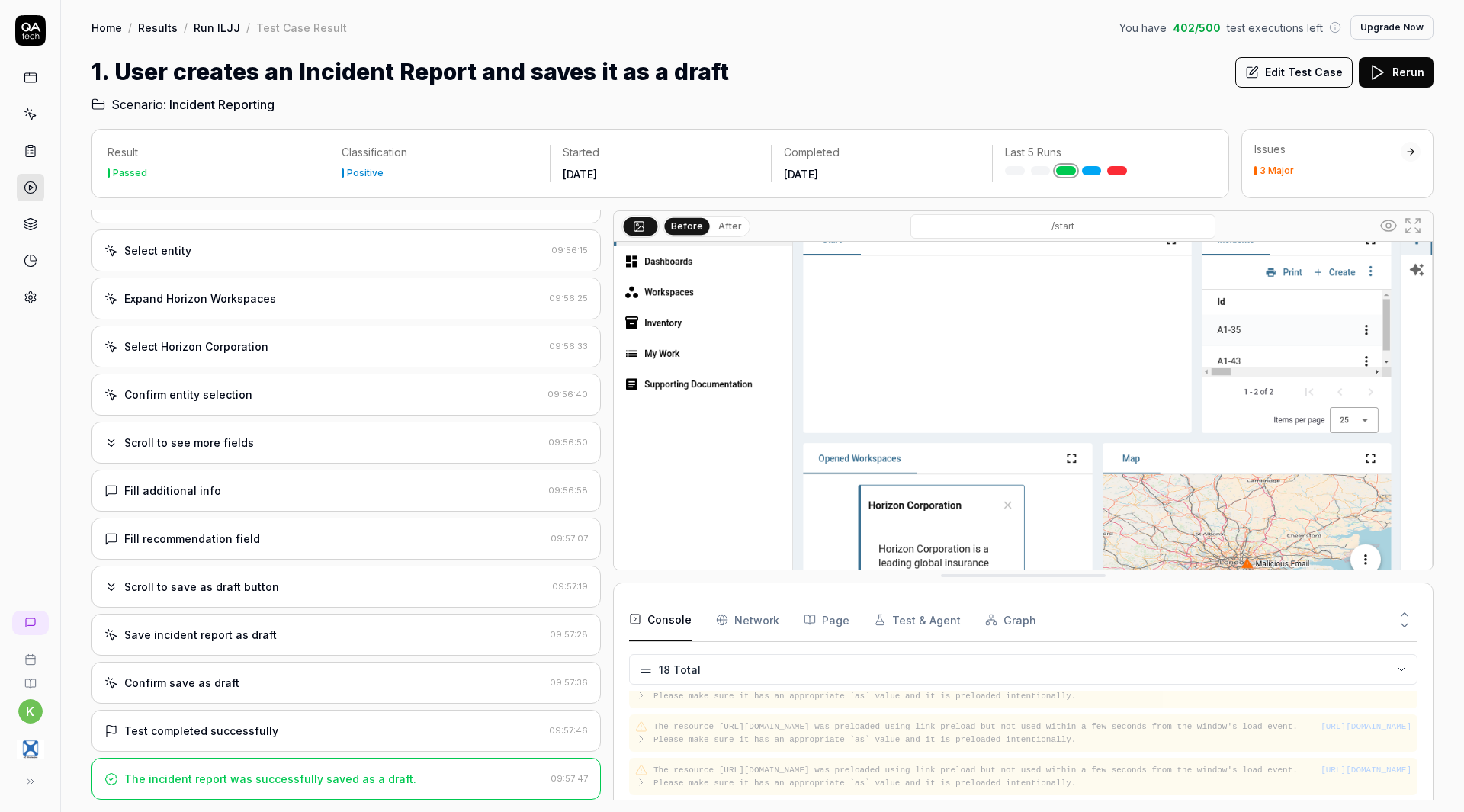
scroll to position [0, 0]
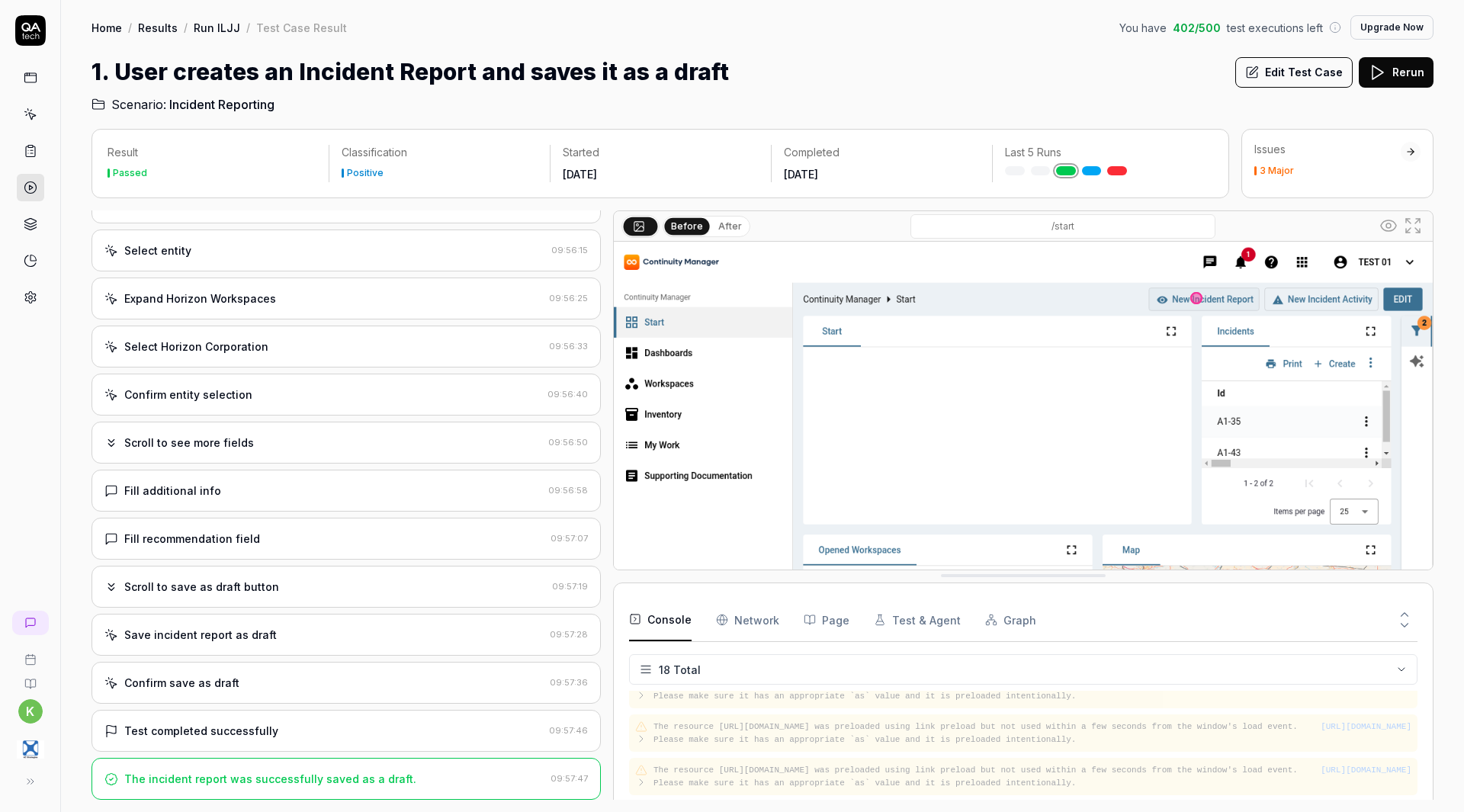
click at [214, 392] on div "Confirm entity selection" at bounding box center [188, 395] width 128 height 16
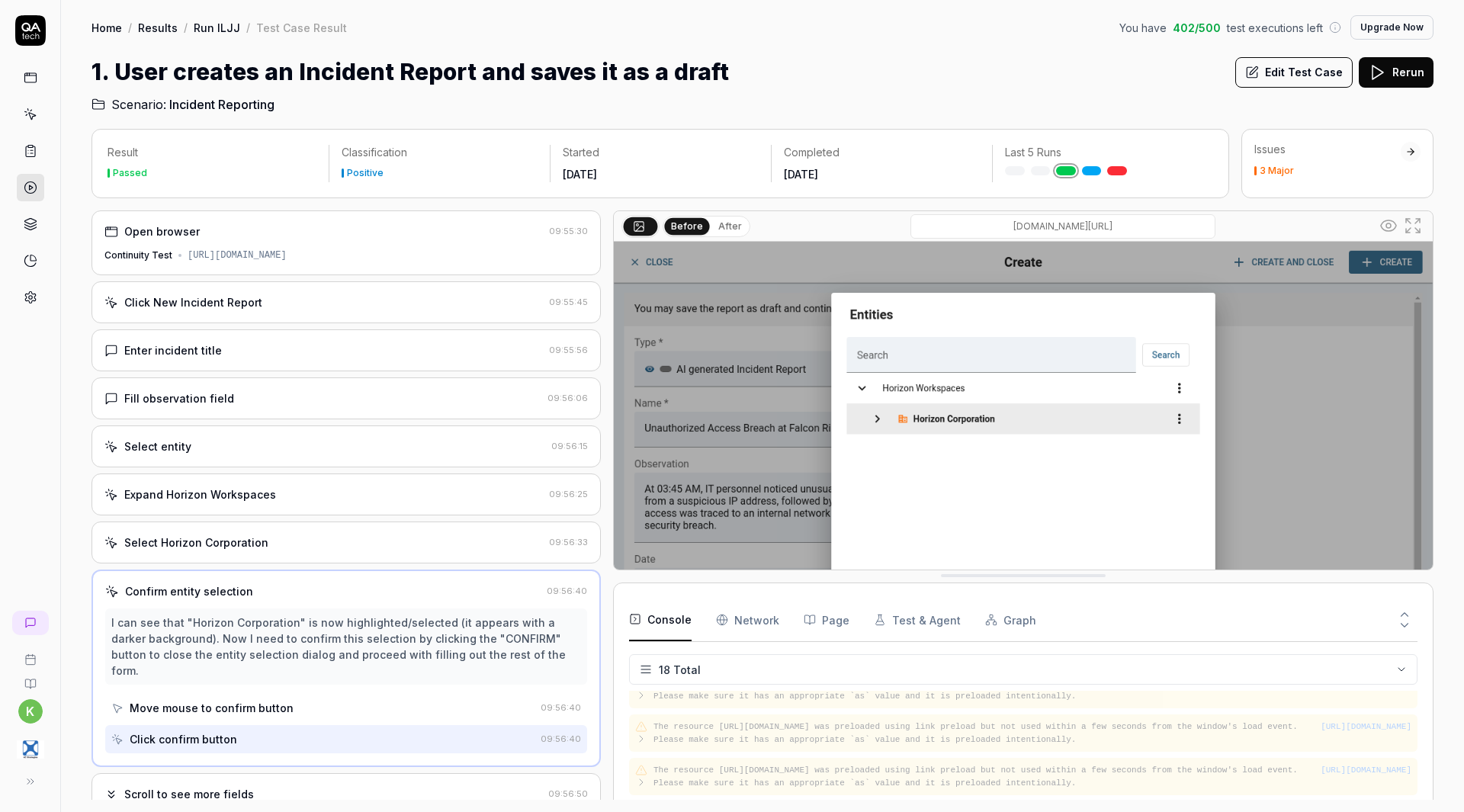
click at [276, 244] on div "Open browser 09:55:30 Continuity Test [URL][DOMAIN_NAME]" at bounding box center [346, 243] width 509 height 65
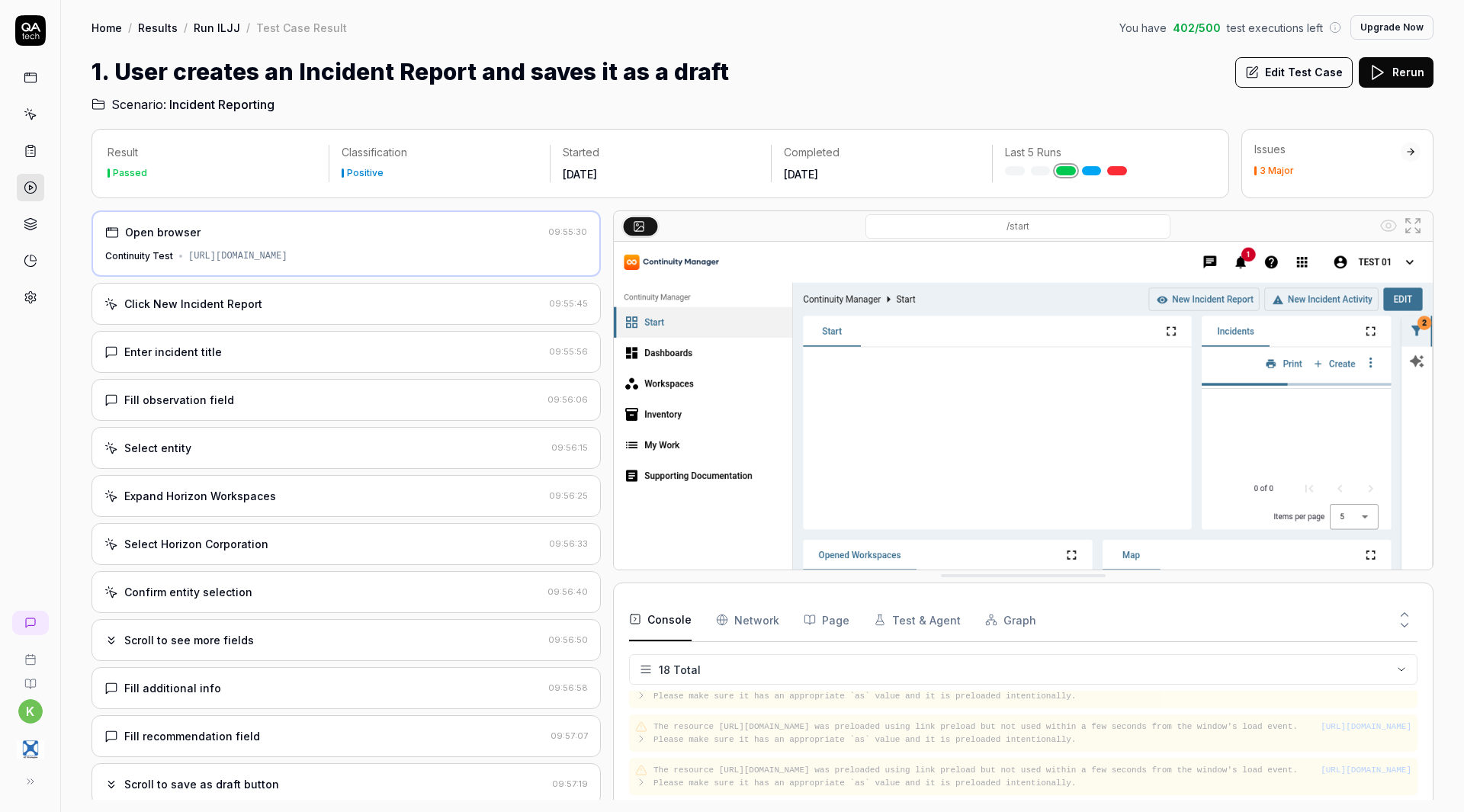
click at [376, 310] on div "Click New Incident Report" at bounding box center [324, 303] width 438 height 16
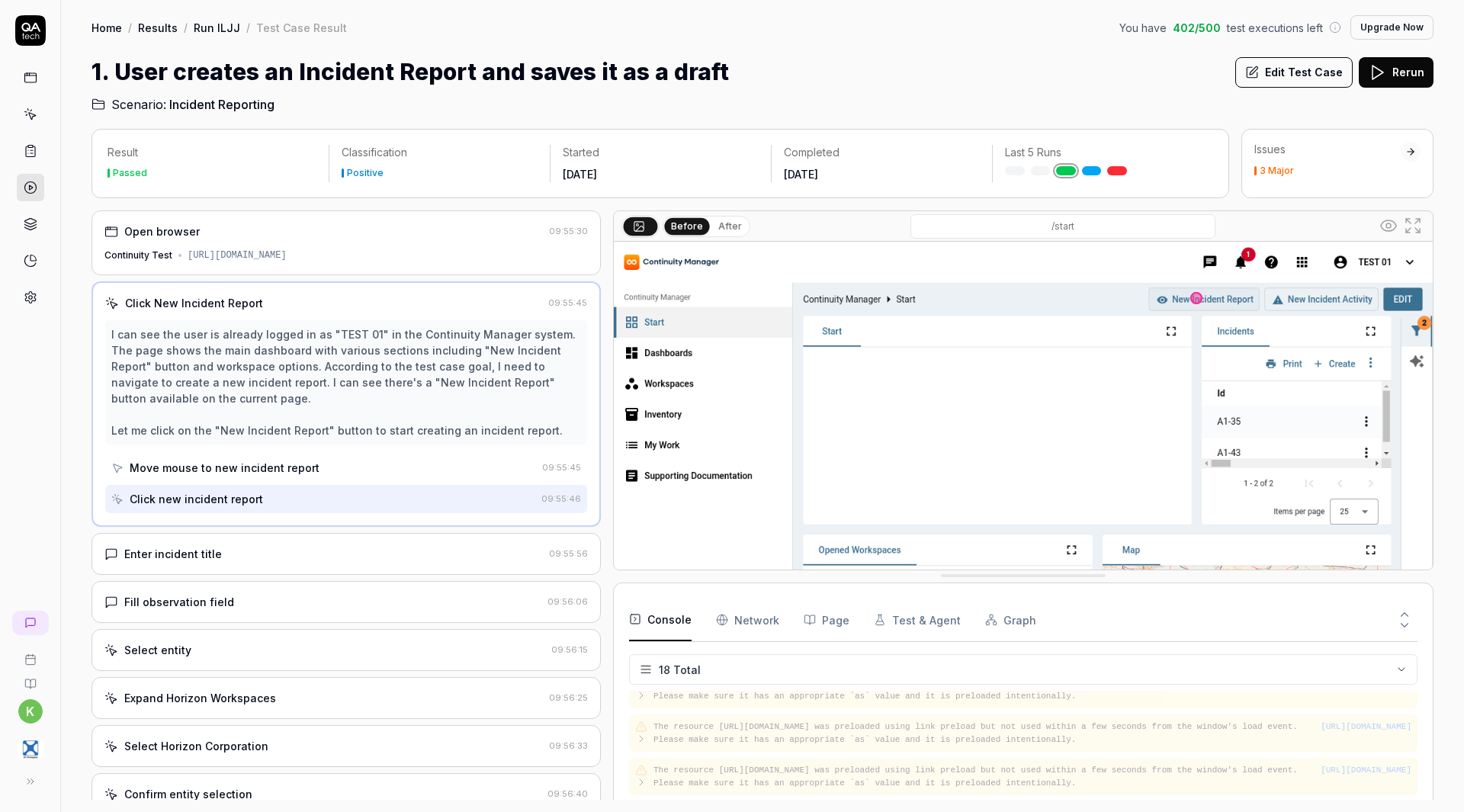
click at [381, 544] on div "Enter incident title 09:55:56" at bounding box center [346, 554] width 509 height 42
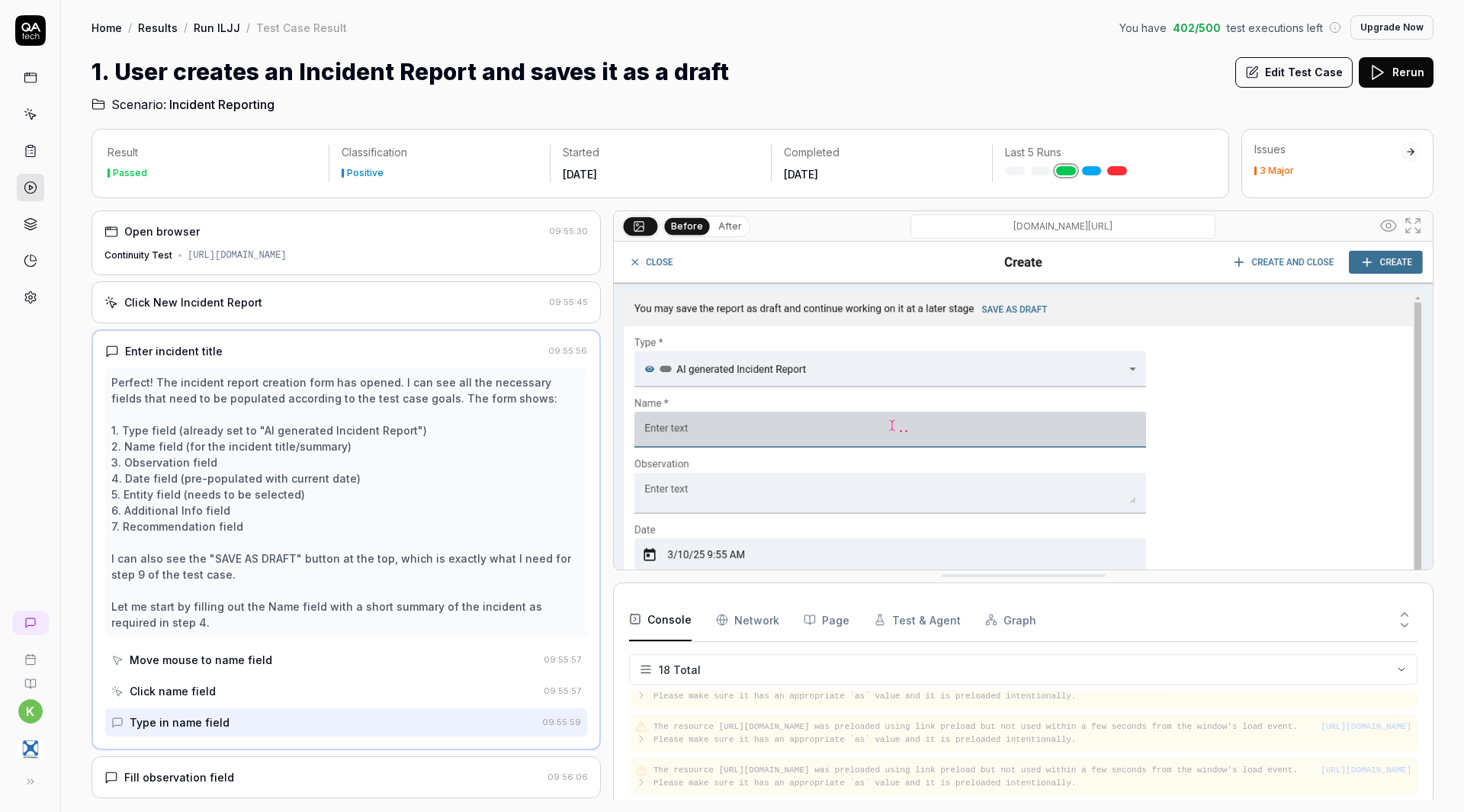
click at [342, 240] on div "Open browser 09:55:30 Continuity Test [URL][DOMAIN_NAME]" at bounding box center [346, 243] width 509 height 65
